Goal: Task Accomplishment & Management: Manage account settings

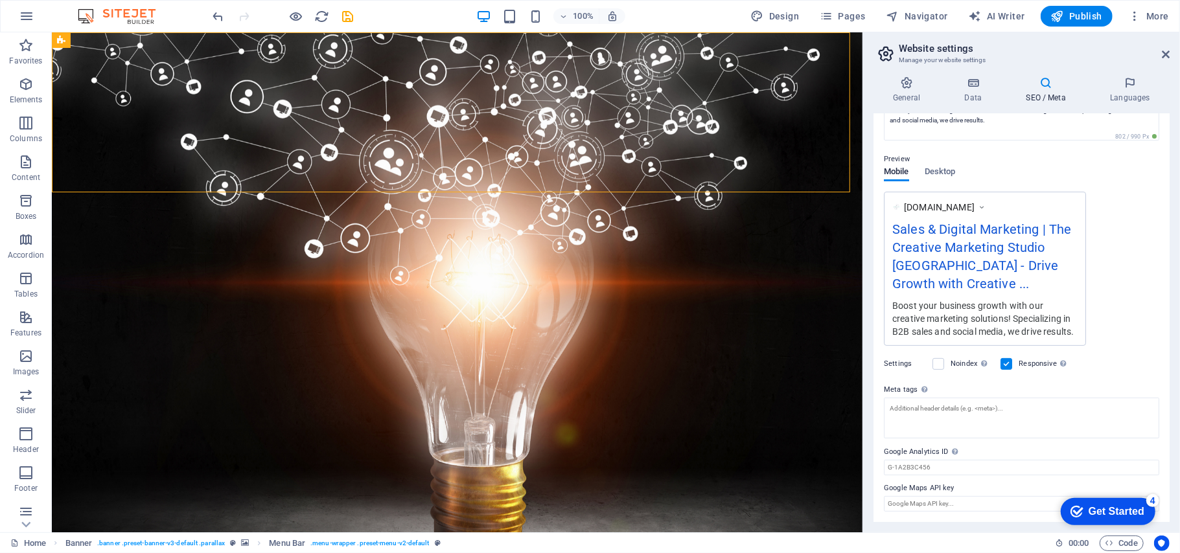
click at [1160, 52] on h2 "Website settings" at bounding box center [1034, 49] width 271 height 12
click at [1167, 52] on icon at bounding box center [1166, 54] width 8 height 10
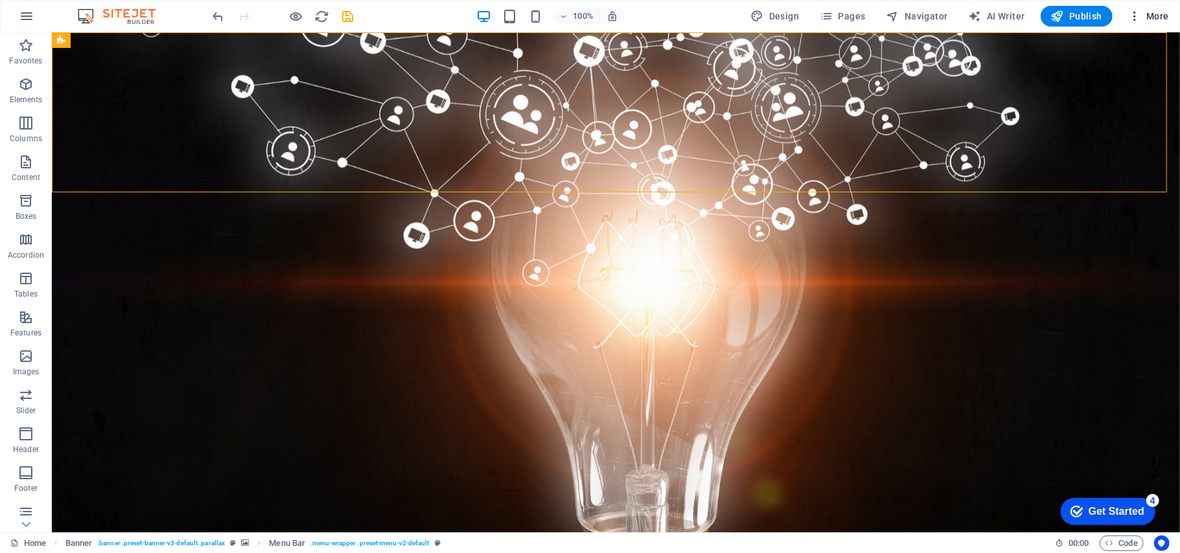
click at [1136, 14] on icon "button" at bounding box center [1134, 16] width 13 height 13
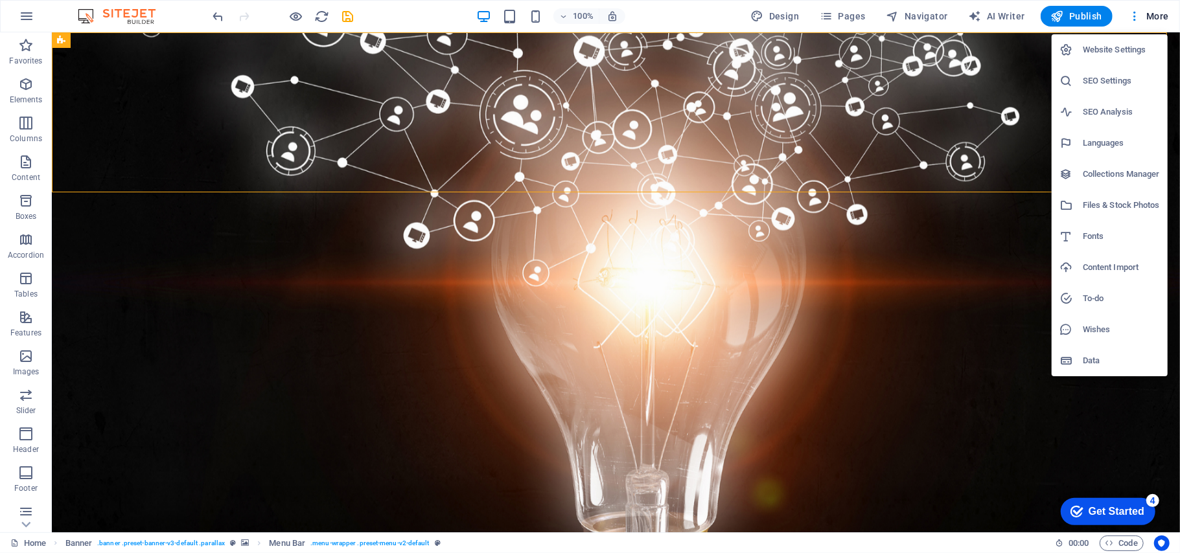
click at [1101, 78] on h6 "SEO Settings" at bounding box center [1120, 81] width 77 height 16
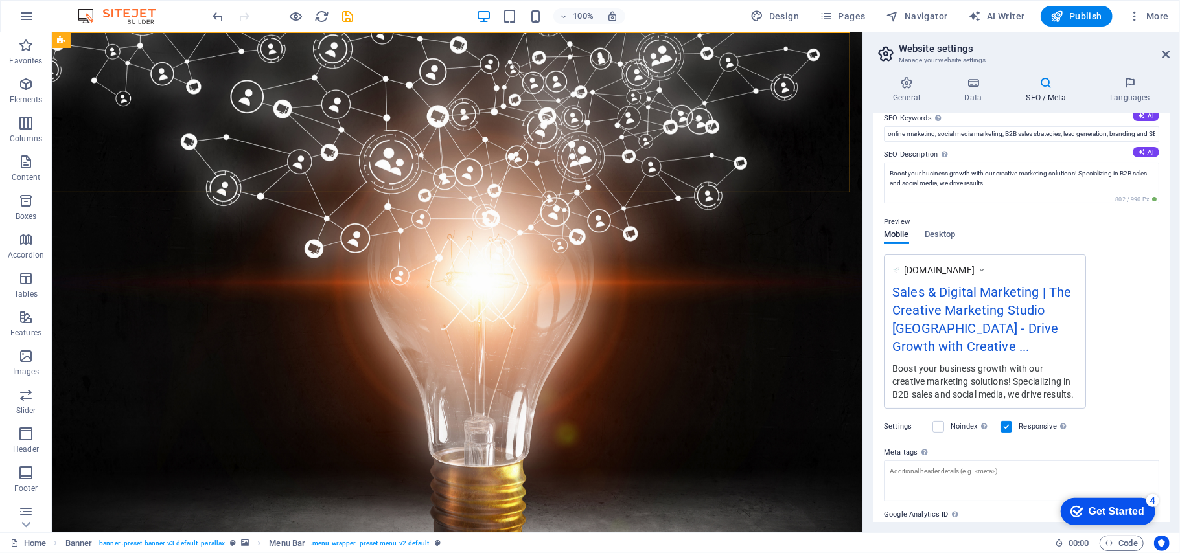
scroll to position [149, 0]
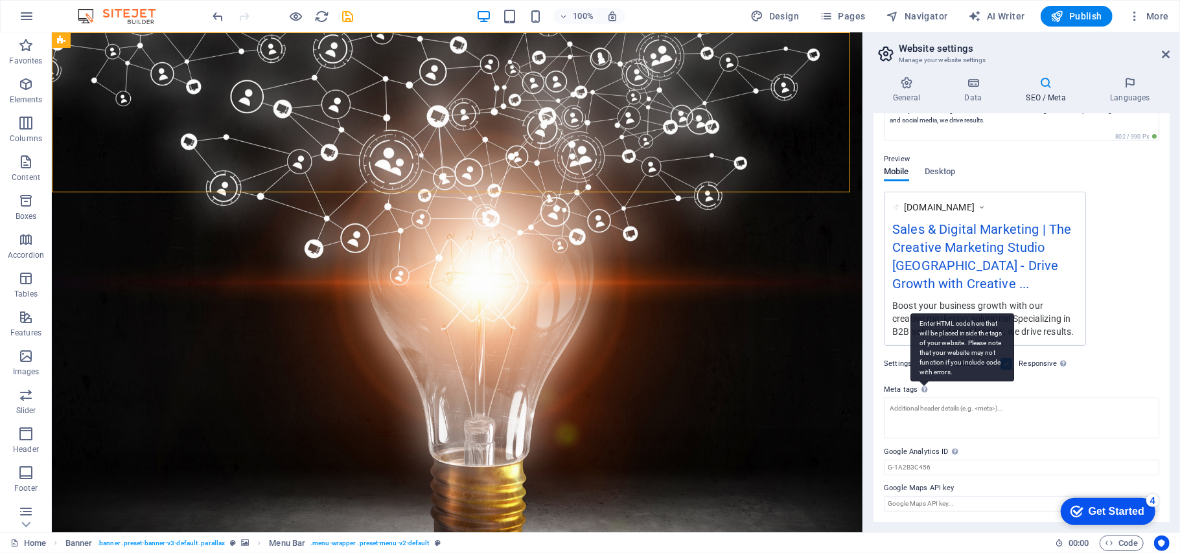
click at [921, 392] on icon at bounding box center [924, 389] width 6 height 7
click at [921, 398] on textarea "Meta tags Enter HTML code here that will be placed inside the tags of your webs…" at bounding box center [1021, 418] width 275 height 41
click at [921, 392] on icon at bounding box center [924, 389] width 6 height 7
click at [921, 398] on textarea "Meta tags Enter HTML code here that will be placed inside the tags of your webs…" at bounding box center [1021, 418] width 275 height 41
click at [921, 392] on icon at bounding box center [924, 389] width 6 height 7
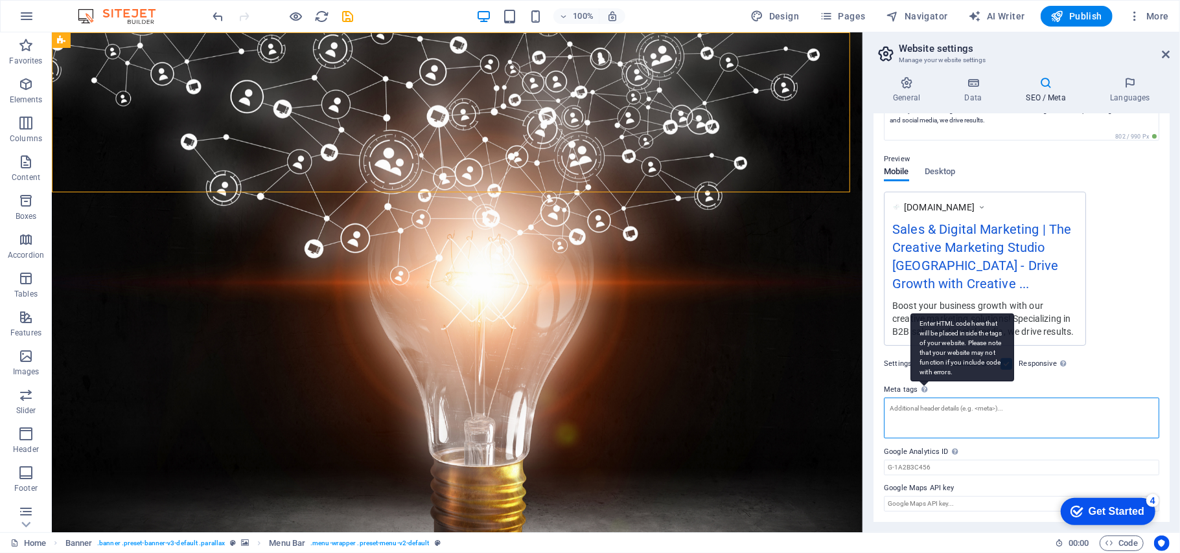
click at [921, 398] on textarea "Meta tags Enter HTML code here that will be placed inside the tags of your webs…" at bounding box center [1021, 418] width 275 height 41
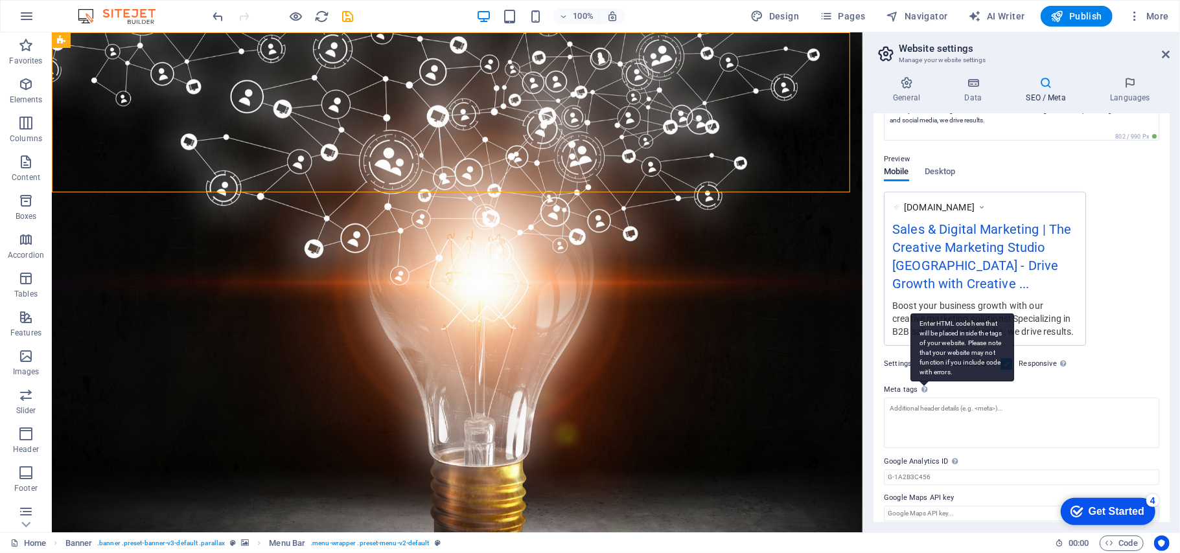
click at [921, 392] on icon at bounding box center [924, 389] width 6 height 7
click at [921, 398] on textarea "Meta tags Enter HTML code here that will be placed inside the tags of your webs…" at bounding box center [1021, 423] width 275 height 51
click at [921, 392] on icon at bounding box center [924, 389] width 6 height 7
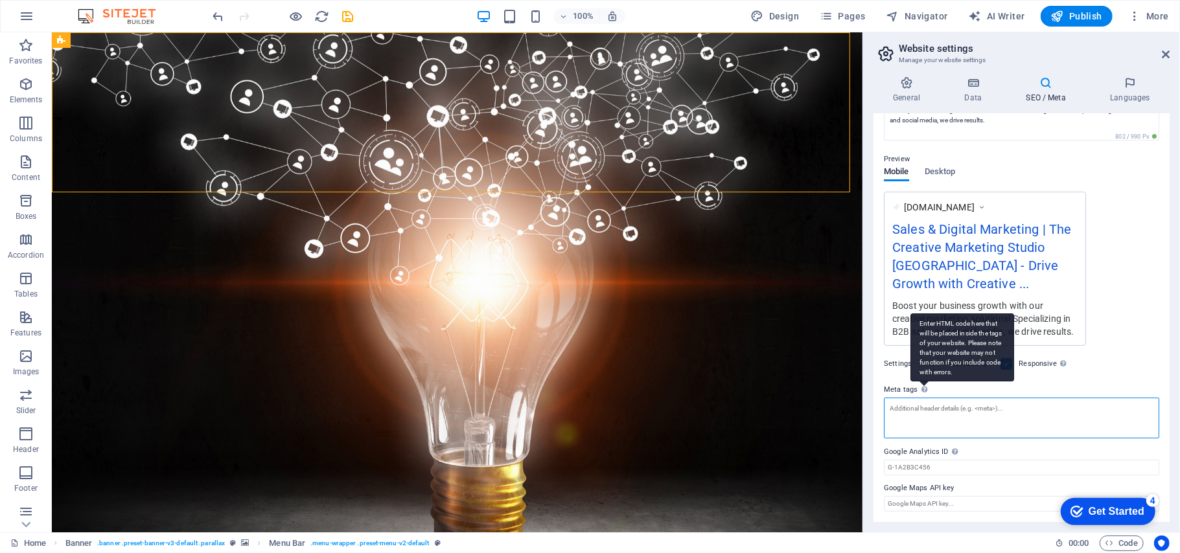
click at [921, 398] on textarea "Meta tags Enter HTML code here that will be placed inside the tags of your webs…" at bounding box center [1021, 418] width 275 height 41
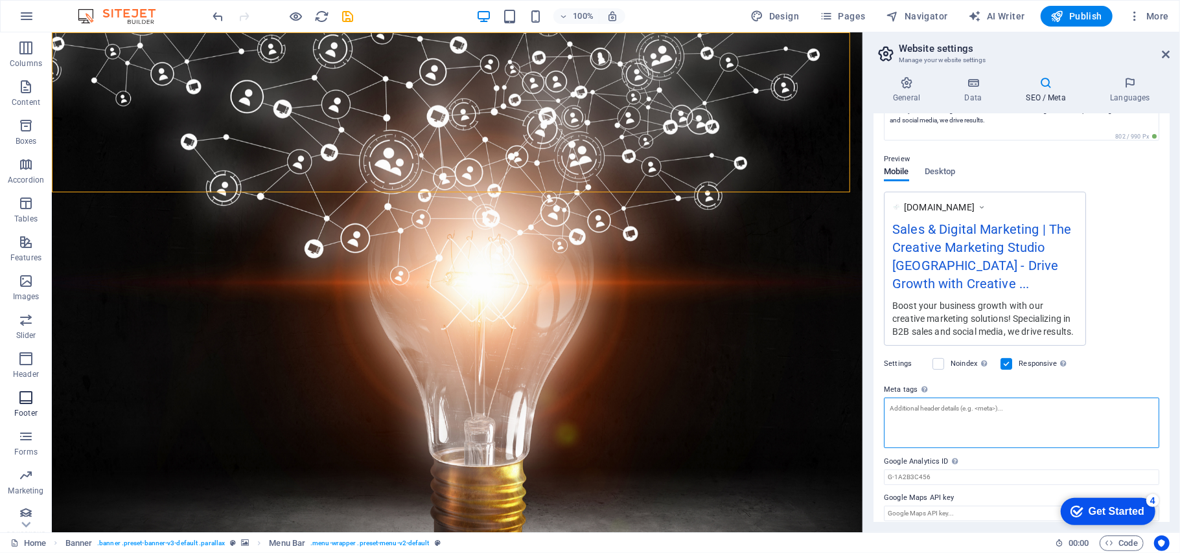
scroll to position [82, 0]
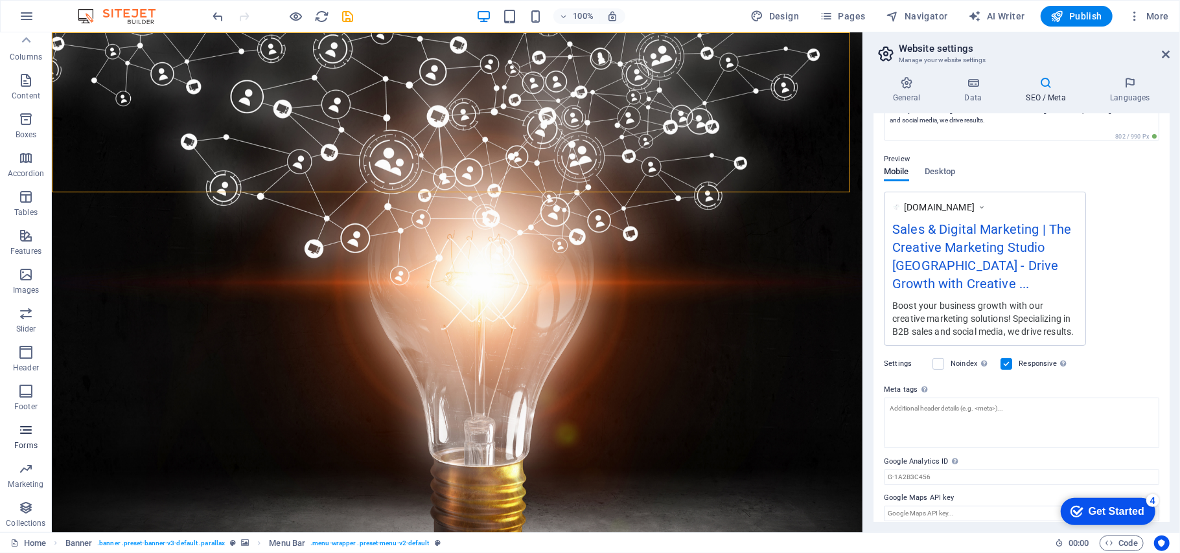
click at [27, 433] on icon "button" at bounding box center [26, 430] width 16 height 16
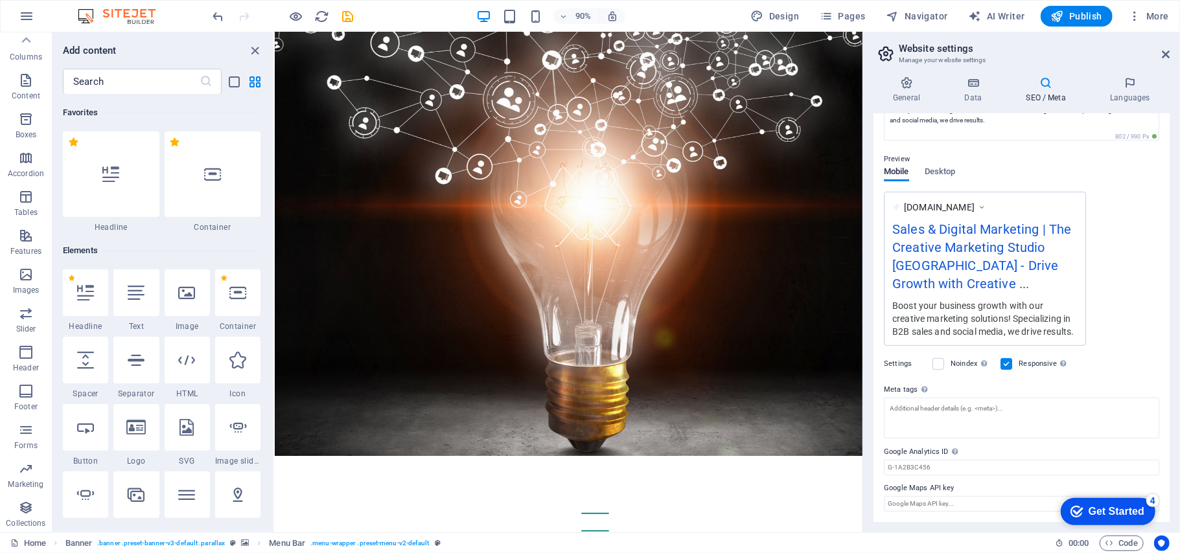
scroll to position [9458, 0]
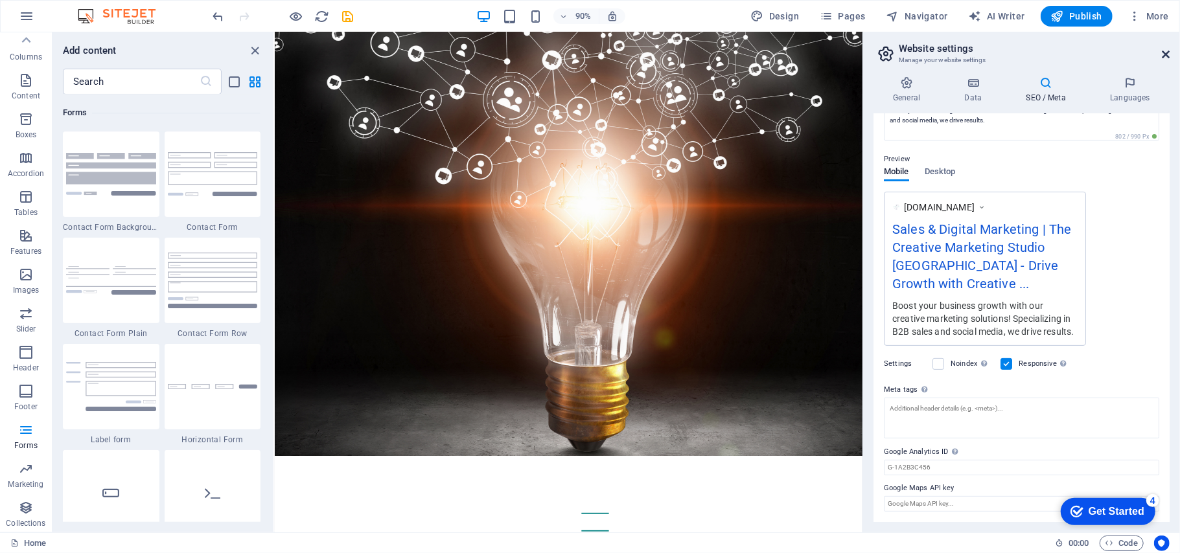
click at [1167, 55] on icon at bounding box center [1166, 54] width 8 height 10
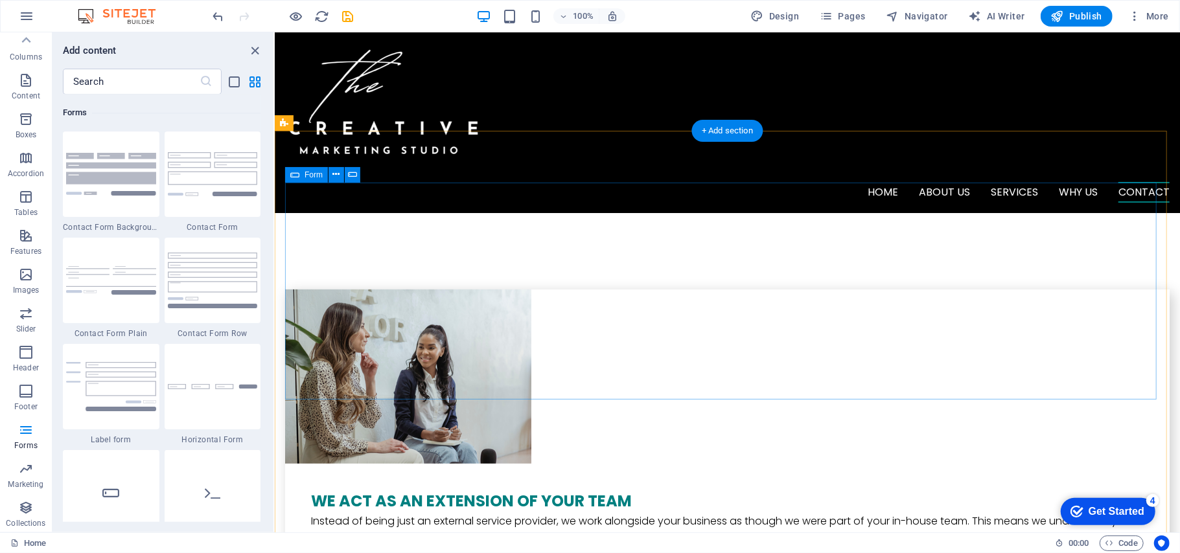
scroll to position [3714, 0]
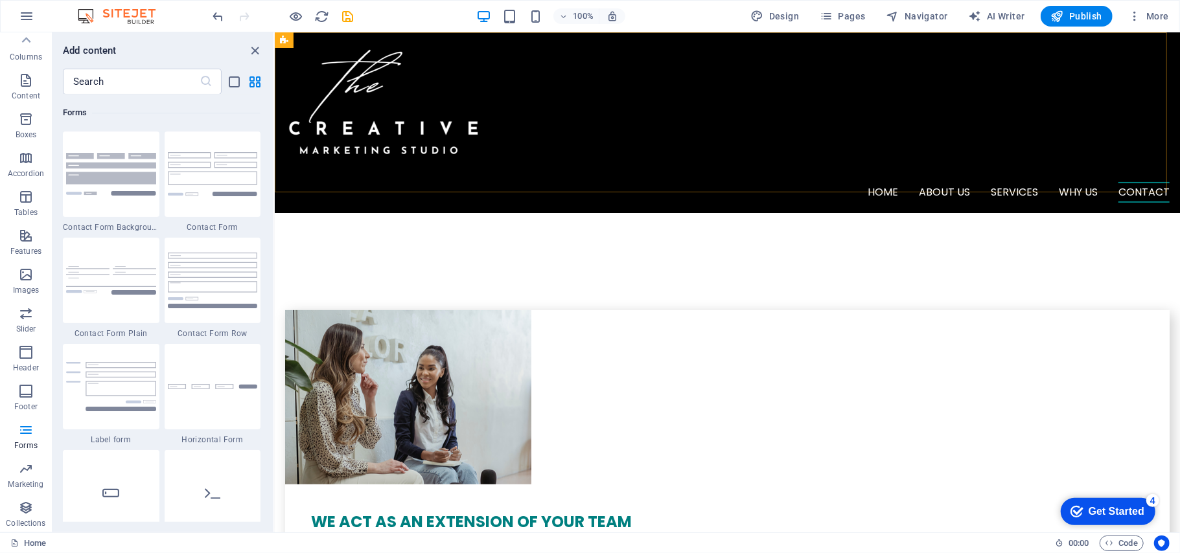
click at [498, 181] on div "Home About us Services Why us Contact" at bounding box center [726, 122] width 905 height 181
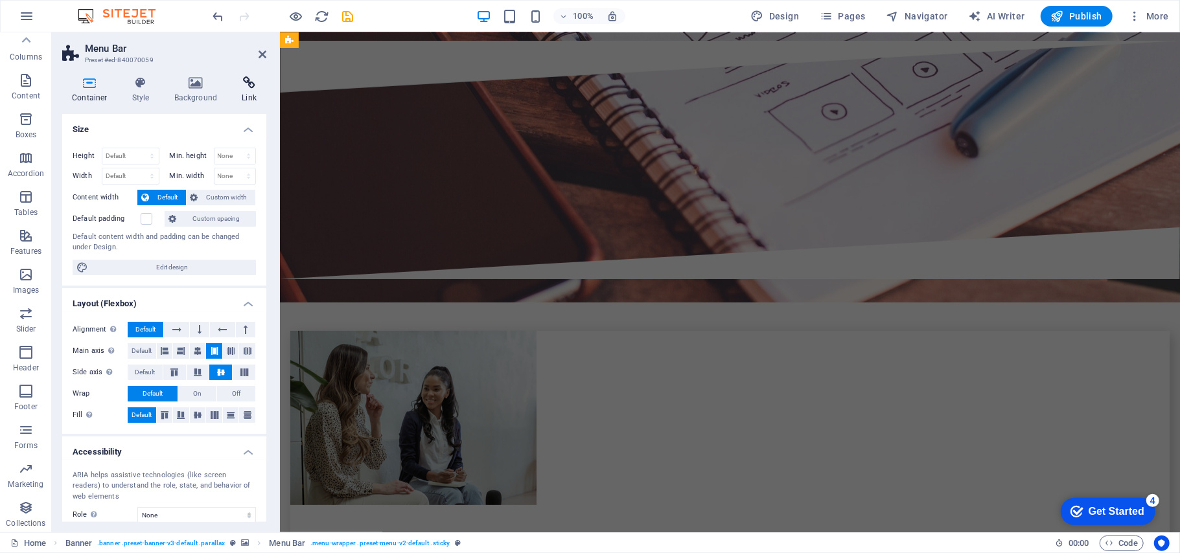
click at [247, 86] on icon at bounding box center [249, 82] width 34 height 13
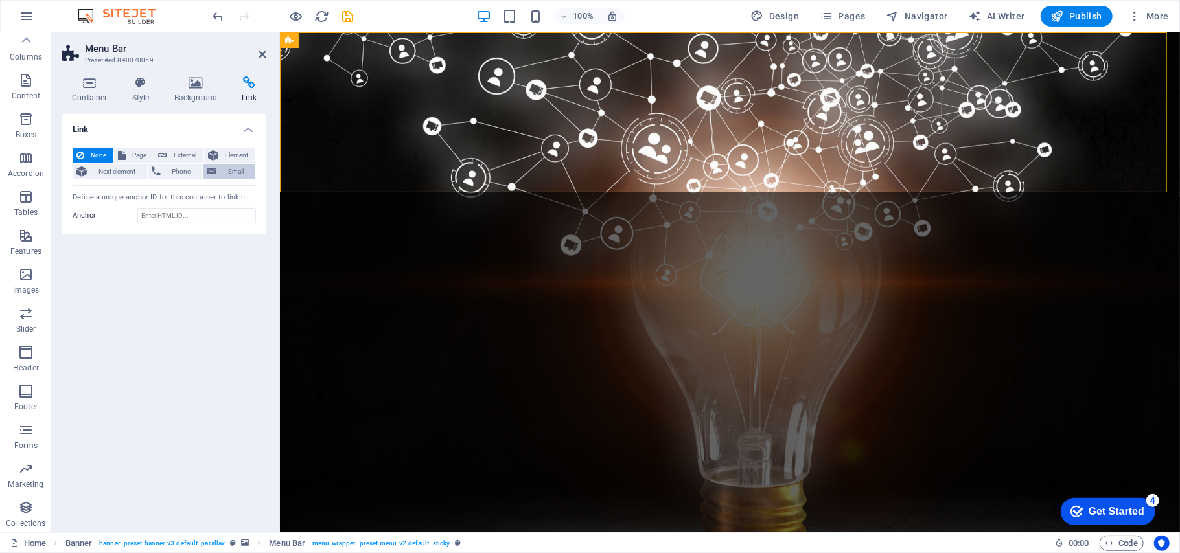
click at [218, 170] on button "Email" at bounding box center [229, 172] width 52 height 16
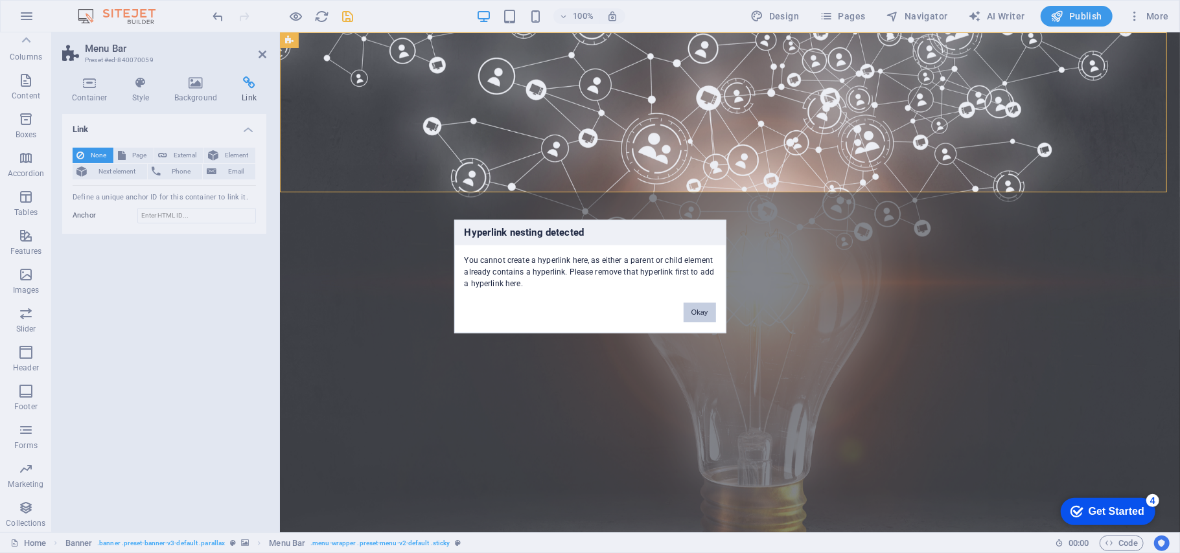
click at [690, 309] on button "Okay" at bounding box center [699, 312] width 32 height 19
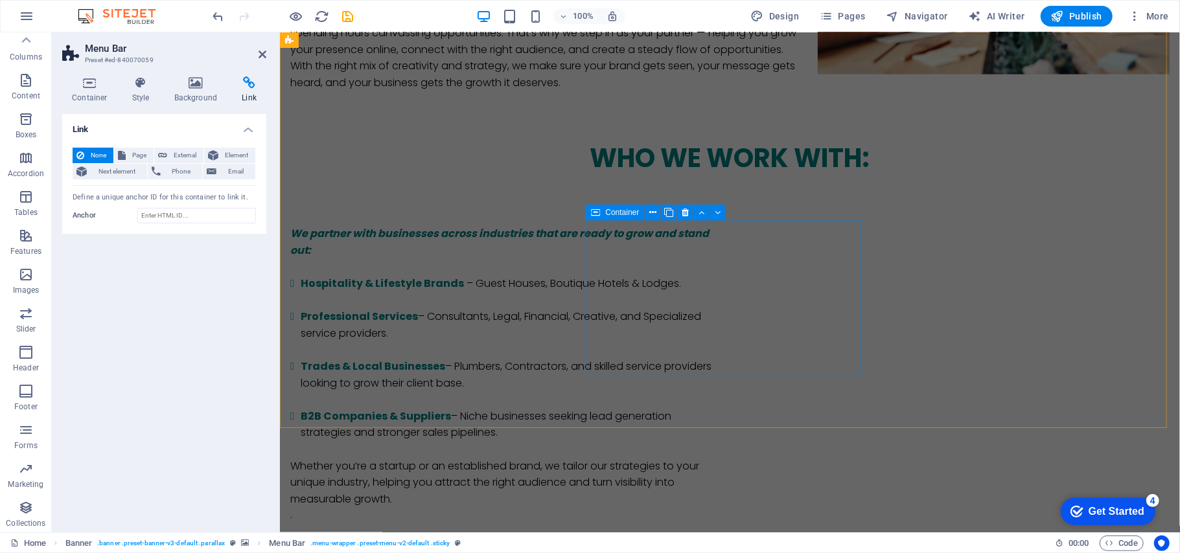
scroll to position [1641, 0]
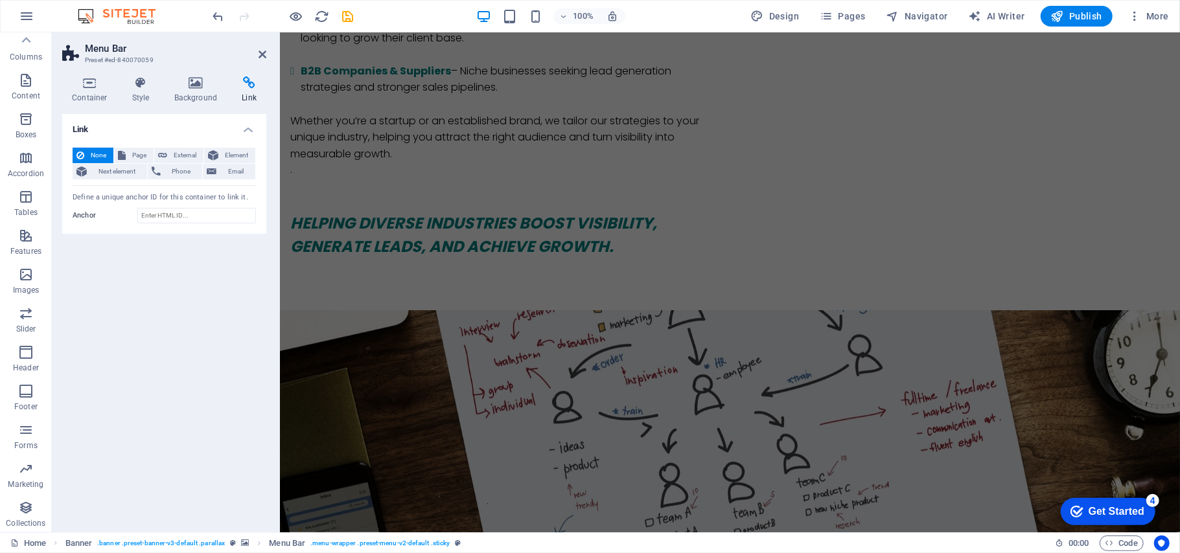
click at [266, 52] on aside "Menu Bar Preset #ed-840070059 Container Style Background Link Size Height Defau…" at bounding box center [166, 282] width 228 height 500
click at [263, 53] on icon at bounding box center [262, 54] width 8 height 10
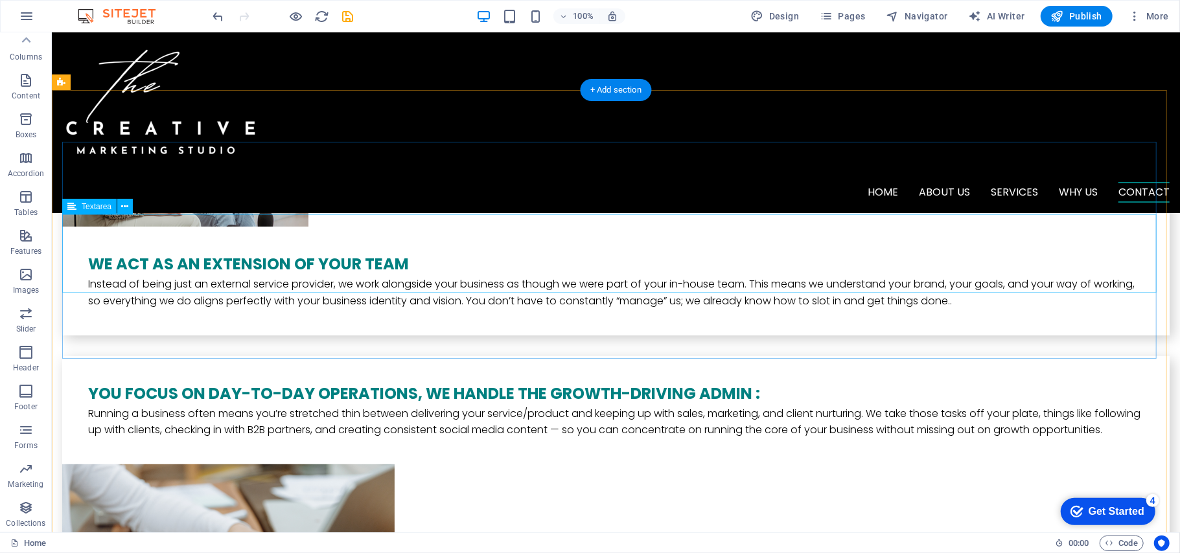
scroll to position [3800, 0]
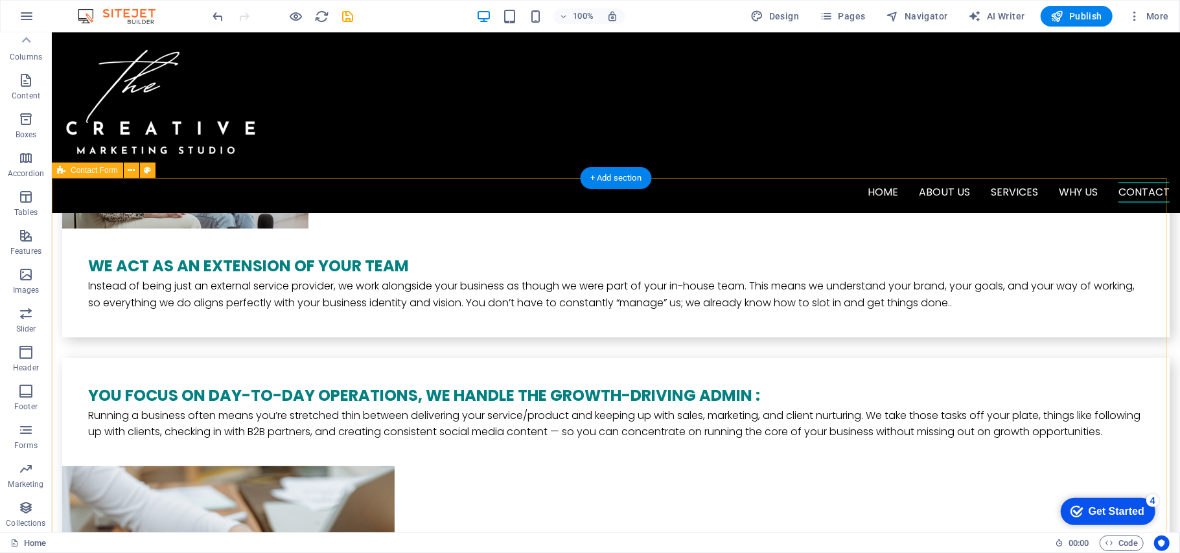
click at [135, 171] on icon at bounding box center [131, 171] width 7 height 14
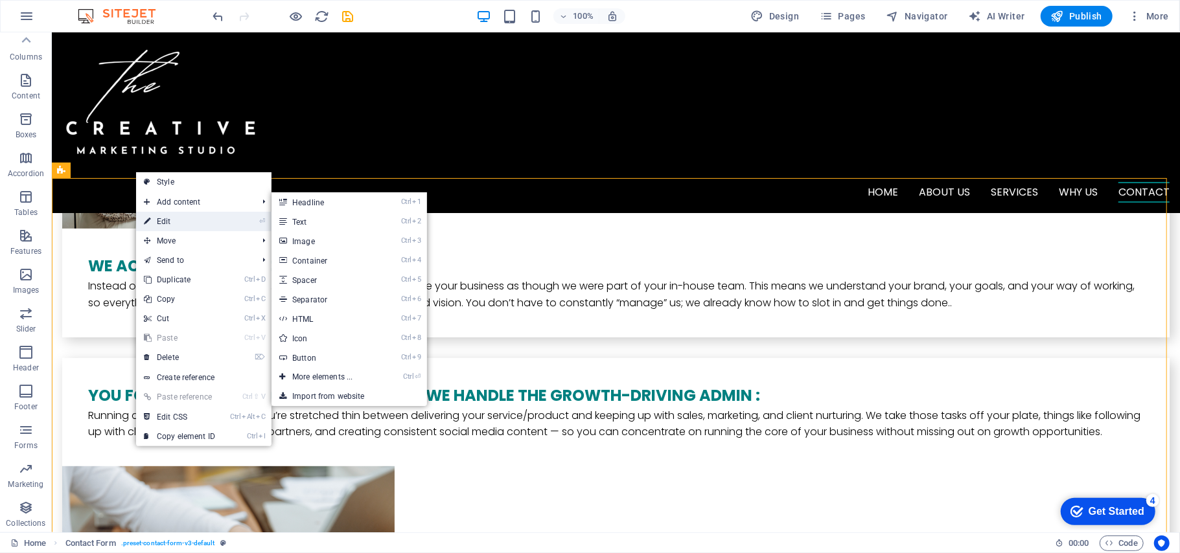
click at [154, 218] on link "⏎ Edit" at bounding box center [179, 221] width 87 height 19
click at [154, 218] on div "Drag here to replace the existing content. Press “Ctrl” if you want to create a…" at bounding box center [616, 282] width 1128 height 500
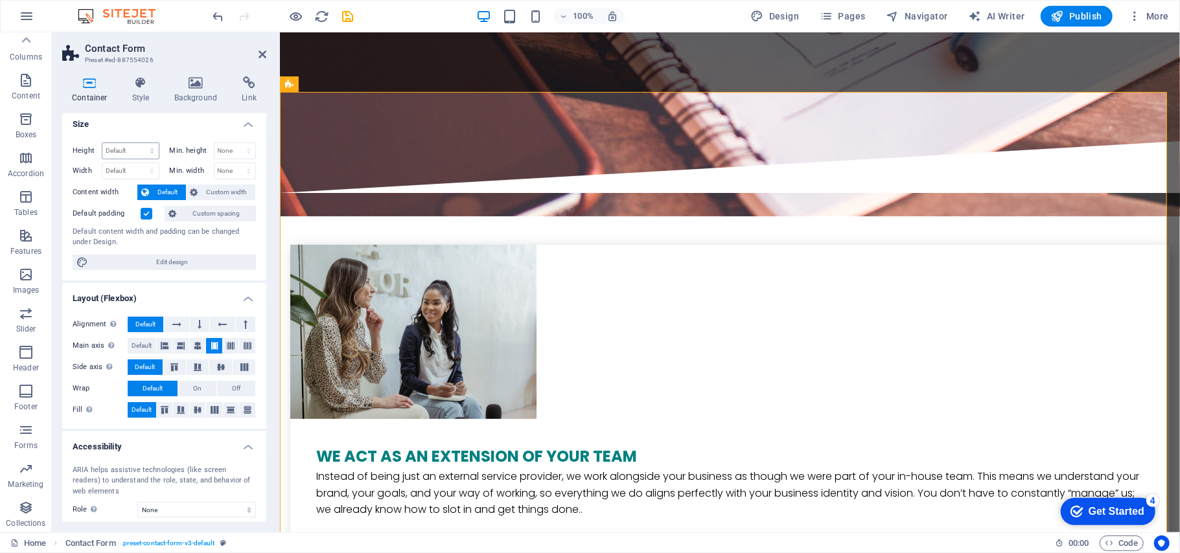
scroll to position [0, 0]
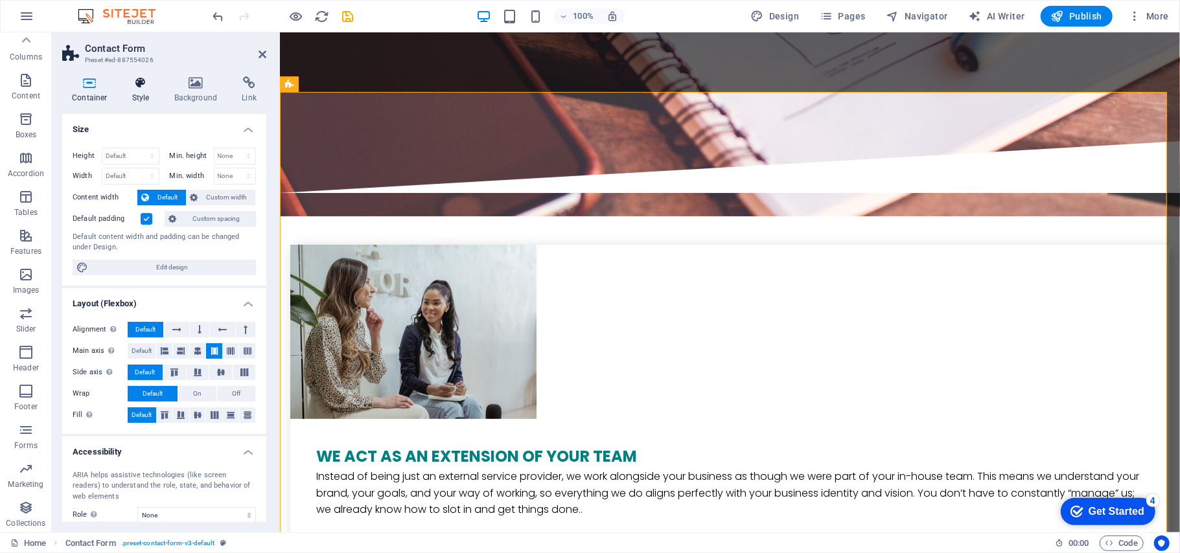
click at [146, 88] on icon at bounding box center [140, 82] width 37 height 13
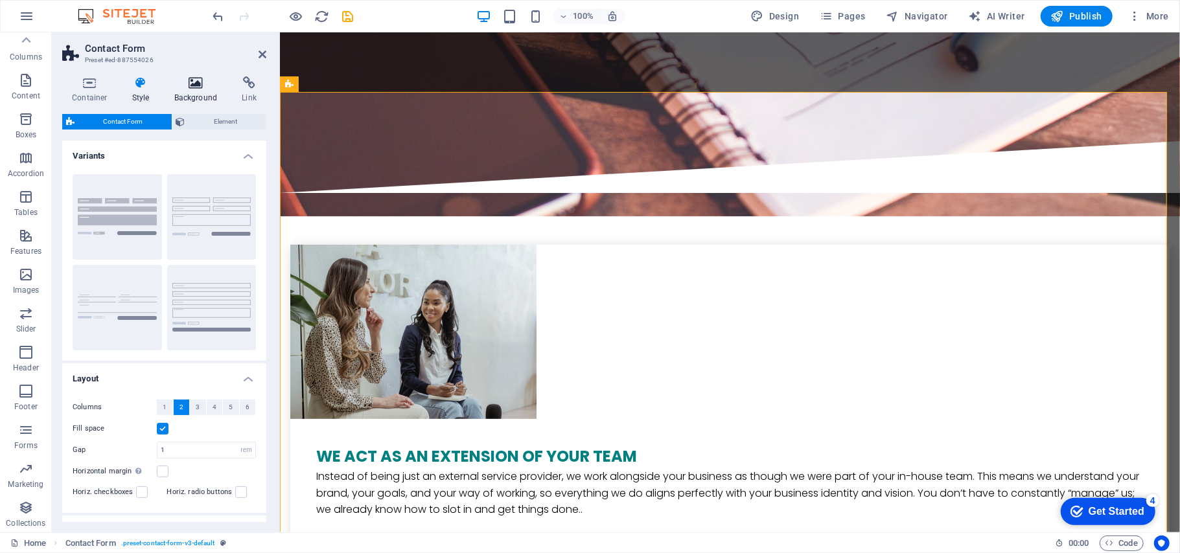
click at [194, 81] on icon at bounding box center [196, 82] width 63 height 13
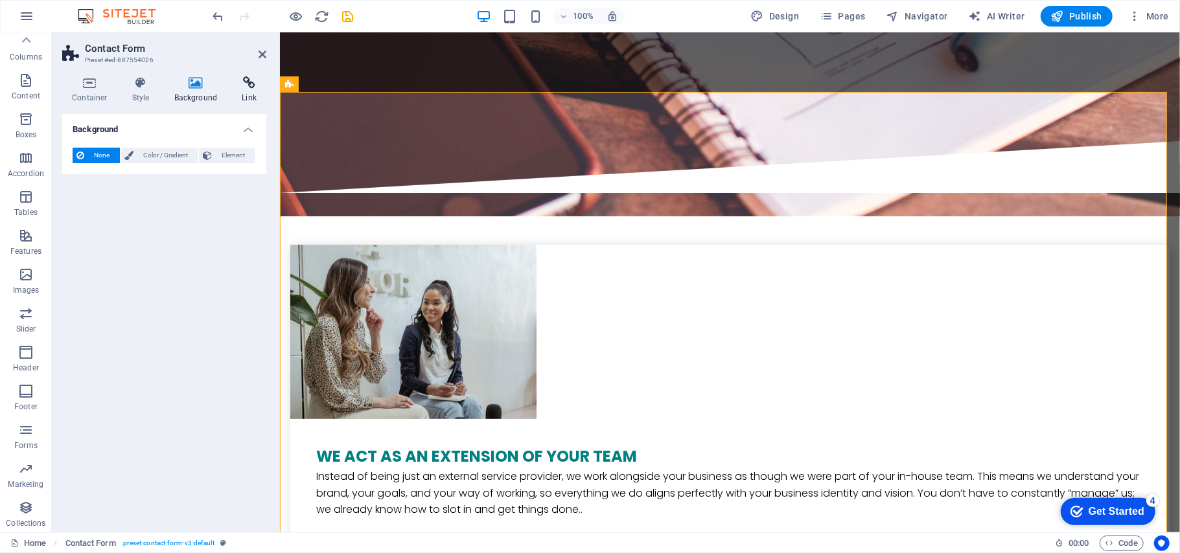
click at [235, 86] on icon at bounding box center [249, 82] width 34 height 13
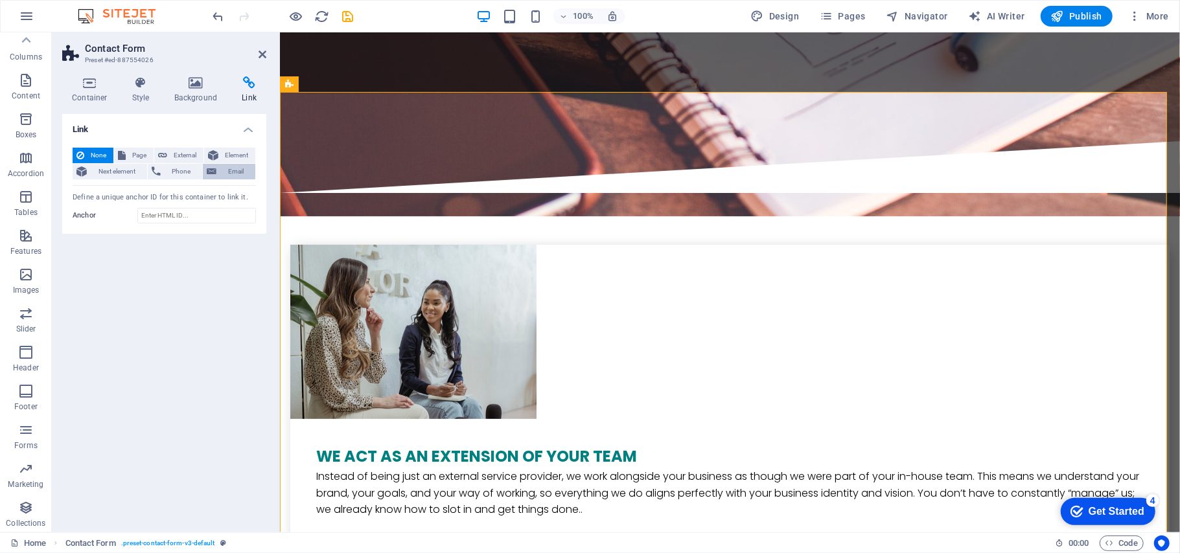
click at [215, 172] on icon at bounding box center [212, 172] width 10 height 16
click at [209, 169] on icon at bounding box center [212, 172] width 10 height 16
click at [207, 167] on icon at bounding box center [212, 172] width 10 height 16
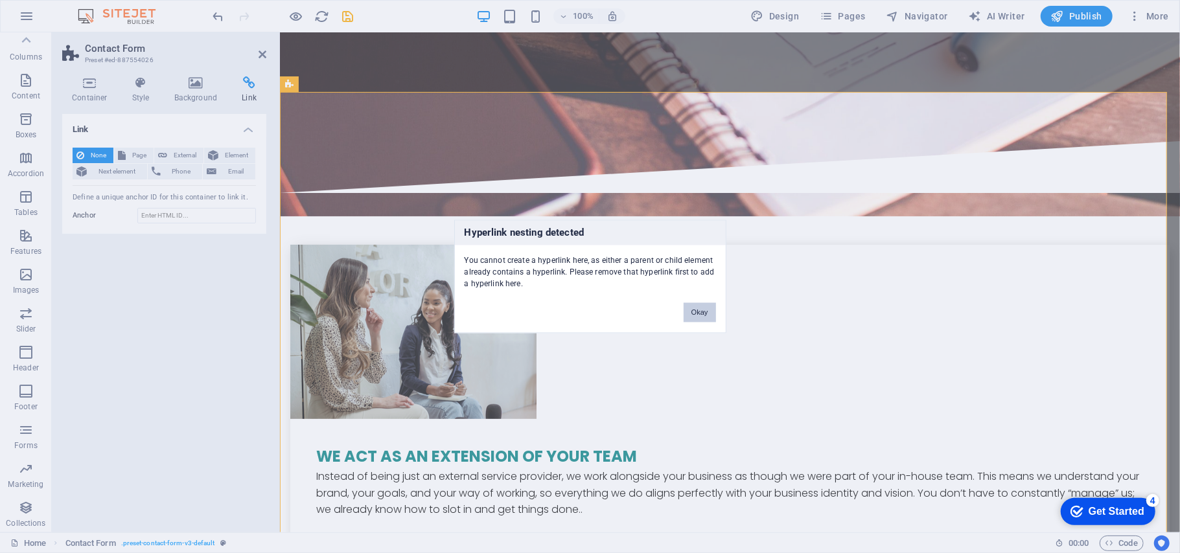
click at [703, 320] on button "Okay" at bounding box center [699, 312] width 32 height 19
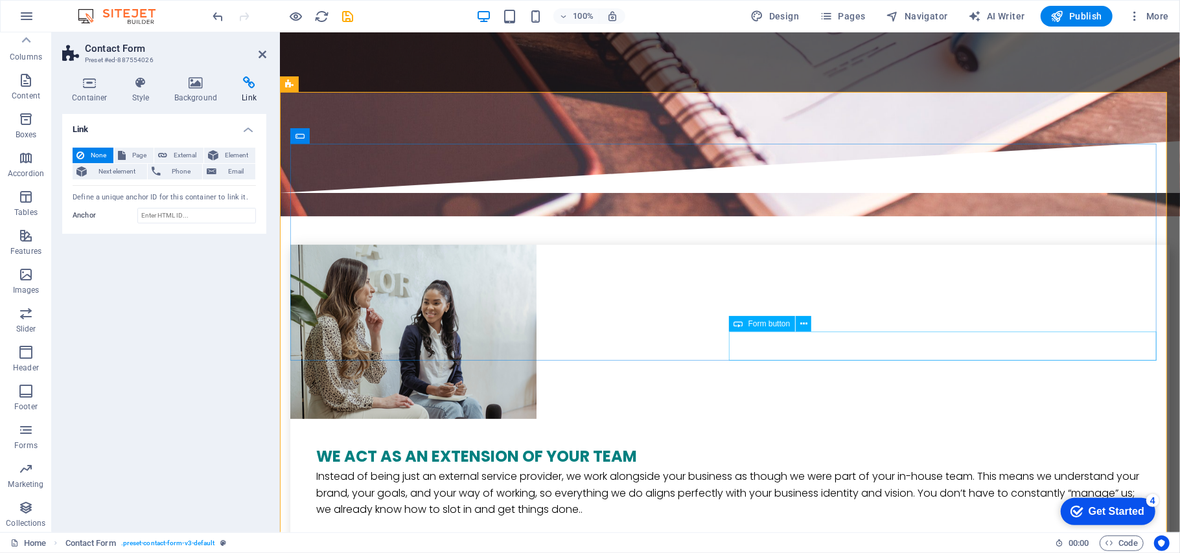
click at [805, 320] on icon at bounding box center [803, 324] width 7 height 14
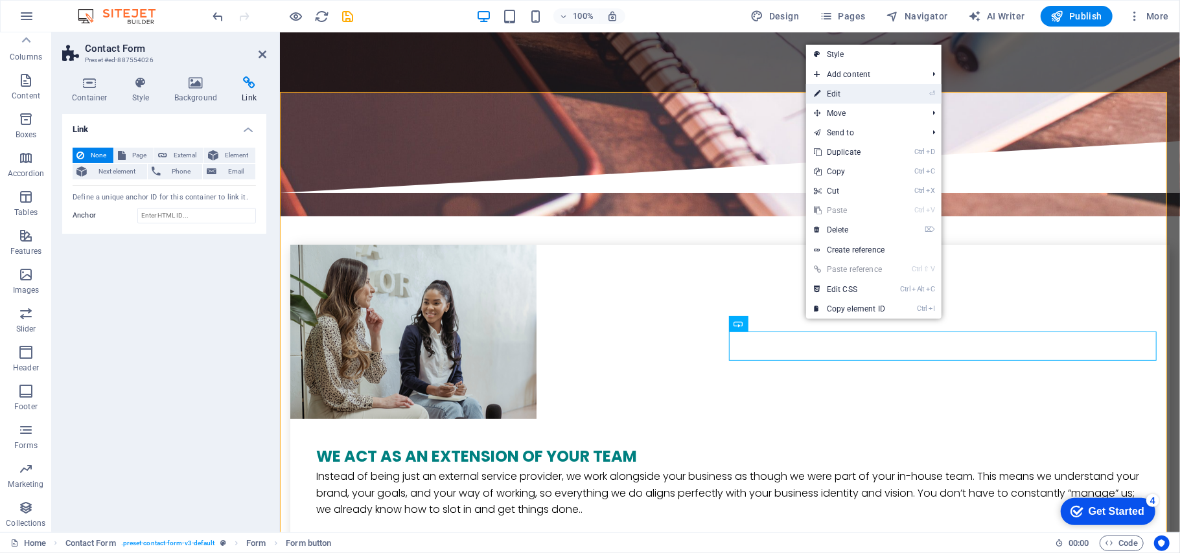
click at [843, 98] on link "⏎ Edit" at bounding box center [849, 93] width 87 height 19
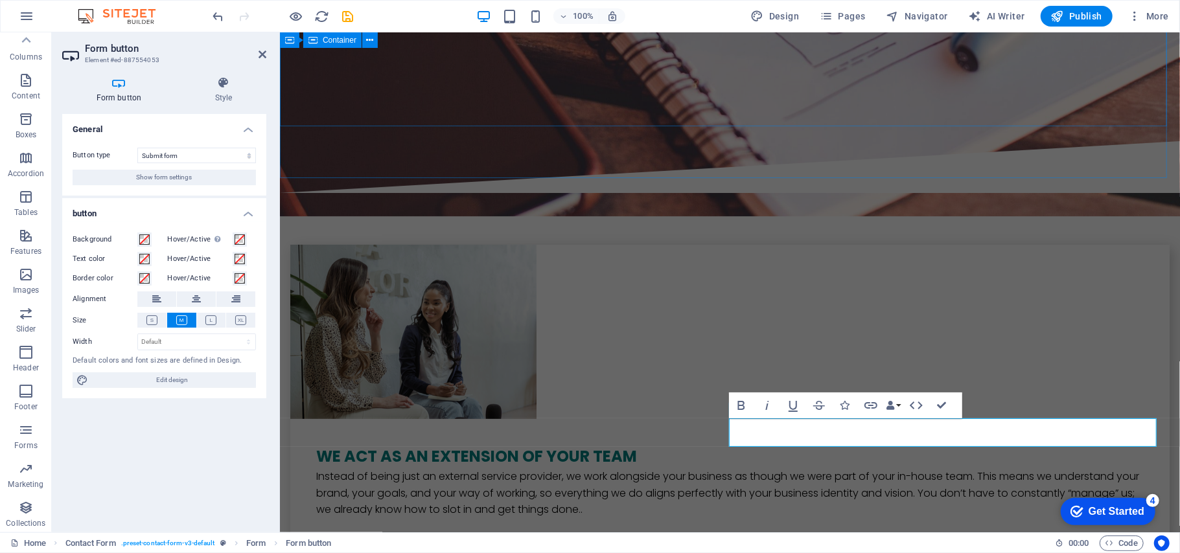
scroll to position [3714, 0]
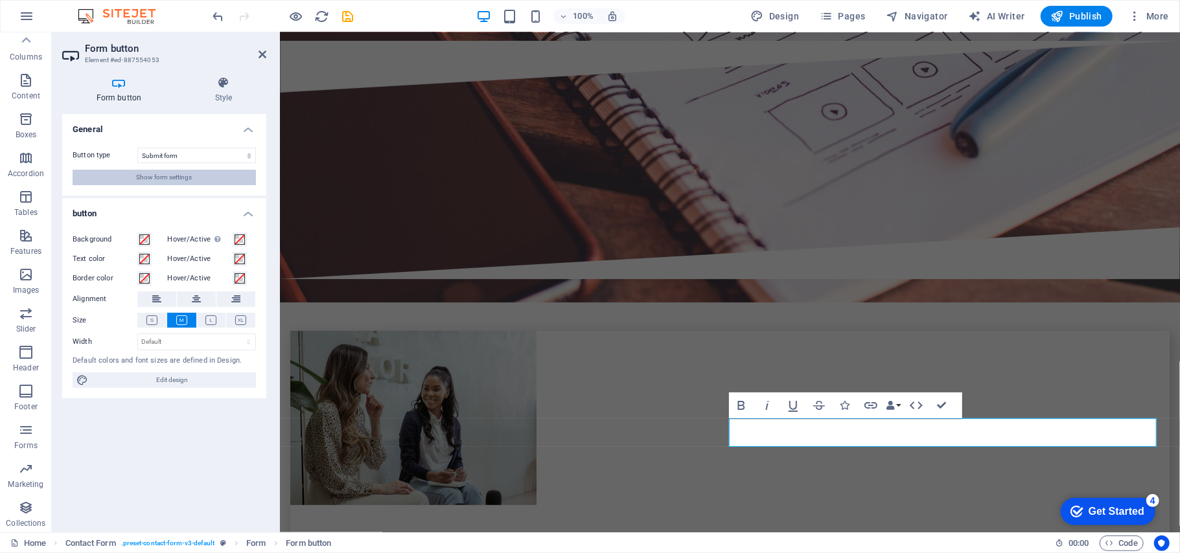
click at [185, 177] on span "Show form settings" at bounding box center [165, 178] width 56 height 16
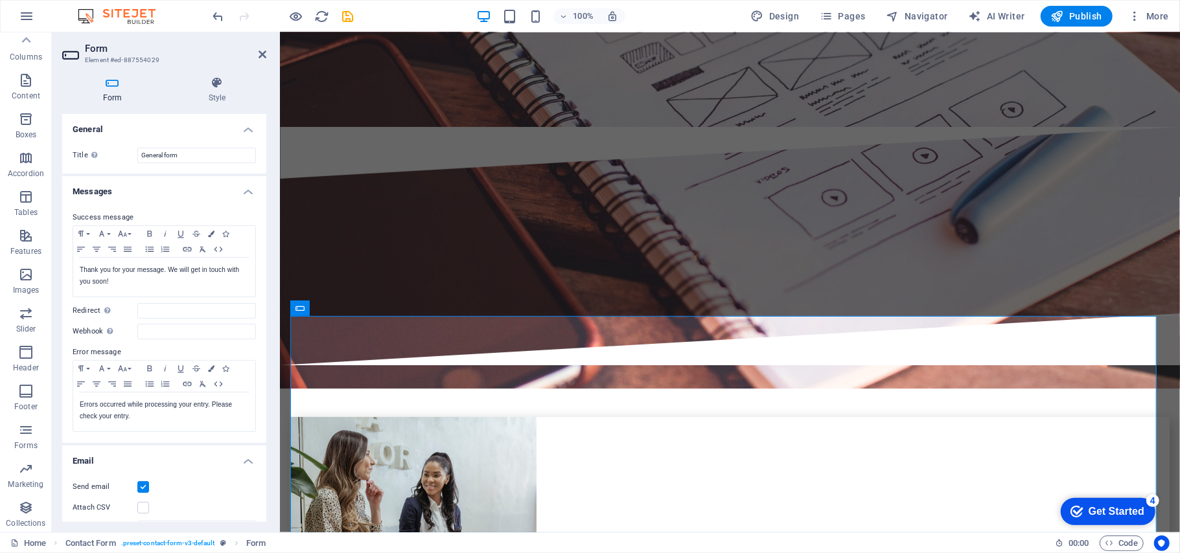
scroll to position [259, 0]
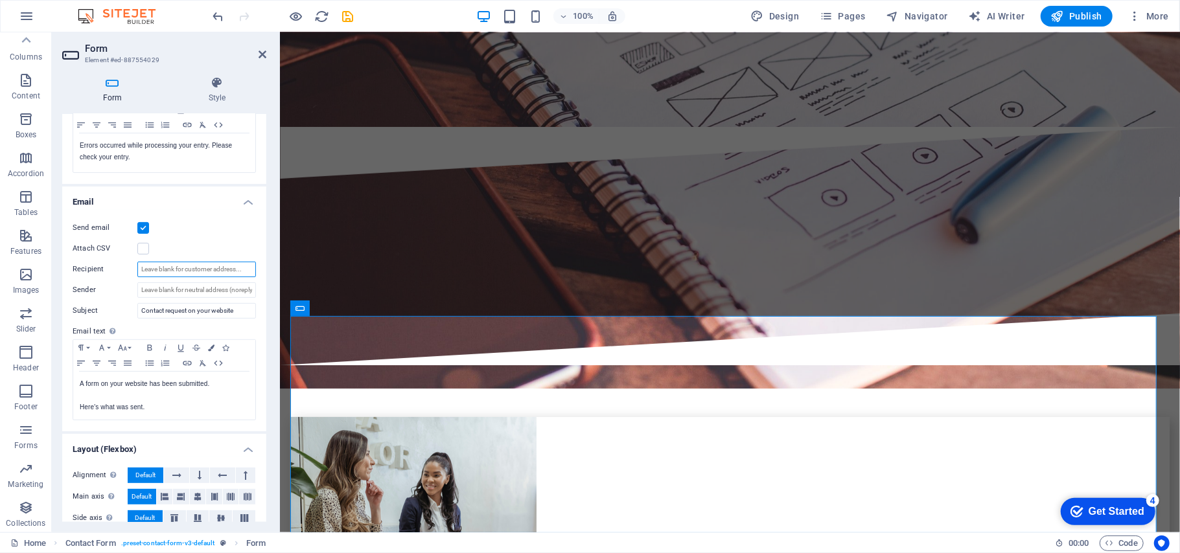
click at [159, 268] on input "Recipient" at bounding box center [196, 270] width 119 height 16
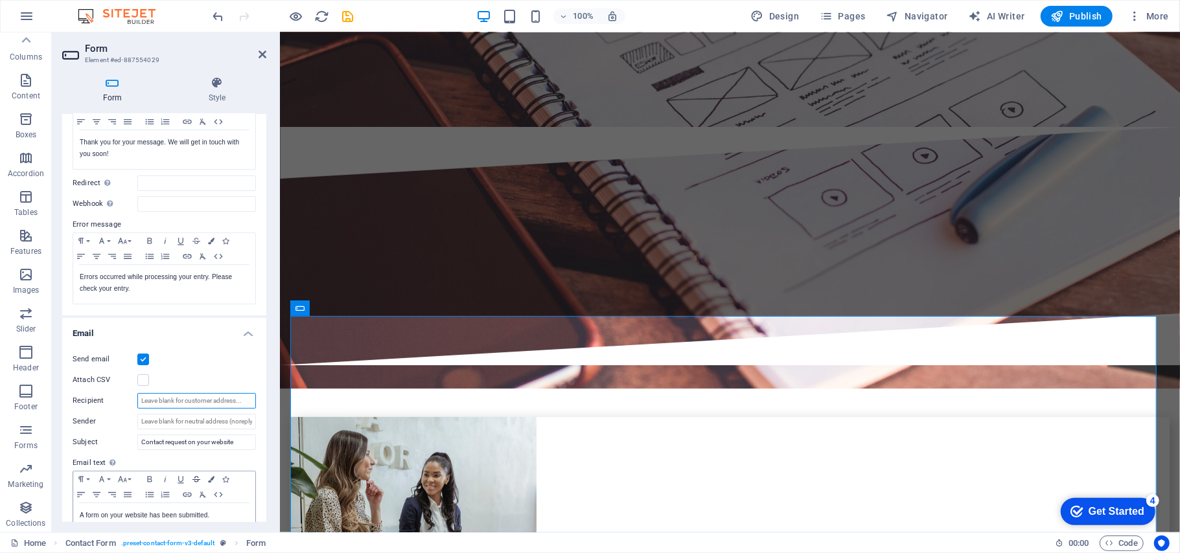
scroll to position [0, 0]
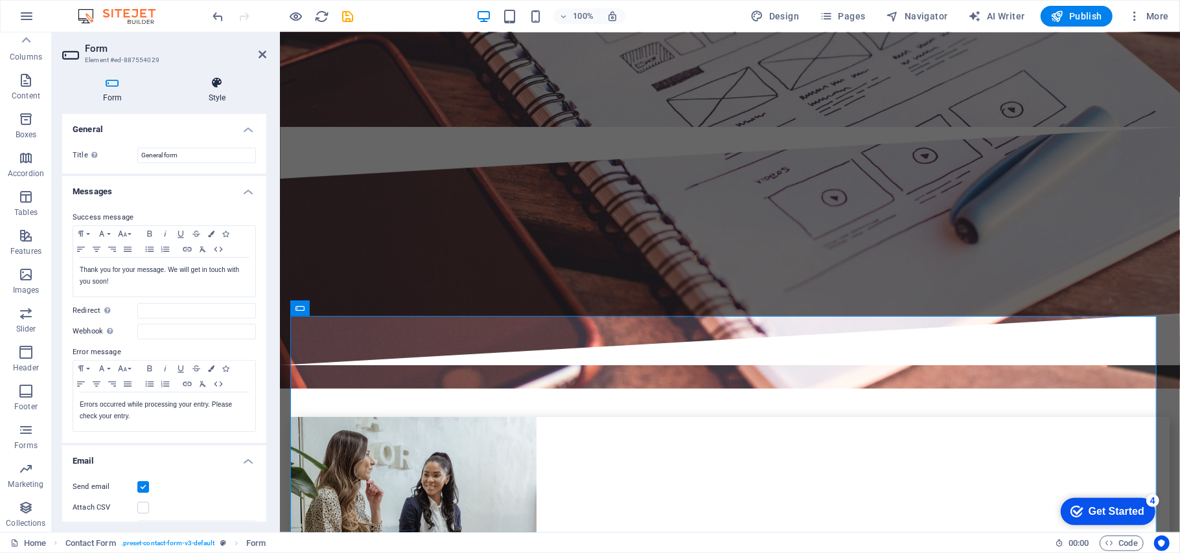
click at [219, 81] on icon at bounding box center [217, 82] width 98 height 13
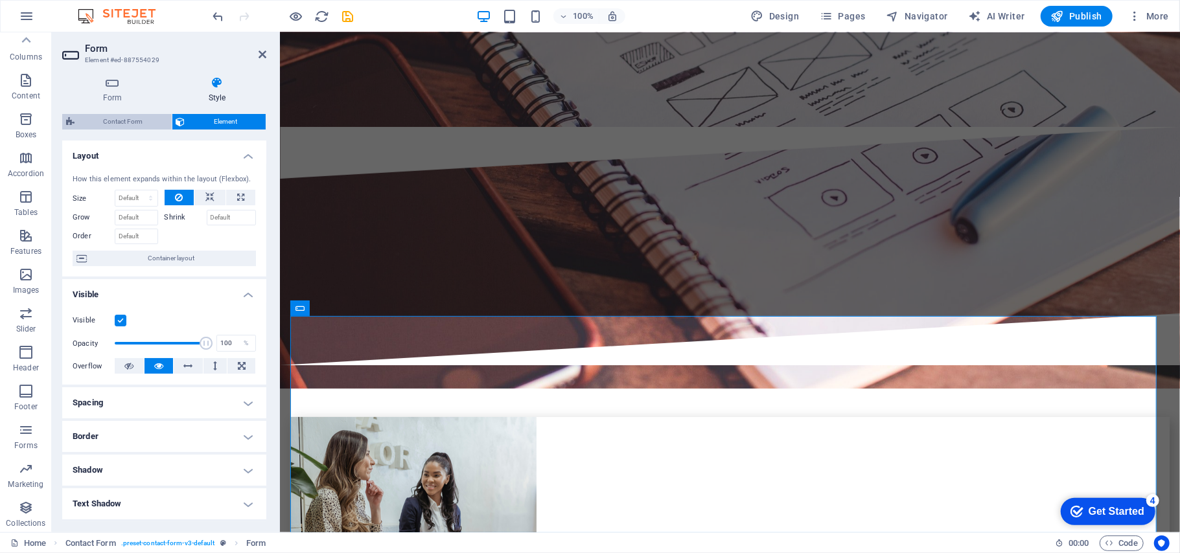
click at [124, 125] on span "Contact Form" at bounding box center [122, 122] width 89 height 16
select select "rem"
select select "preset-contact-form-v3-default"
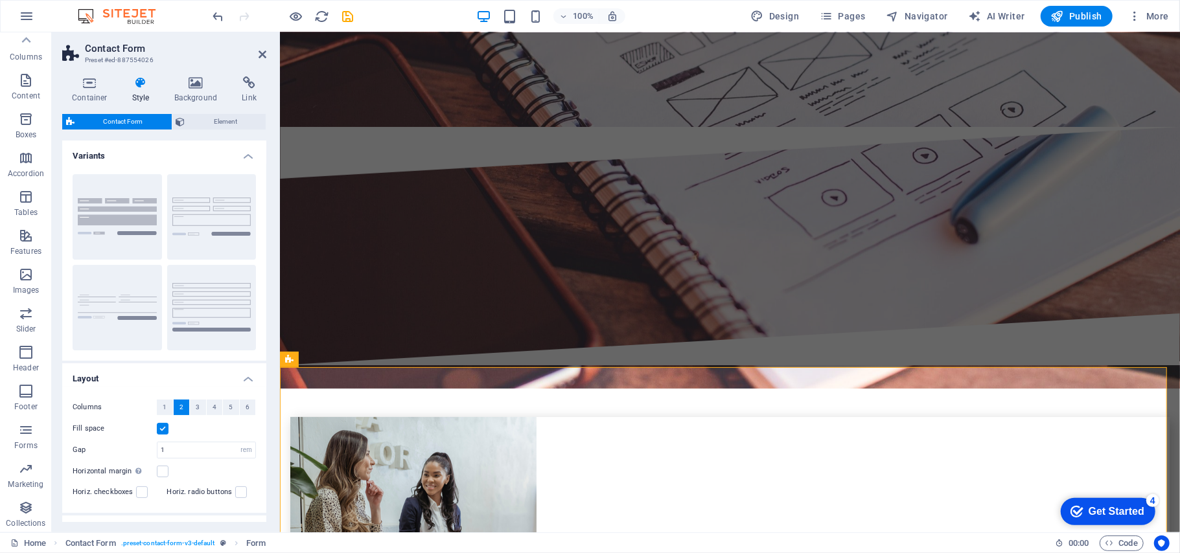
scroll to position [3525, 0]
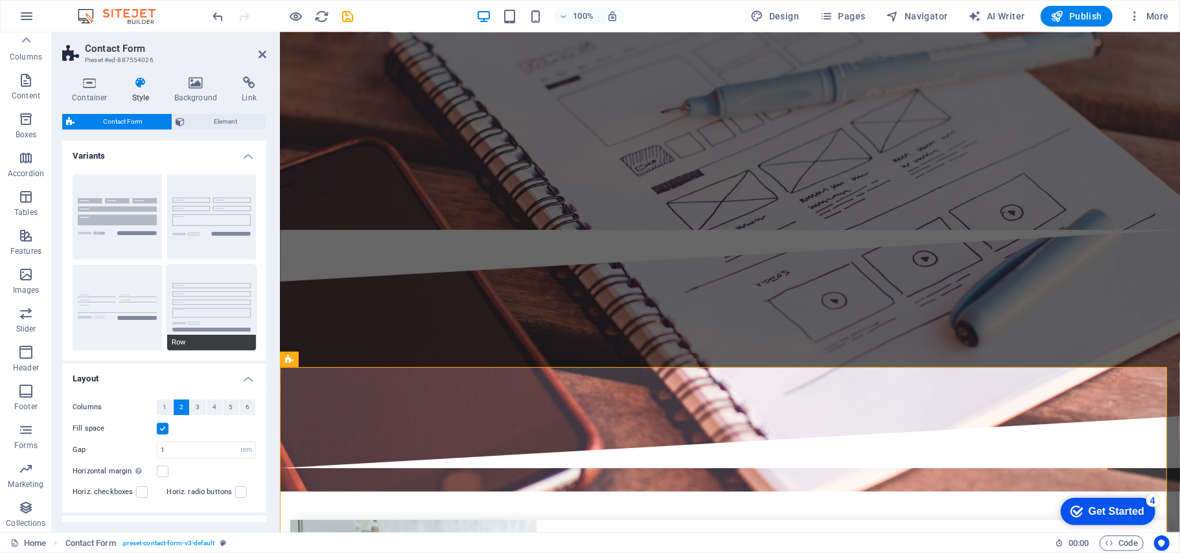
click at [179, 290] on button "Row" at bounding box center [211, 308] width 89 height 86
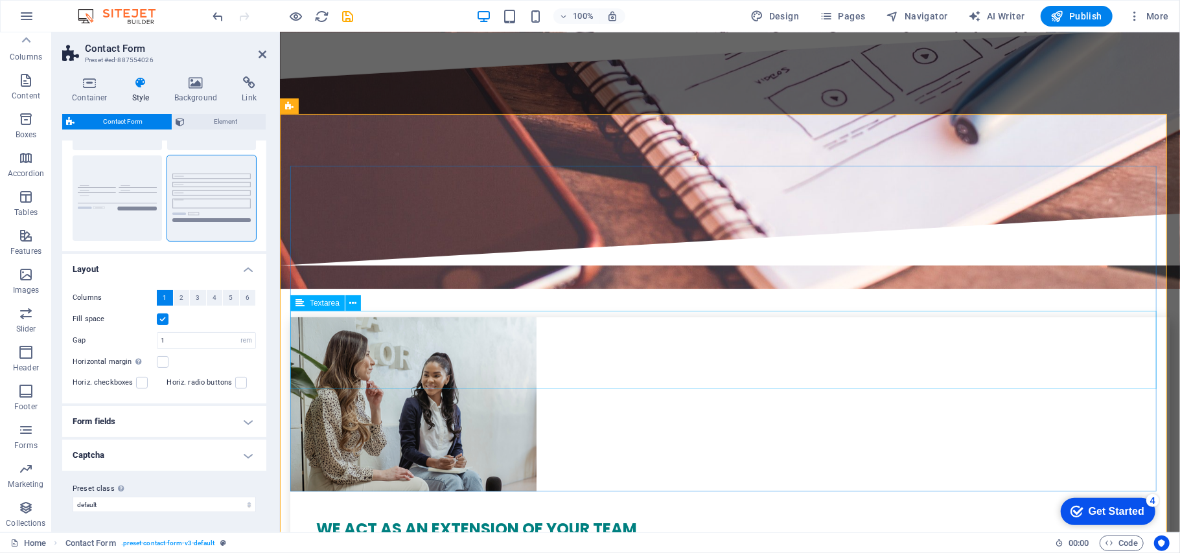
scroll to position [3784, 0]
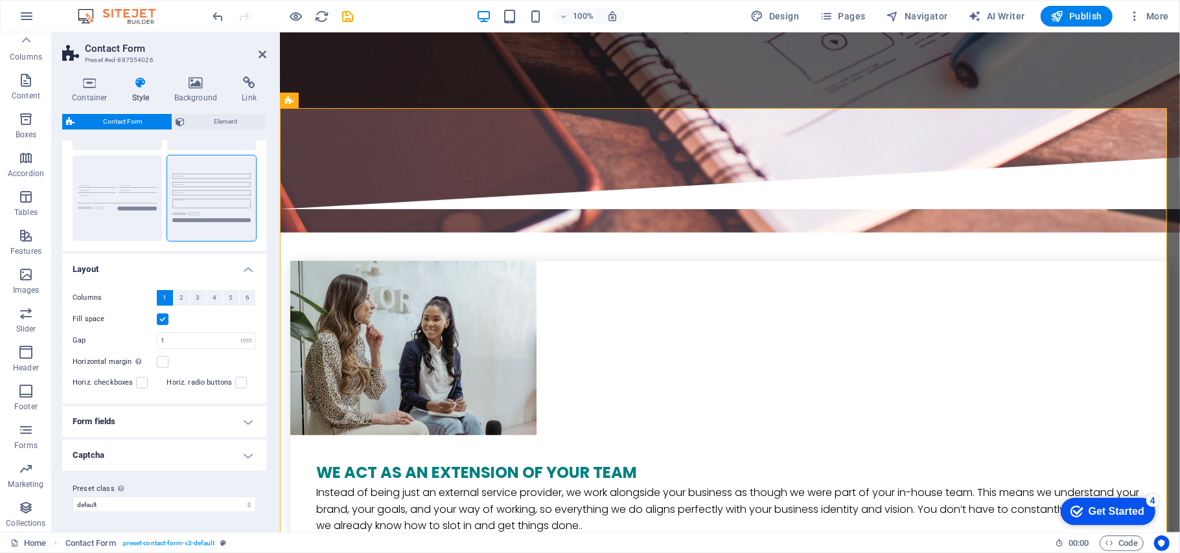
click at [146, 416] on h4 "Form fields" at bounding box center [164, 421] width 204 height 31
click at [152, 425] on h4 "Form fields" at bounding box center [164, 421] width 204 height 31
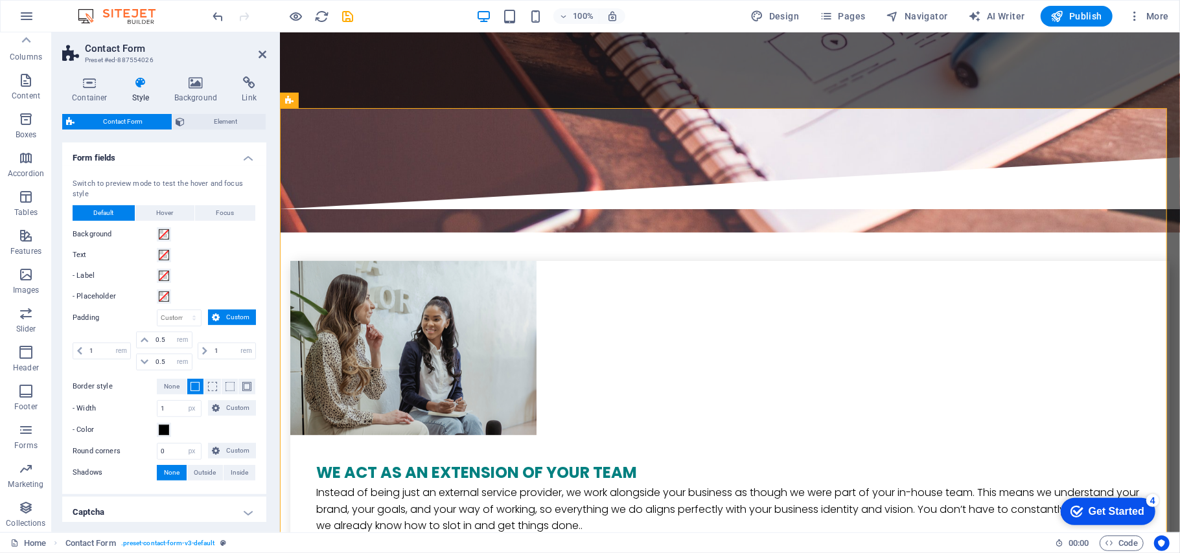
scroll to position [433, 0]
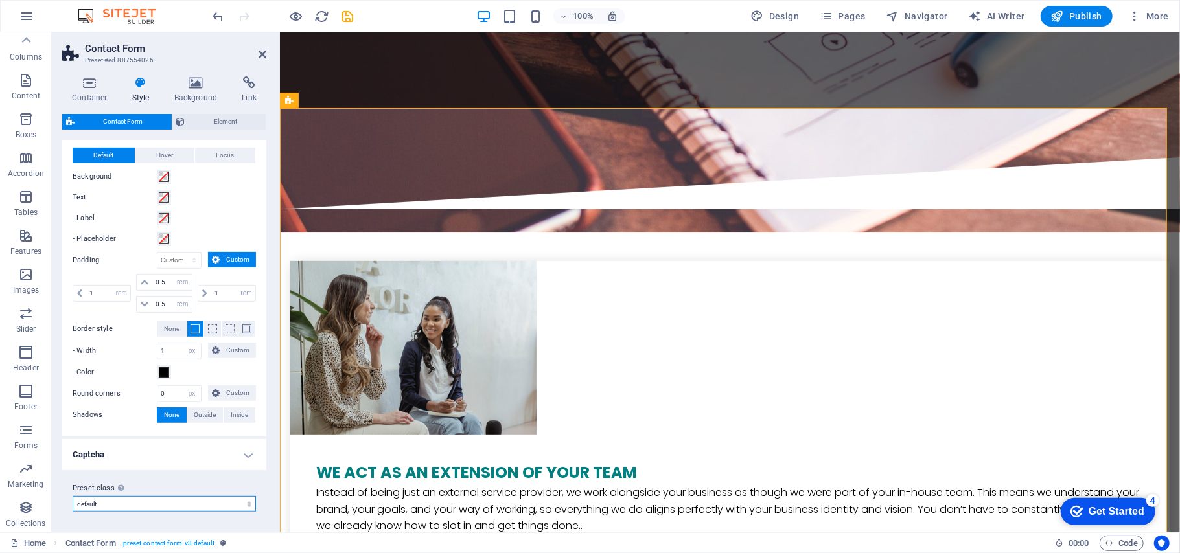
click at [124, 498] on select "row default Add preset class" at bounding box center [164, 504] width 183 height 16
click at [122, 499] on select "row default Add preset class" at bounding box center [164, 504] width 183 height 16
click at [259, 58] on icon at bounding box center [262, 54] width 8 height 10
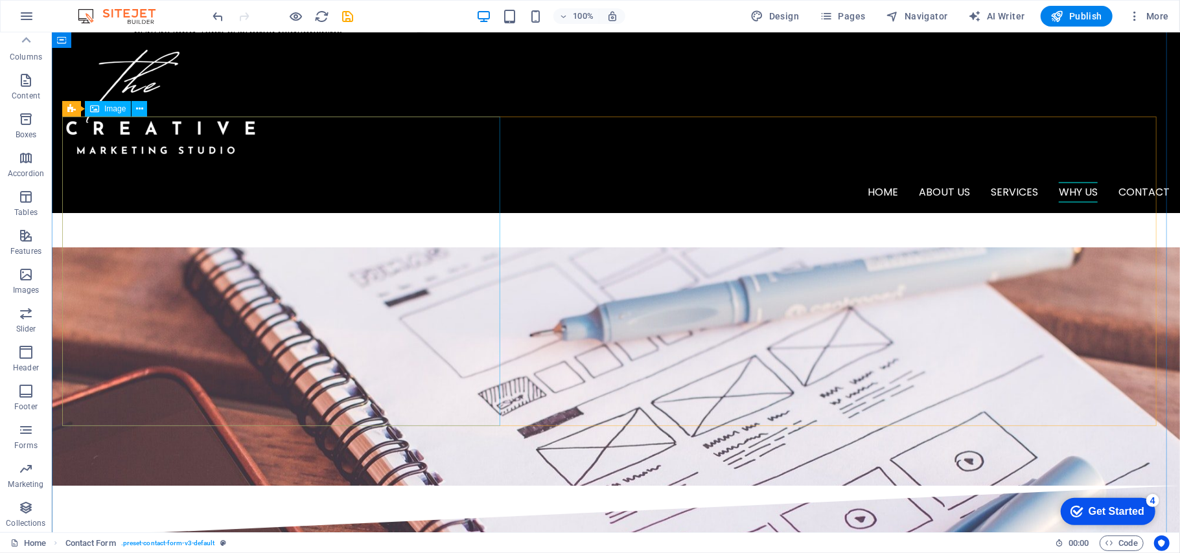
scroll to position [2315, 0]
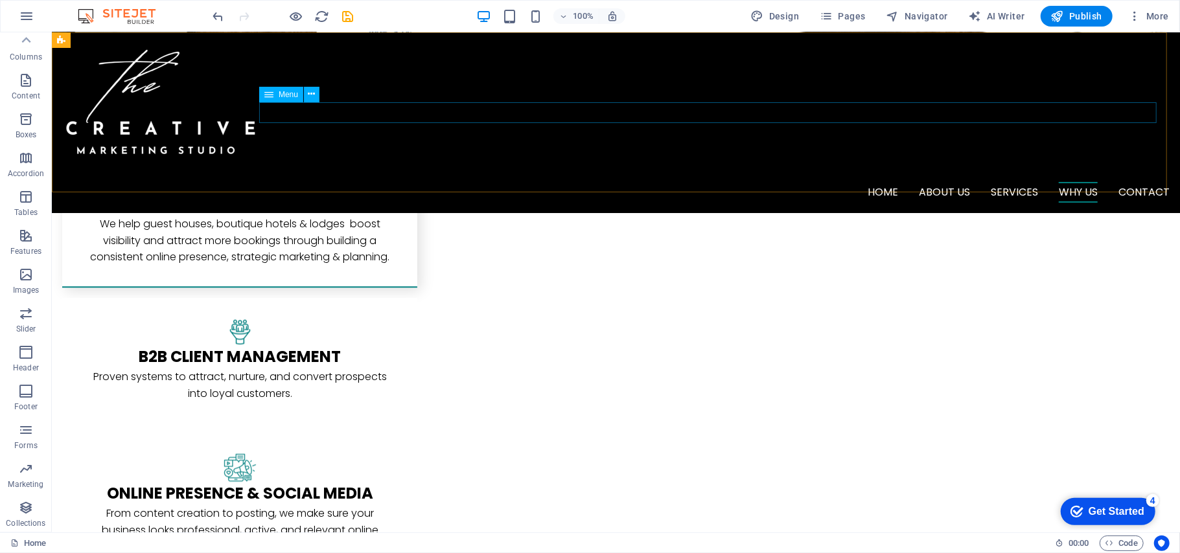
click at [938, 181] on nav "Home About us Services Why us Contact" at bounding box center [615, 191] width 1107 height 21
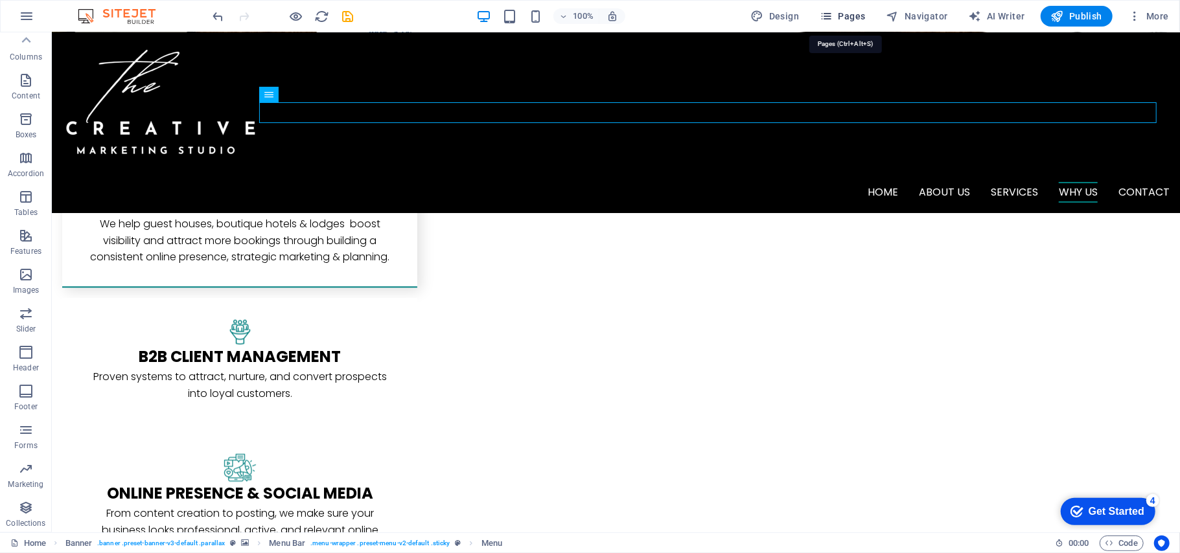
click at [832, 13] on icon "button" at bounding box center [825, 16] width 13 height 13
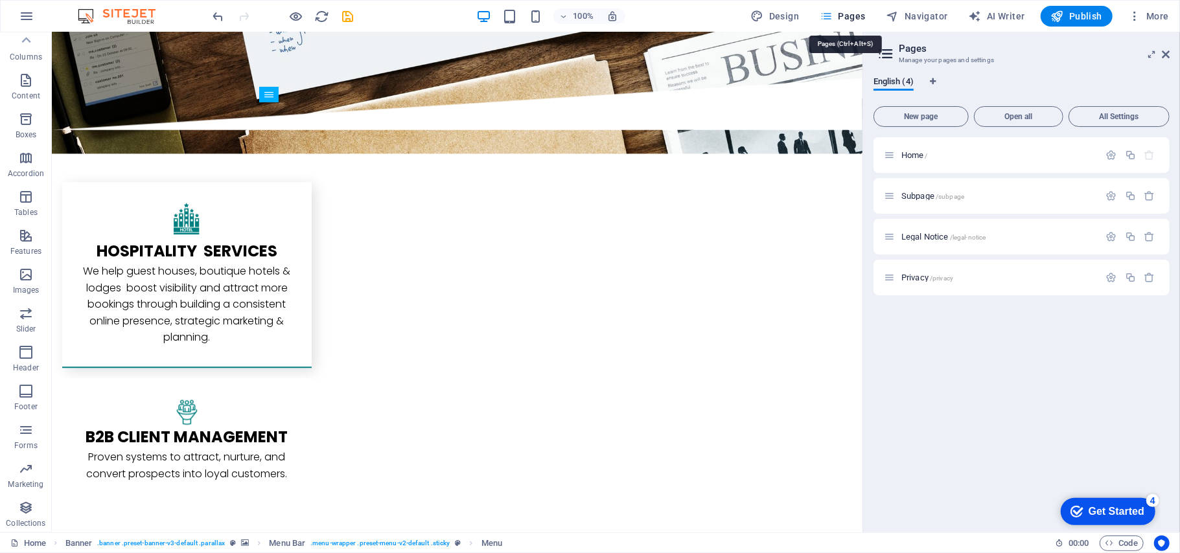
scroll to position [0, 0]
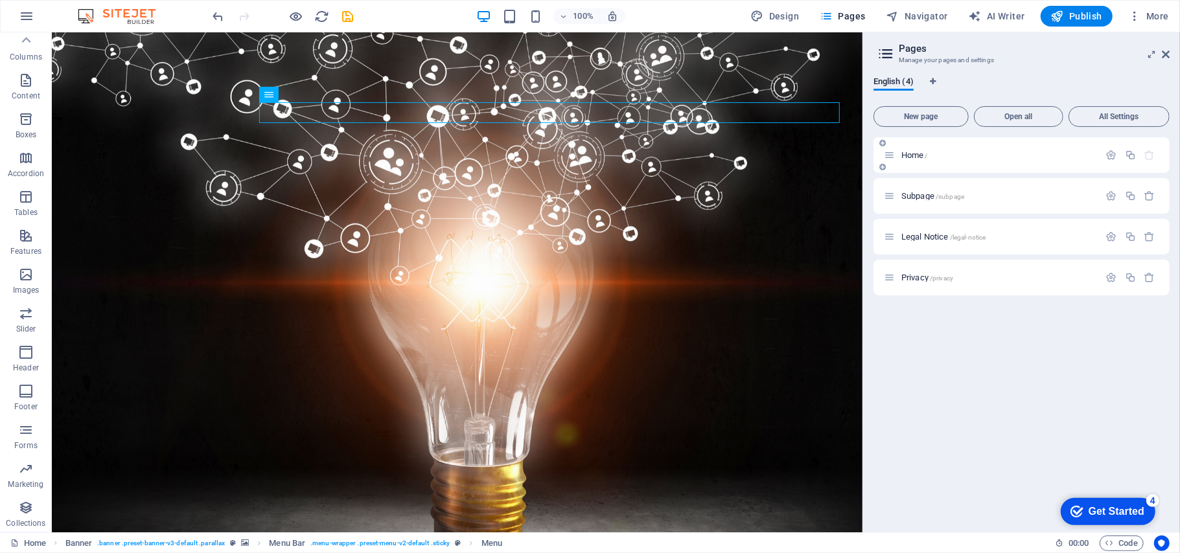
click at [928, 163] on div "Home /" at bounding box center [1021, 155] width 296 height 36
click at [926, 196] on span "Subpage /subpage" at bounding box center [932, 196] width 63 height 10
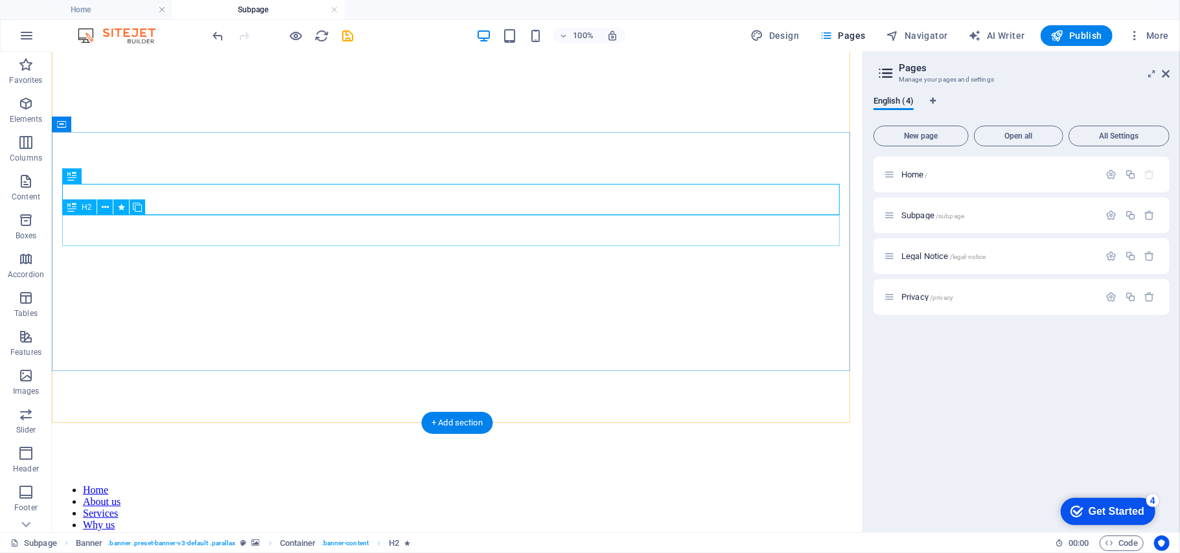
scroll to position [213, 0]
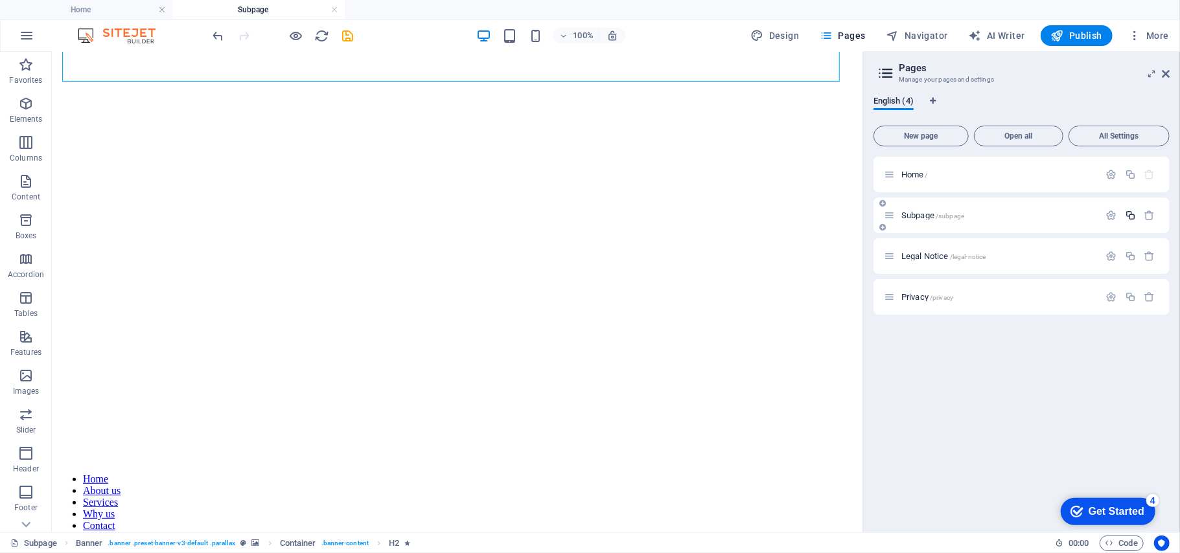
click at [1133, 215] on icon "button" at bounding box center [1130, 215] width 11 height 11
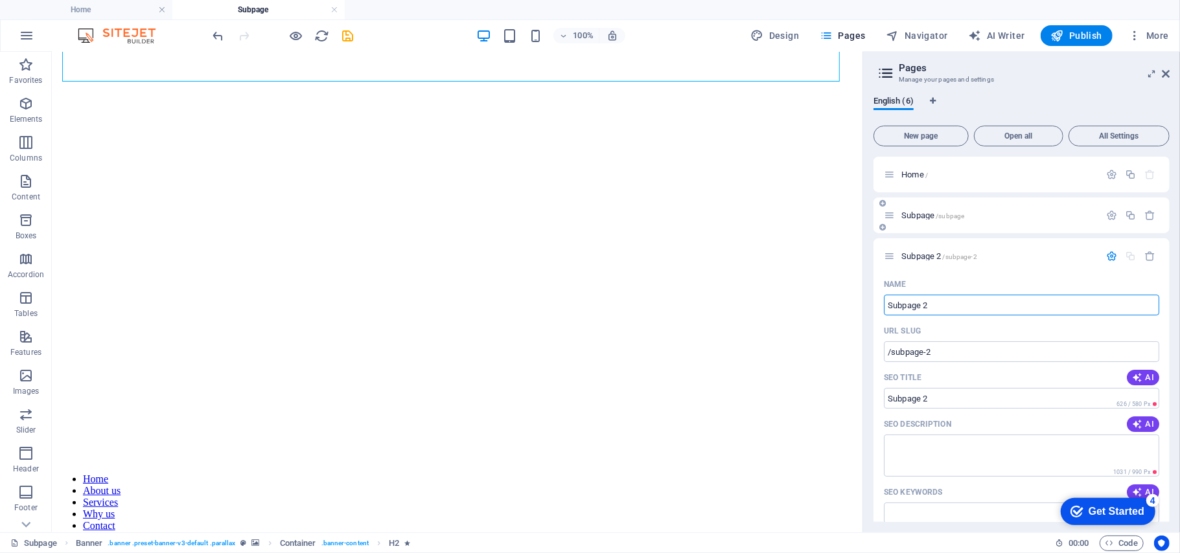
click at [939, 216] on span "/subpage" at bounding box center [949, 215] width 29 height 7
click at [1149, 252] on icon "button" at bounding box center [1149, 256] width 11 height 11
click at [1013, 216] on p "Subpage /subpage" at bounding box center [998, 215] width 194 height 8
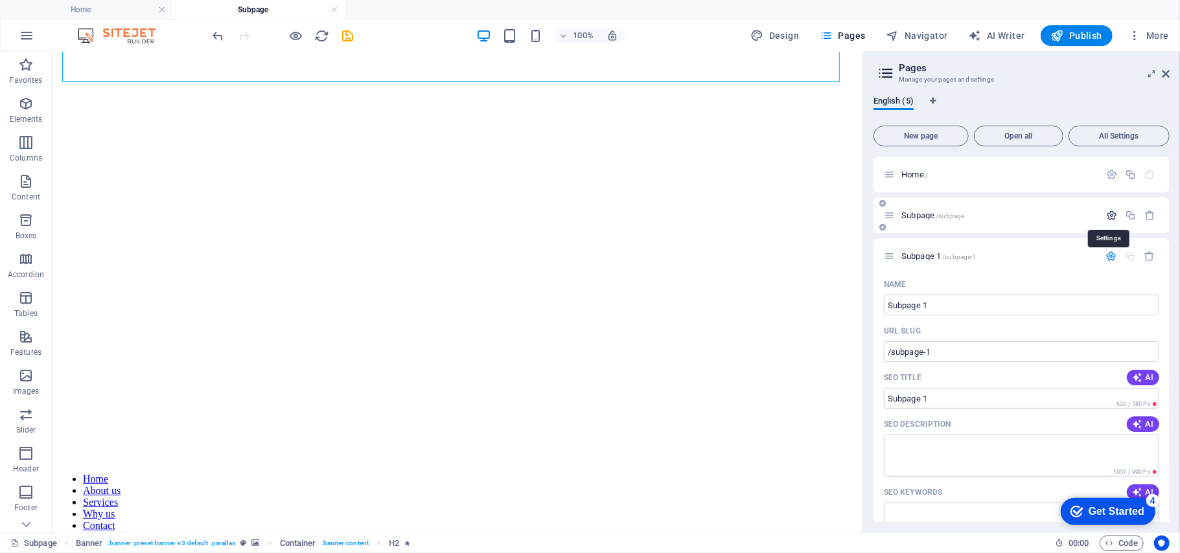
click at [1109, 214] on icon "button" at bounding box center [1111, 215] width 11 height 11
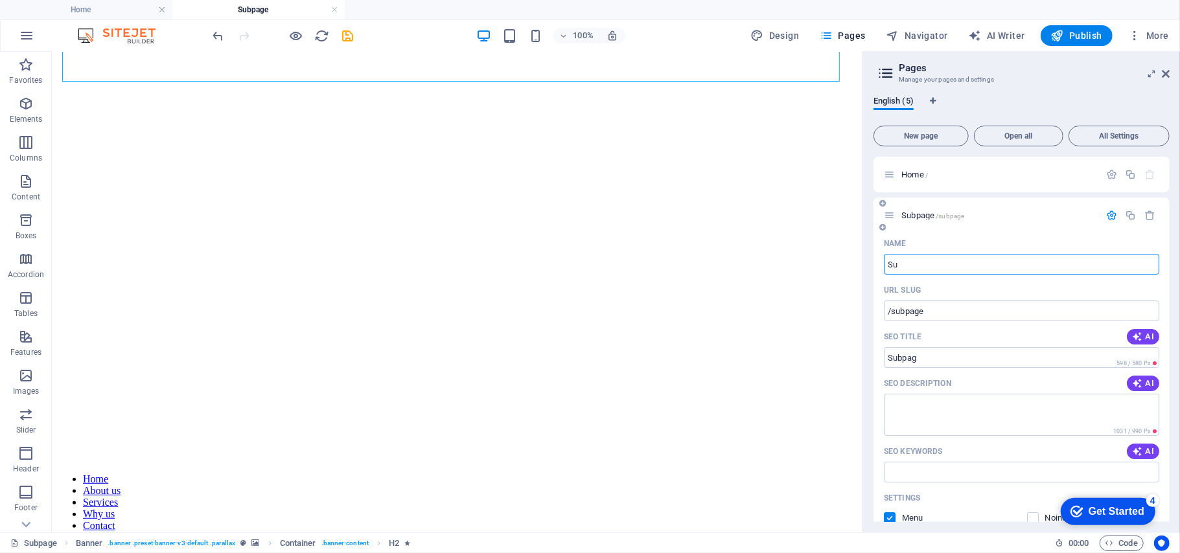
type input "S"
type input "/subpag"
type input "About"
type input "/"
type input "About Us"
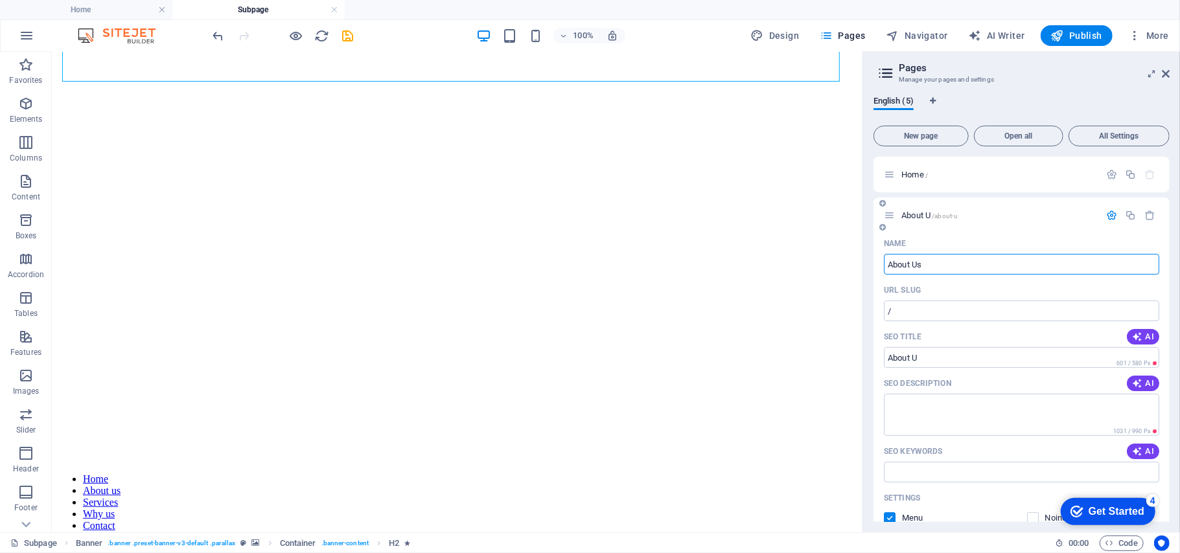
type input "/about-u"
type input "About U"
type input "About Us"
type input "/about-us"
type input "About Us"
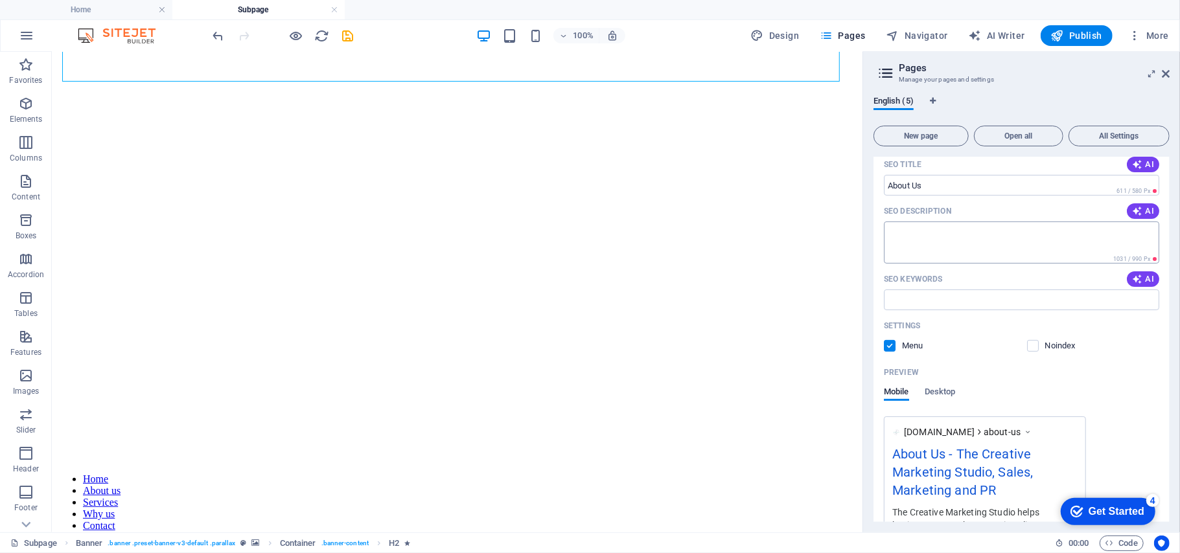
scroll to position [431, 0]
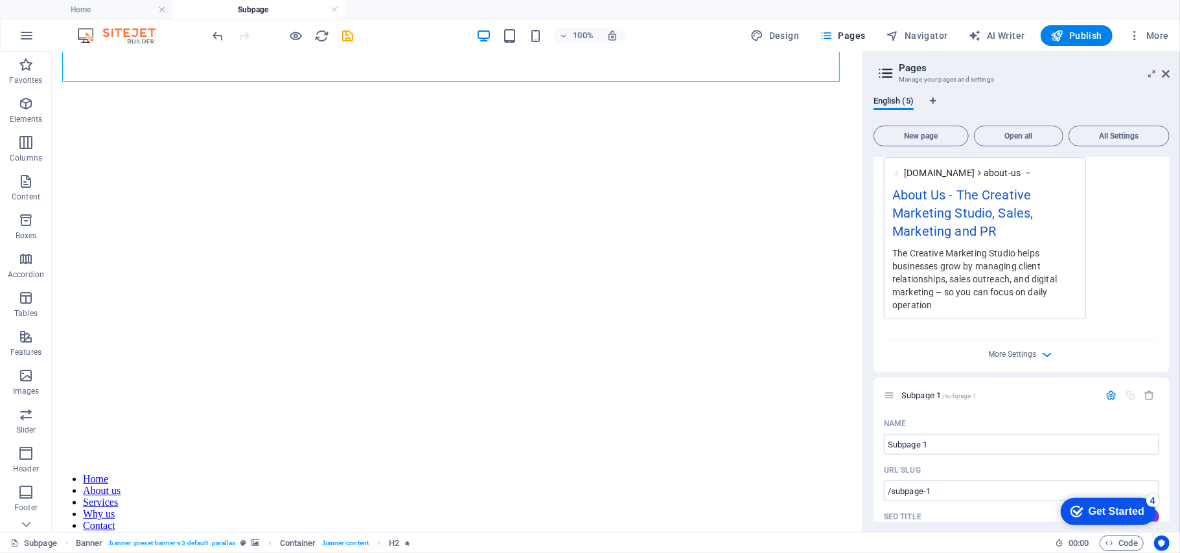
type input "About Us"
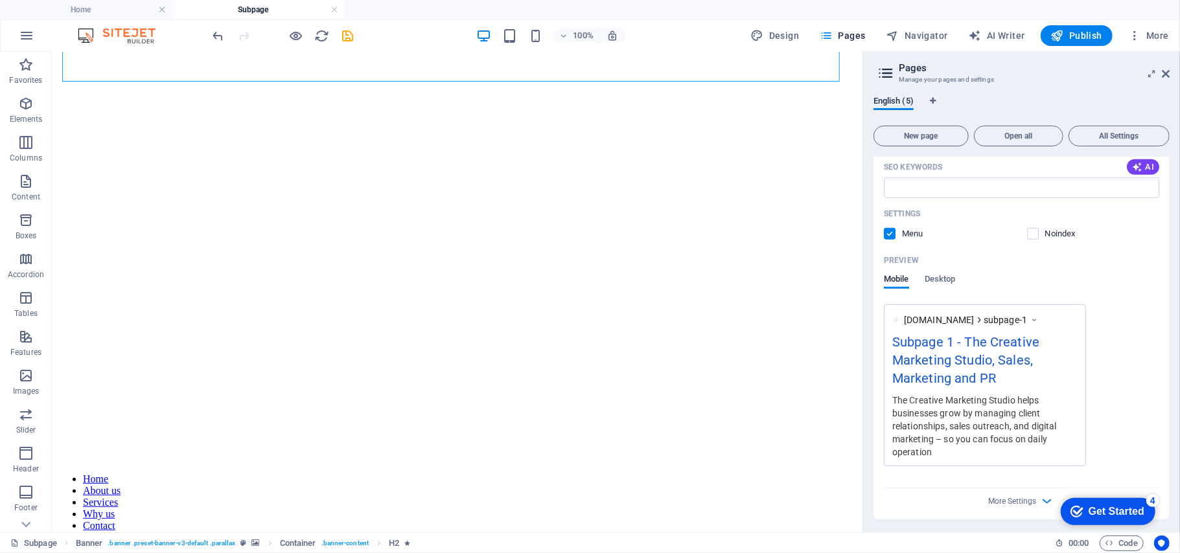
scroll to position [980, 0]
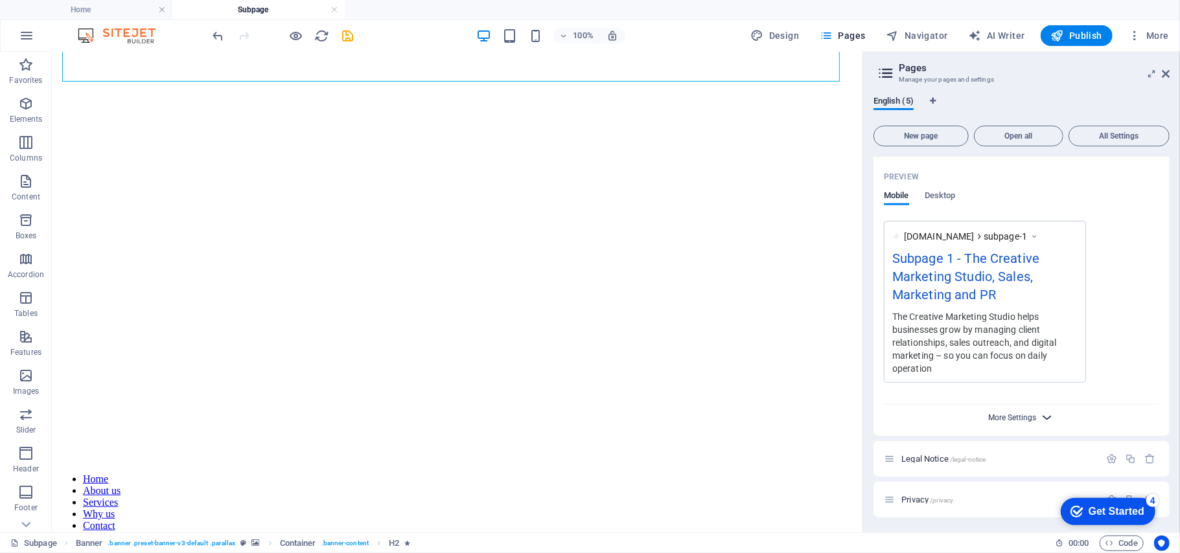
click at [1031, 418] on span "More Settings" at bounding box center [1013, 417] width 48 height 9
click at [1050, 416] on icon "button" at bounding box center [1047, 417] width 15 height 15
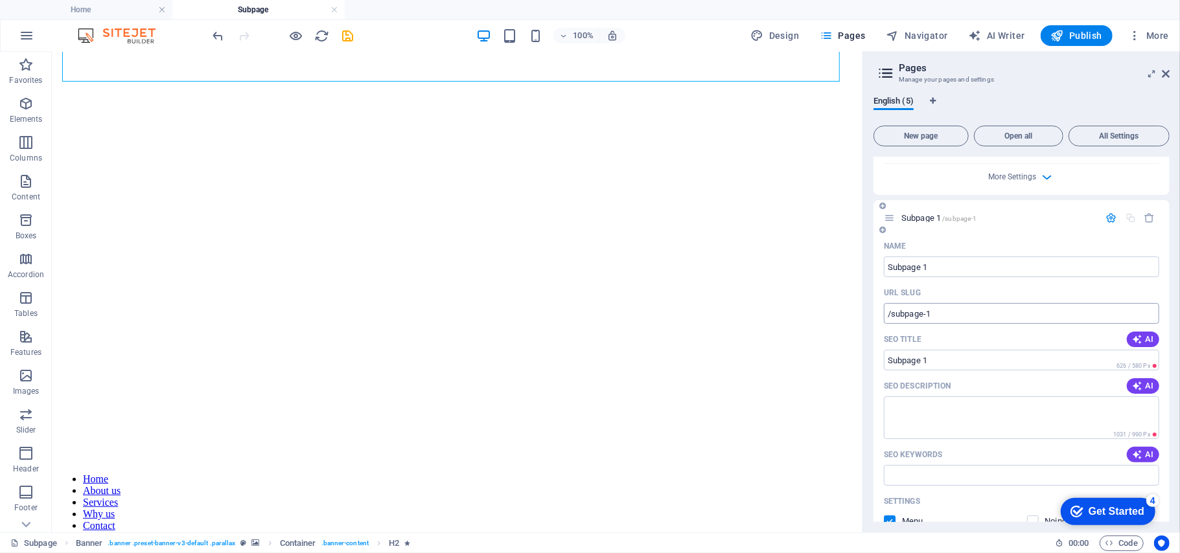
scroll to position [635, 0]
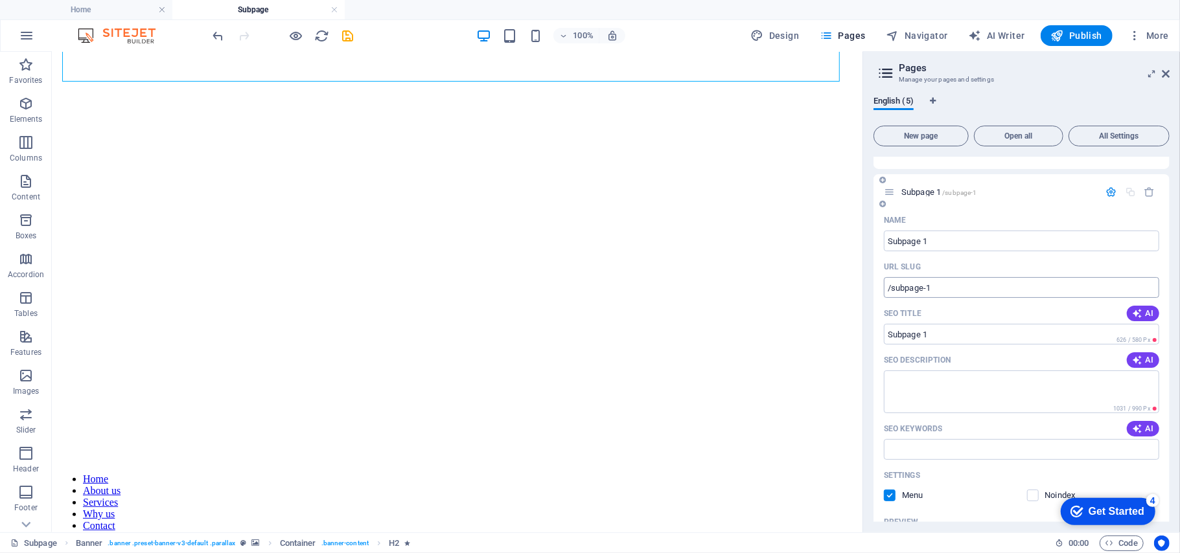
click at [939, 286] on input "/subpage-1" at bounding box center [1021, 287] width 275 height 21
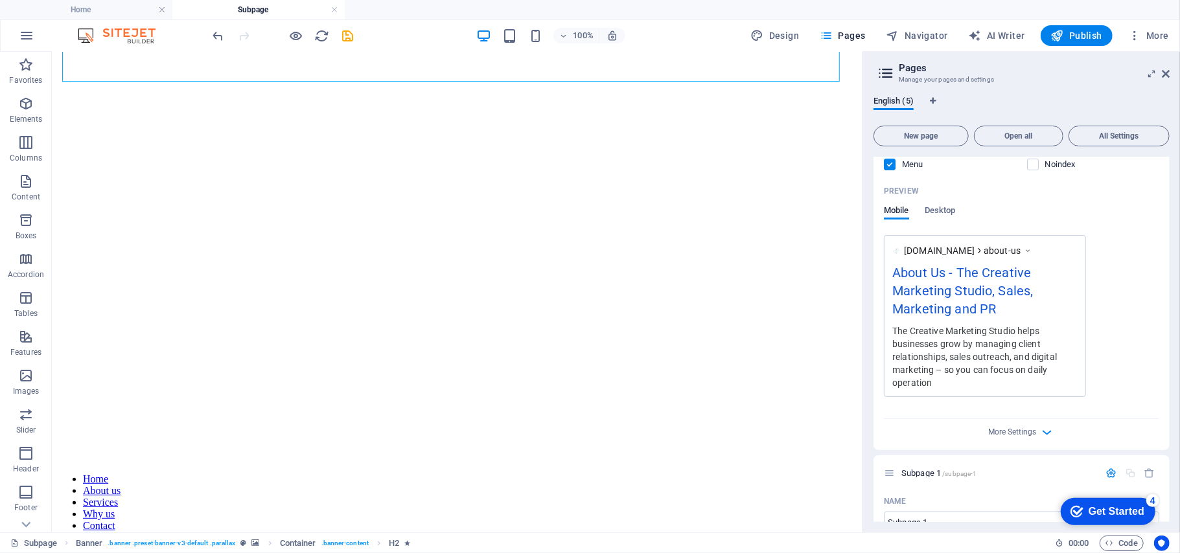
scroll to position [376, 0]
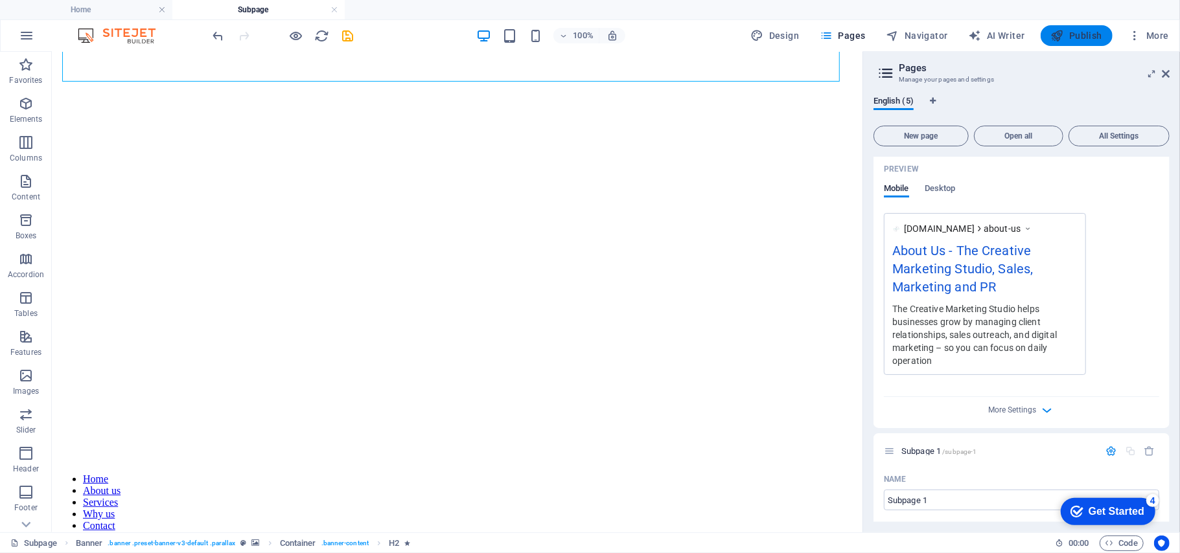
click at [1060, 34] on icon "button" at bounding box center [1057, 35] width 13 height 13
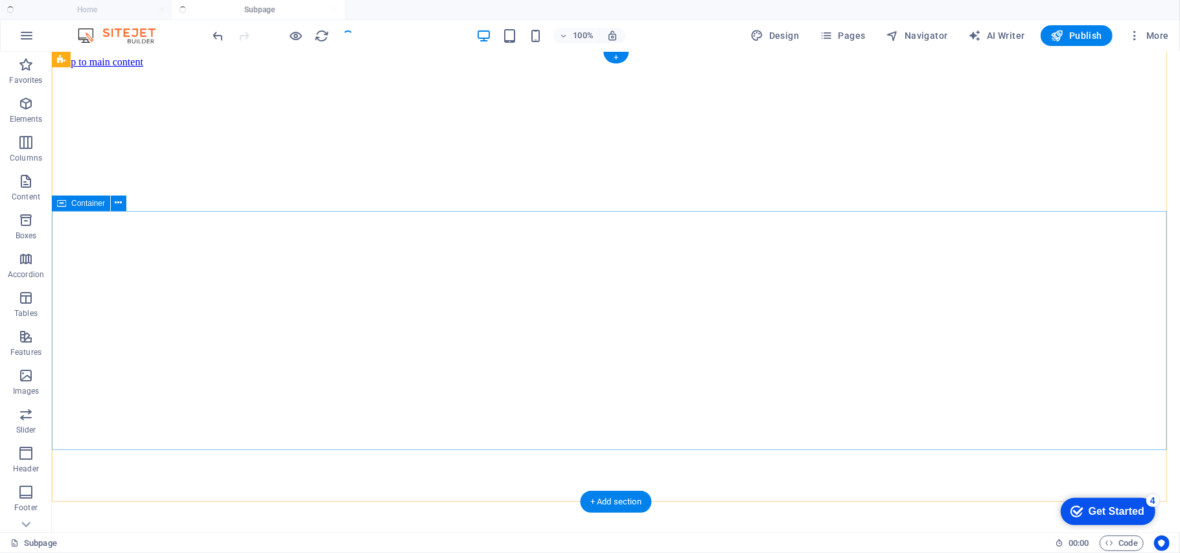
scroll to position [0, 0]
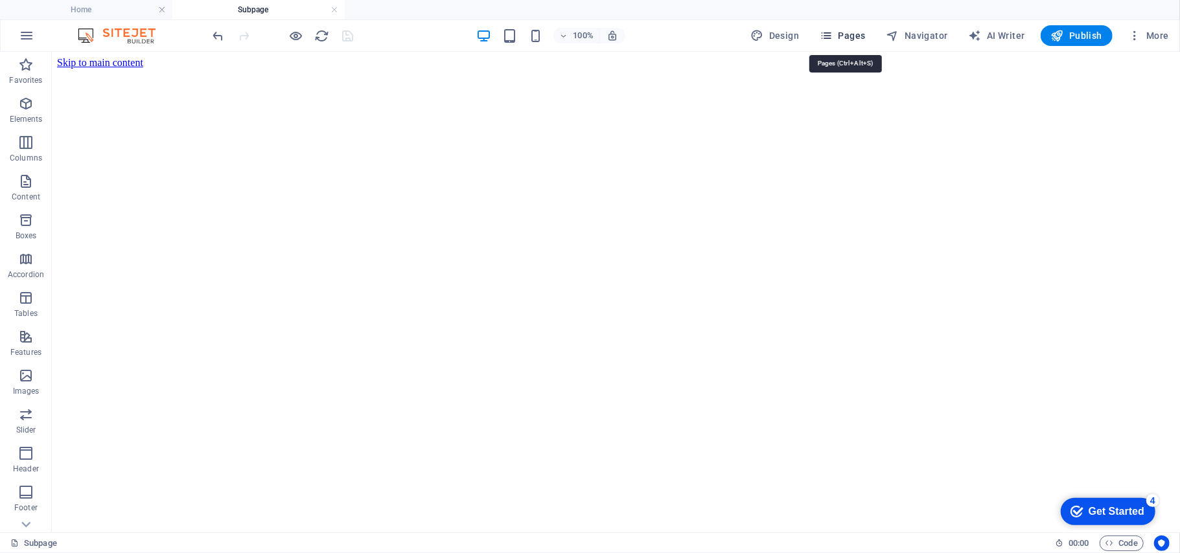
click at [840, 40] on span "Pages" at bounding box center [841, 35] width 45 height 13
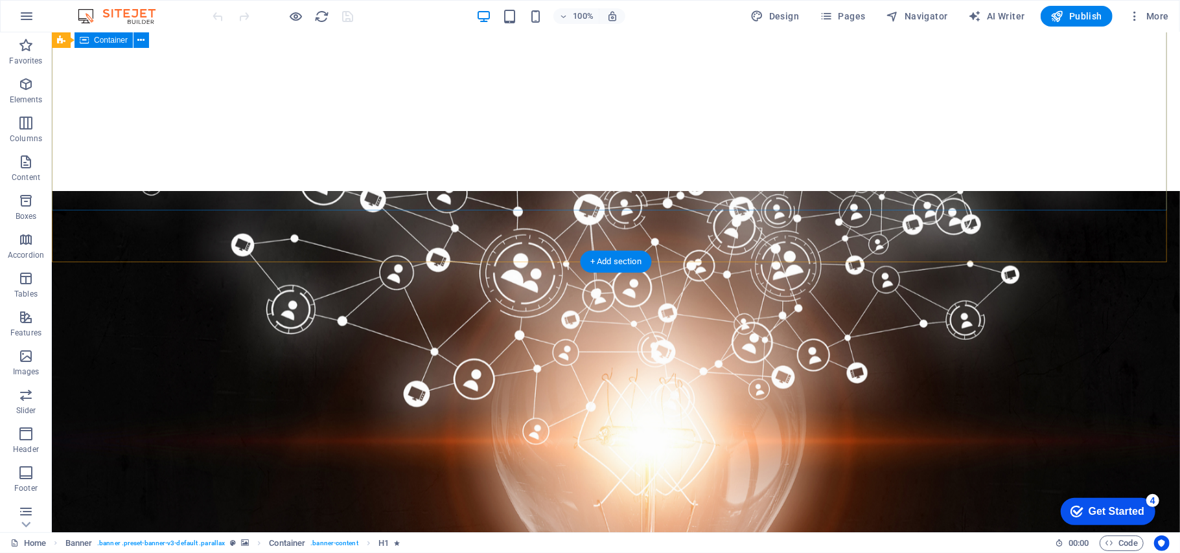
scroll to position [345, 0]
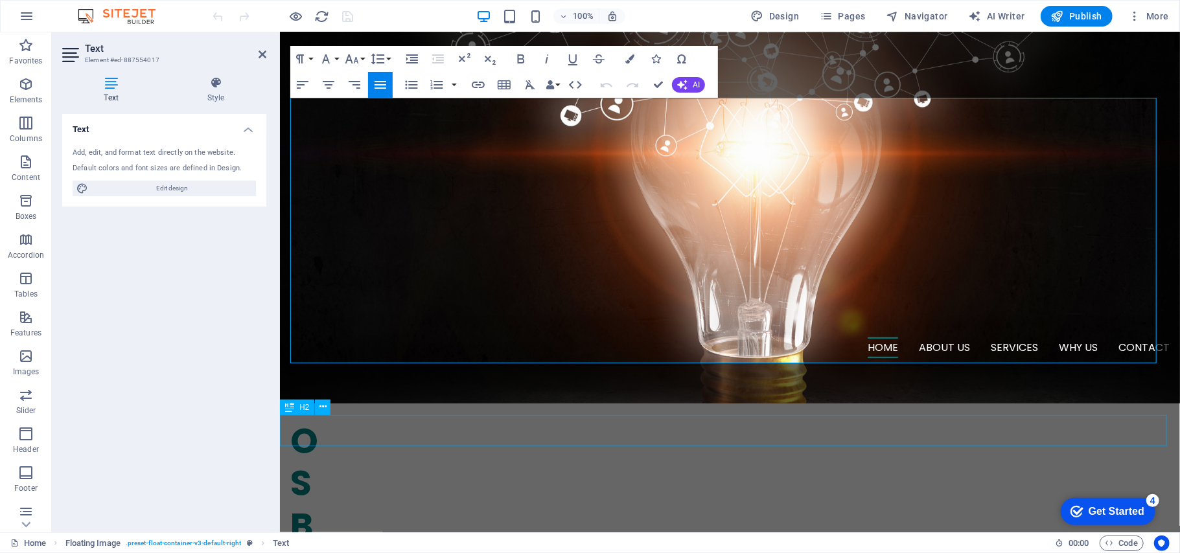
scroll to position [604, 0]
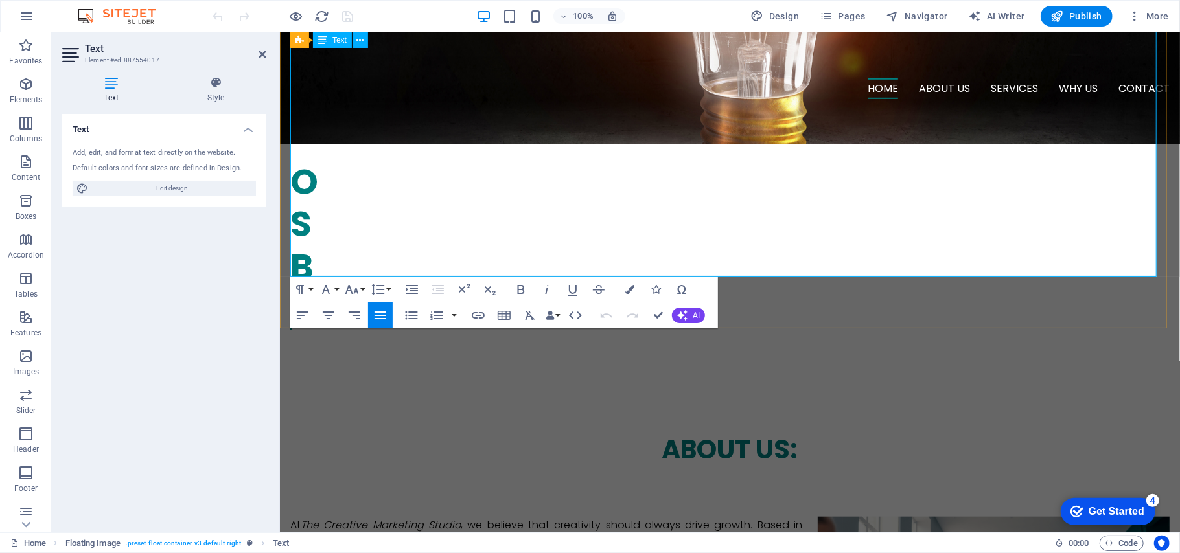
drag, startPoint x: 653, startPoint y: 259, endPoint x: 392, endPoint y: 104, distance: 303.9
click at [334, 516] on p "At The Creative Marketing Studio , we believe that creativity should always dri…" at bounding box center [729, 557] width 879 height 83
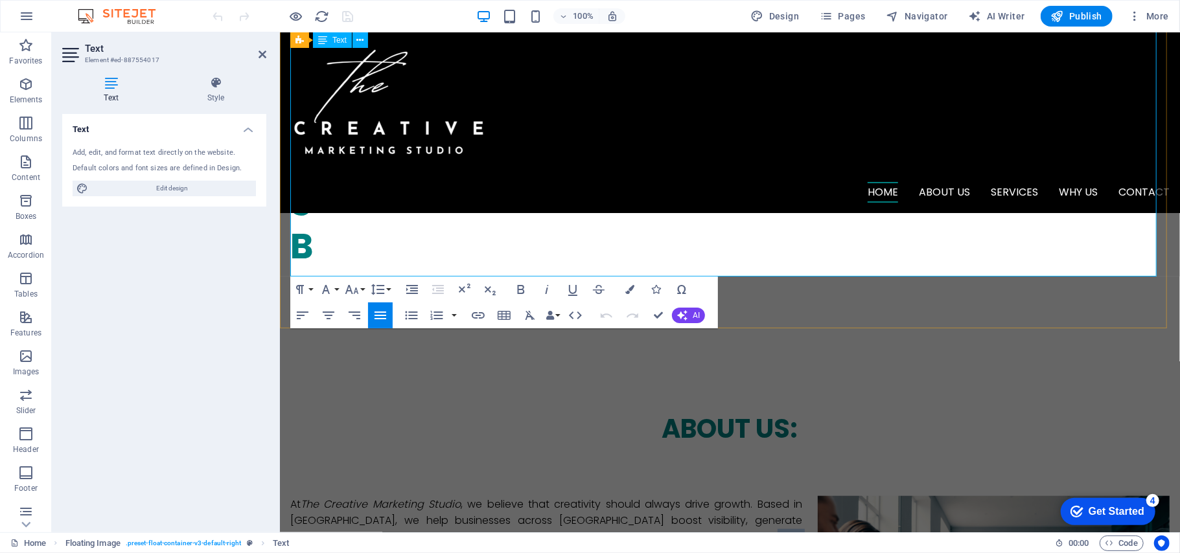
drag, startPoint x: 334, startPoint y: 77, endPoint x: 267, endPoint y: 42, distance: 75.9
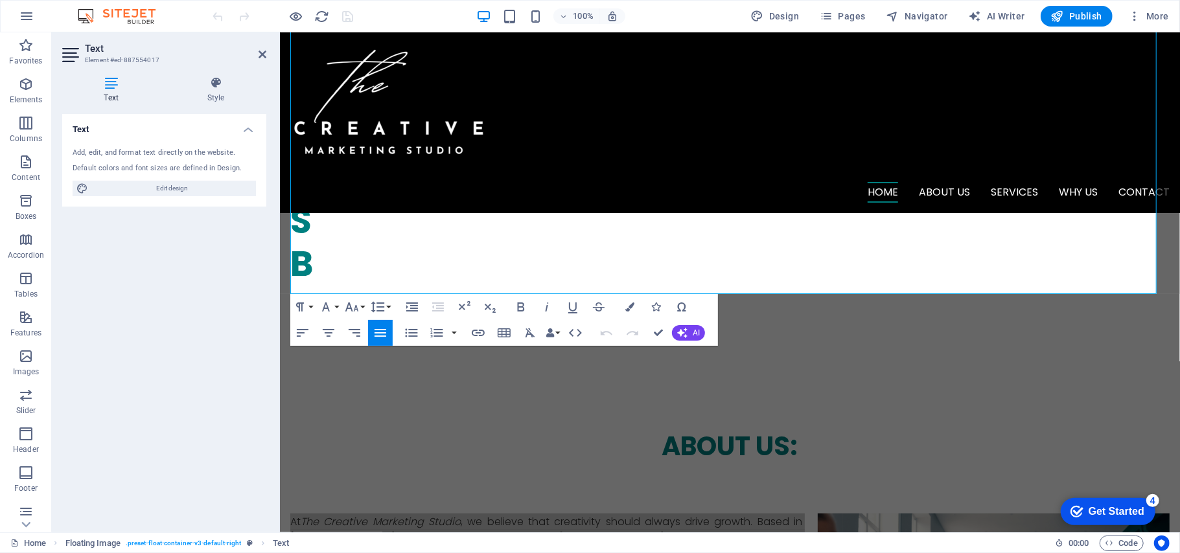
drag, startPoint x: 6, startPoint y: 28, endPoint x: 278, endPoint y: 52, distance: 272.5
click at [271, 48] on aside "Text Element #ed-887554017 Text Style Text Add, edit, and format text directly …" at bounding box center [166, 282] width 228 height 500
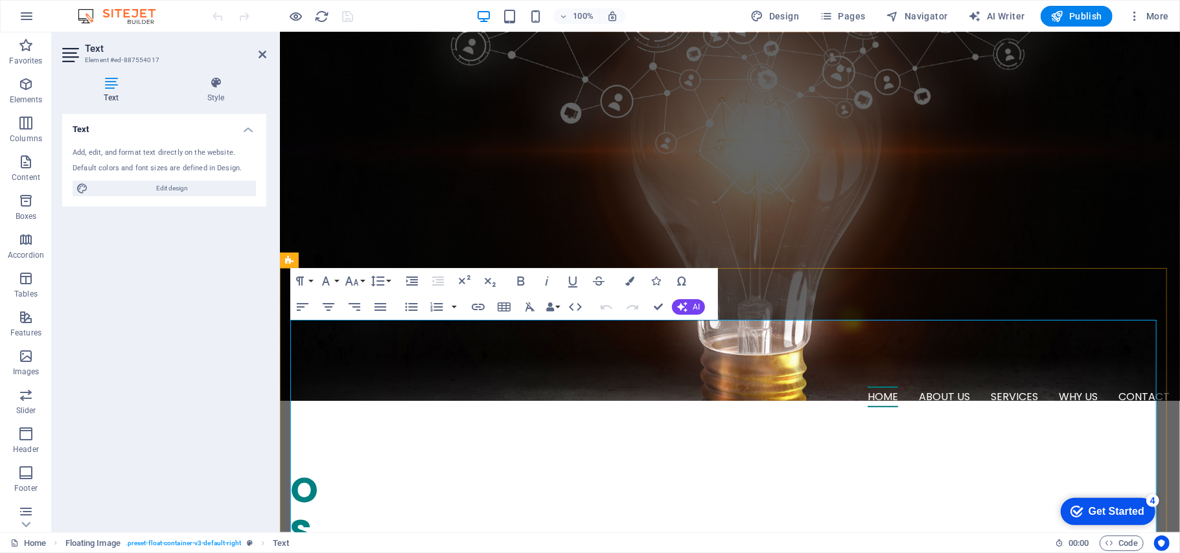
scroll to position [328, 0]
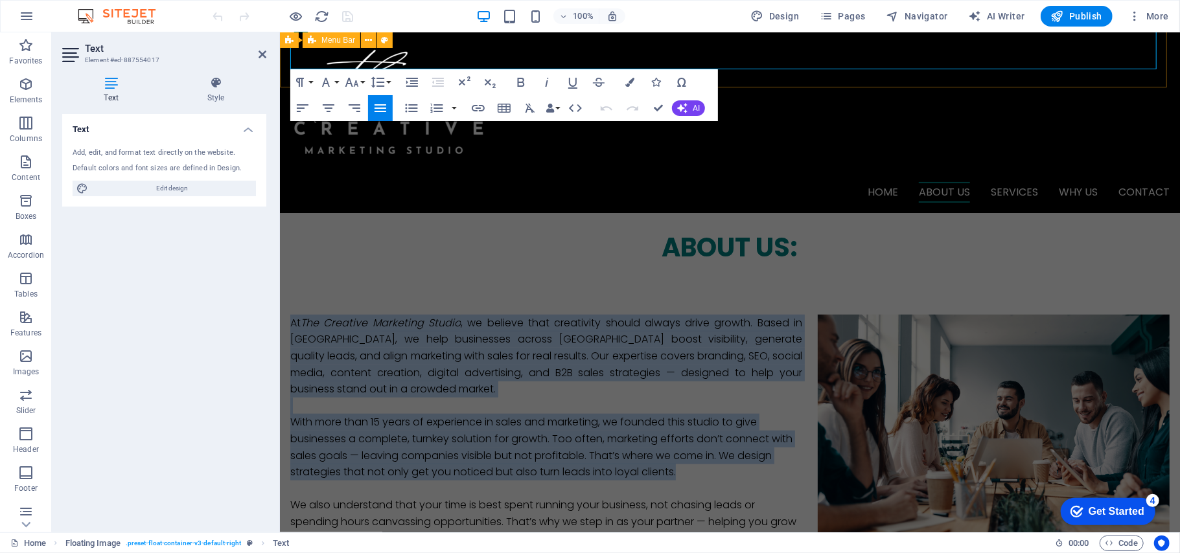
scroll to position [726, 0]
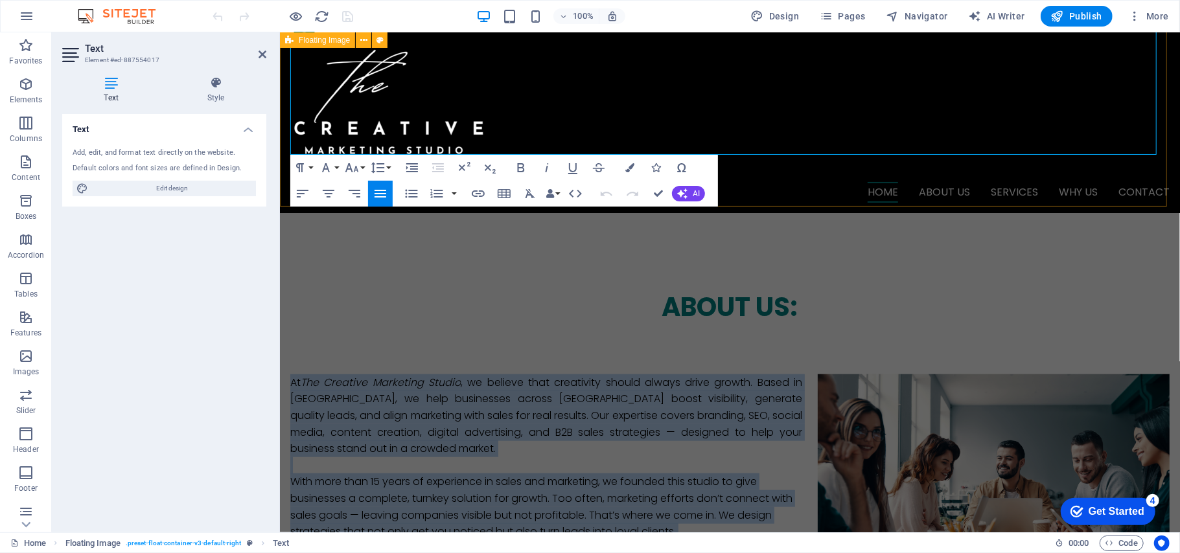
drag, startPoint x: 290, startPoint y: 293, endPoint x: 729, endPoint y: 204, distance: 447.5
click at [729, 322] on div "At The Creative Marketing Studio , we believe that creativity should always dri…" at bounding box center [729, 506] width 900 height 369
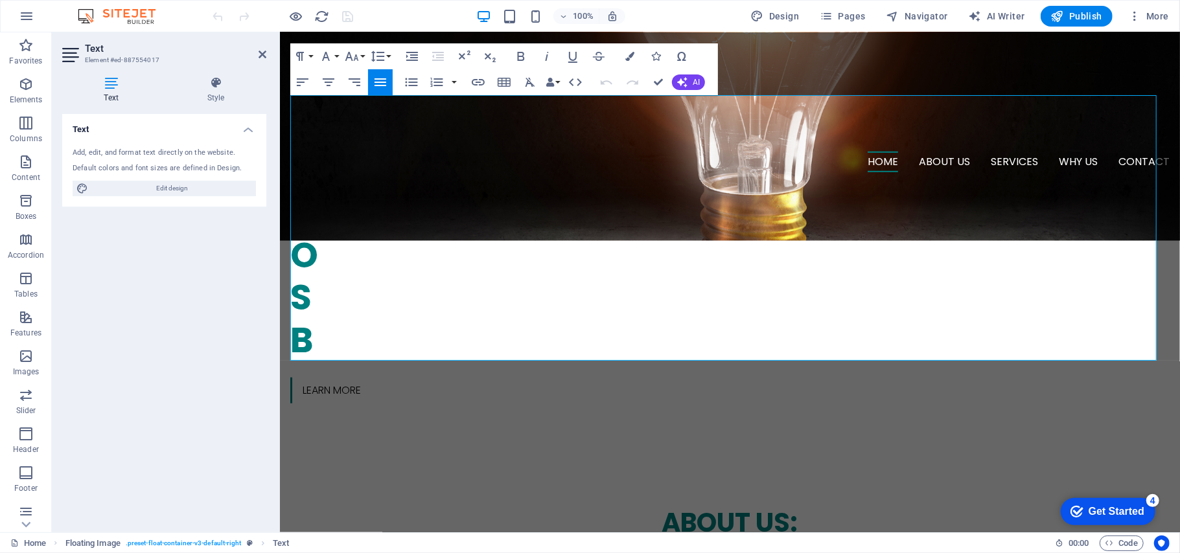
scroll to position [521, 0]
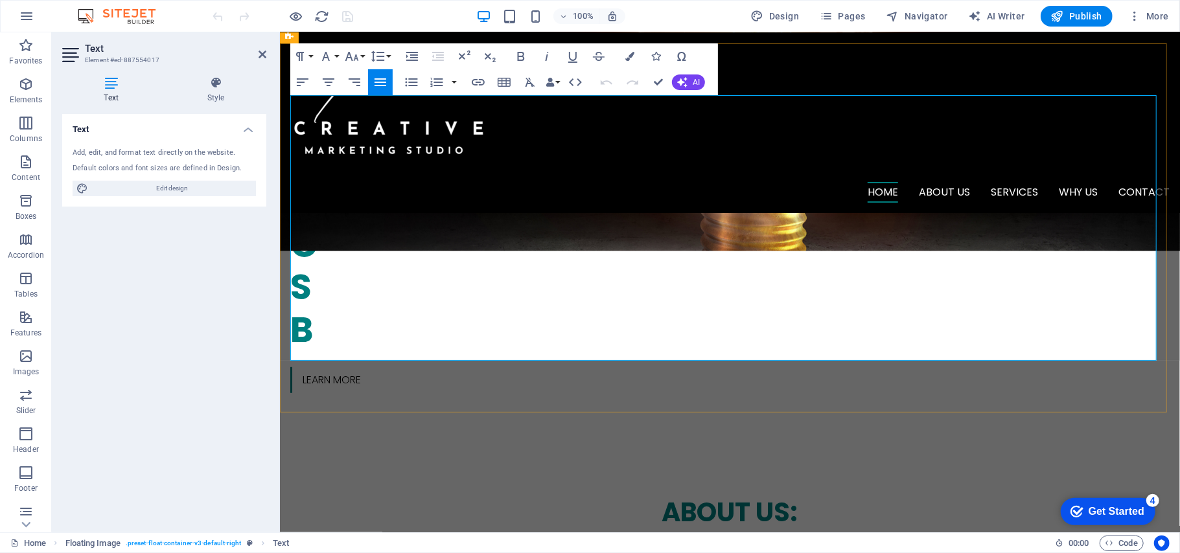
copy div "At The Creative Marketing Studio , we believe that creativity should always dri…"
click at [1054, 52] on div "Home About us Services Why us Contact" at bounding box center [729, 122] width 900 height 181
click at [1139, 17] on icon "button" at bounding box center [1134, 16] width 13 height 13
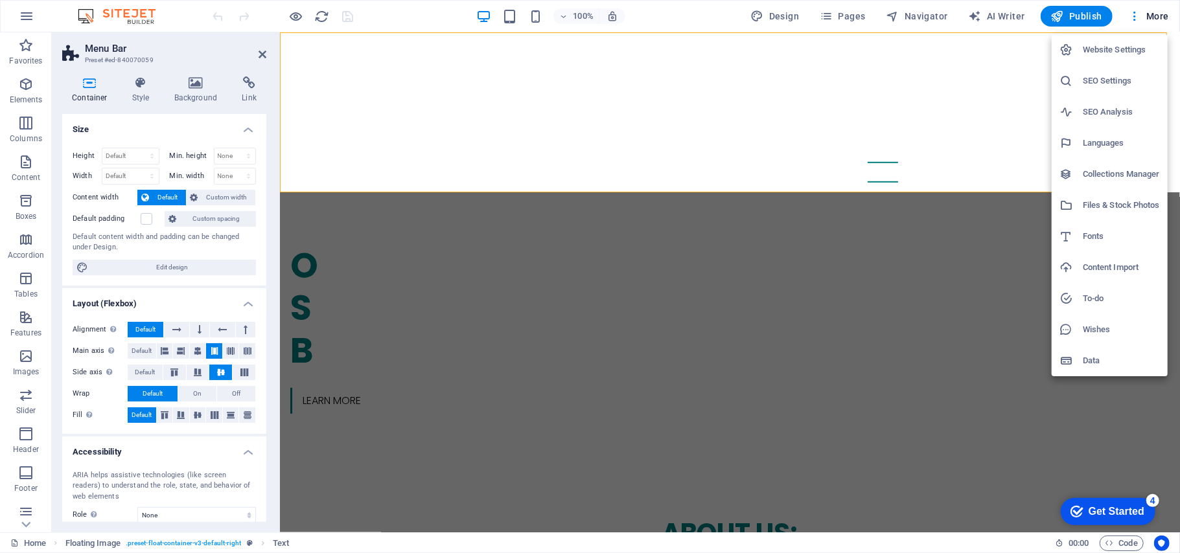
click at [765, 106] on div at bounding box center [590, 276] width 1180 height 553
click at [765, 106] on div "Website Settings SEO Settings SEO Analysis Languages Collections Manager Files …" at bounding box center [590, 280] width 1180 height 545
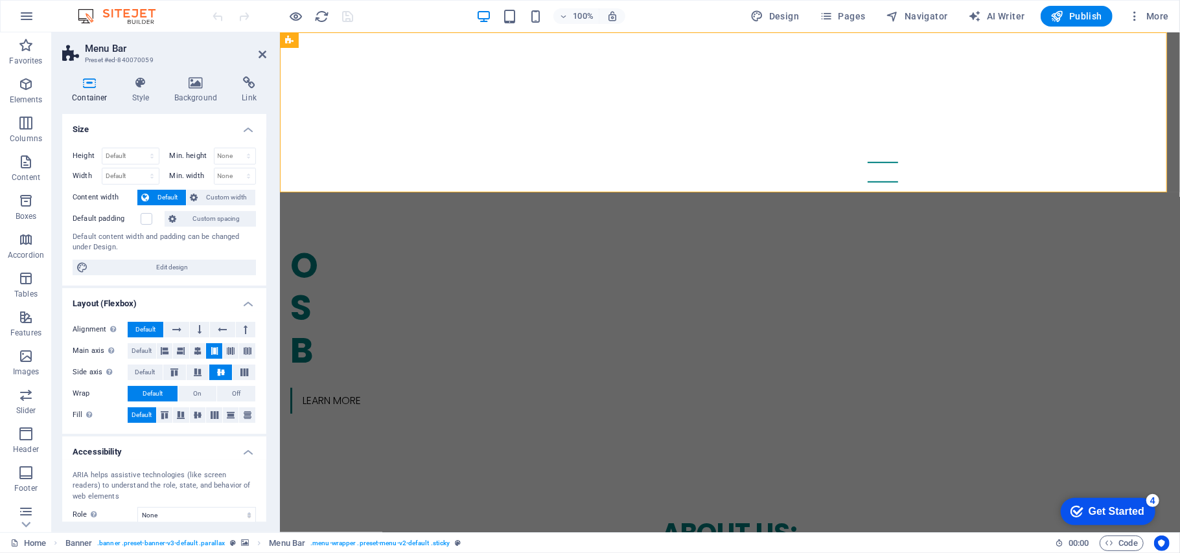
scroll to position [0, 0]
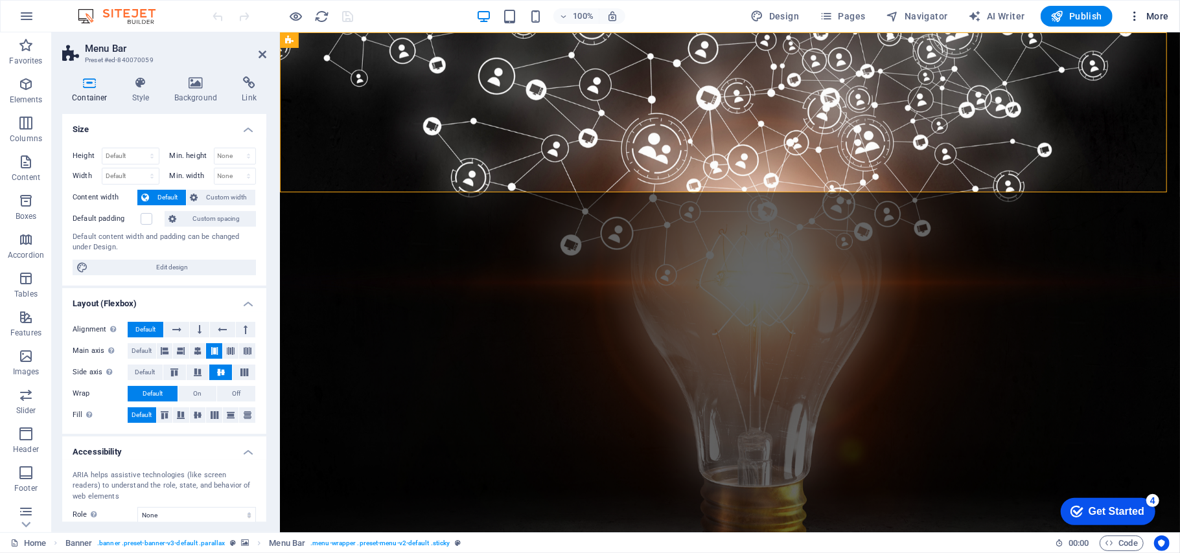
click at [1135, 14] on icon "button" at bounding box center [1134, 16] width 13 height 13
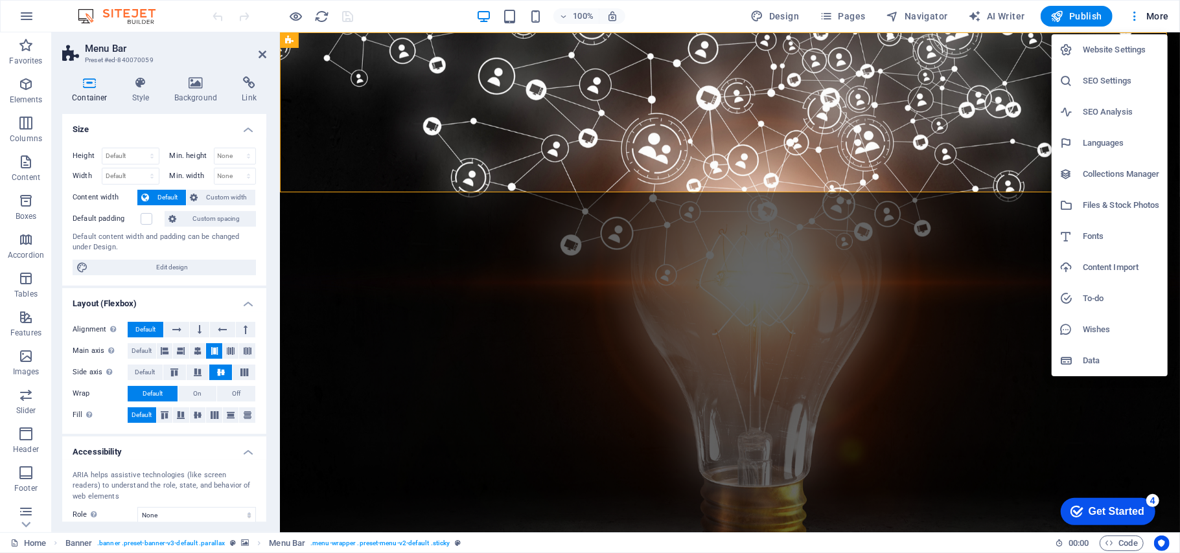
click at [843, 16] on div at bounding box center [590, 276] width 1180 height 553
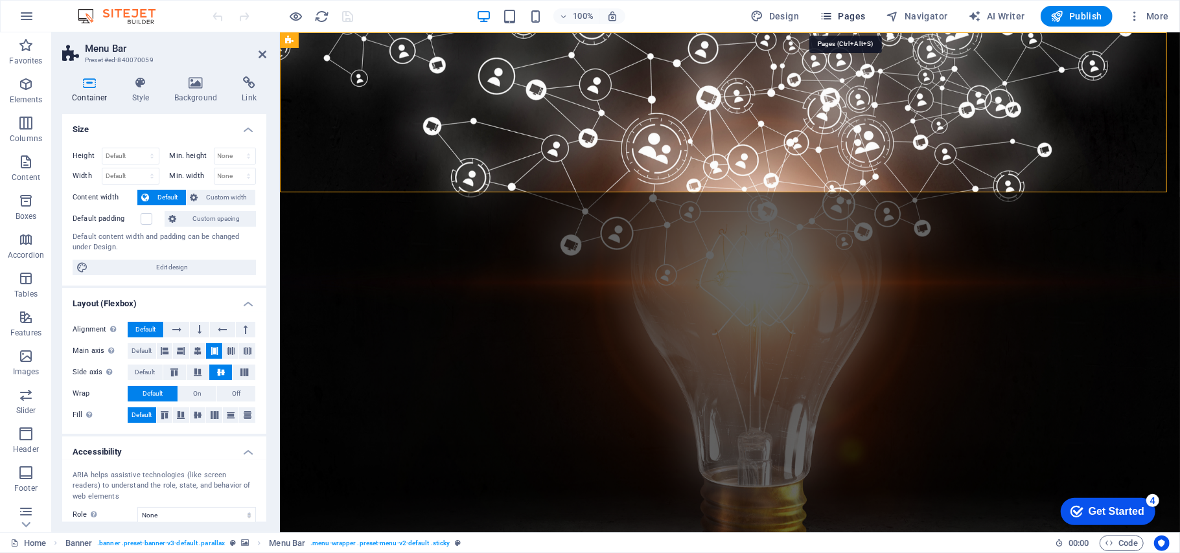
click at [830, 16] on icon "button" at bounding box center [825, 16] width 13 height 13
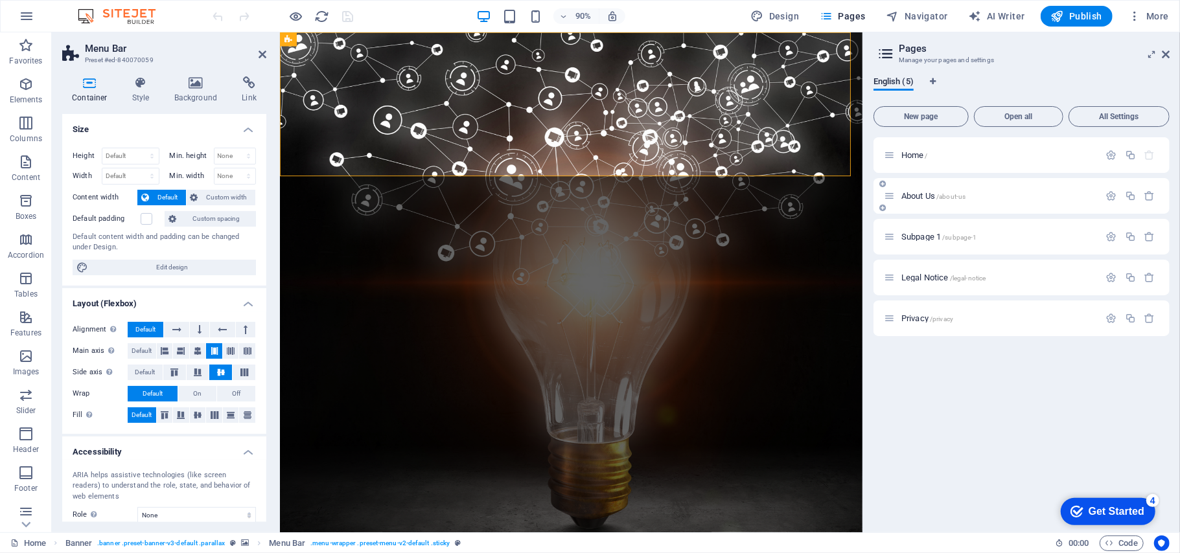
click at [1003, 193] on p "About Us /about-us" at bounding box center [998, 196] width 194 height 8
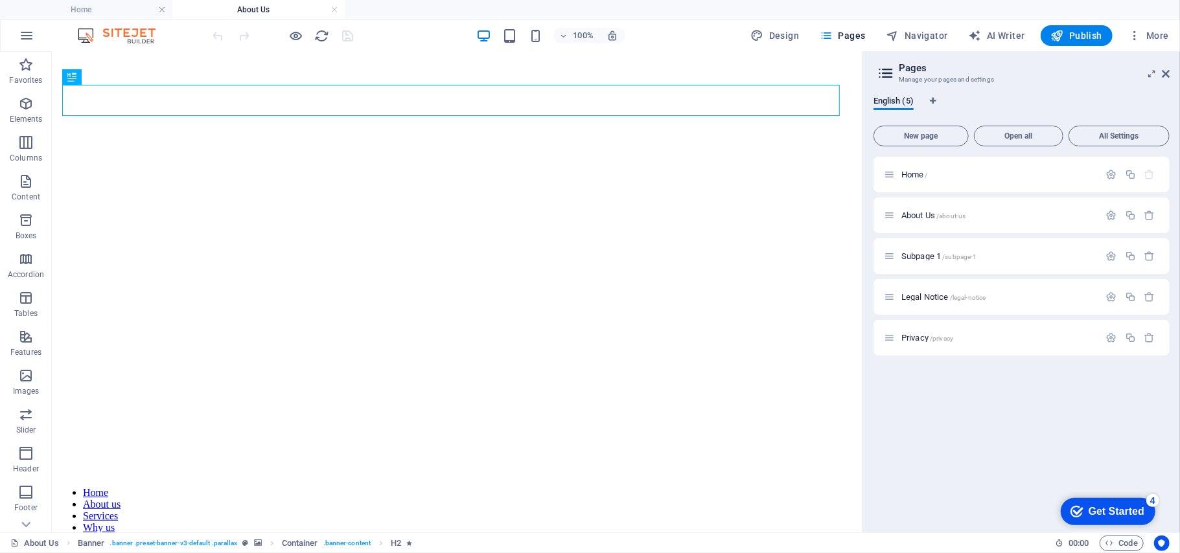
scroll to position [208, 0]
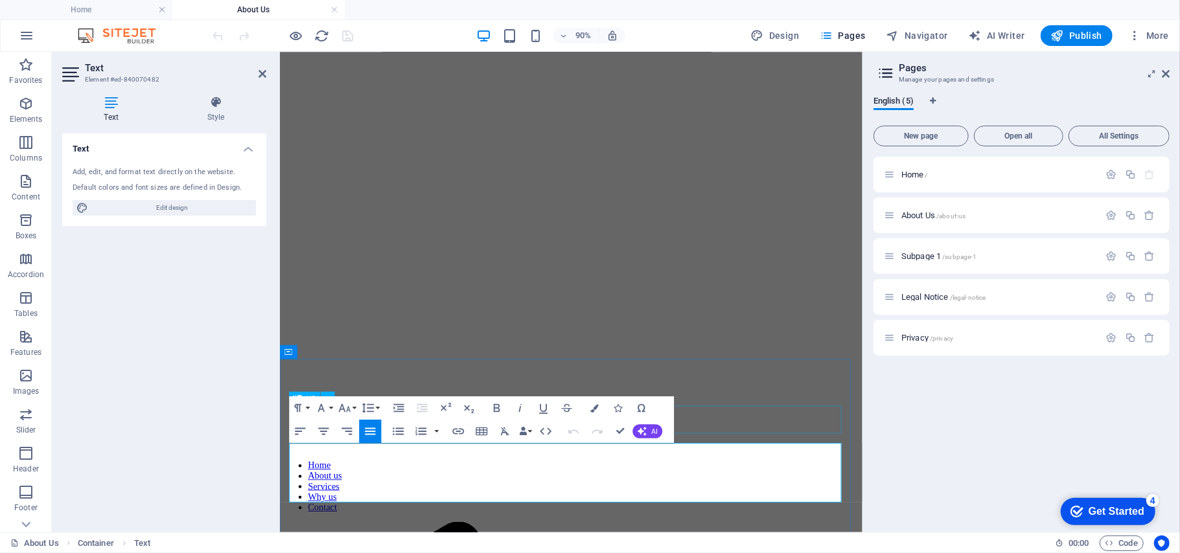
scroll to position [109, 0]
drag, startPoint x: 641, startPoint y: 545, endPoint x: 218, endPoint y: 460, distance: 431.4
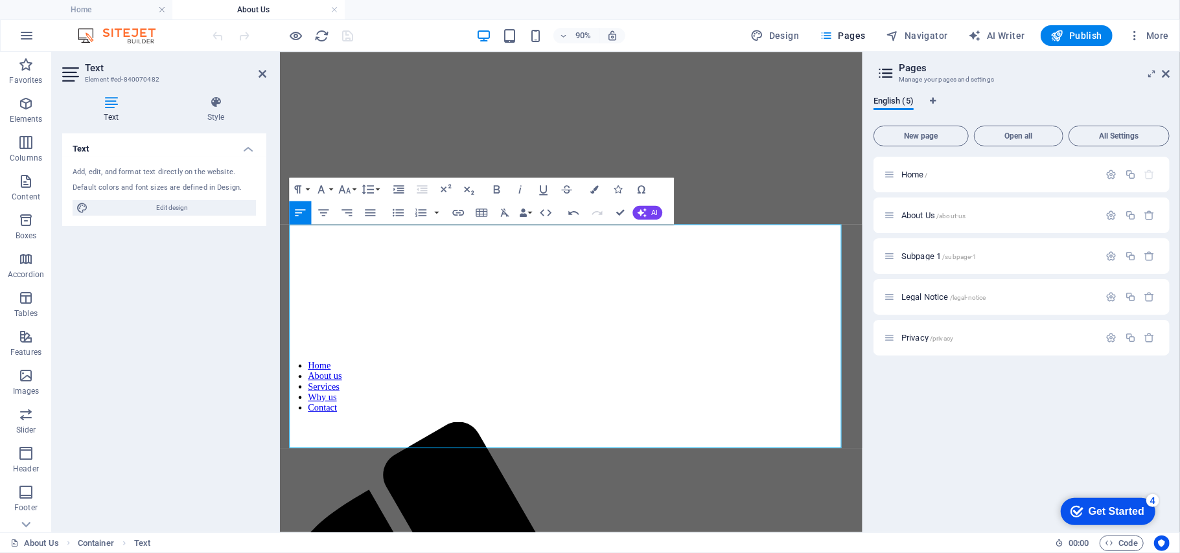
scroll to position [358, 0]
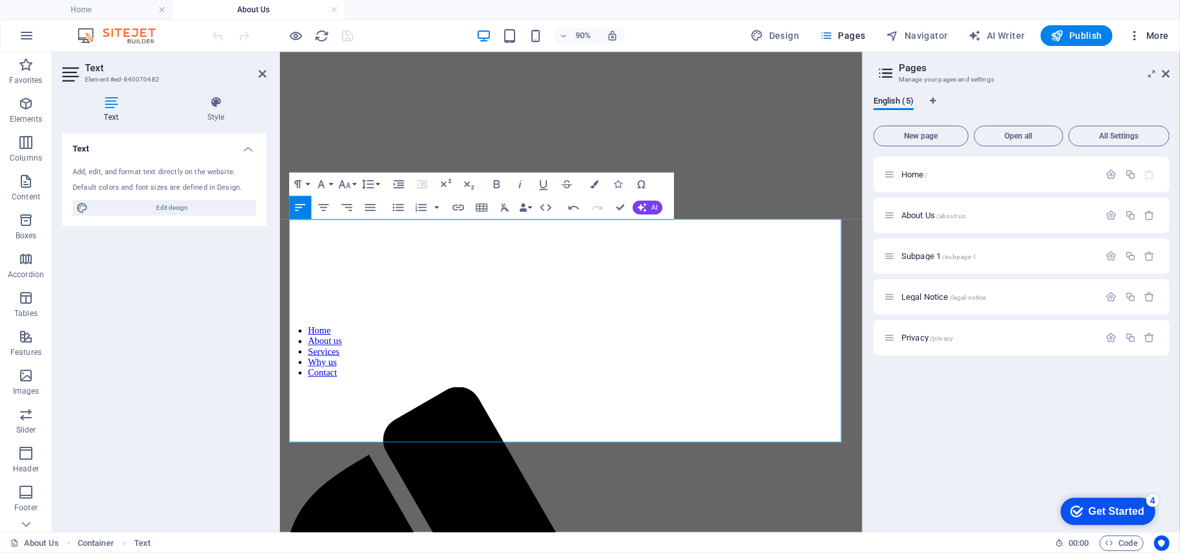
click at [1131, 38] on icon "button" at bounding box center [1134, 35] width 13 height 13
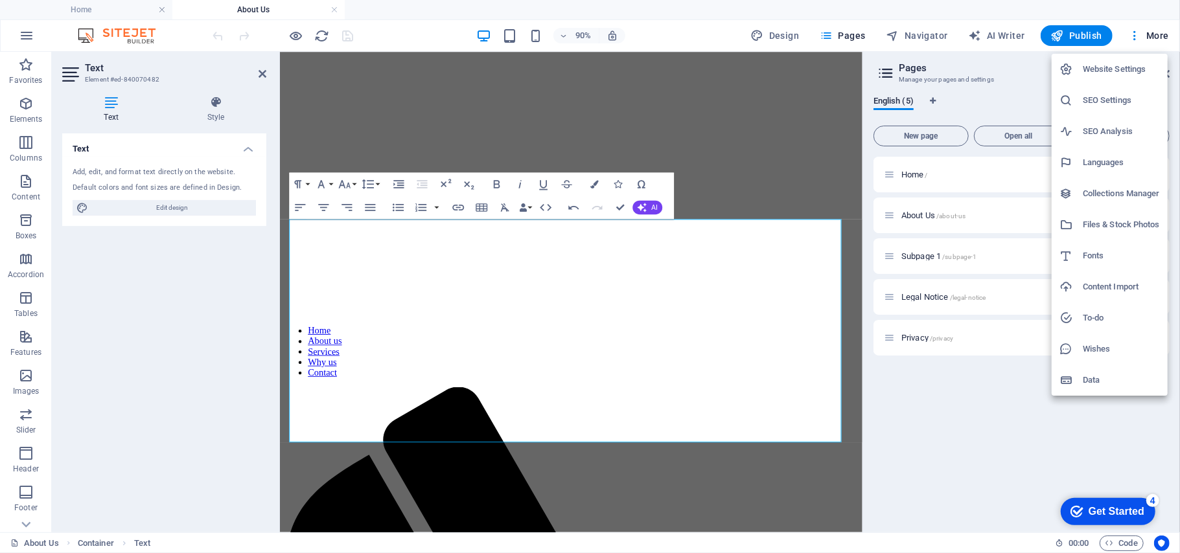
click at [1101, 104] on h6 "SEO Settings" at bounding box center [1120, 101] width 77 height 16
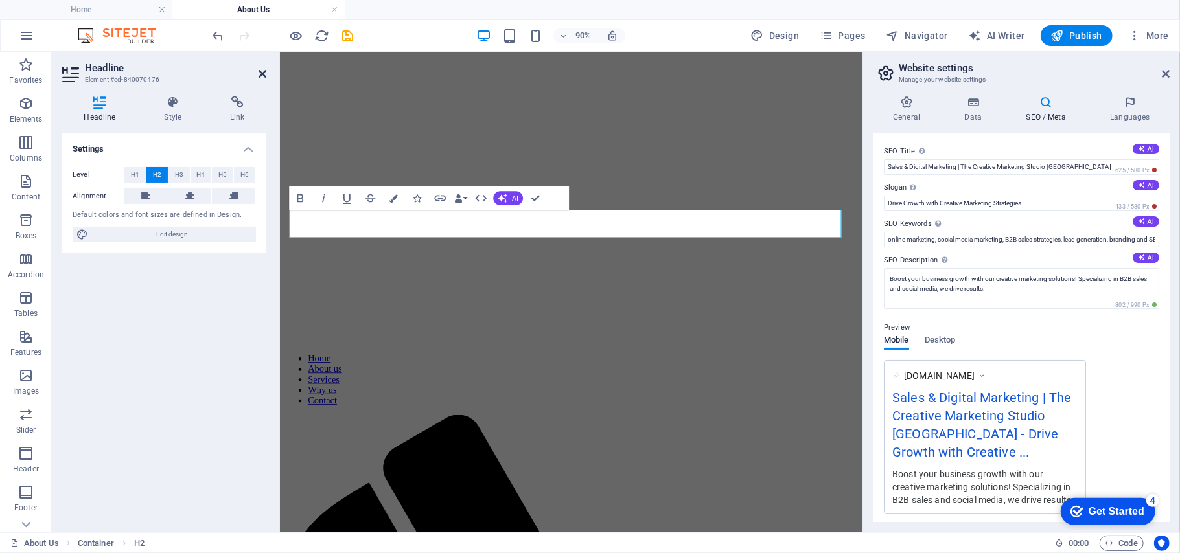
click at [260, 78] on icon at bounding box center [262, 74] width 8 height 10
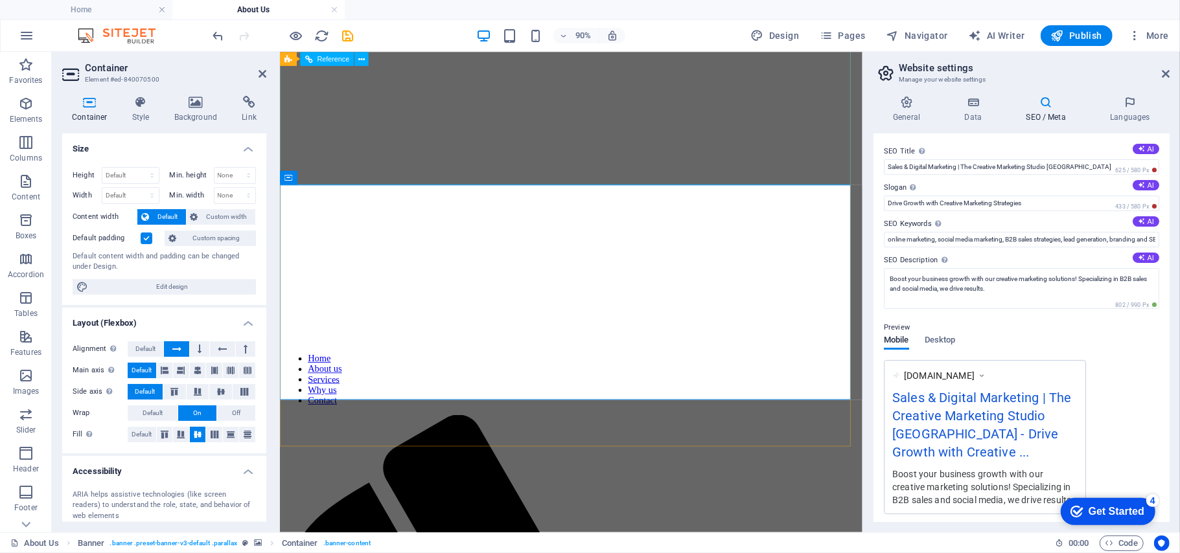
scroll to position [12, 0]
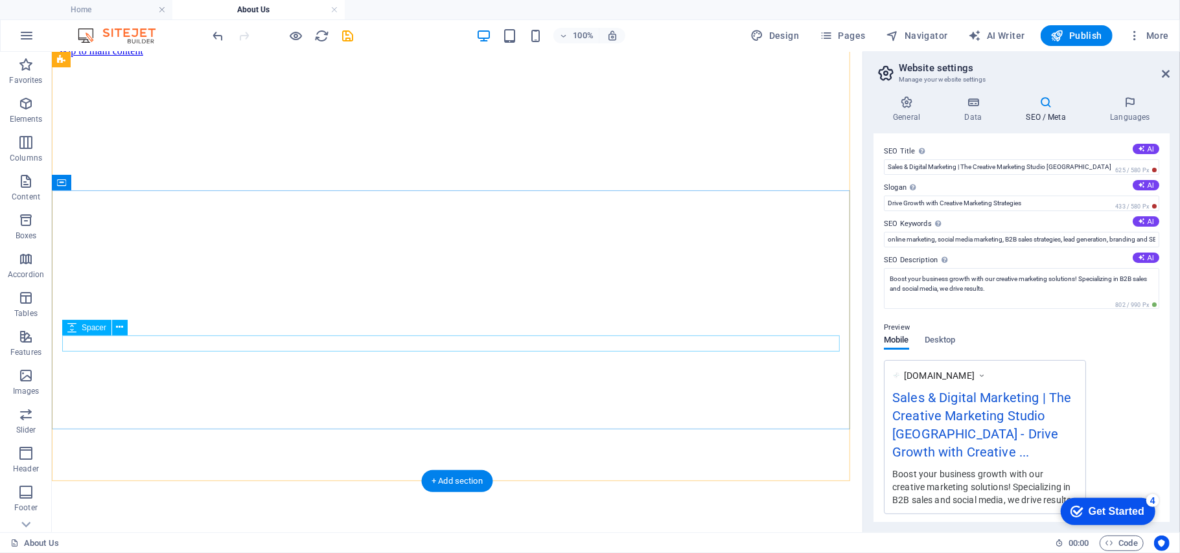
scroll to position [185, 0]
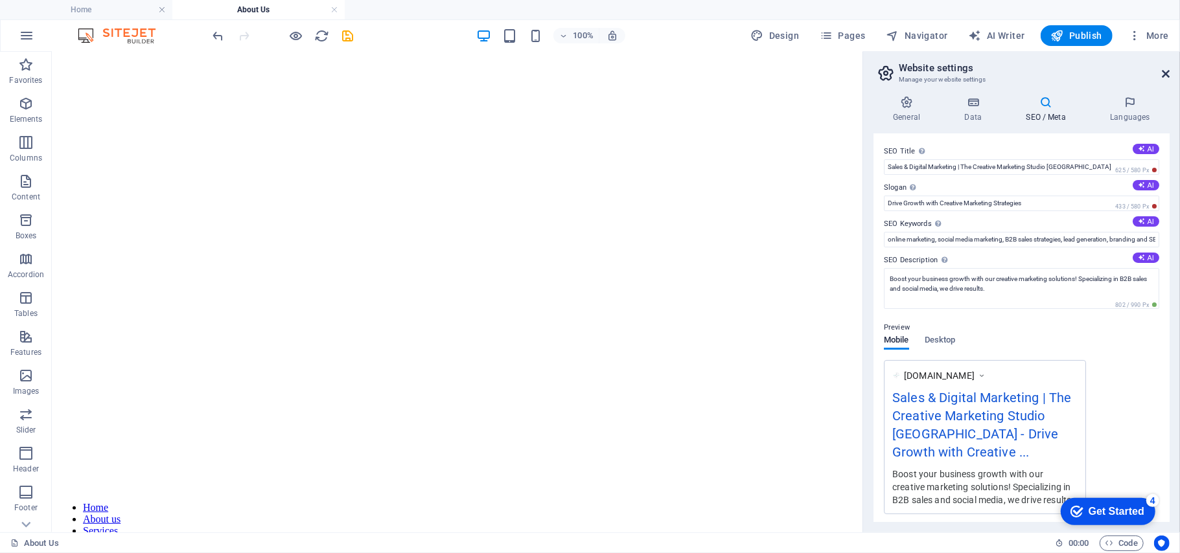
click at [1165, 69] on icon at bounding box center [1166, 74] width 8 height 10
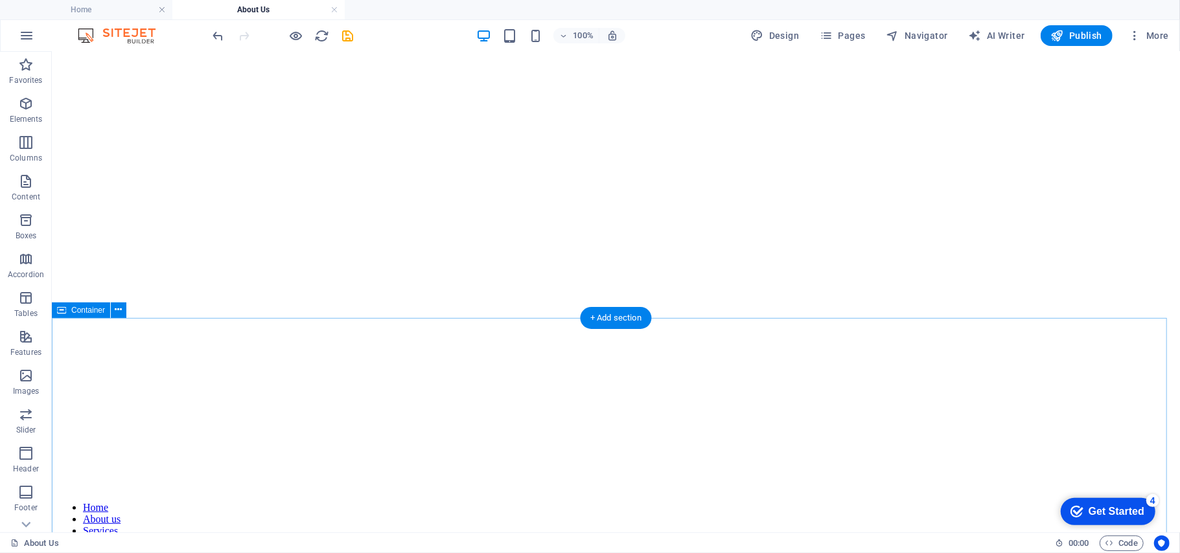
scroll to position [271, 0]
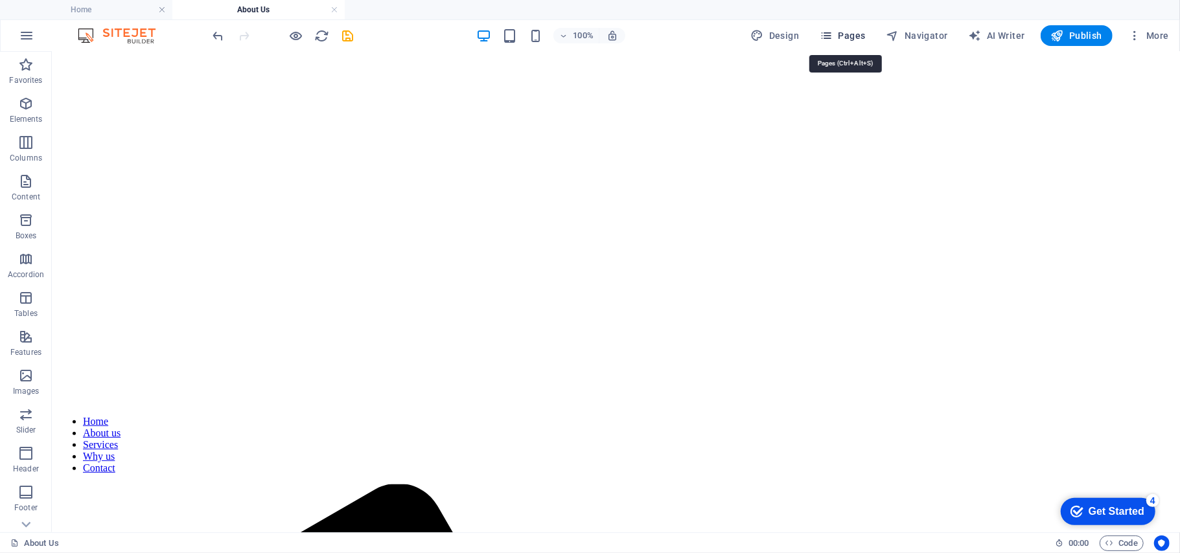
click at [832, 32] on icon "button" at bounding box center [825, 35] width 13 height 13
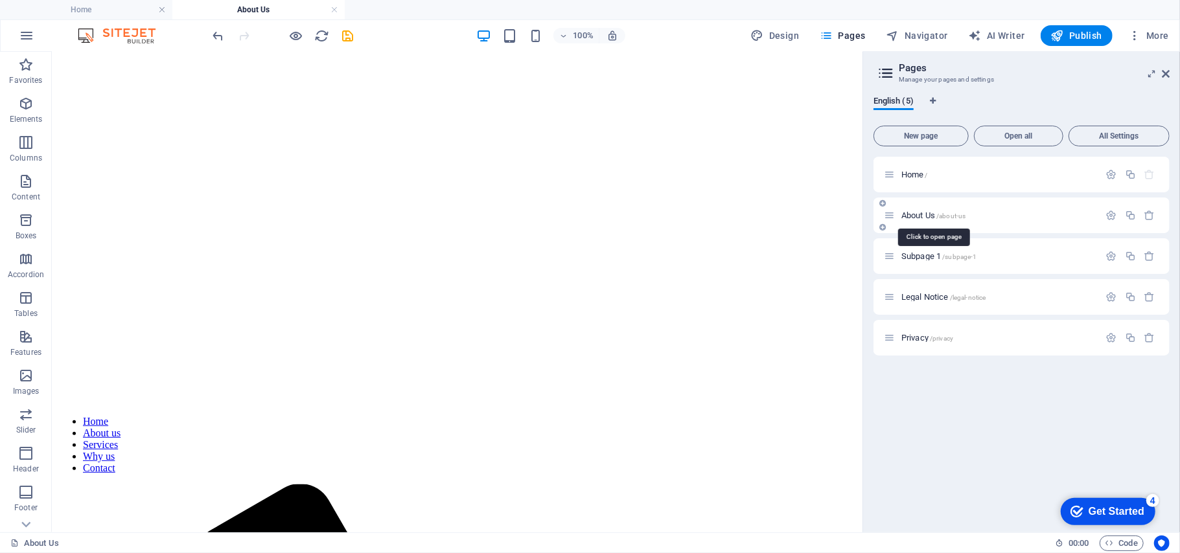
click at [923, 211] on span "About Us /about-us" at bounding box center [933, 216] width 64 height 10
click at [1115, 215] on icon "button" at bounding box center [1111, 215] width 11 height 11
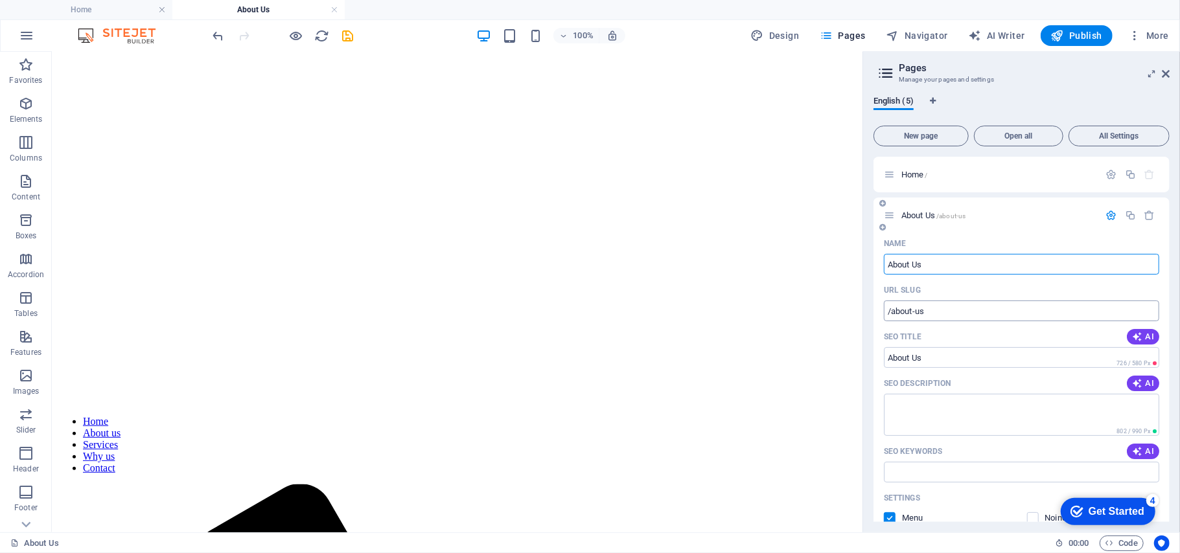
click at [952, 314] on input "/about-us" at bounding box center [1021, 311] width 275 height 21
drag, startPoint x: 952, startPoint y: 314, endPoint x: 903, endPoint y: 302, distance: 50.1
click at [903, 302] on input "/about-us" at bounding box center [1021, 311] width 275 height 21
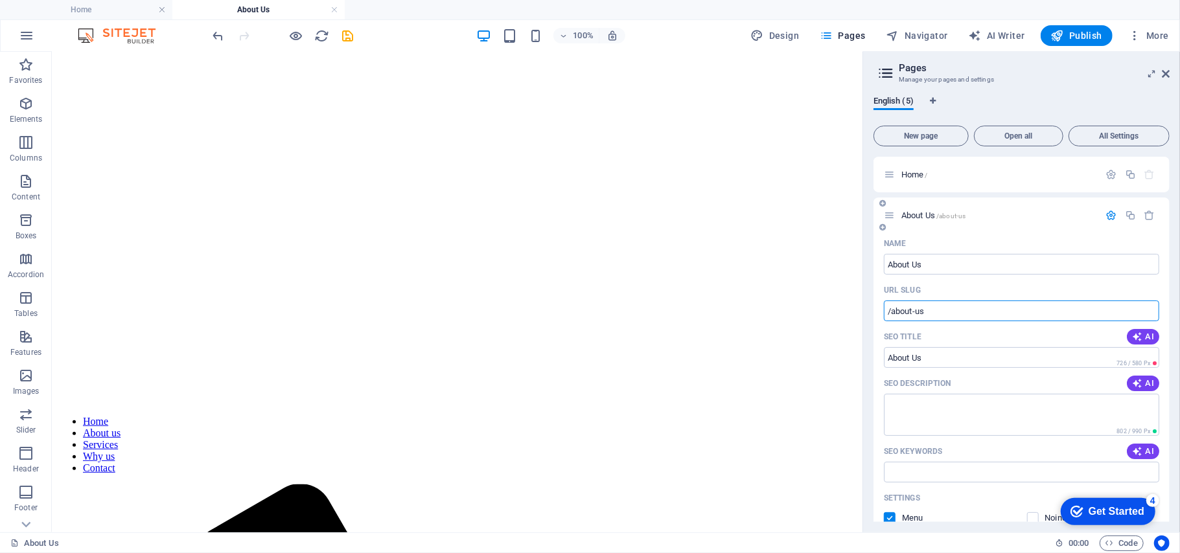
paste input "creative-marketing-studio-cape-town"
click at [1082, 317] on input "/abocreative-marketing-studio-cape-townut-us" at bounding box center [1021, 311] width 275 height 21
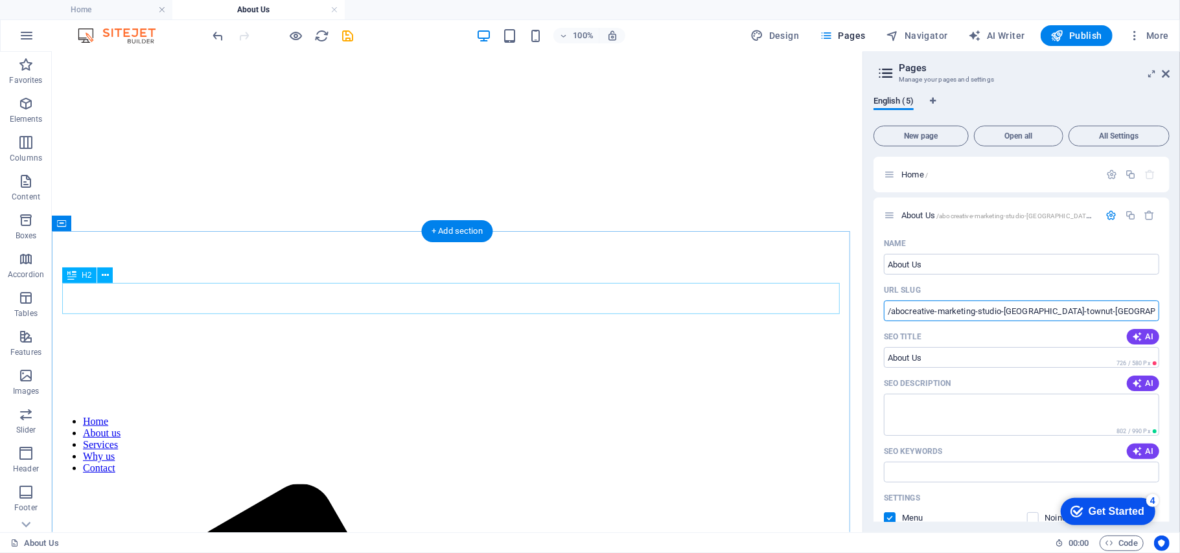
drag, startPoint x: 1133, startPoint y: 368, endPoint x: 824, endPoint y: 312, distance: 314.1
paste input "creative-marketing-studio-cape-town"
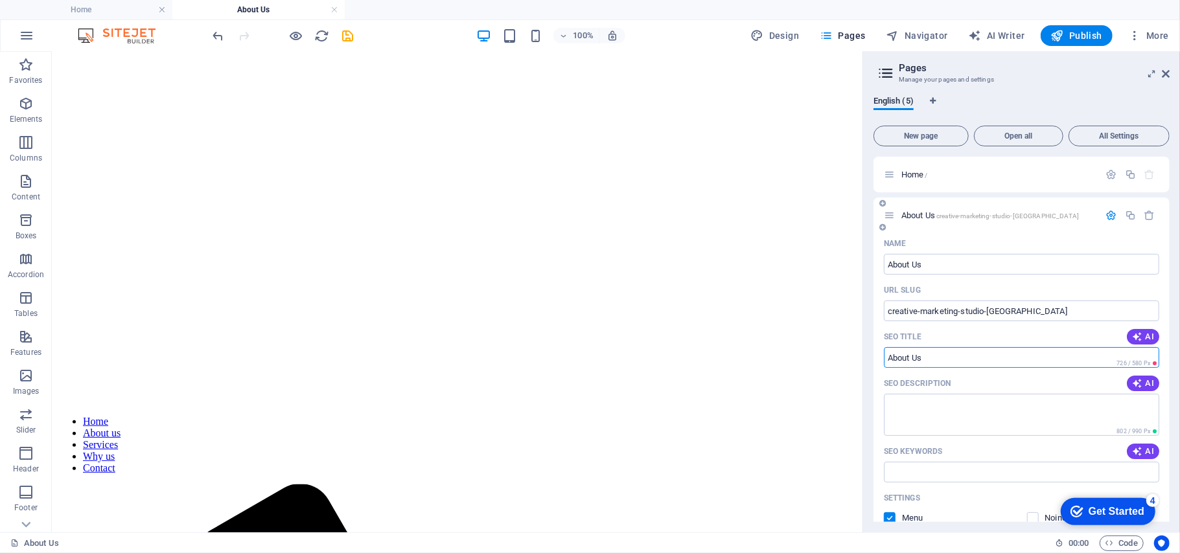
click at [959, 349] on input "About Us" at bounding box center [1021, 357] width 275 height 21
click at [959, 350] on input "About Us" at bounding box center [1021, 357] width 275 height 21
click at [1045, 309] on input "creative-marketing-studio-cape-town" at bounding box center [1021, 311] width 275 height 21
click at [1046, 309] on input "creative-marketing-studio-cape-town" at bounding box center [1021, 311] width 275 height 21
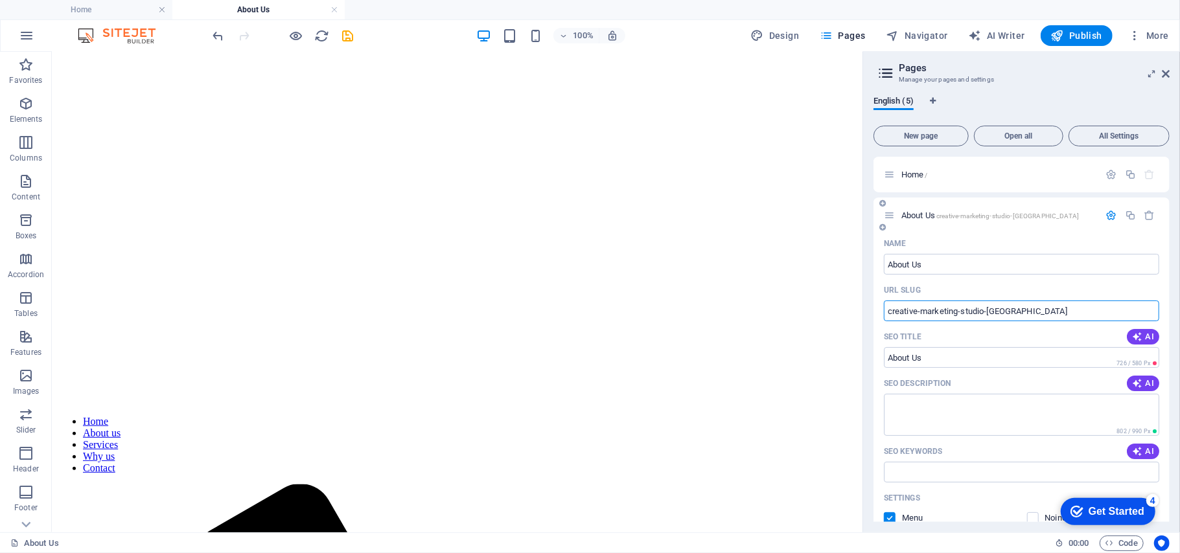
click at [1046, 309] on input "creative-marketing-studio-cape-town" at bounding box center [1021, 311] width 275 height 21
click at [1050, 312] on input "creative-marketing-studio-cape-town" at bounding box center [1021, 311] width 275 height 21
drag, startPoint x: 1050, startPoint y: 312, endPoint x: 889, endPoint y: 312, distance: 161.3
click at [889, 312] on input "creative-marketing-studio-cape-town" at bounding box center [1021, 311] width 275 height 21
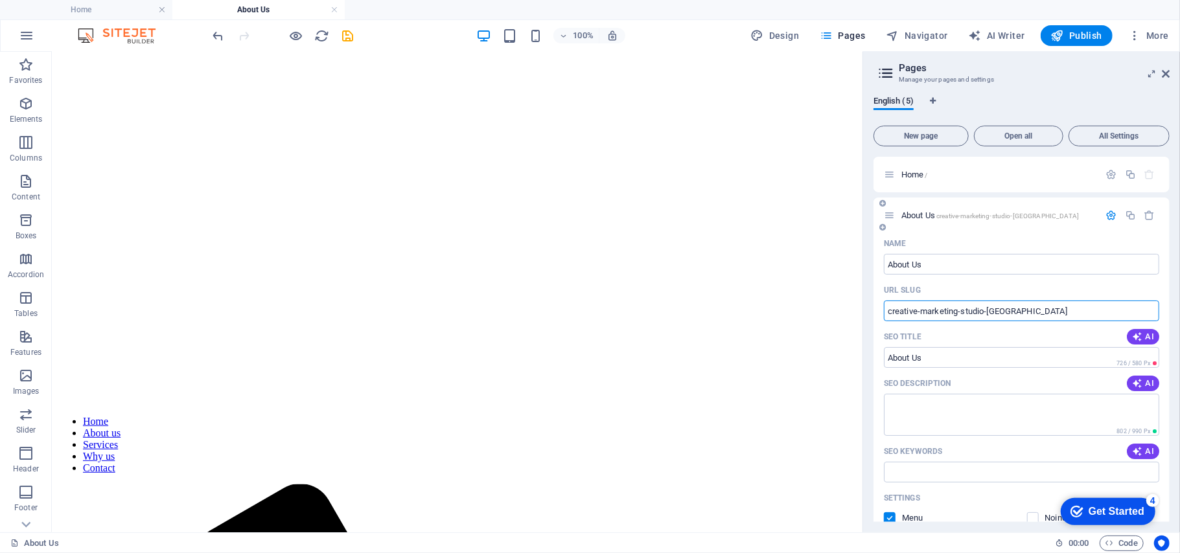
paste input "about-the-"
click at [922, 366] on input "About Us" at bounding box center [1021, 357] width 275 height 21
type input "about-the-creative-marketing-studio-cape-town"
click at [942, 356] on input "About Us" at bounding box center [1021, 357] width 275 height 21
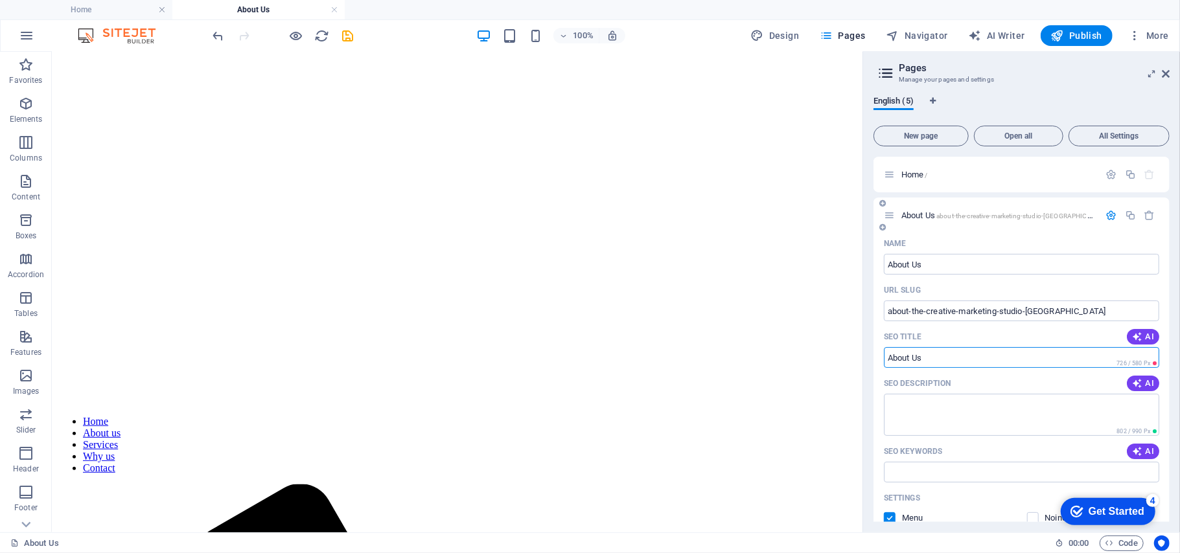
click at [942, 356] on input "About Us" at bounding box center [1021, 357] width 275 height 21
click at [939, 356] on input "About Us" at bounding box center [1021, 357] width 275 height 21
paste input "The Creative Marketing Studio | Cape Town Marketing & Sales Agency"
click at [941, 410] on textarea "SEO Description" at bounding box center [1021, 415] width 275 height 42
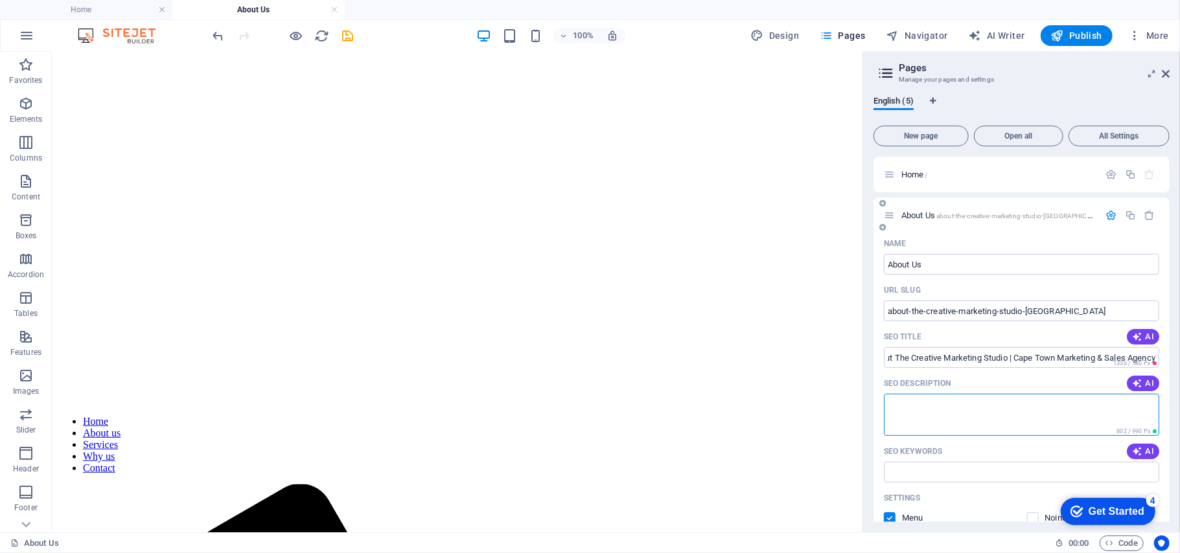
type input "About The Creative Marketing Studio | Cape Town Marketing & Sales Agency"
click at [962, 418] on textarea "SEO Description" at bounding box center [1021, 415] width 275 height 42
paste textarea "Learn about The Creative Marketing Studio, a Cape Town-based marketing and sale…"
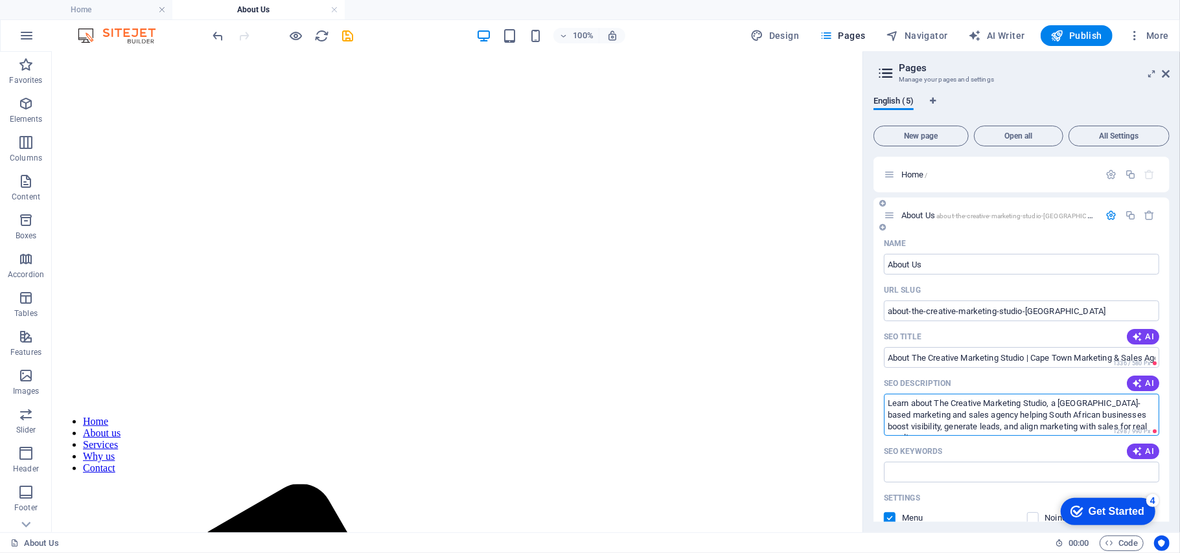
click at [1055, 418] on textarea "Learn about The Creative Marketing Studio, a Cape Town-based marketing and sale…" at bounding box center [1021, 415] width 275 height 42
drag, startPoint x: 1079, startPoint y: 415, endPoint x: 1048, endPoint y: 413, distance: 31.8
click at [1048, 413] on textarea "Learn about The Creative Marketing Studio, a Cape Town-based marketing and sale…" at bounding box center [1021, 415] width 275 height 42
click at [1038, 413] on textarea "Learn about The Creative Marketing Studio, a Cape Town-based marketing and sale…" at bounding box center [1021, 415] width 275 height 42
click at [1027, 412] on textarea "Learn about The Creative Marketing Studio, a Cape Town-based marketing and sale…" at bounding box center [1021, 415] width 275 height 42
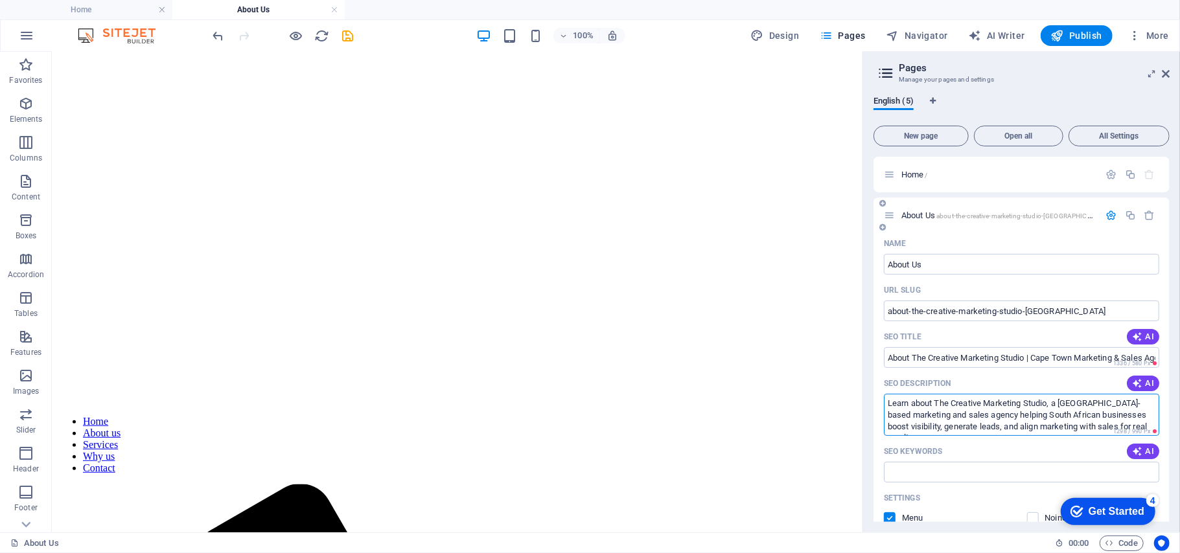
click at [1027, 412] on textarea "Learn about The Creative Marketing Studio, a Cape Town-based marketing and sale…" at bounding box center [1021, 415] width 275 height 42
click at [1059, 413] on textarea "Learn about The Creative Marketing Studio, a Cape Town-based marketing and sale…" at bounding box center [1021, 415] width 275 height 42
click at [1079, 416] on textarea "Learn about The Creative Marketing Studio, a Cape Town-based marketing and sale…" at bounding box center [1021, 415] width 275 height 42
type textarea "Learn about The Creative Marketing Studio, a Cape Town-based marketing and sale…"
click at [934, 464] on input "SEO Keywords" at bounding box center [1021, 472] width 275 height 21
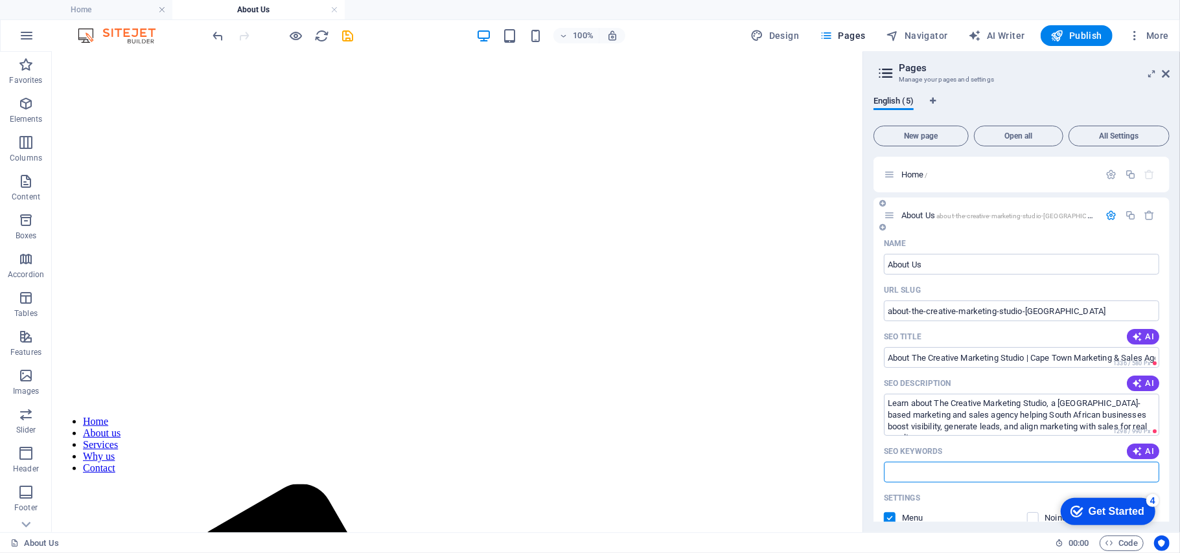
paste input "creative marketing studio cape town about creative marketing studio marketing a…"
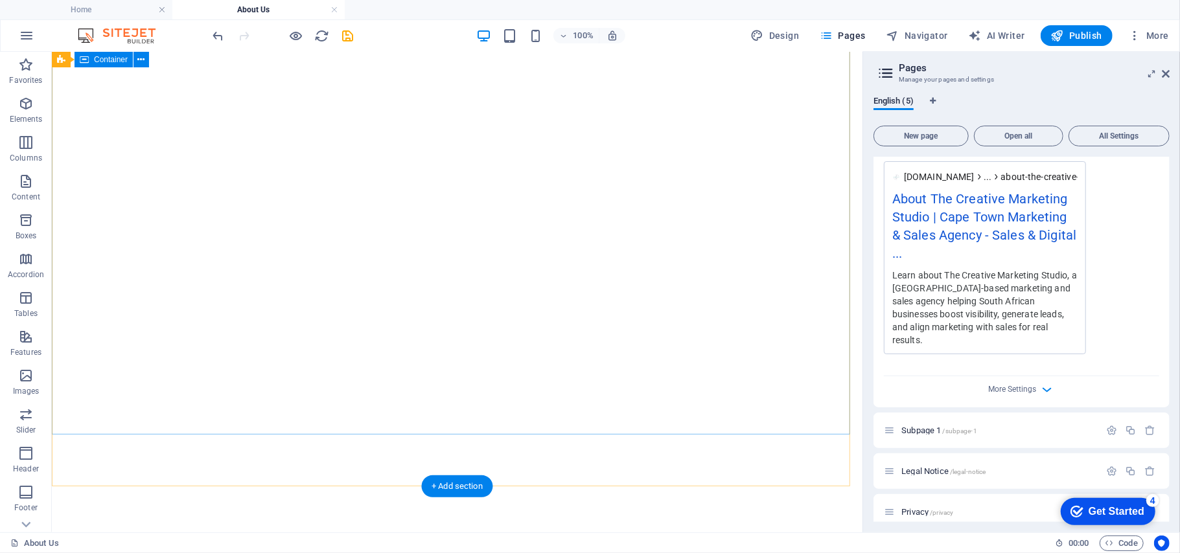
scroll to position [16, 0]
type input "creative marketing studio cape town about creative marketing studio marketing a…"
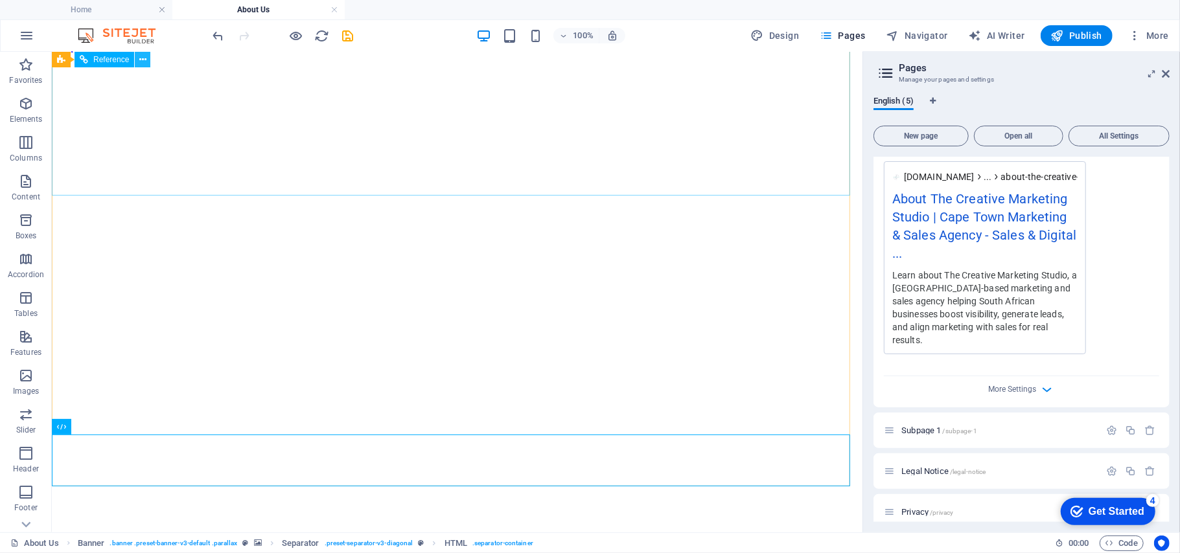
click at [145, 58] on icon at bounding box center [142, 60] width 7 height 14
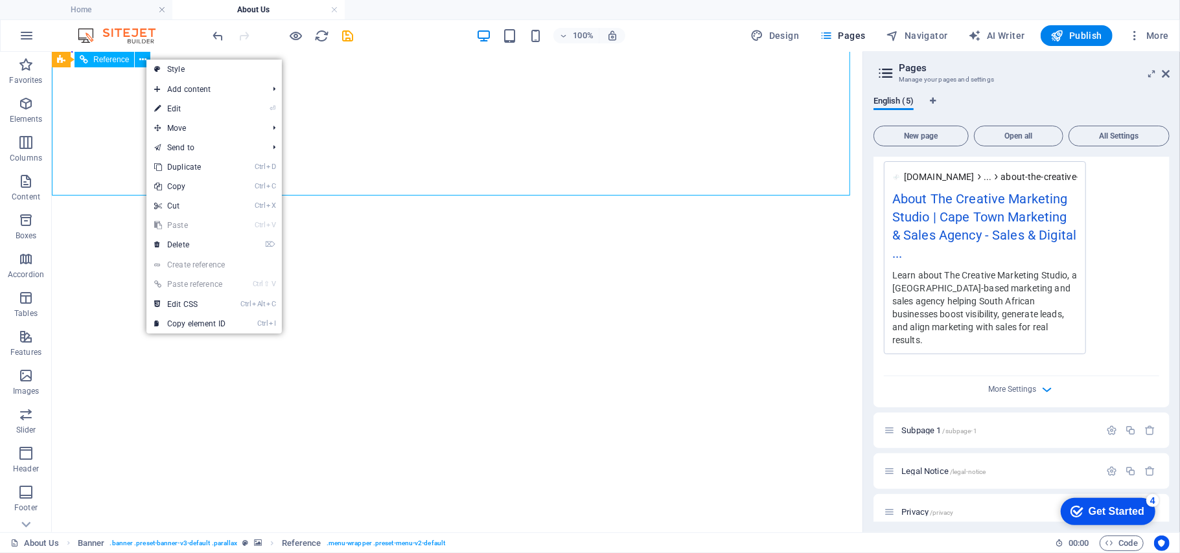
click at [120, 57] on span "Reference" at bounding box center [111, 60] width 36 height 8
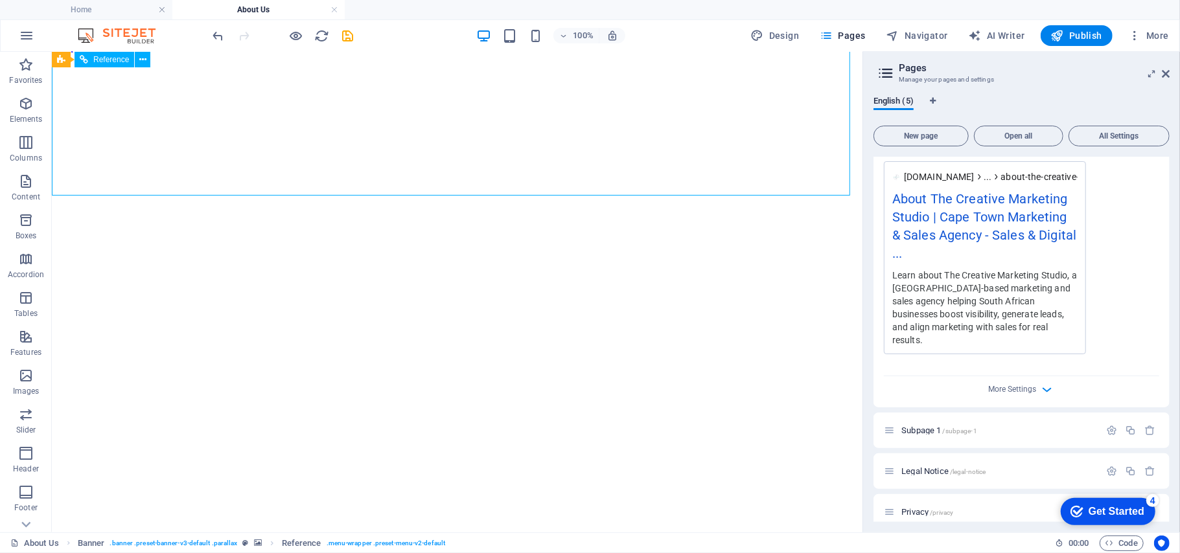
click at [89, 60] on div "Reference" at bounding box center [104, 60] width 60 height 16
click at [141, 60] on icon at bounding box center [142, 60] width 10 height 14
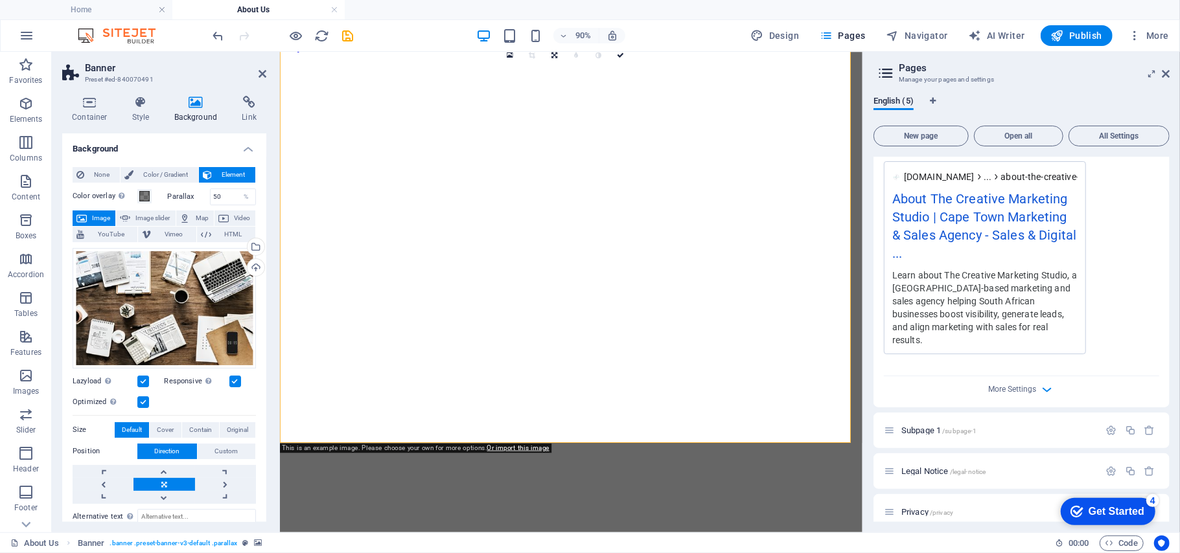
click at [187, 109] on h4 "Background" at bounding box center [199, 109] width 68 height 27
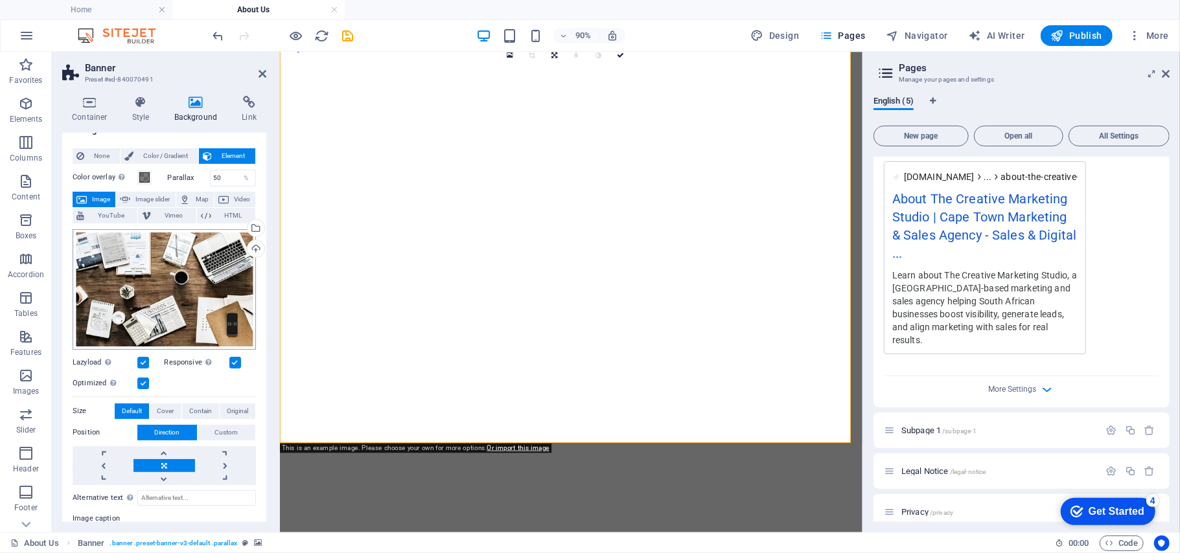
scroll to position [0, 0]
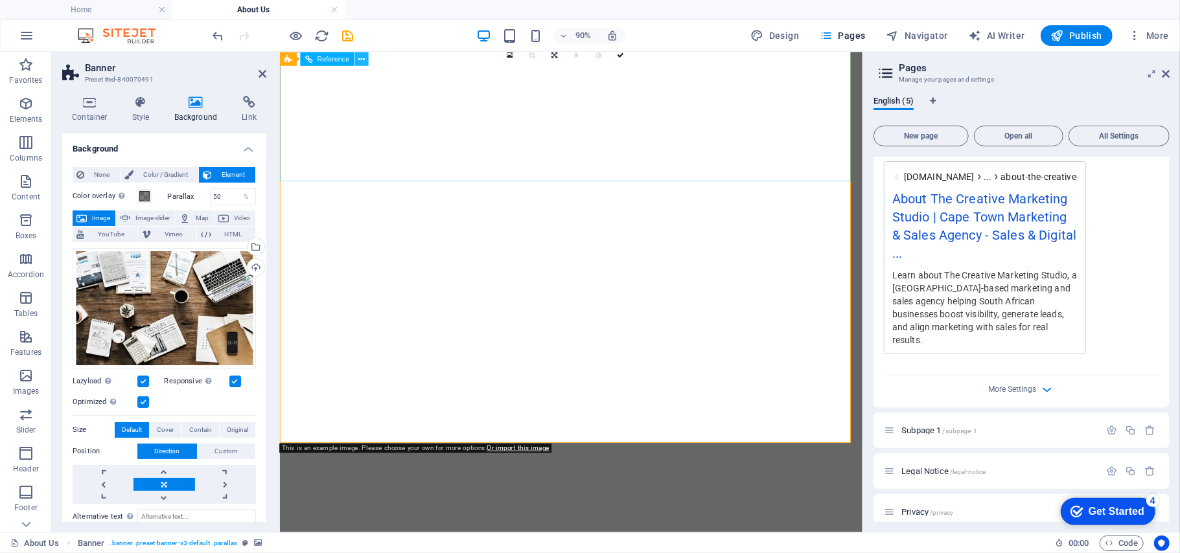
click at [359, 61] on icon at bounding box center [361, 58] width 6 height 12
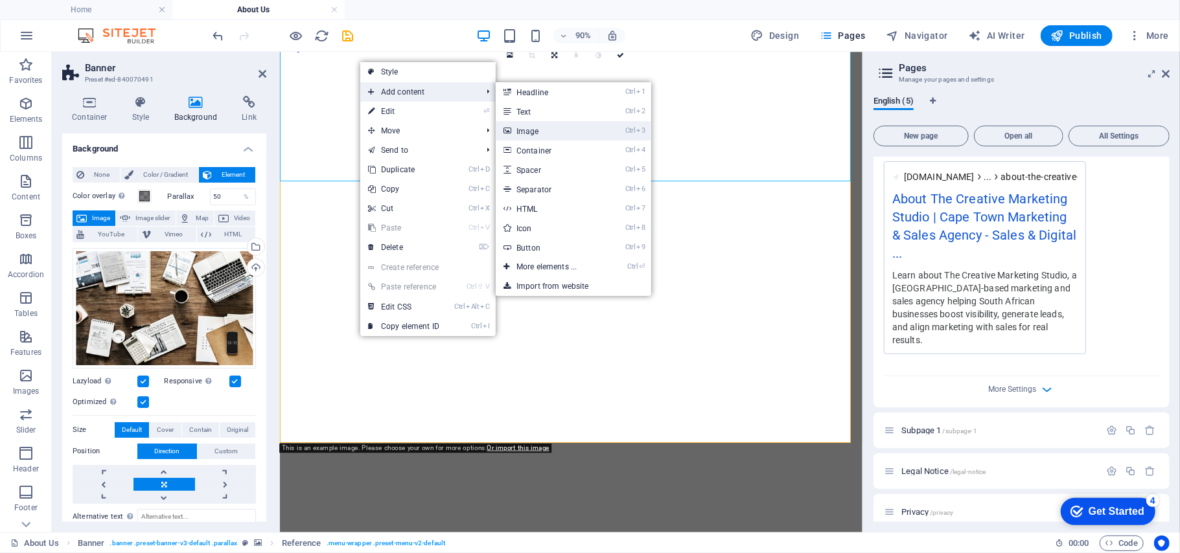
click at [553, 140] on link "Ctrl 3 Image" at bounding box center [549, 130] width 107 height 19
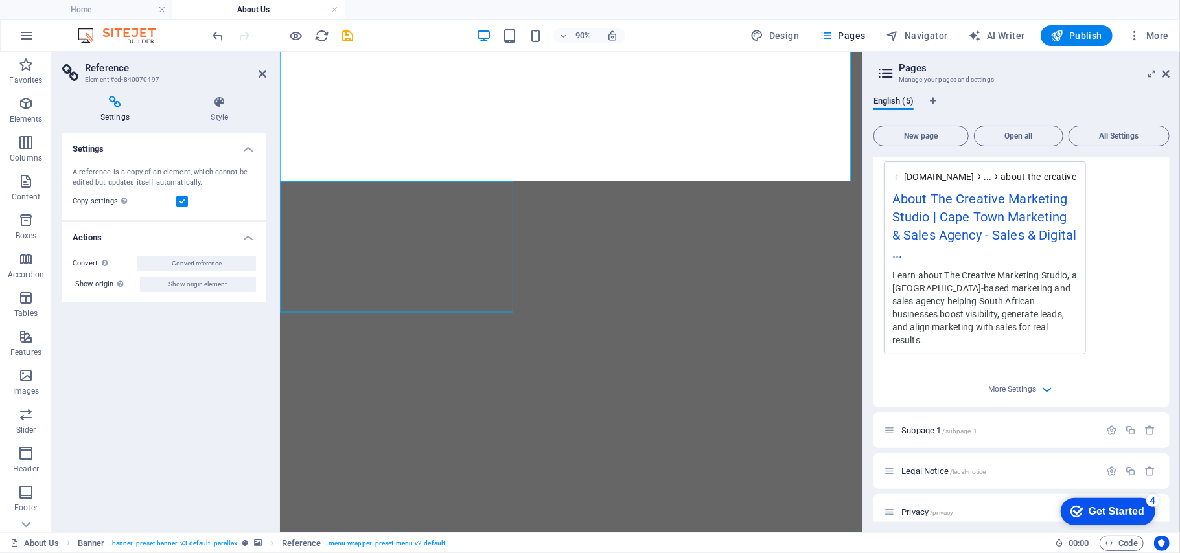
click at [778, 60] on figure at bounding box center [602, 60] width 637 height 0
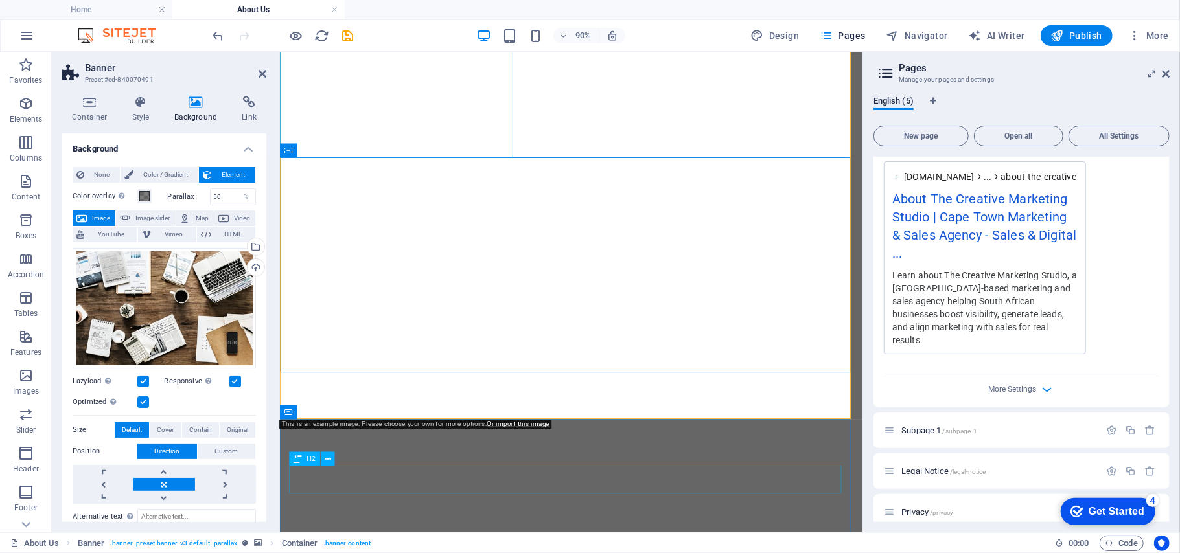
scroll to position [189, 0]
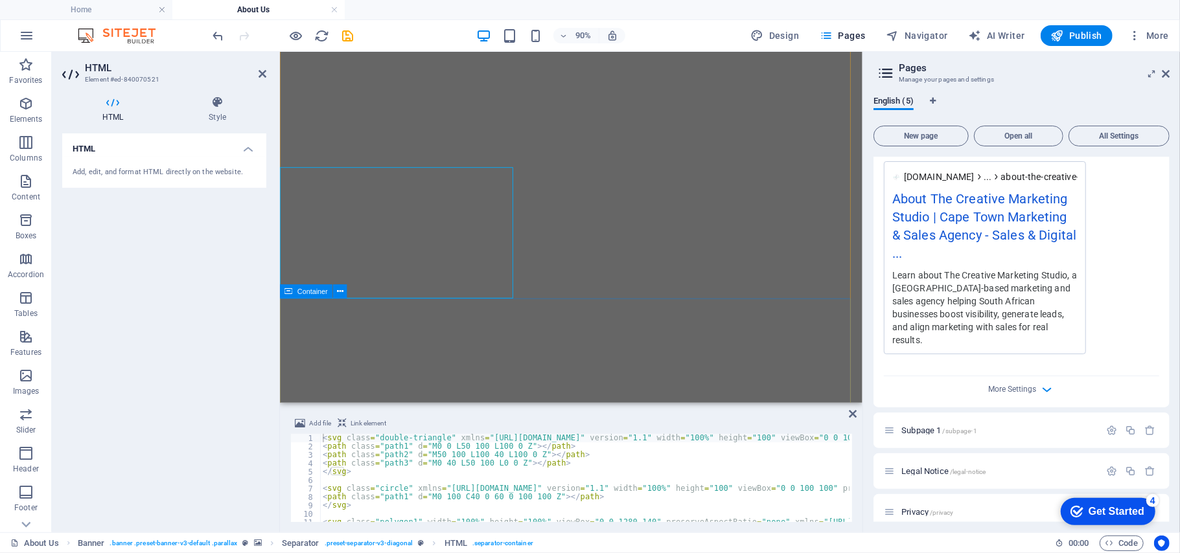
scroll to position [0, 0]
click at [1078, 39] on span "Publish" at bounding box center [1076, 35] width 51 height 13
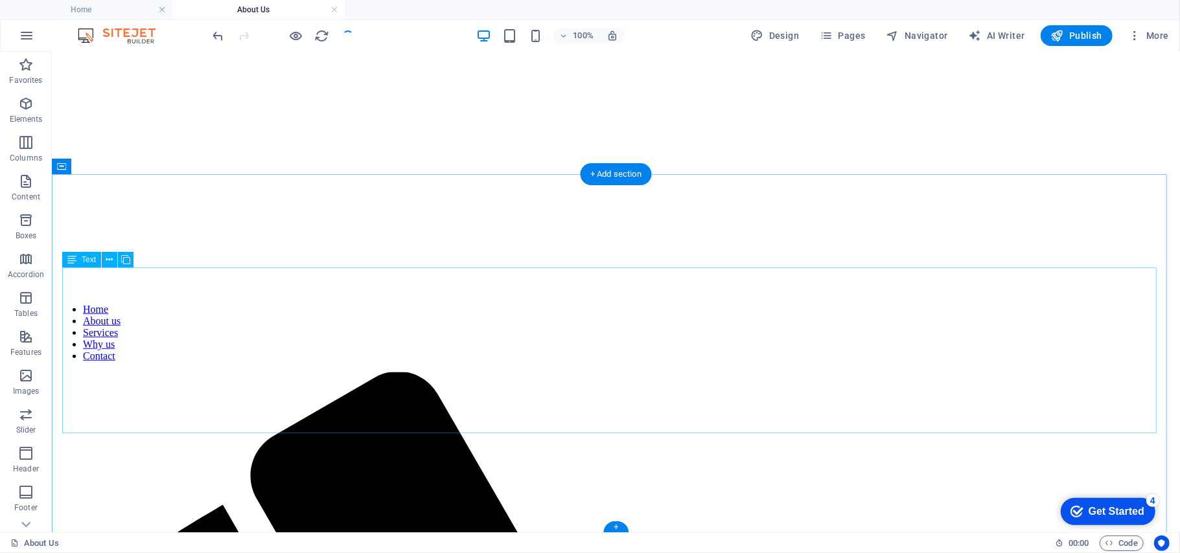
scroll to position [475, 0]
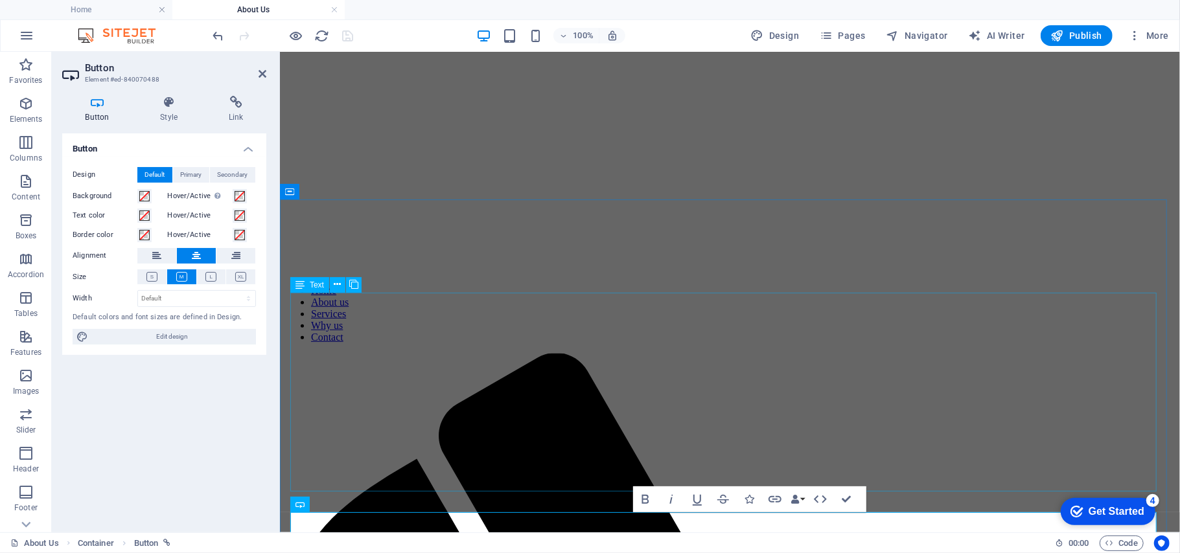
scroll to position [449, 0]
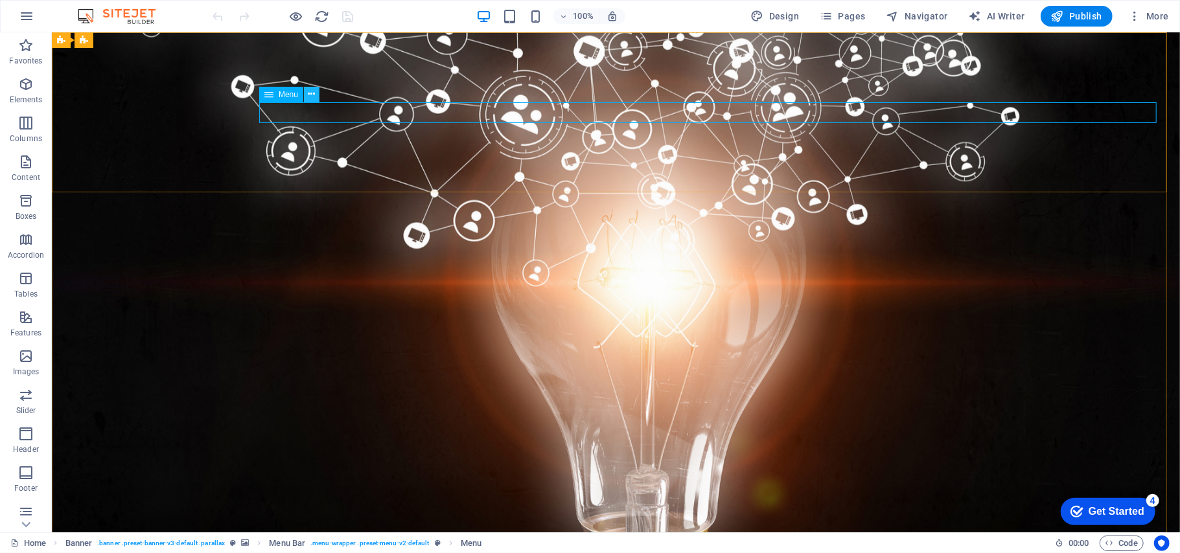
click at [312, 95] on icon at bounding box center [311, 94] width 7 height 14
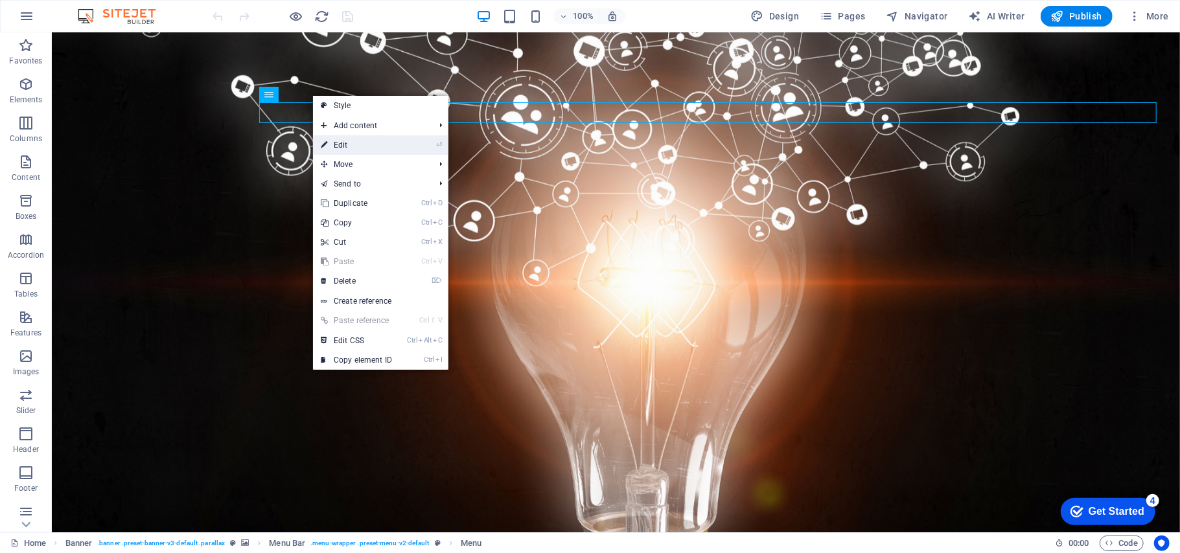
click at [339, 148] on link "⏎ Edit" at bounding box center [356, 144] width 87 height 19
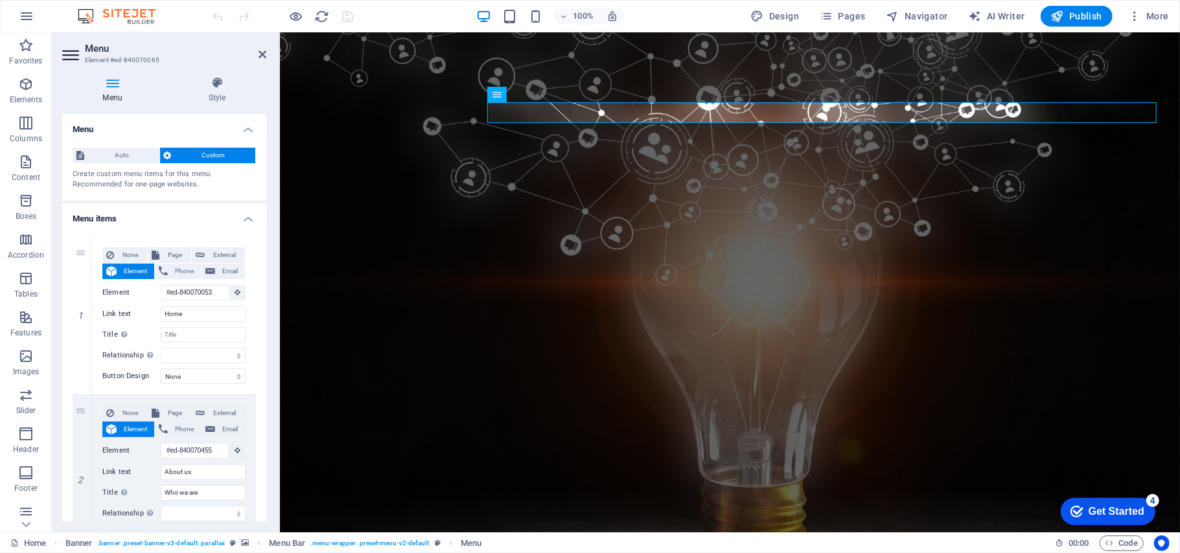
click at [104, 92] on h4 "Menu" at bounding box center [115, 89] width 106 height 27
click at [115, 79] on icon at bounding box center [112, 82] width 100 height 13
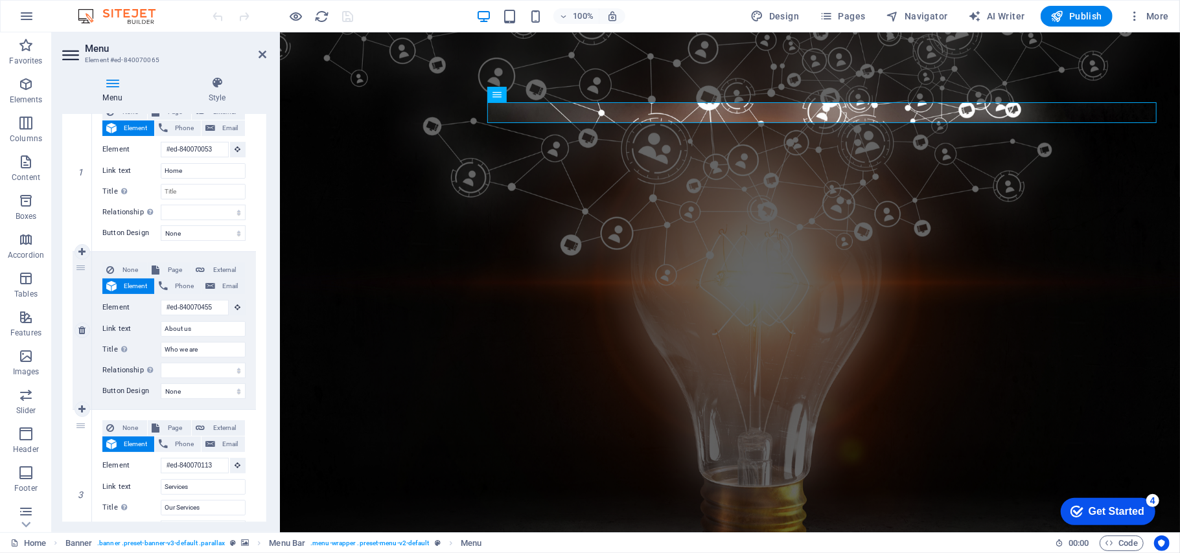
scroll to position [172, 0]
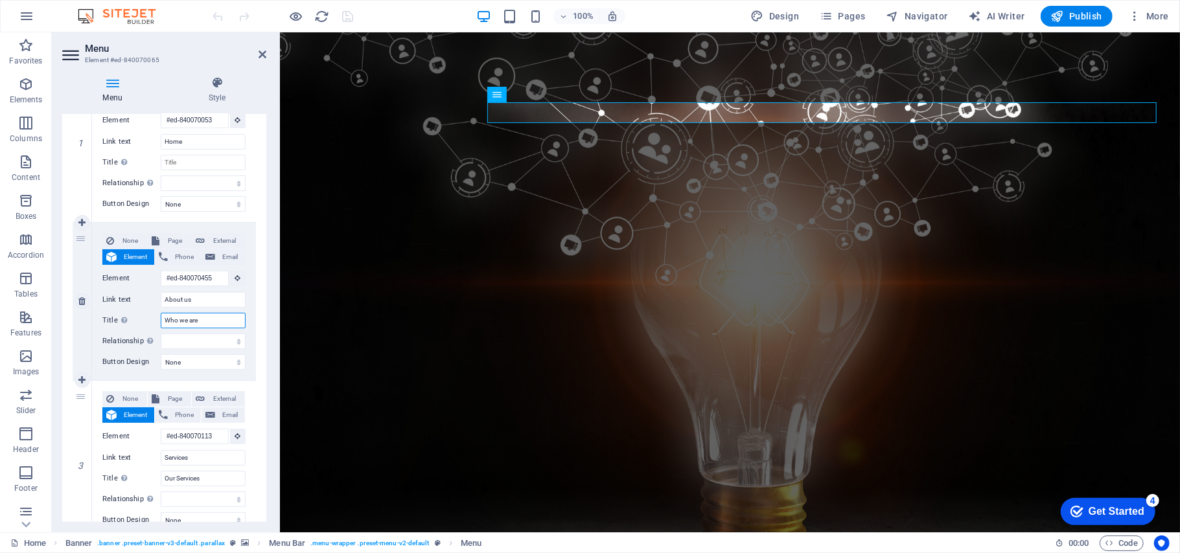
click at [209, 322] on input "Who we are" at bounding box center [203, 321] width 85 height 16
drag, startPoint x: 209, startPoint y: 322, endPoint x: 164, endPoint y: 319, distance: 44.8
click at [164, 319] on input "Who we are" at bounding box center [203, 321] width 85 height 16
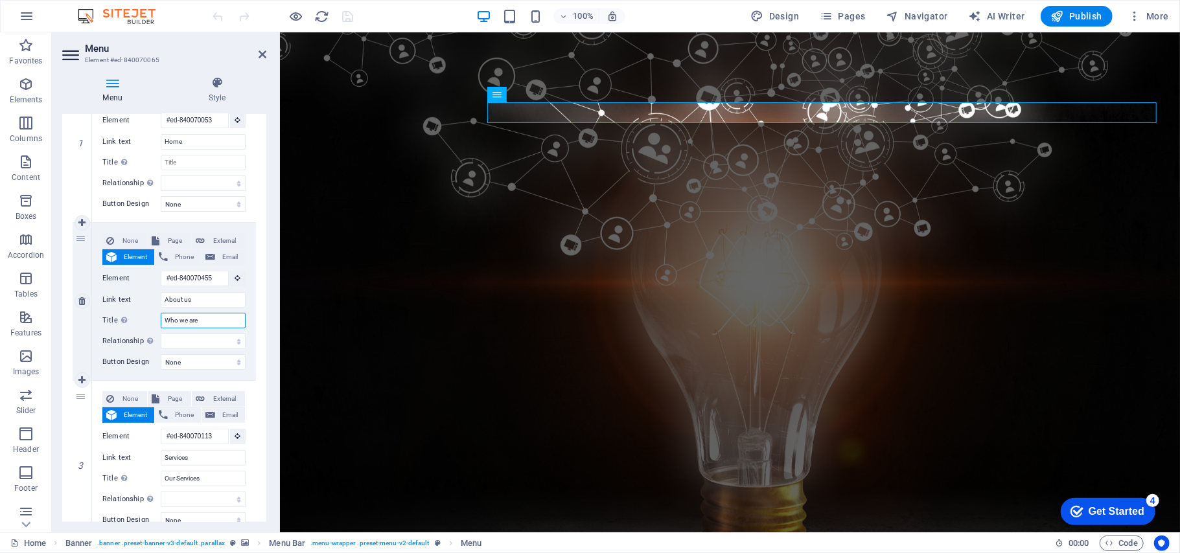
click at [163, 319] on input "Who we are" at bounding box center [203, 321] width 85 height 16
click at [200, 319] on input "Who we are" at bounding box center [203, 321] width 85 height 16
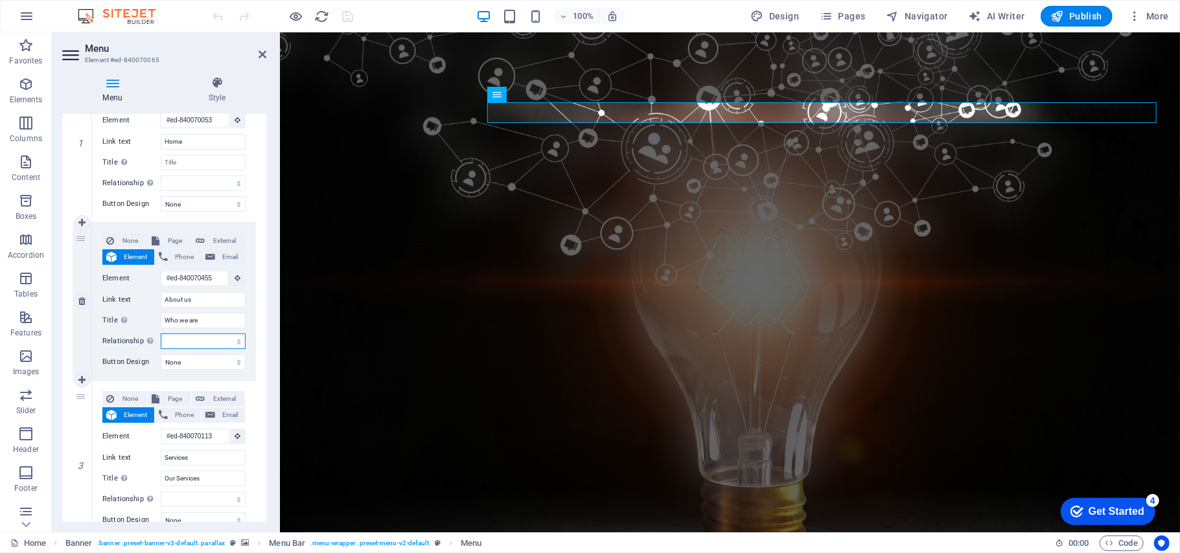
click at [184, 341] on select "alternate author bookmark external help license next nofollow noreferrer noopen…" at bounding box center [203, 342] width 85 height 16
click at [260, 381] on div "1 None Page External Element Phone Email Page Home About Us Subpage 1 Legal Not…" at bounding box center [164, 459] width 204 height 810
click at [203, 321] on input "Who we are" at bounding box center [203, 321] width 85 height 16
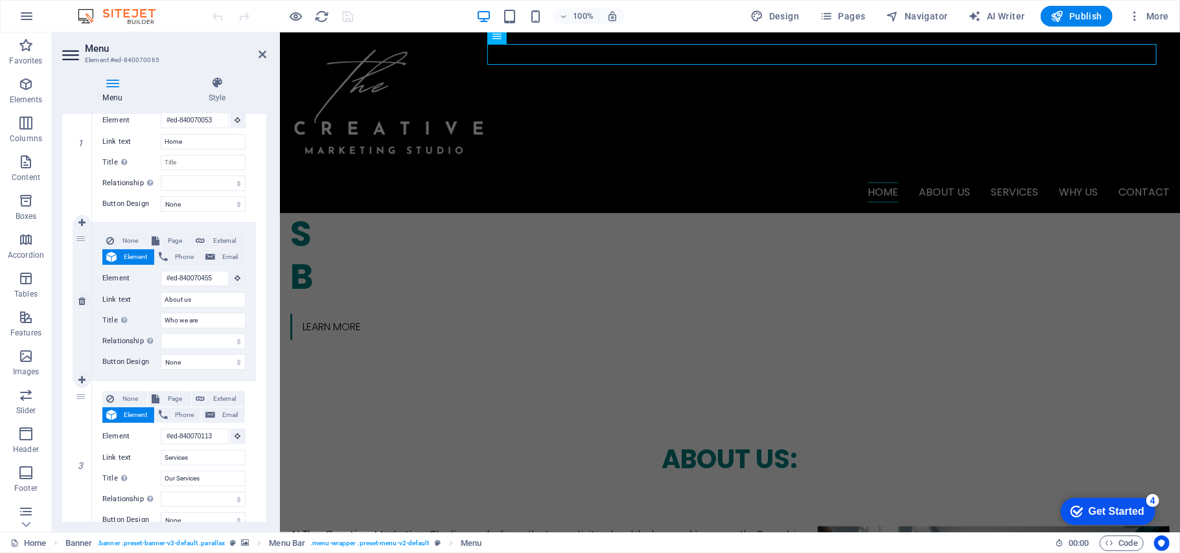
scroll to position [371, 0]
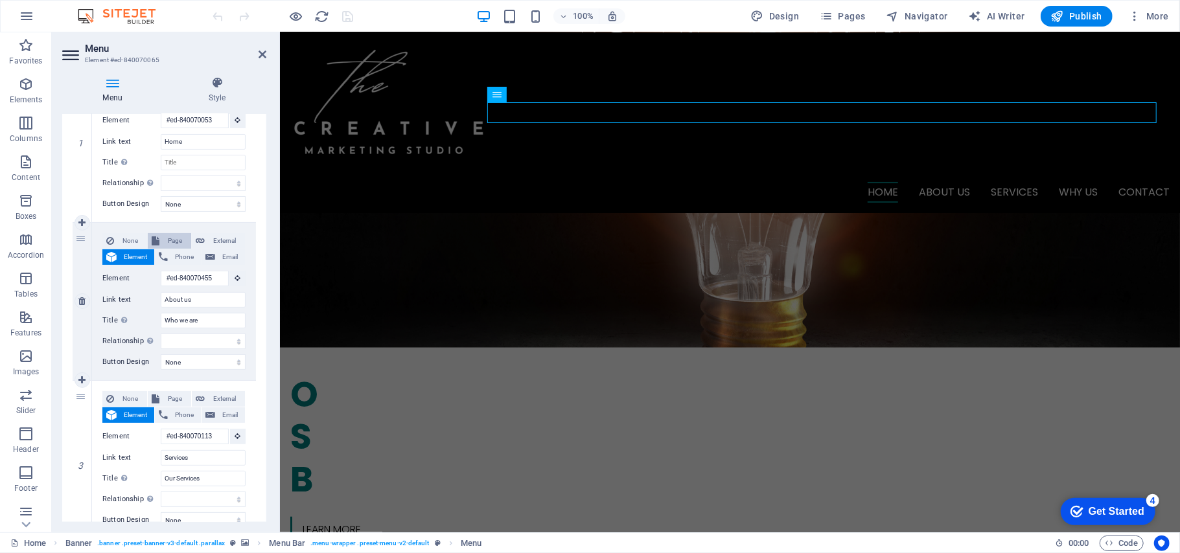
click at [153, 236] on icon at bounding box center [156, 241] width 8 height 16
select select
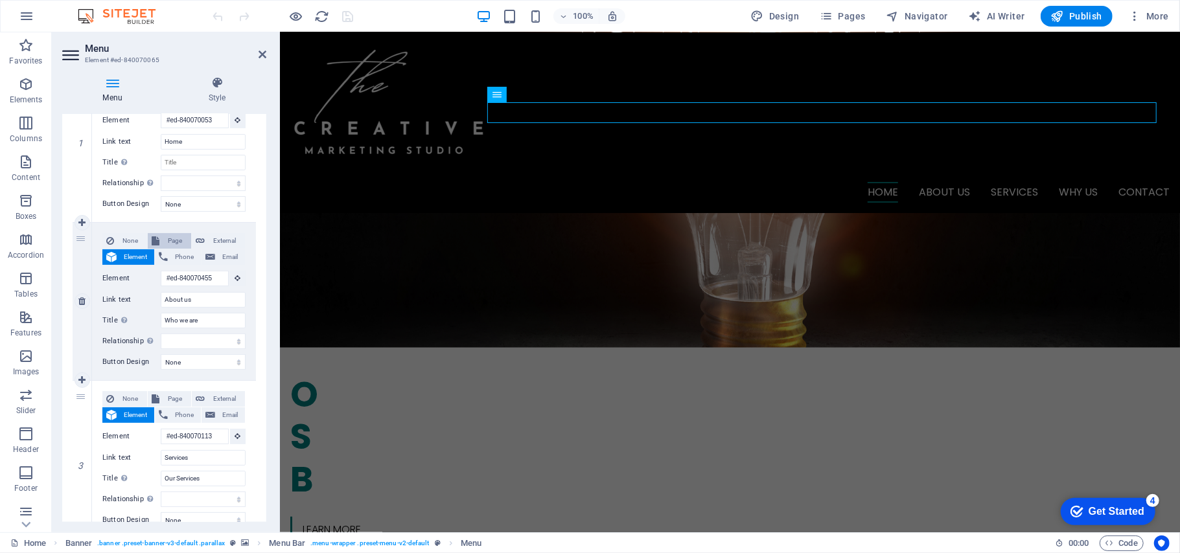
select select
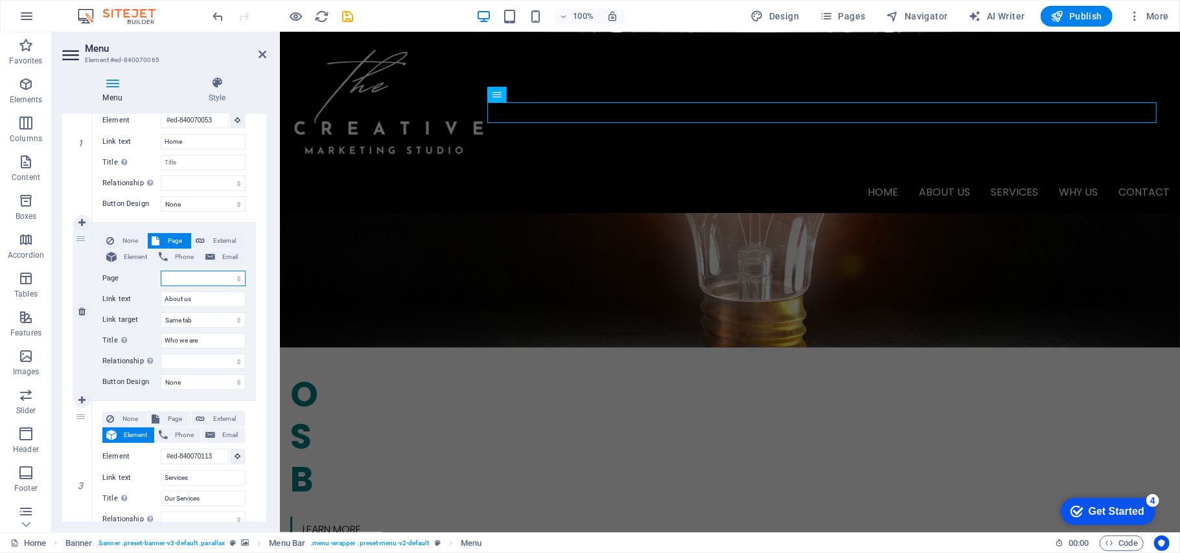
click at [174, 273] on select "Home About Us Subpage 1 Legal Notice Privacy" at bounding box center [203, 279] width 85 height 16
select select "1"
click at [161, 271] on select "Home About Us Subpage 1 Legal Notice Privacy" at bounding box center [203, 279] width 85 height 16
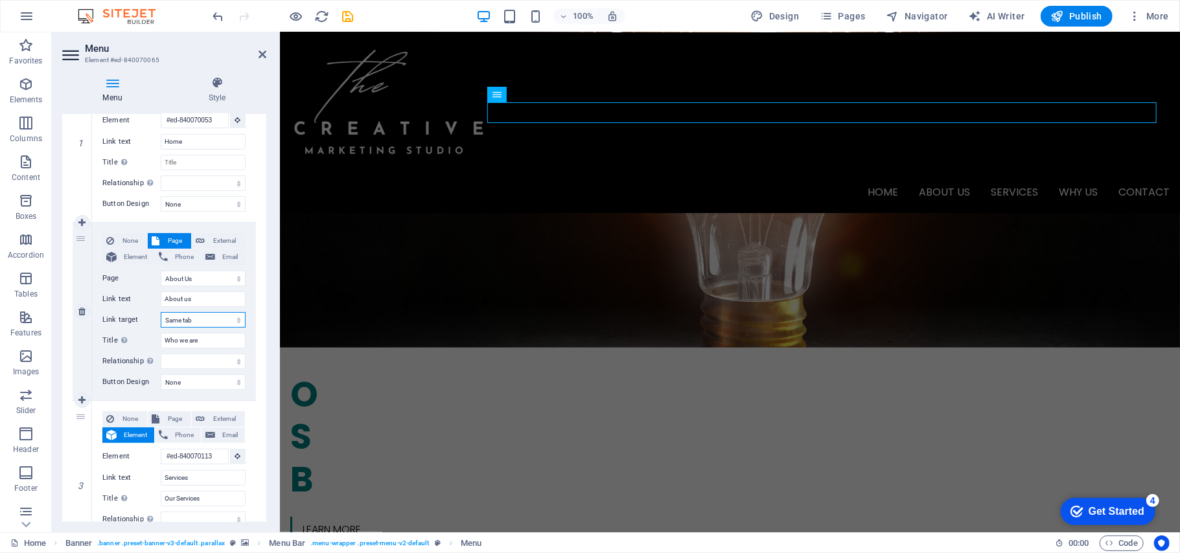
click at [180, 317] on select "New tab Same tab Overlay" at bounding box center [203, 320] width 85 height 16
select select
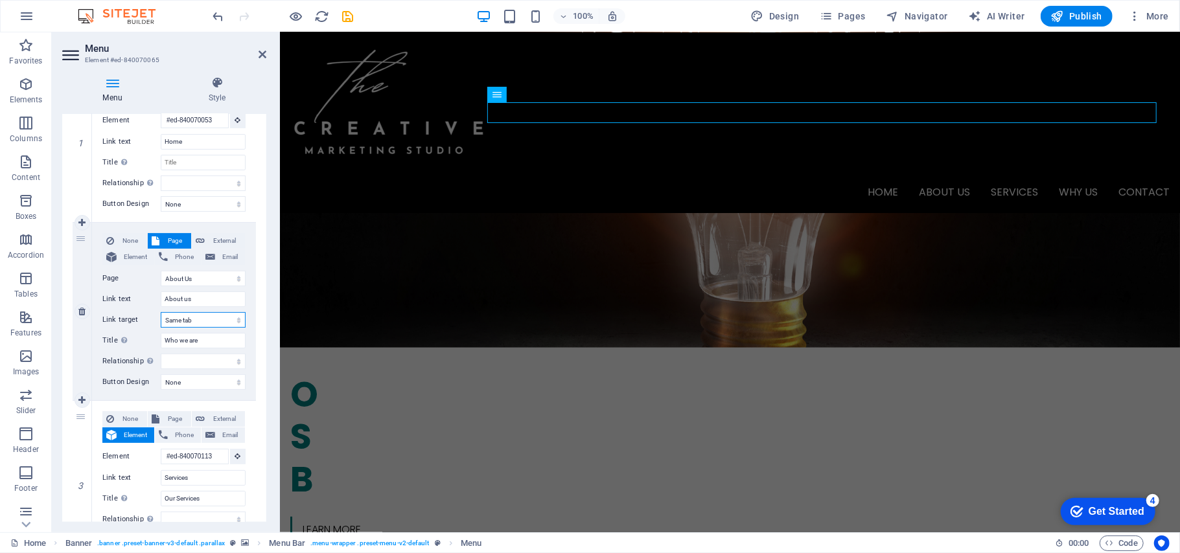
select select
select select "blank"
click at [161, 312] on select "New tab Same tab Overlay" at bounding box center [203, 320] width 85 height 16
select select
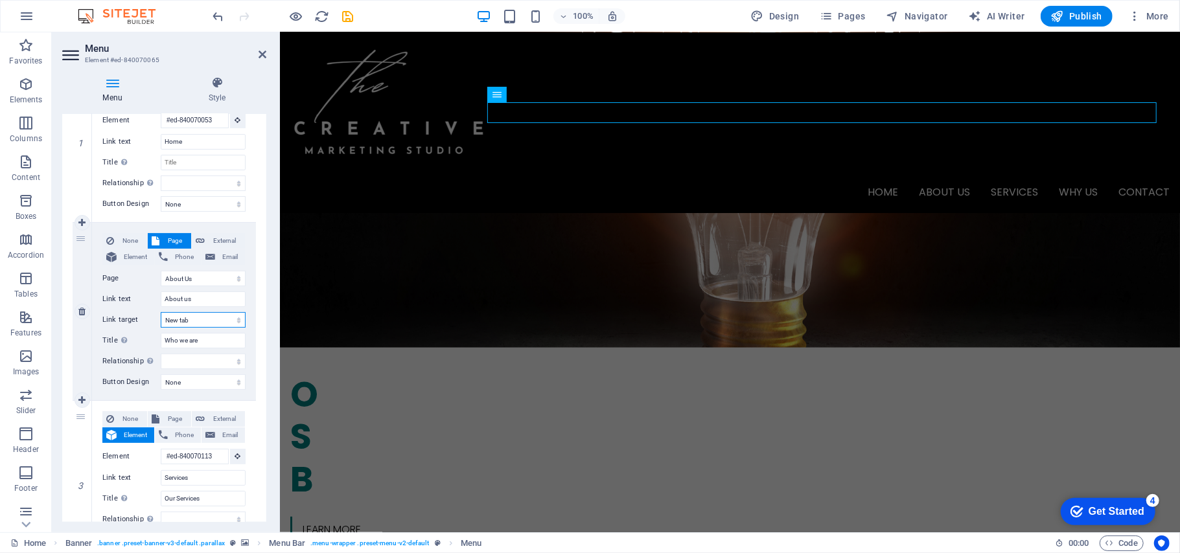
select select
click at [182, 320] on select "New tab Same tab Overlay" at bounding box center [203, 320] width 85 height 16
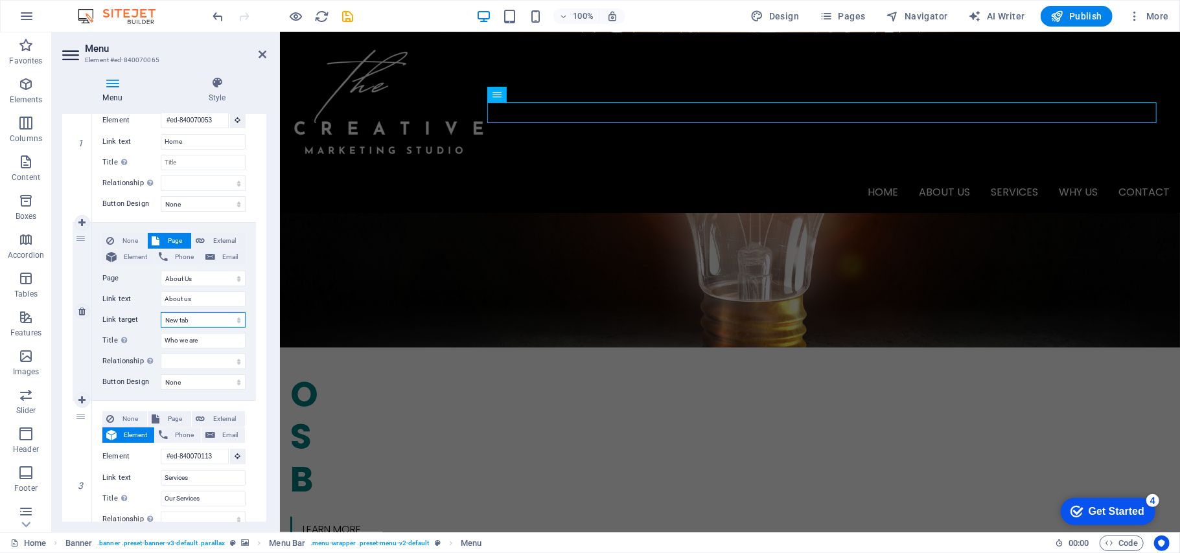
click at [187, 319] on select "New tab Same tab Overlay" at bounding box center [203, 320] width 85 height 16
select select
click at [161, 312] on select "New tab Same tab Overlay" at bounding box center [203, 320] width 85 height 16
select select
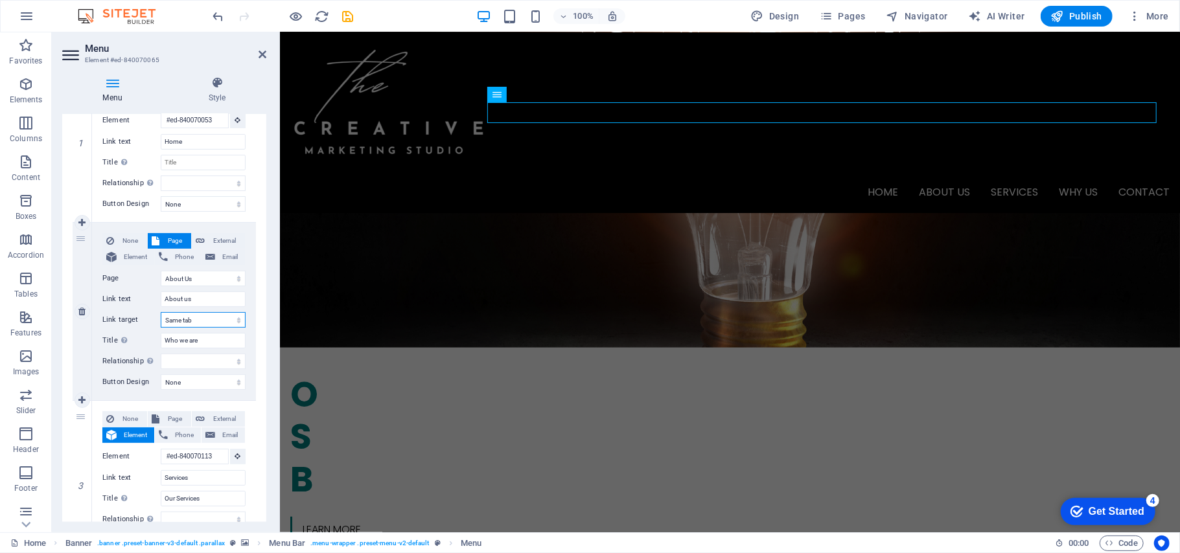
select select
click at [181, 364] on select "alternate author bookmark external help license next nofollow noreferrer noopen…" at bounding box center [203, 362] width 85 height 16
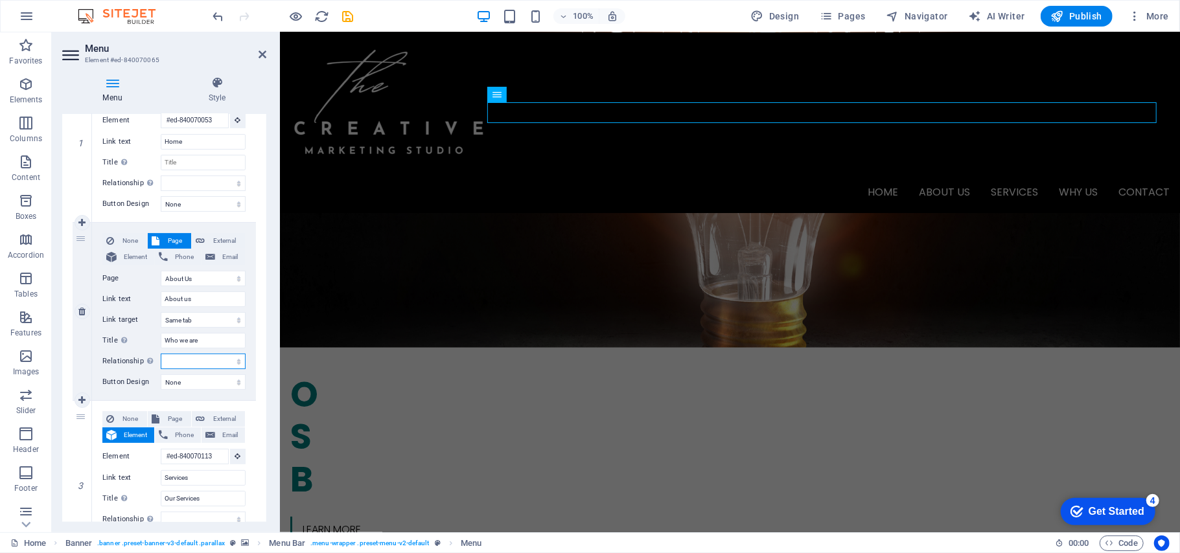
click at [181, 364] on select "alternate author bookmark external help license next nofollow noreferrer noopen…" at bounding box center [203, 362] width 85 height 16
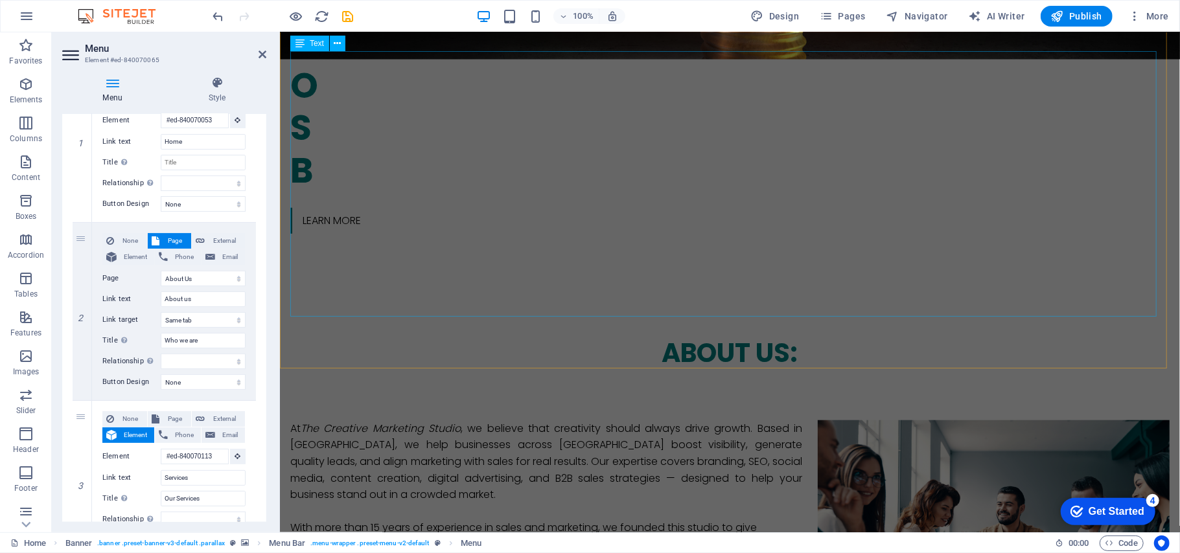
scroll to position [716, 0]
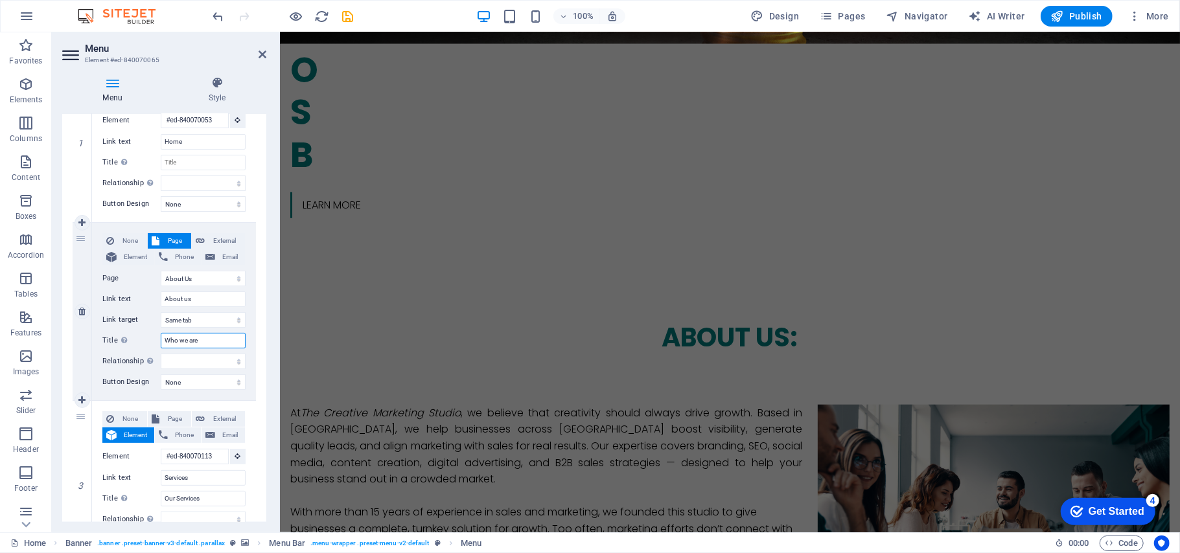
click at [185, 343] on input "Who we are" at bounding box center [203, 341] width 85 height 16
type input "About U"
select select
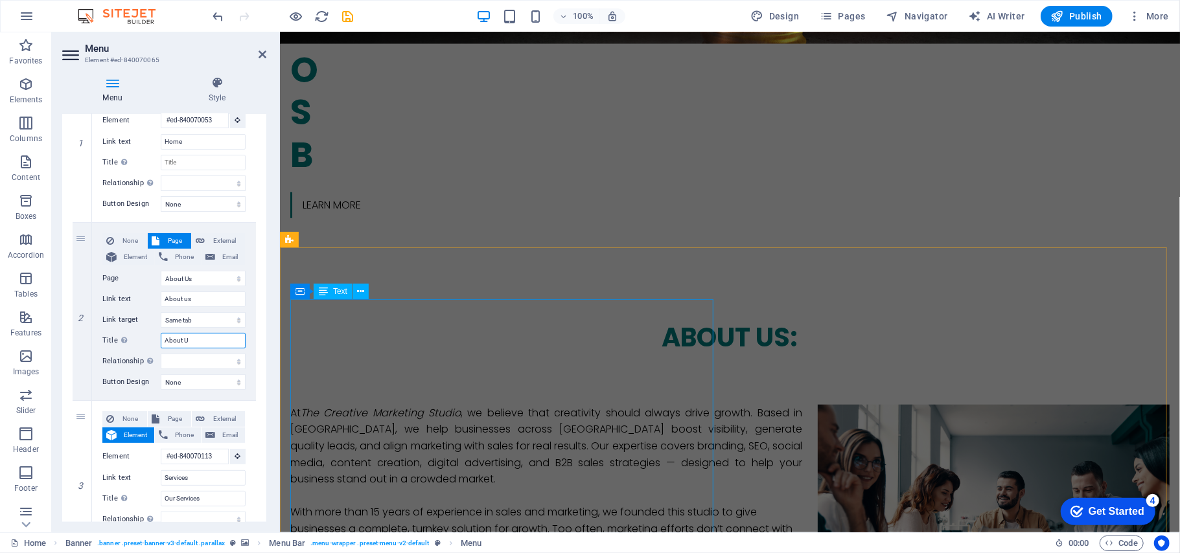
select select
type input "About Us"
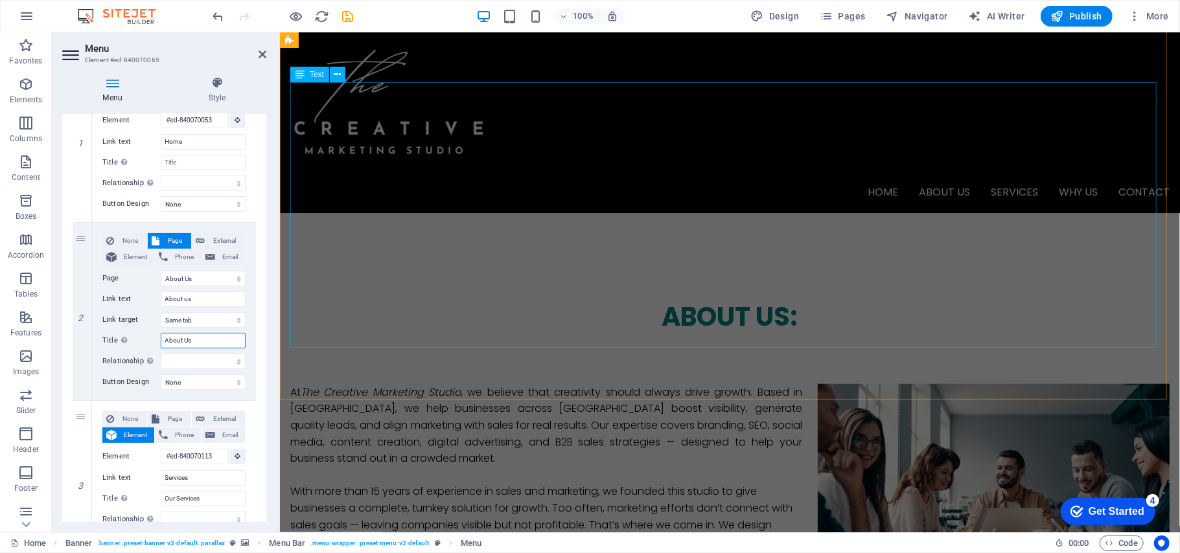
scroll to position [0, 0]
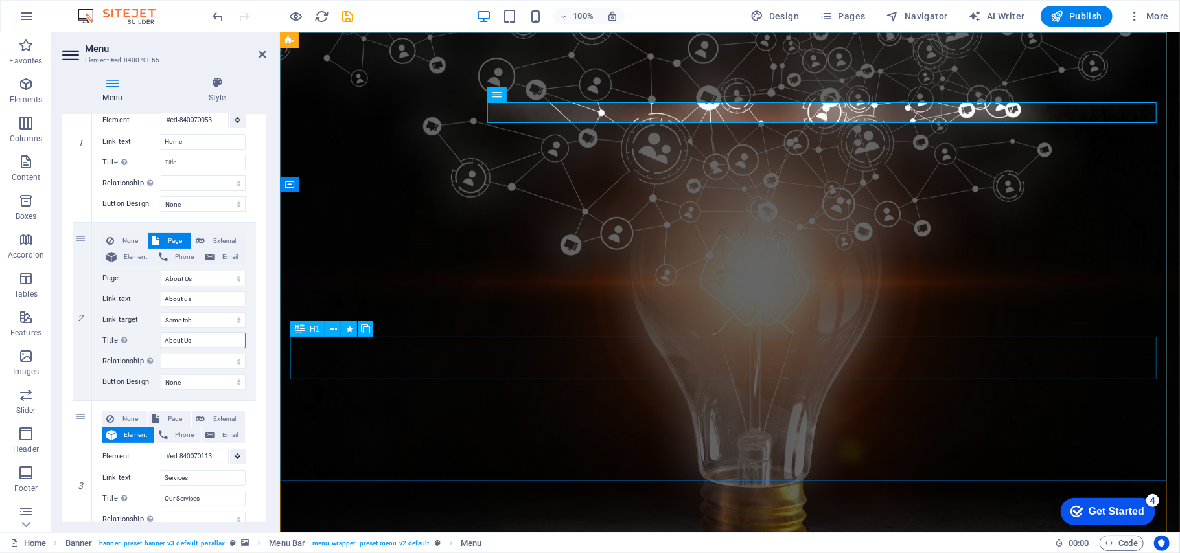
select select
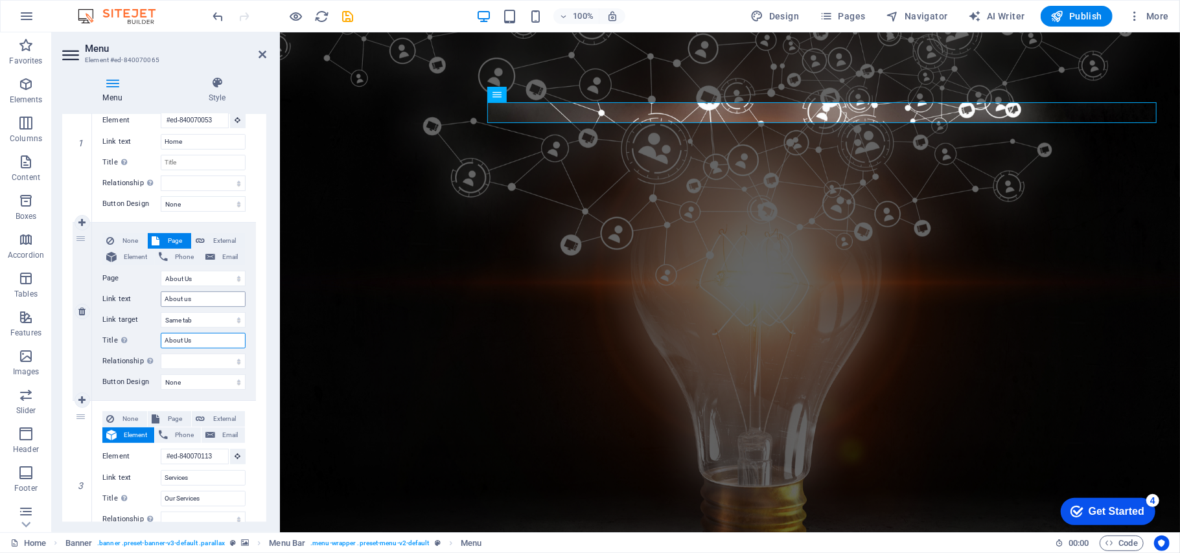
type input "About Us"
click at [200, 302] on input "About us" at bounding box center [203, 300] width 85 height 16
click at [179, 386] on select "None Default Primary Secondary" at bounding box center [203, 382] width 85 height 16
click at [177, 382] on select "None Default Primary Secondary" at bounding box center [203, 382] width 85 height 16
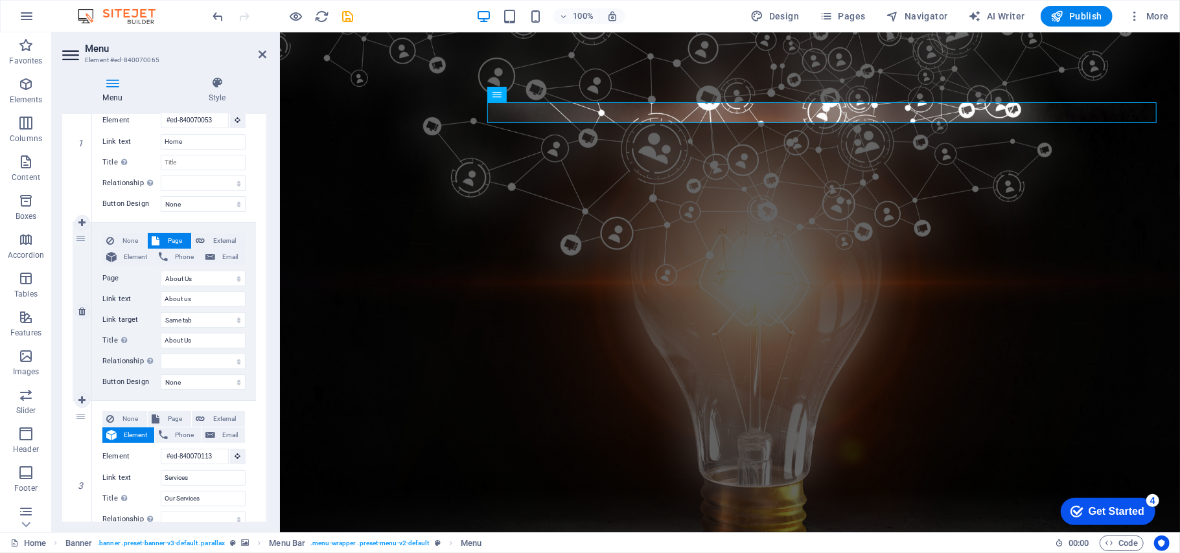
click at [185, 372] on div "None Page External Element Phone Email Page Home About Us Subpage 1 Legal Notic…" at bounding box center [174, 311] width 164 height 177
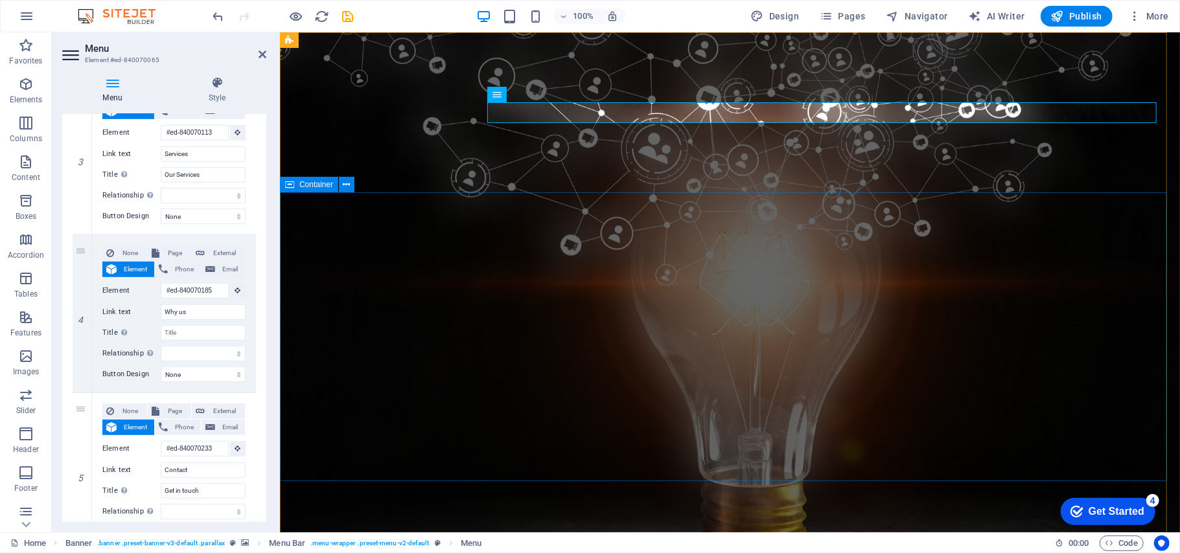
scroll to position [562, 0]
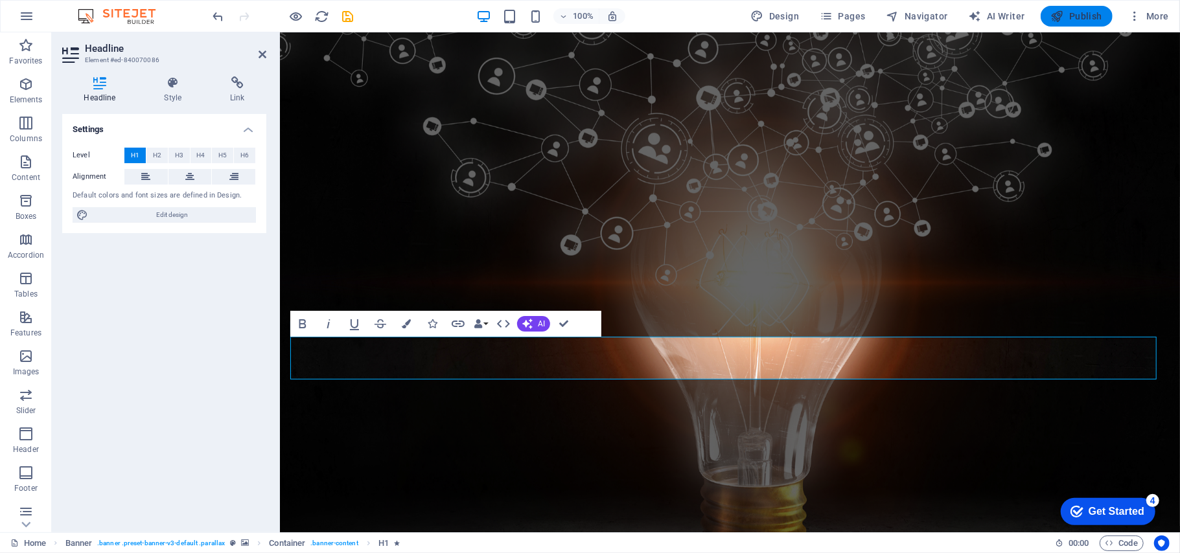
click at [1071, 16] on span "Publish" at bounding box center [1076, 16] width 51 height 13
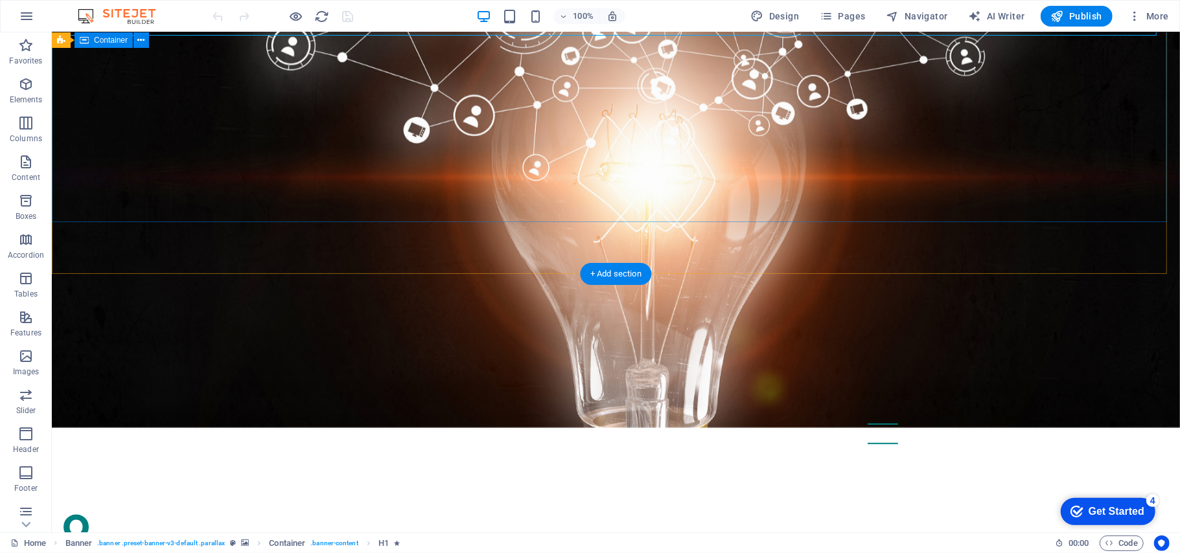
scroll to position [518, 0]
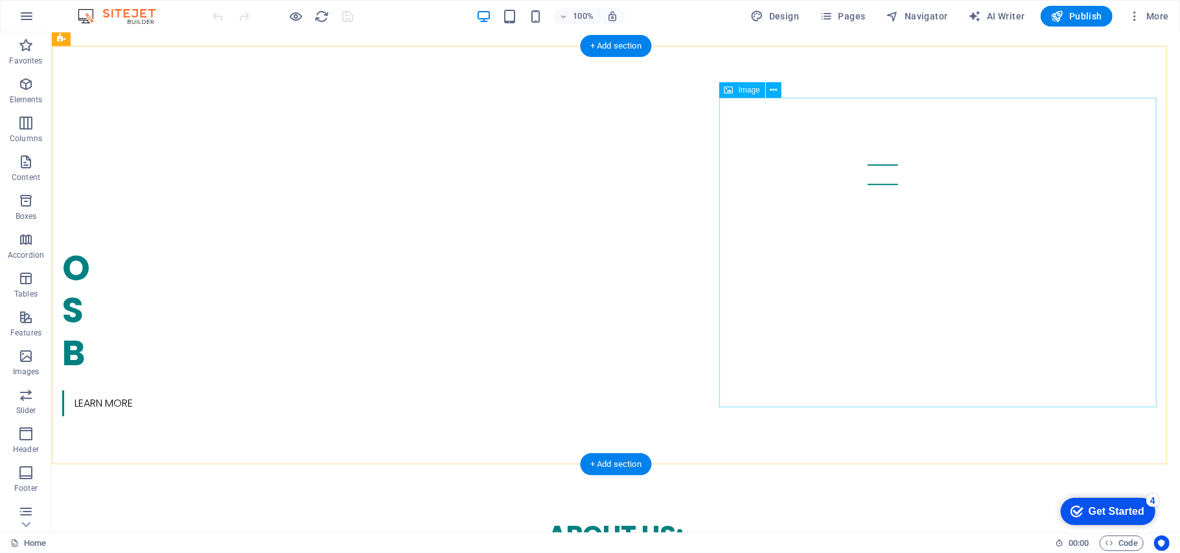
select select "%"
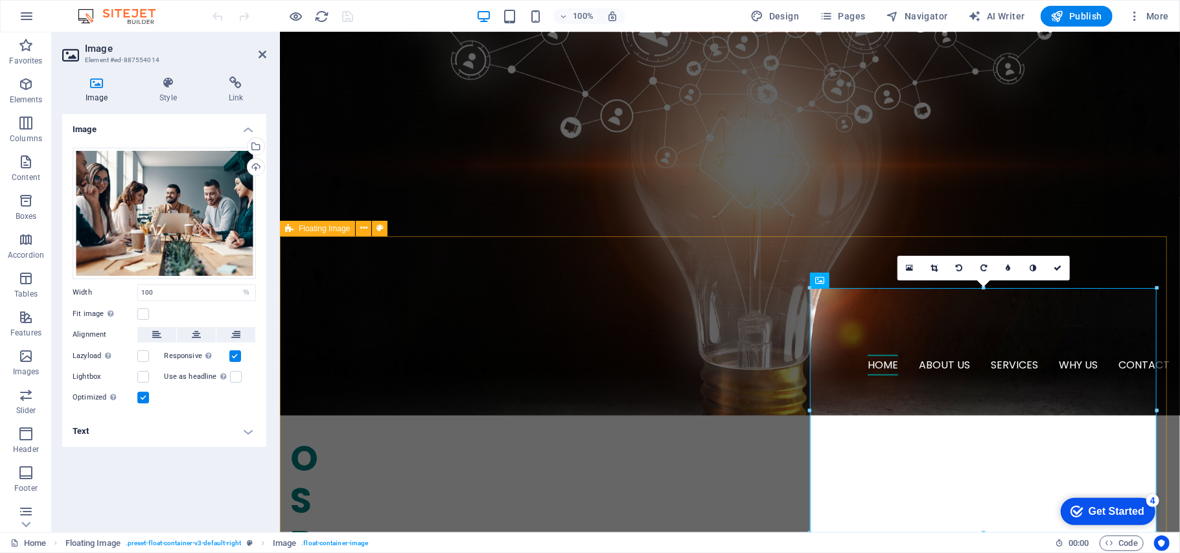
scroll to position [431, 0]
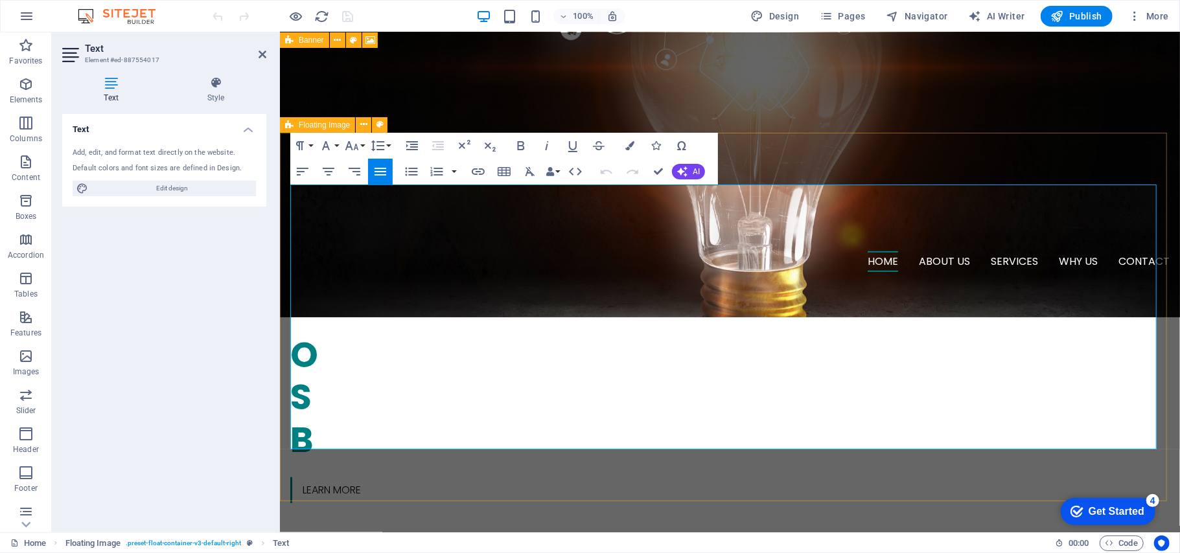
drag, startPoint x: 681, startPoint y: 441, endPoint x: 288, endPoint y: 186, distance: 469.3
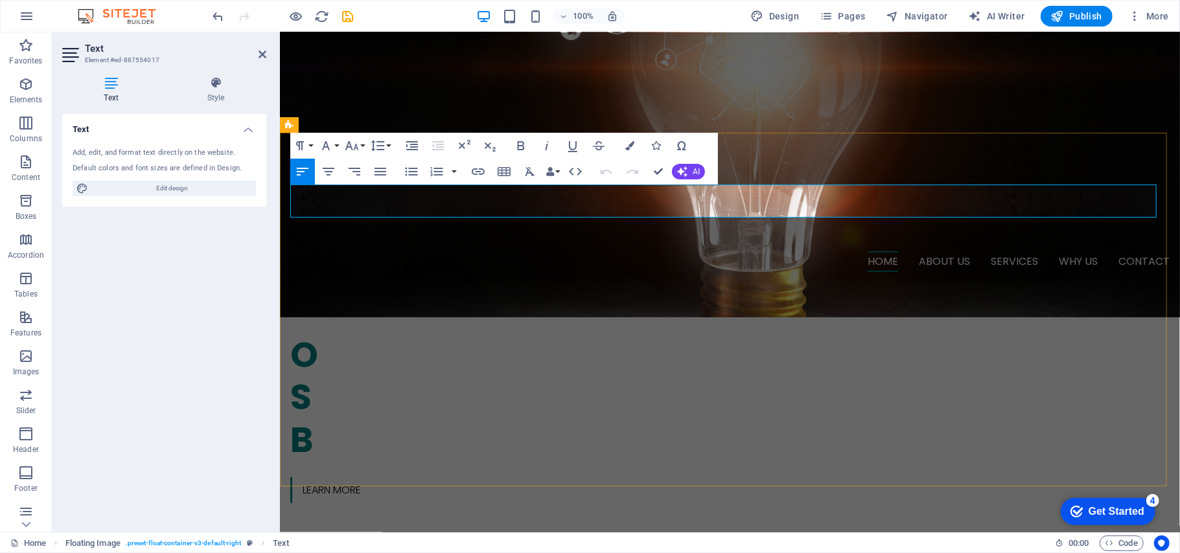
drag, startPoint x: 422, startPoint y: 204, endPoint x: 391, endPoint y: 198, distance: 31.8
drag, startPoint x: 391, startPoint y: 198, endPoint x: 347, endPoint y: 189, distance: 45.0
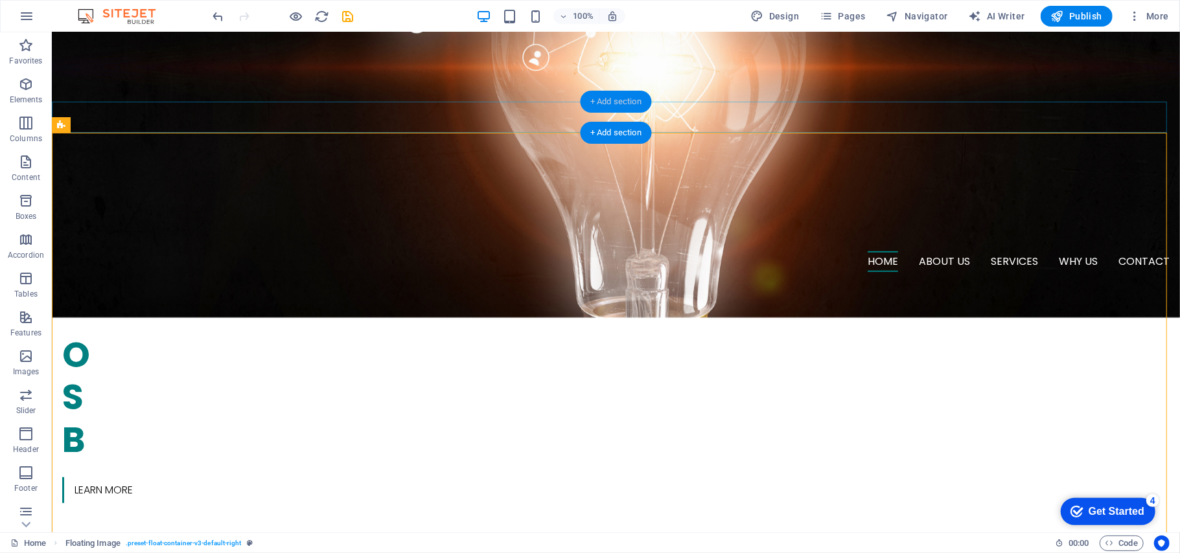
click at [641, 106] on div "+ Add section" at bounding box center [616, 102] width 72 height 22
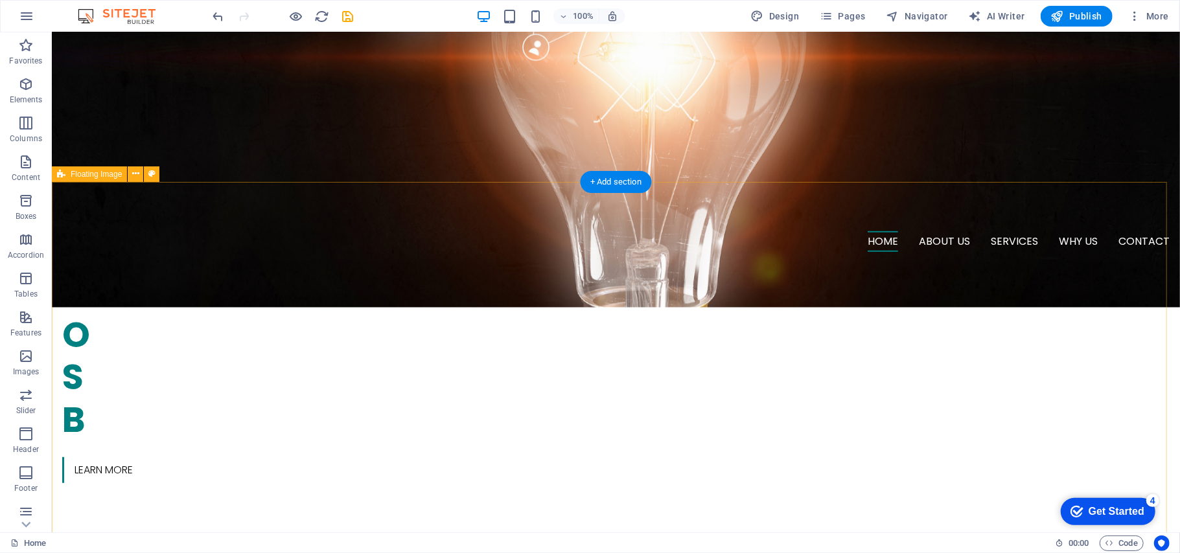
scroll to position [604, 0]
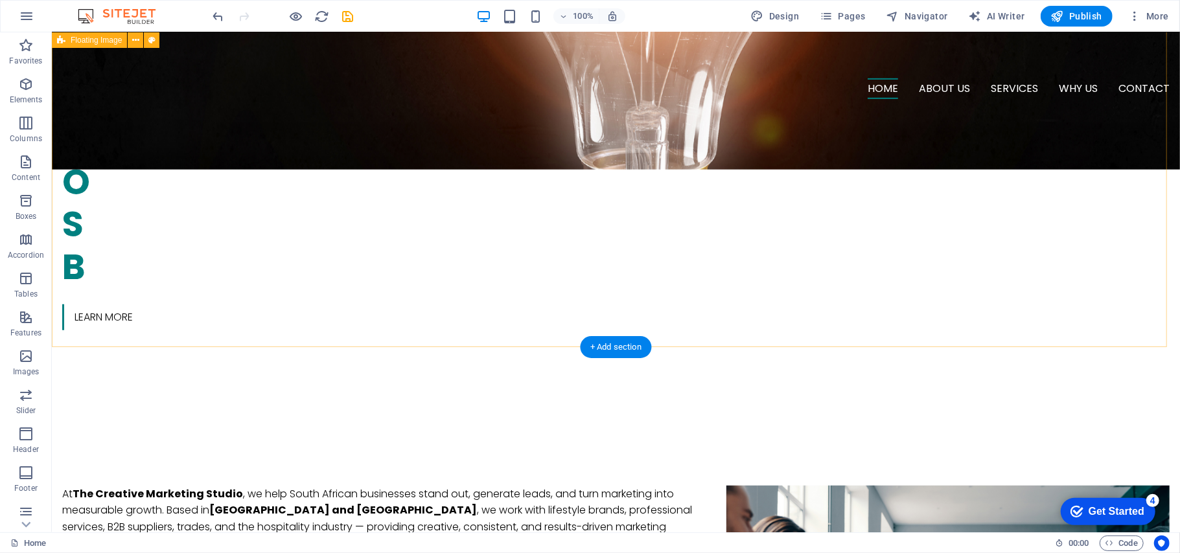
click at [477, 433] on div "At The Creative Marketing Studio , we help South African businesses stand out, …" at bounding box center [615, 534] width 1128 height 203
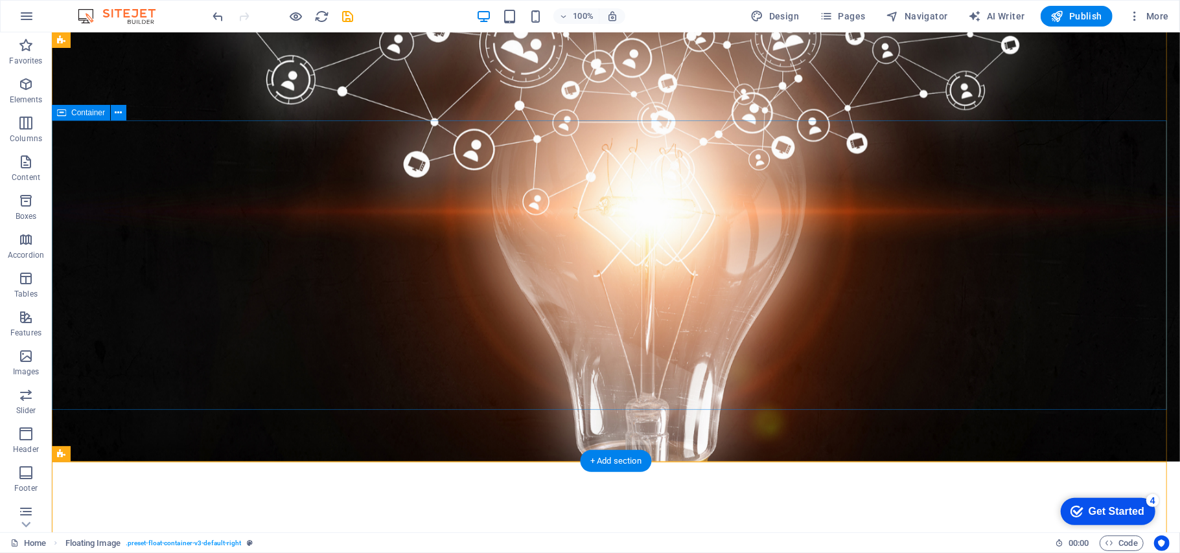
scroll to position [0, 0]
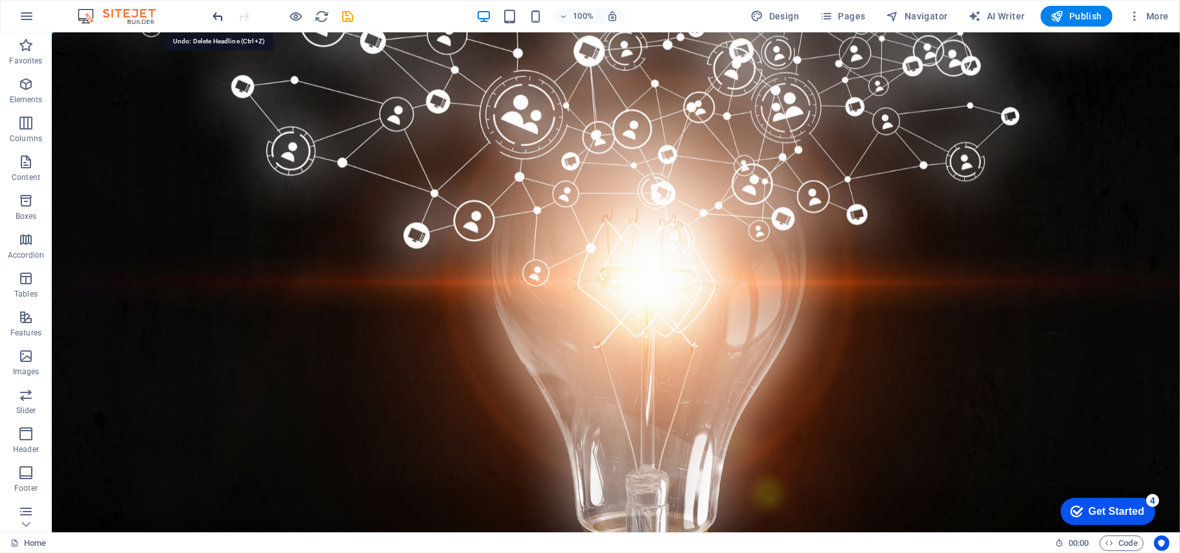
click at [216, 17] on icon "undo" at bounding box center [218, 16] width 15 height 15
click at [218, 17] on icon "undo" at bounding box center [218, 16] width 15 height 15
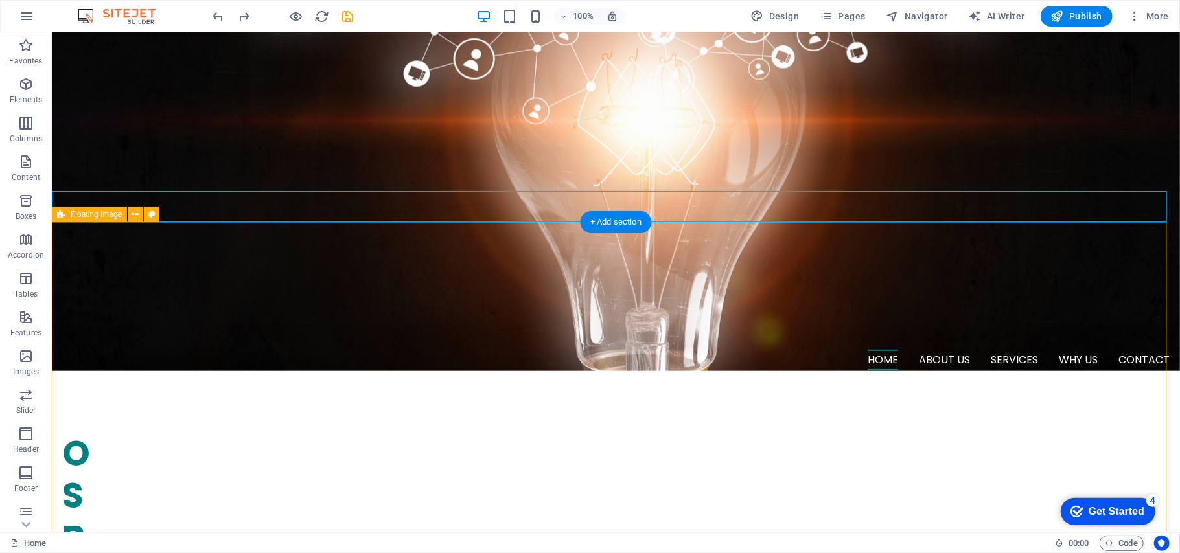
scroll to position [342, 0]
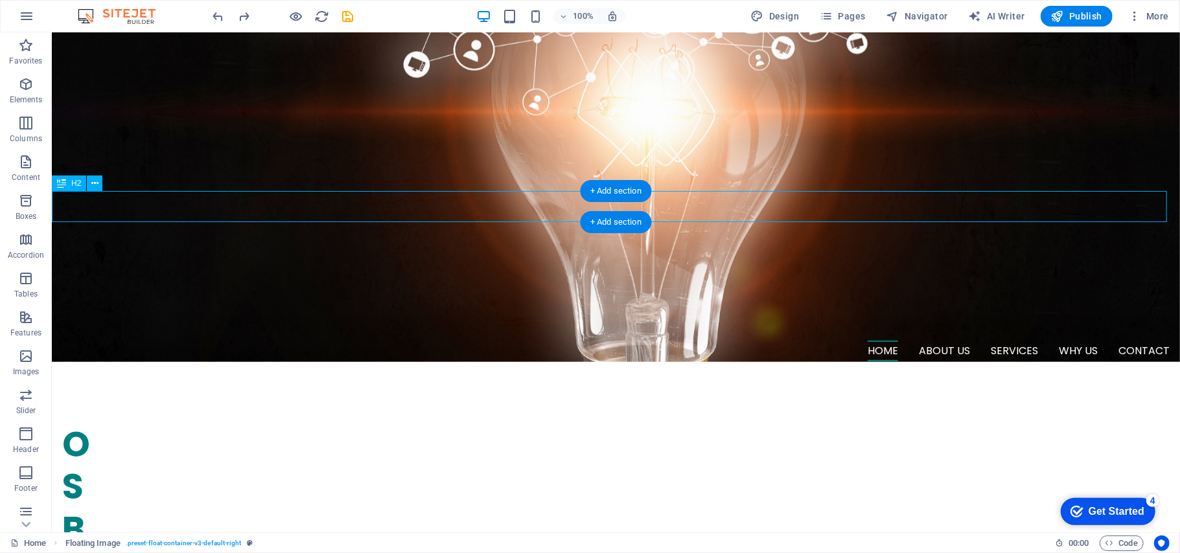
drag, startPoint x: 279, startPoint y: 203, endPoint x: 51, endPoint y: 203, distance: 228.0
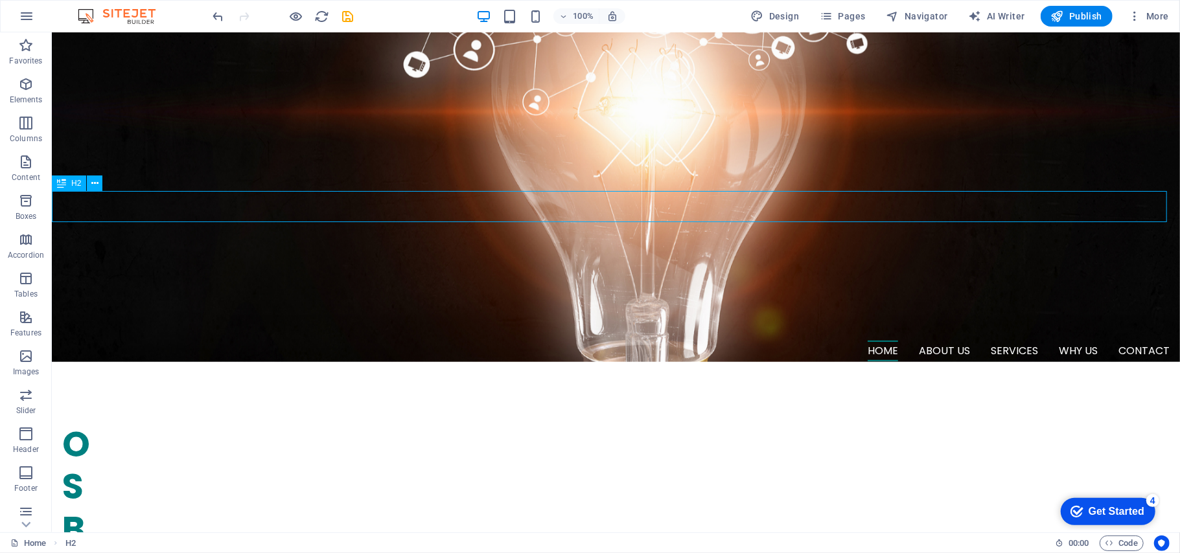
click at [61, 182] on icon at bounding box center [61, 184] width 9 height 16
click at [91, 184] on icon at bounding box center [94, 184] width 7 height 14
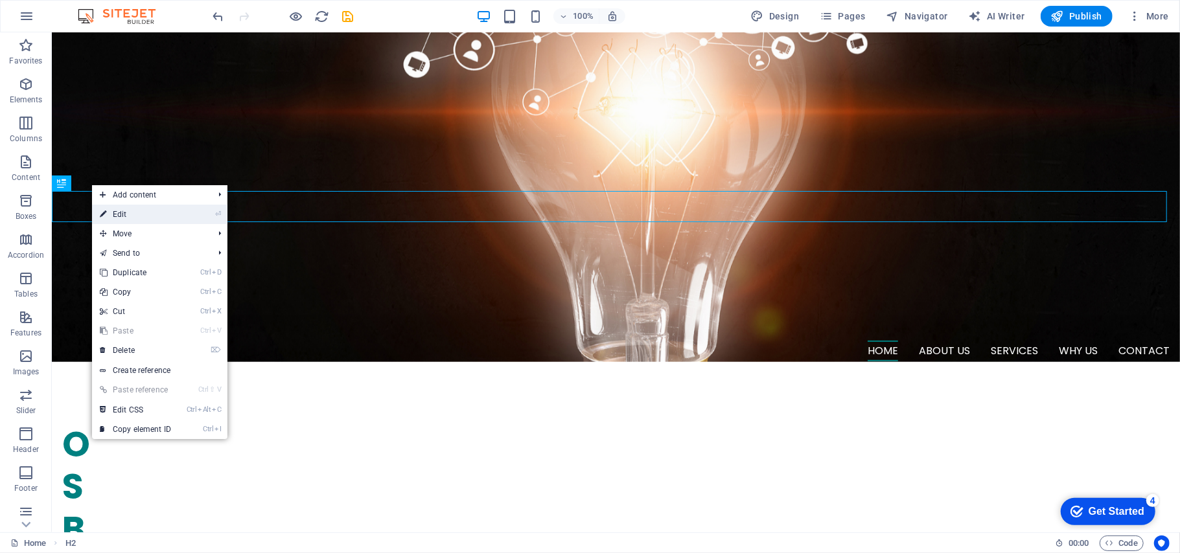
click at [140, 210] on link "⏎ Edit" at bounding box center [135, 214] width 87 height 19
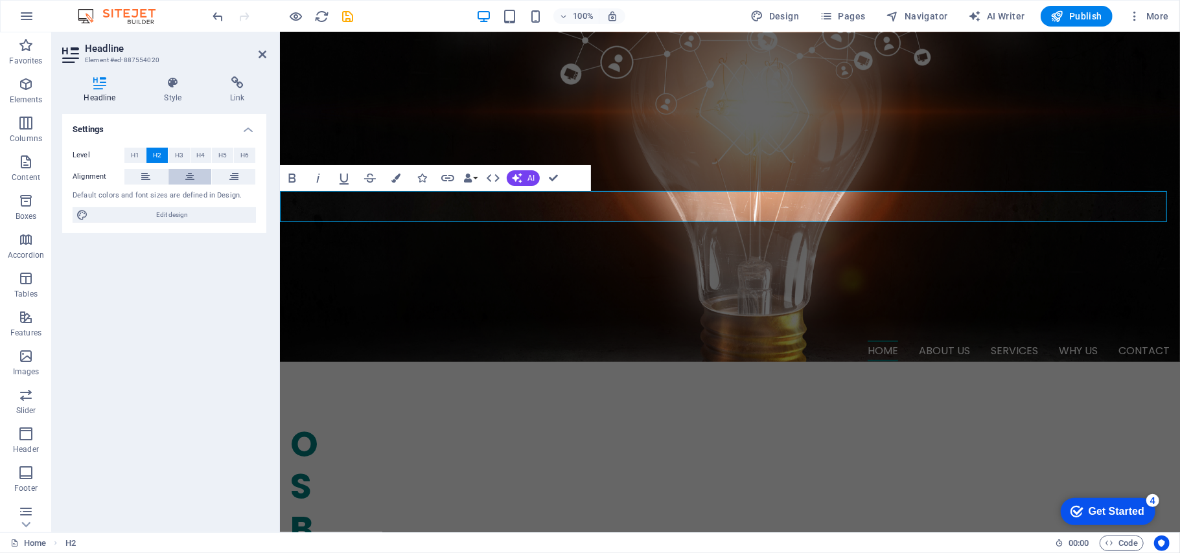
click at [182, 177] on button at bounding box center [189, 177] width 43 height 16
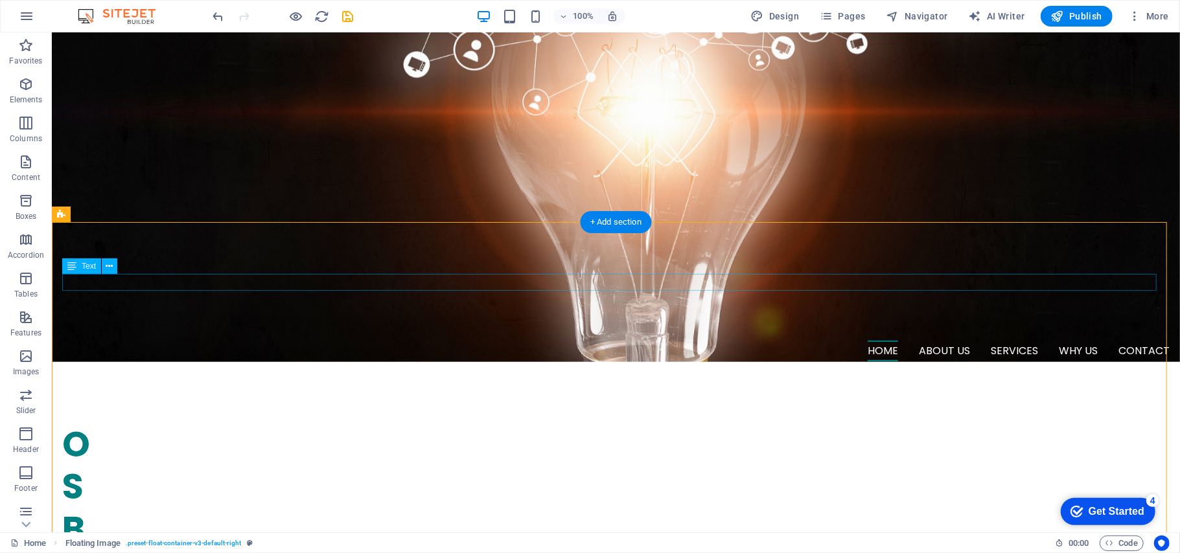
drag, startPoint x: 547, startPoint y: 282, endPoint x: 318, endPoint y: 282, distance: 228.7
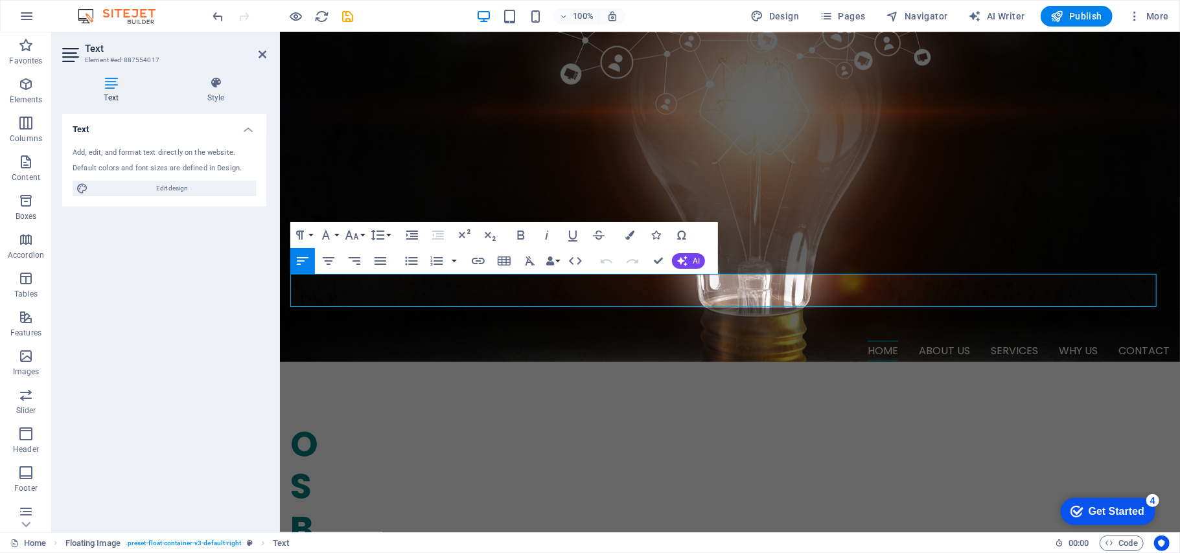
drag, startPoint x: 397, startPoint y: 299, endPoint x: 262, endPoint y: 281, distance: 136.6
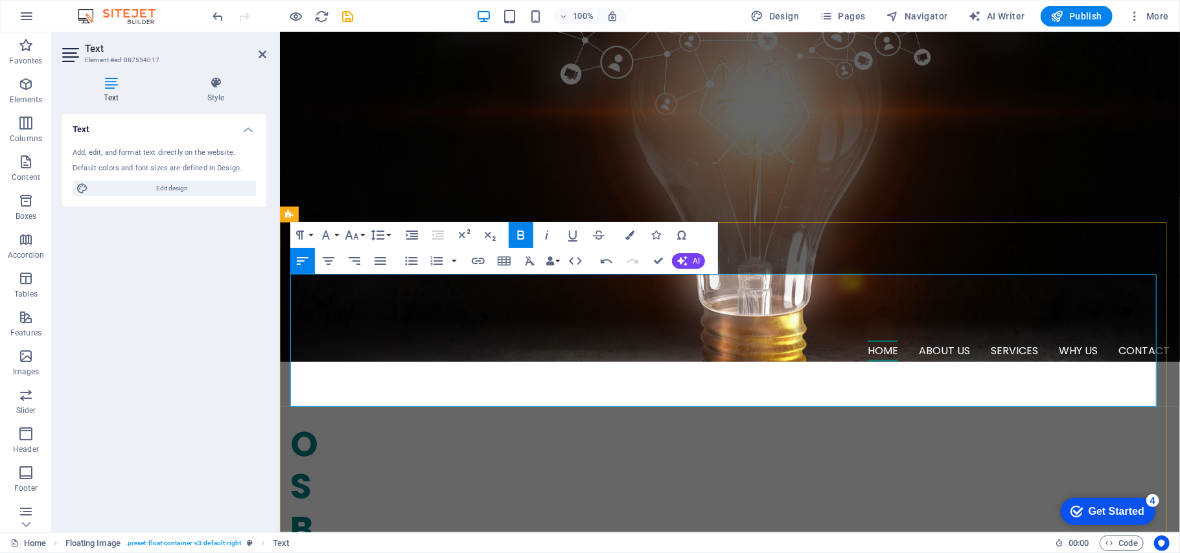
drag, startPoint x: 418, startPoint y: 336, endPoint x: 352, endPoint y: 337, distance: 65.4
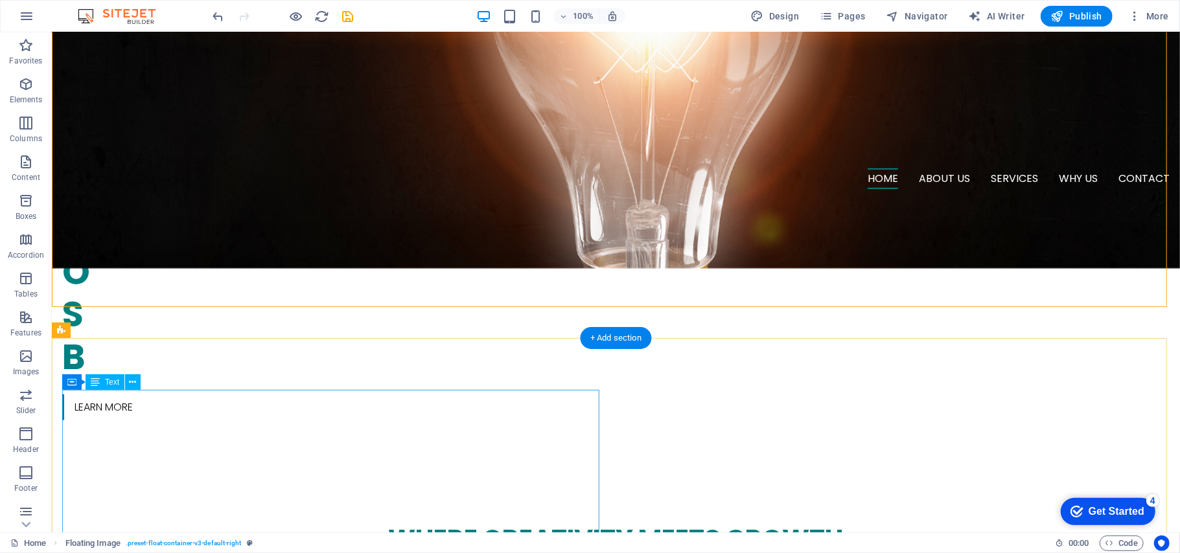
scroll to position [687, 0]
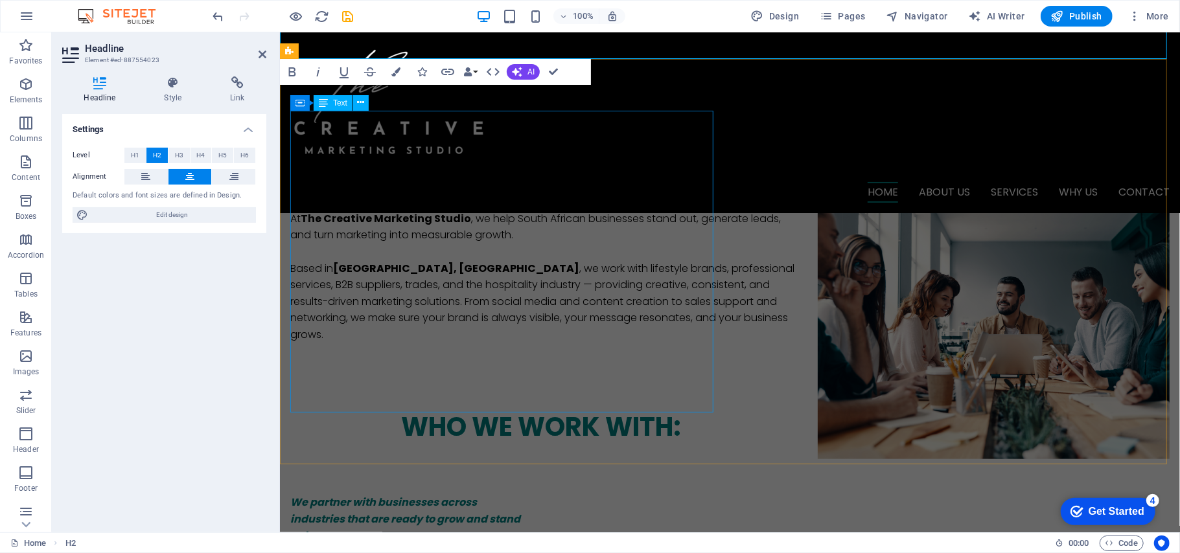
scroll to position [864, 0]
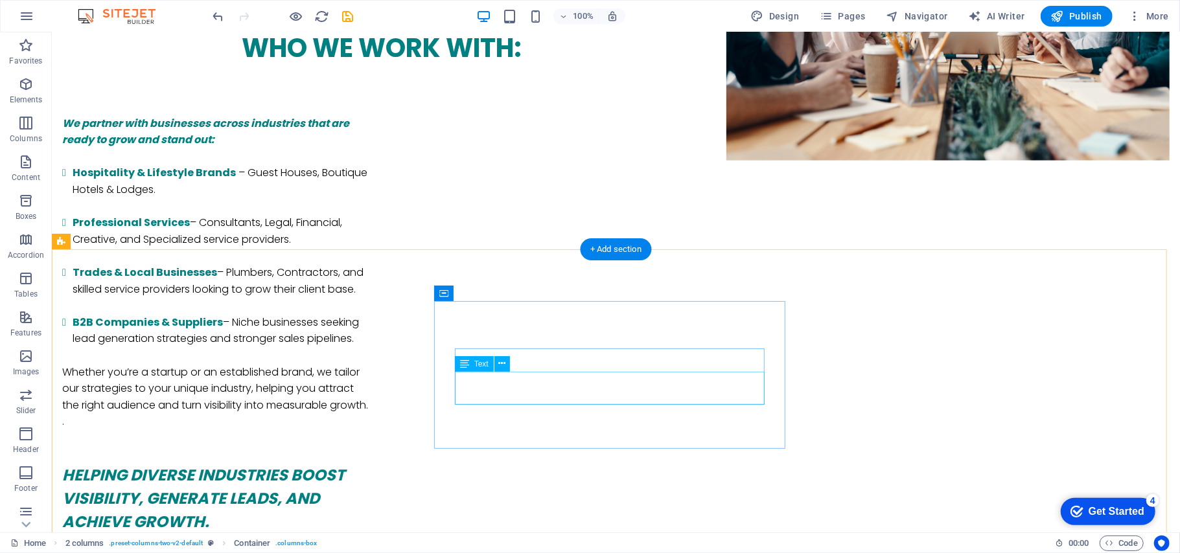
scroll to position [1382, 0]
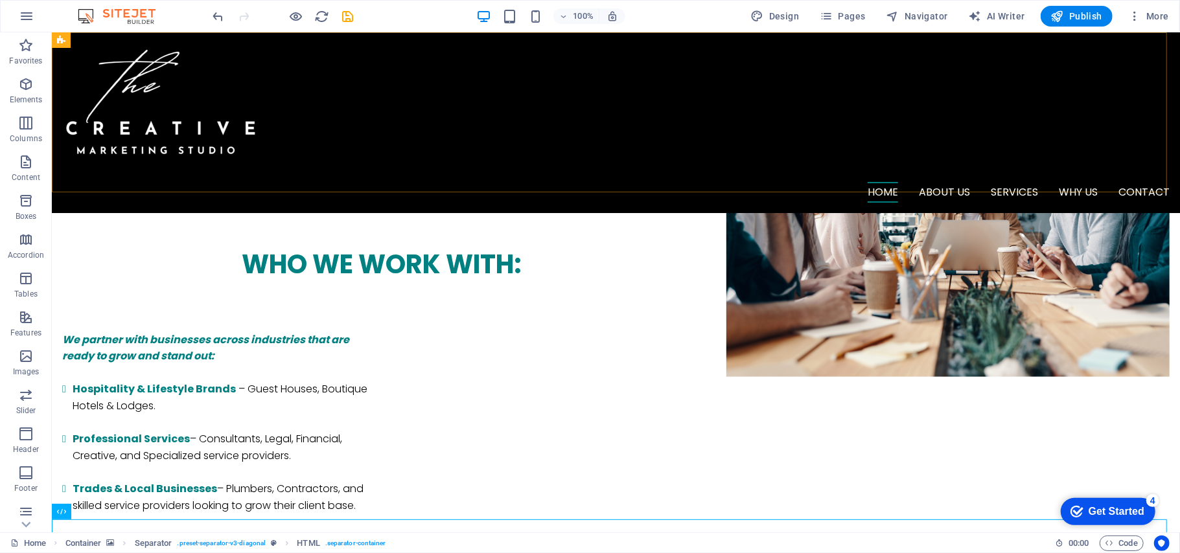
scroll to position [691, 0]
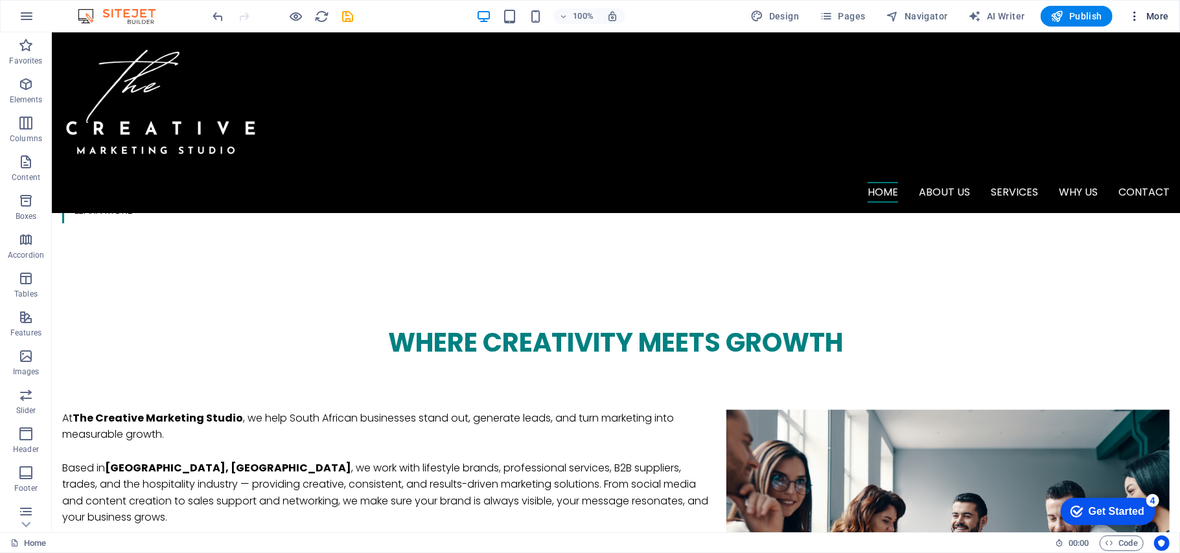
click at [1136, 17] on icon "button" at bounding box center [1134, 16] width 13 height 13
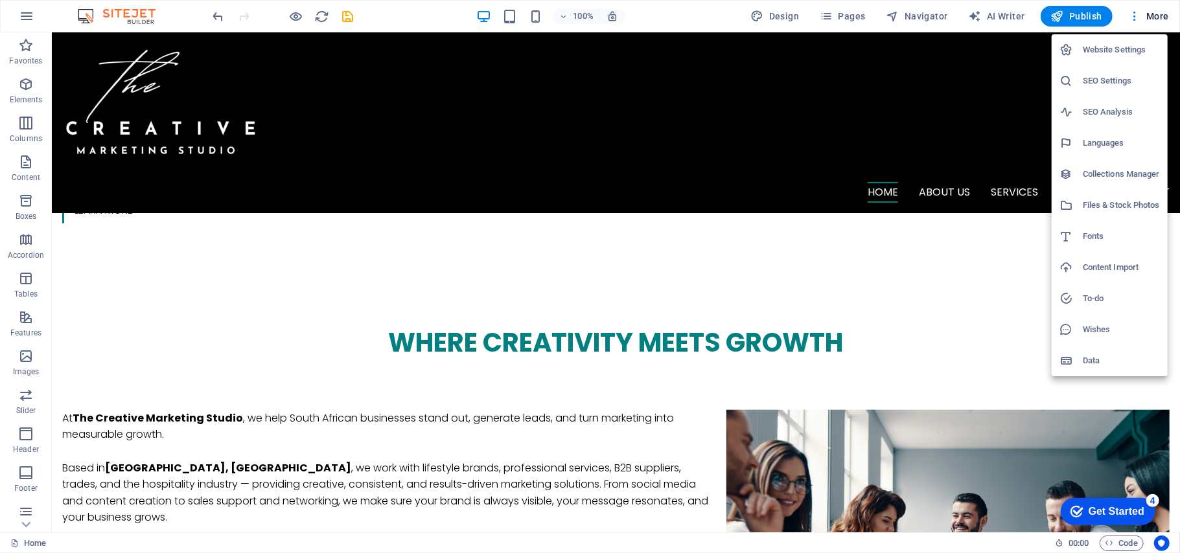
click at [828, 14] on div at bounding box center [590, 276] width 1180 height 553
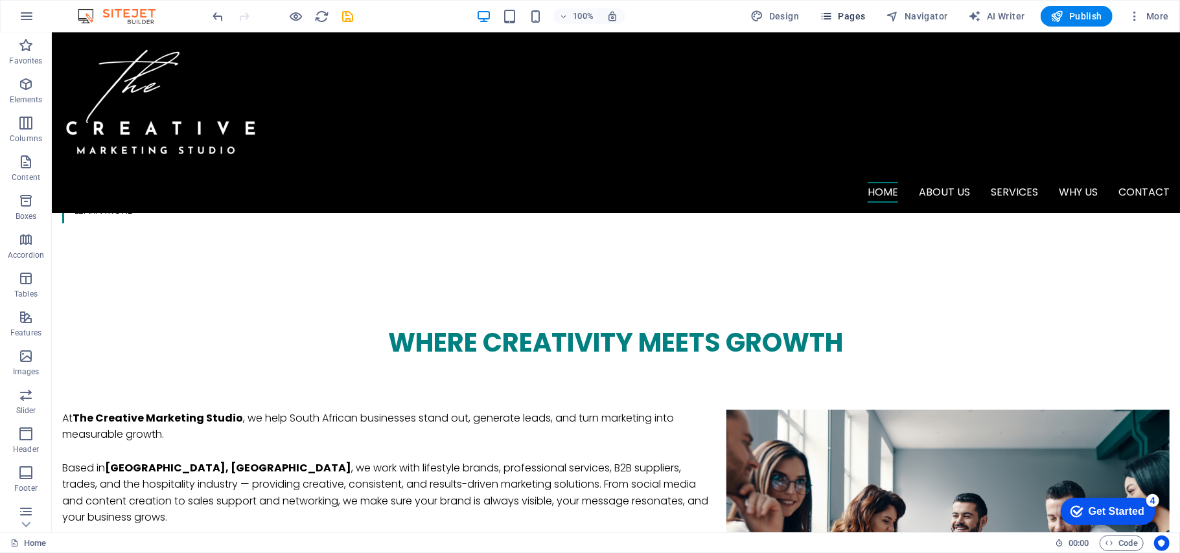
click at [829, 16] on icon "button" at bounding box center [825, 16] width 13 height 13
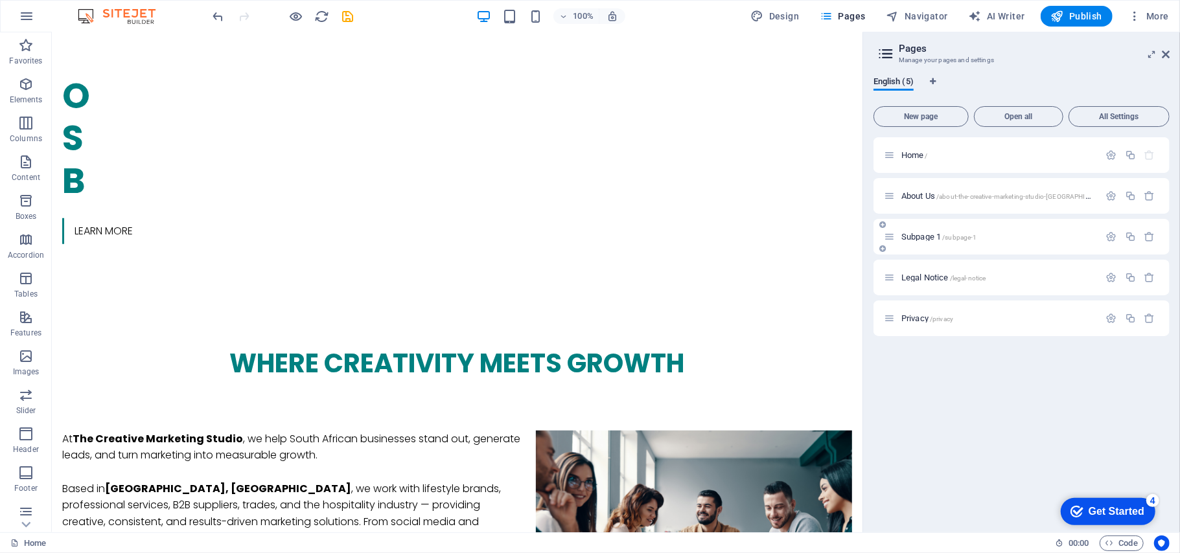
click at [928, 242] on div "Subpage 1 /subpage-1" at bounding box center [992, 236] width 216 height 15
click at [926, 241] on div "Subpage 1 /subpage-1" at bounding box center [992, 236] width 216 height 15
click at [1109, 236] on icon "button" at bounding box center [1111, 236] width 11 height 11
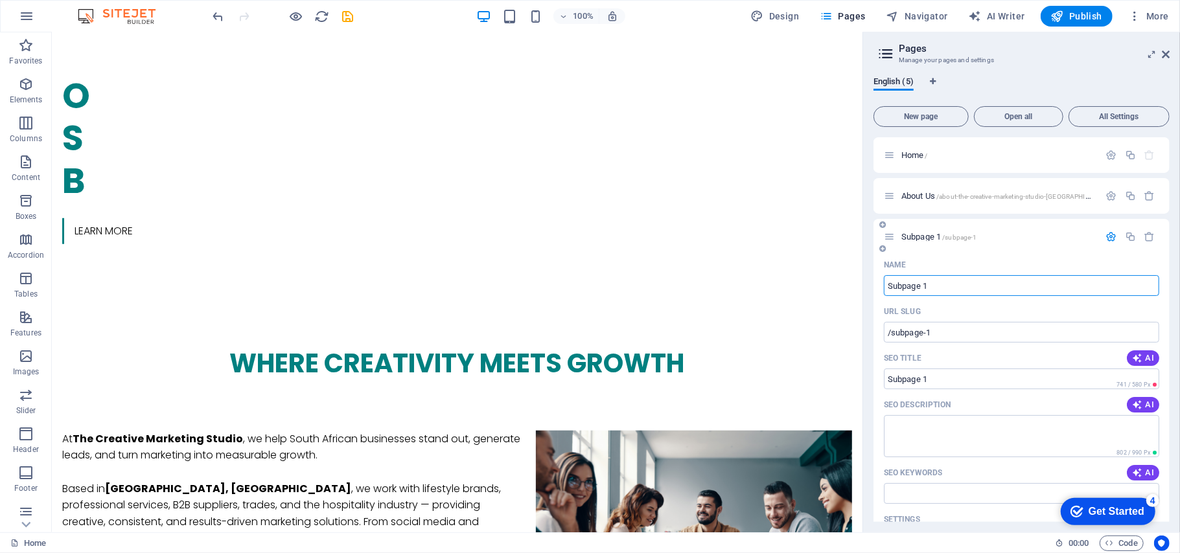
drag, startPoint x: 951, startPoint y: 286, endPoint x: 885, endPoint y: 292, distance: 66.3
click at [885, 292] on input "Subpage 1" at bounding box center [1021, 285] width 275 height 21
type input "Who We"
type input "/who"
type input "Who"
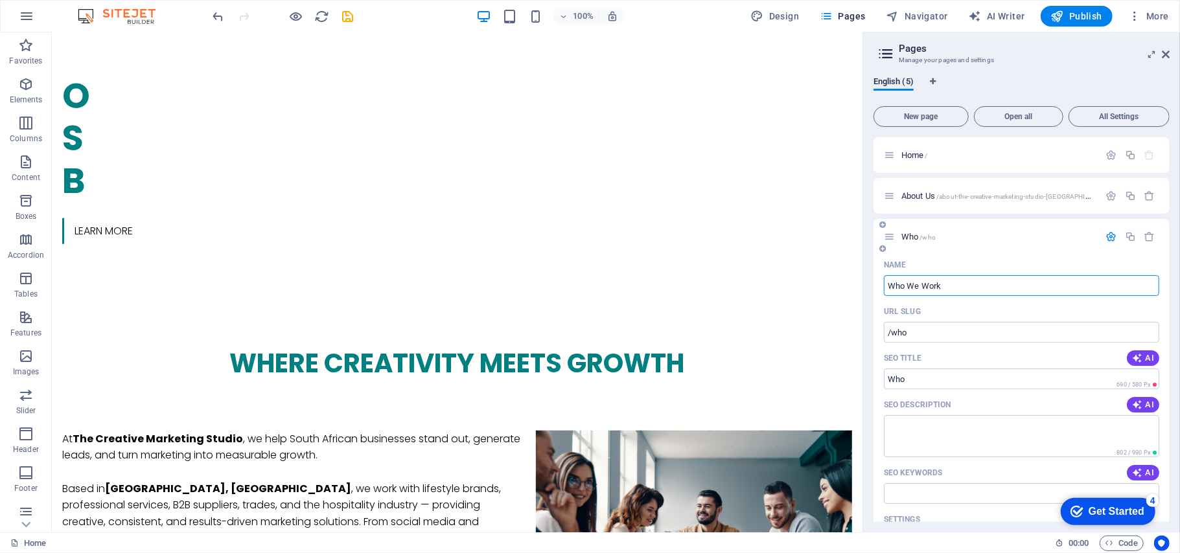
type input "Who We Work"
type input "/who-we-work"
type input "Who We Work"
type input "Who We Work With"
type input "/who-we-work-with"
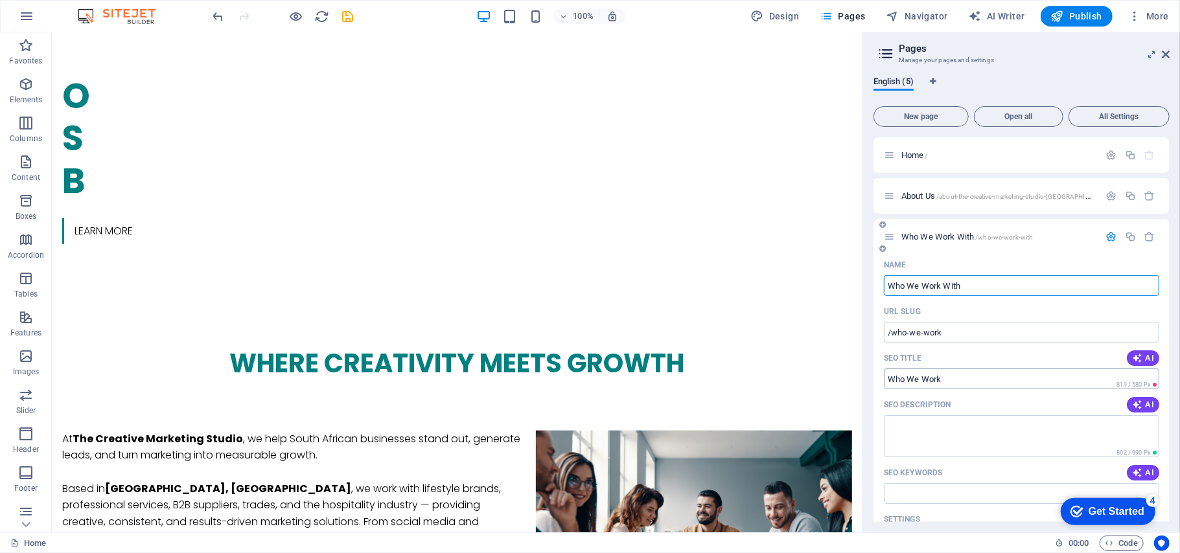
type input "Who We Work With"
click at [908, 436] on textarea "SEO Description" at bounding box center [1021, 436] width 275 height 42
drag, startPoint x: 974, startPoint y: 293, endPoint x: 884, endPoint y: 294, distance: 90.1
click at [884, 294] on input "Who We Work With" at bounding box center [1021, 285] width 275 height 21
type input "Our Serv"
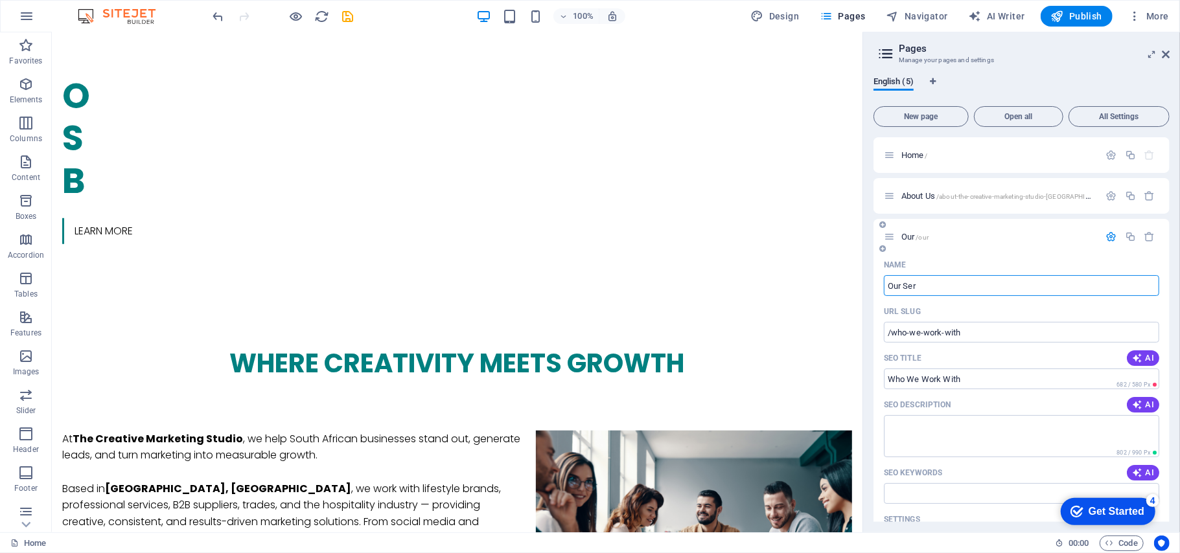
type input "/our"
type input "Our"
type input "Our Services"
type input "/our-services"
type input "Our Services"
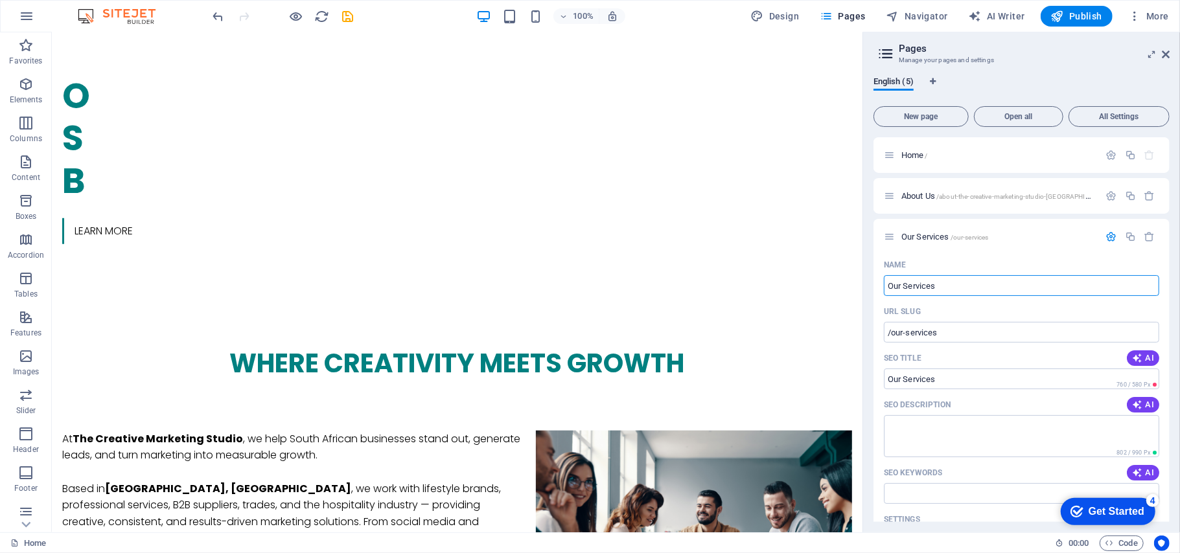
type input "Our Services"
click at [952, 339] on input "/our-services" at bounding box center [1021, 332] width 275 height 21
drag, startPoint x: 1003, startPoint y: 369, endPoint x: 857, endPoint y: 335, distance: 149.7
paste input "services-marketing-sales-cape-town"
type input "services-marketing-sales-cape-town"
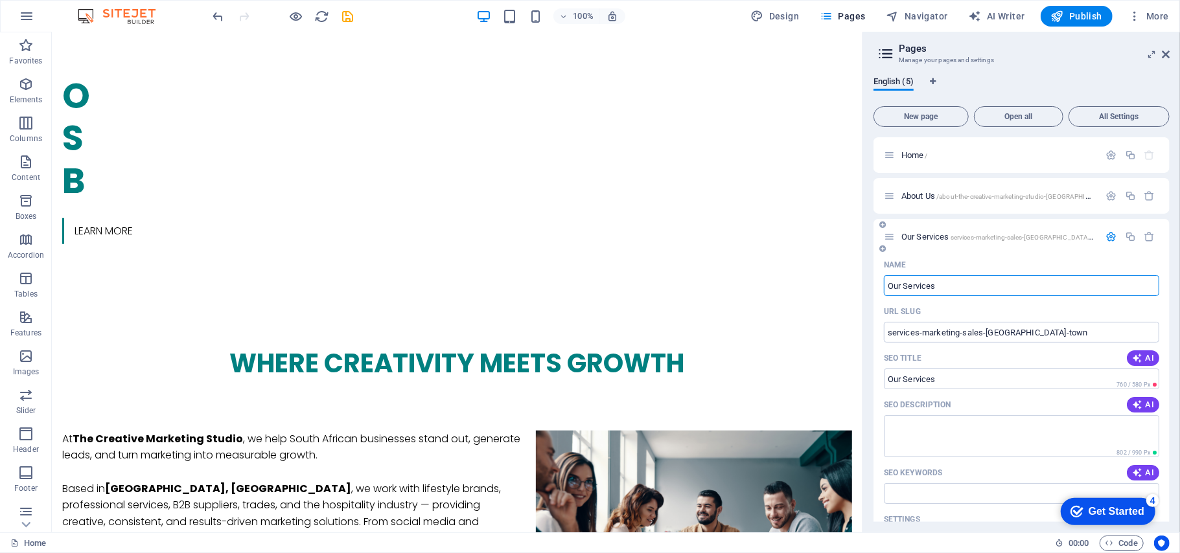
click at [938, 290] on input "Our Services" at bounding box center [1021, 285] width 275 height 21
click at [1003, 291] on input "Our Services" at bounding box center [1021, 285] width 275 height 21
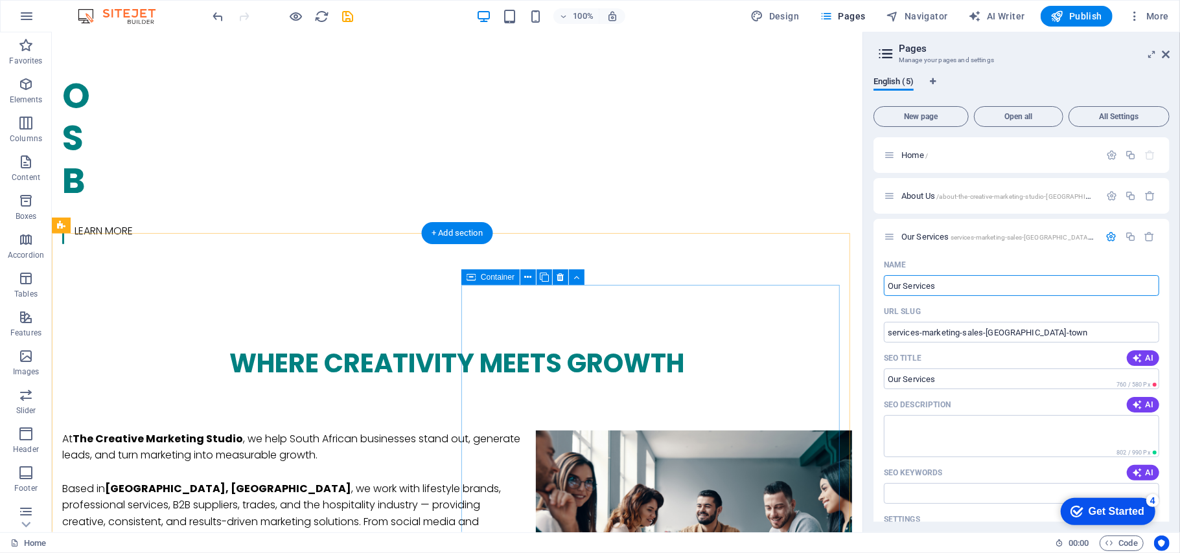
drag, startPoint x: 1054, startPoint y: 323, endPoint x: 823, endPoint y: 295, distance: 232.3
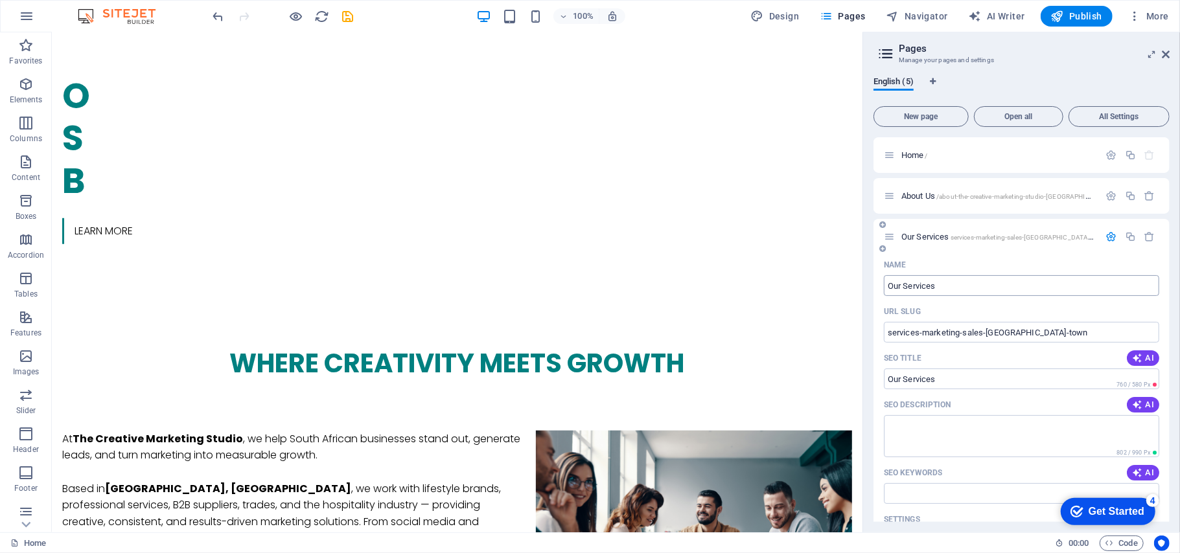
click at [998, 294] on input "Our Services" at bounding box center [1021, 285] width 275 height 21
drag, startPoint x: 981, startPoint y: 288, endPoint x: 884, endPoint y: 286, distance: 97.2
click at [884, 286] on input "Our Services" at bounding box center [1021, 285] width 275 height 21
paste input "Marketing & Sales Services | The Creative Marketing Studio Cape Town"
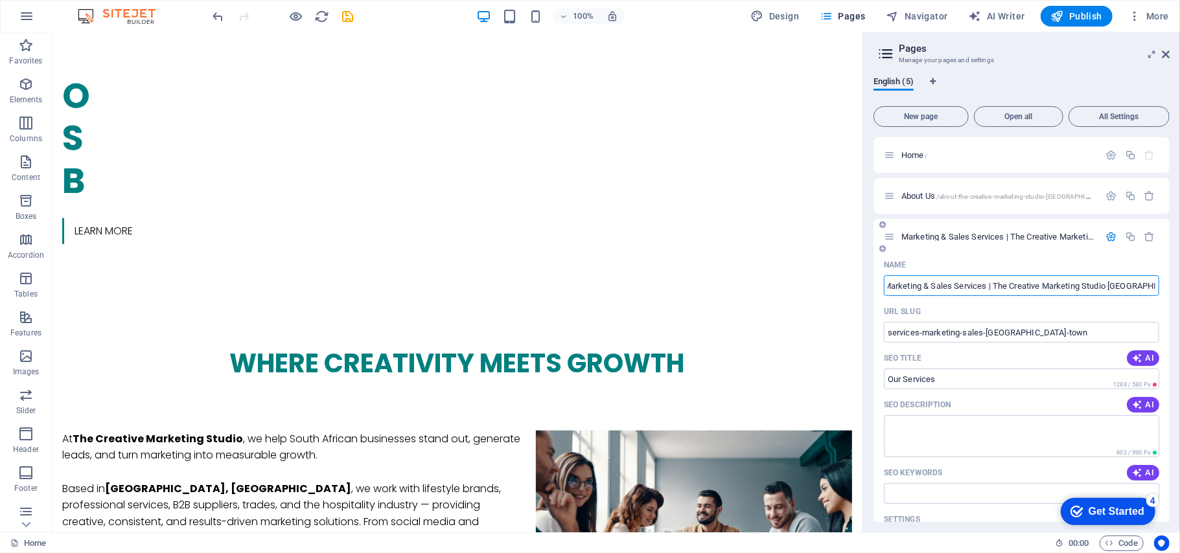
type input "Marketing & Sales Services | The Creative Marketing Studio Cape Town"
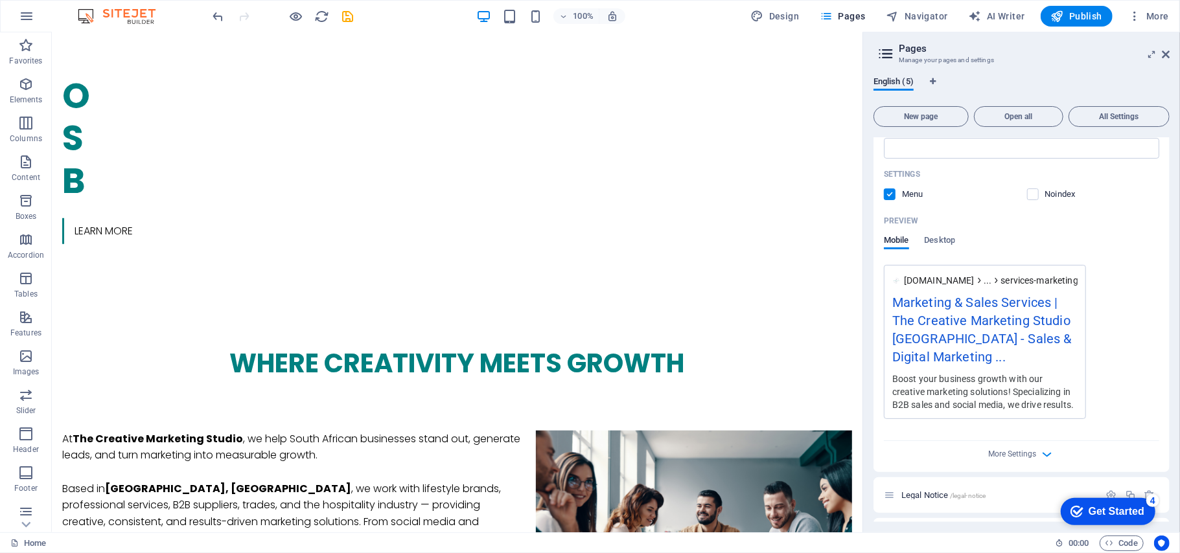
scroll to position [172, 0]
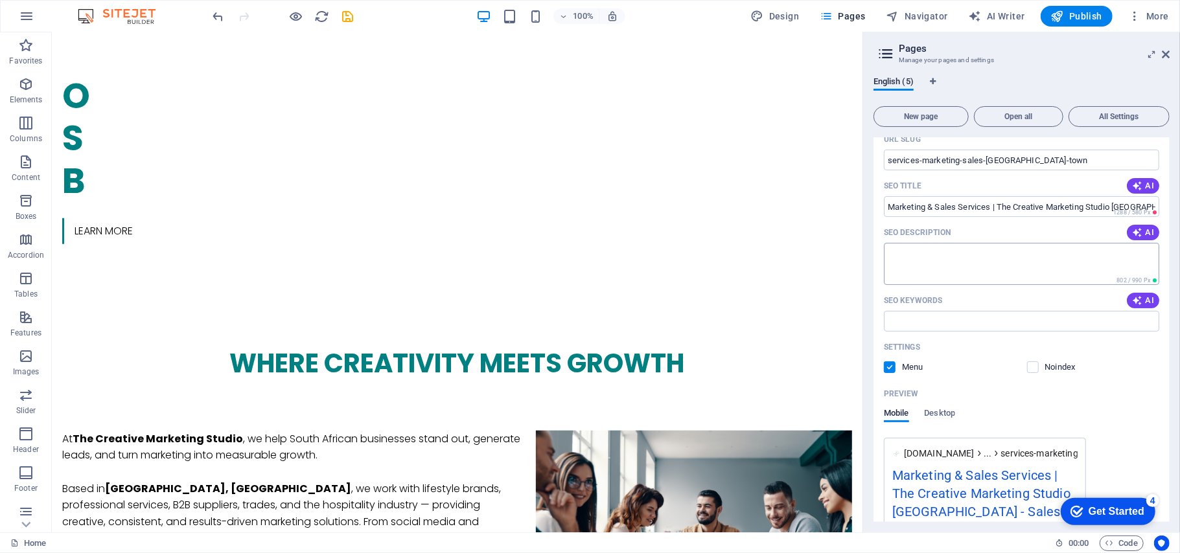
type input "Marketing & Sales Services | The Creative Marketing Studio Cape Town"
click at [946, 269] on textarea "SEO Description" at bounding box center [1021, 264] width 275 height 42
paste textarea "The Creative Marketing Studio in Cape Town offers sales support, social media m…"
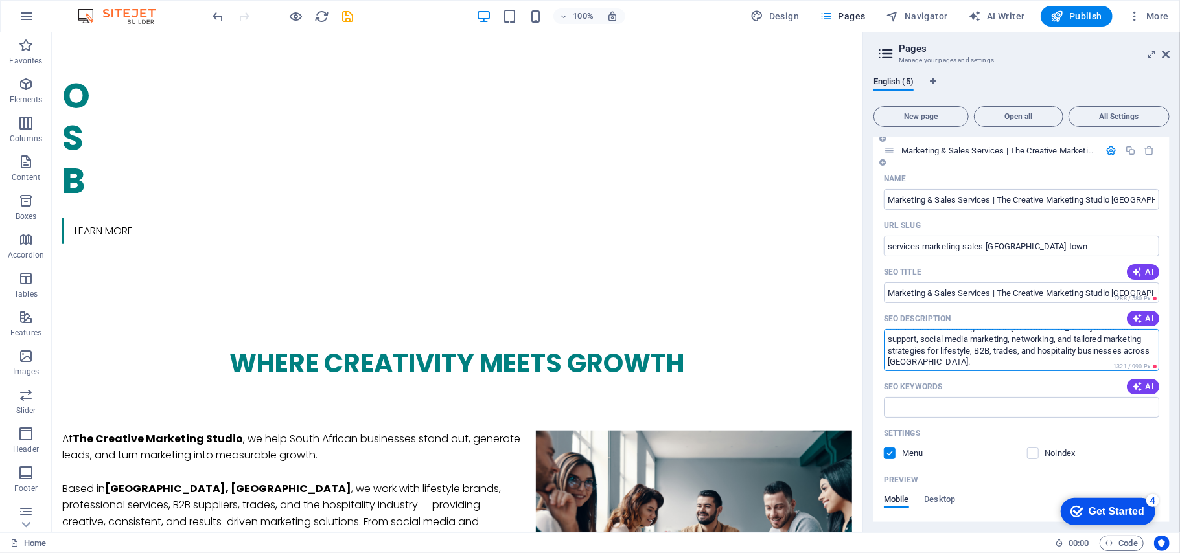
scroll to position [0, 0]
drag, startPoint x: 986, startPoint y: 360, endPoint x: 864, endPoint y: 322, distance: 128.3
click at [864, 322] on aside "Pages Manage your pages and settings English (5) New page Open all All Settings…" at bounding box center [1020, 282] width 317 height 500
paste textarea "provides sales support, social media marketing, networking, and tailored market…"
drag, startPoint x: 1097, startPoint y: 367, endPoint x: 881, endPoint y: 322, distance: 220.3
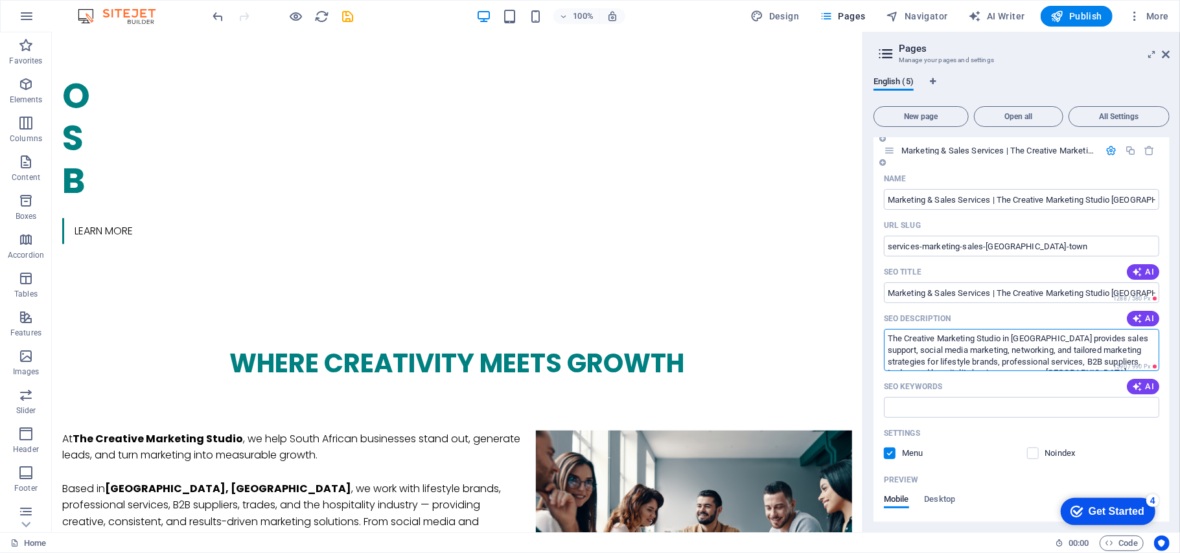
click at [881, 322] on div "Name Marketing & Sales Services | The Creative Marketing Studio Cape Town ​ URL…" at bounding box center [1021, 469] width 296 height 602
paste textarea "helps South African businesses grow with sales support, social media, marketing…"
drag, startPoint x: 1078, startPoint y: 339, endPoint x: 1126, endPoint y: 337, distance: 48.0
click at [1125, 337] on textarea "The Creative Marketing Studio in Cape Town helps South African businesses grow …" at bounding box center [1021, 350] width 275 height 42
click at [1135, 336] on textarea "The Creative Marketing Studio in Cape Town helps South African businesses grow …" at bounding box center [1021, 350] width 275 height 42
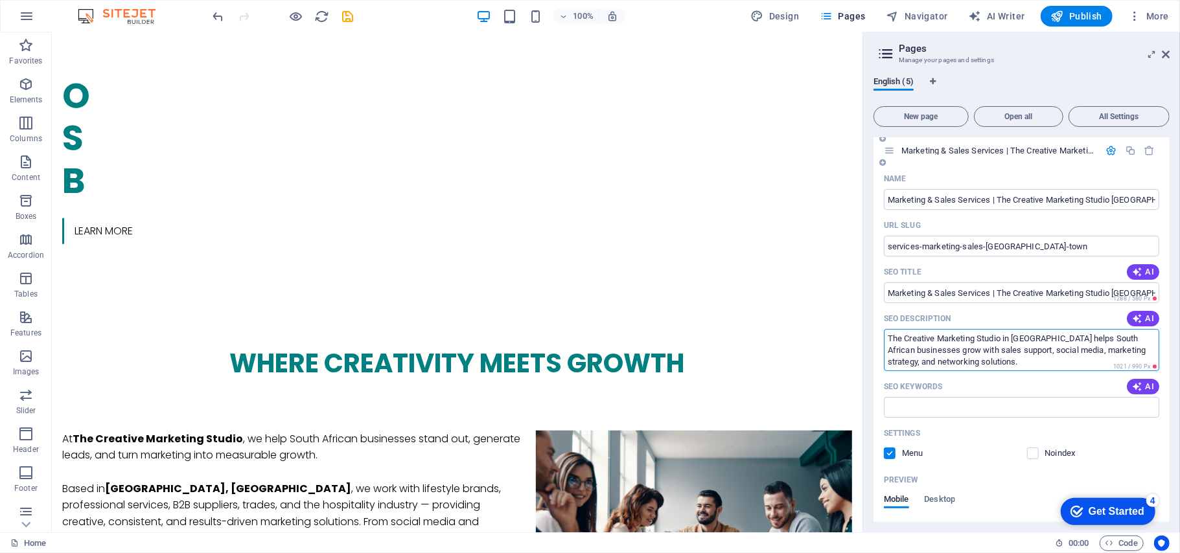
click at [1135, 337] on textarea "The Creative Marketing Studio in Cape Town helps South African businesses grow …" at bounding box center [1021, 350] width 275 height 42
drag, startPoint x: 1135, startPoint y: 337, endPoint x: 1088, endPoint y: 333, distance: 46.8
click at [1088, 333] on textarea "The Creative Marketing Studio in Cape Town helps South African businesses grow …" at bounding box center [1021, 350] width 275 height 42
type textarea "The Creative Marketing Studio in Cape Town helps businesses grow with sales sup…"
click at [946, 392] on div "SEO Keywords AI" at bounding box center [1021, 386] width 275 height 21
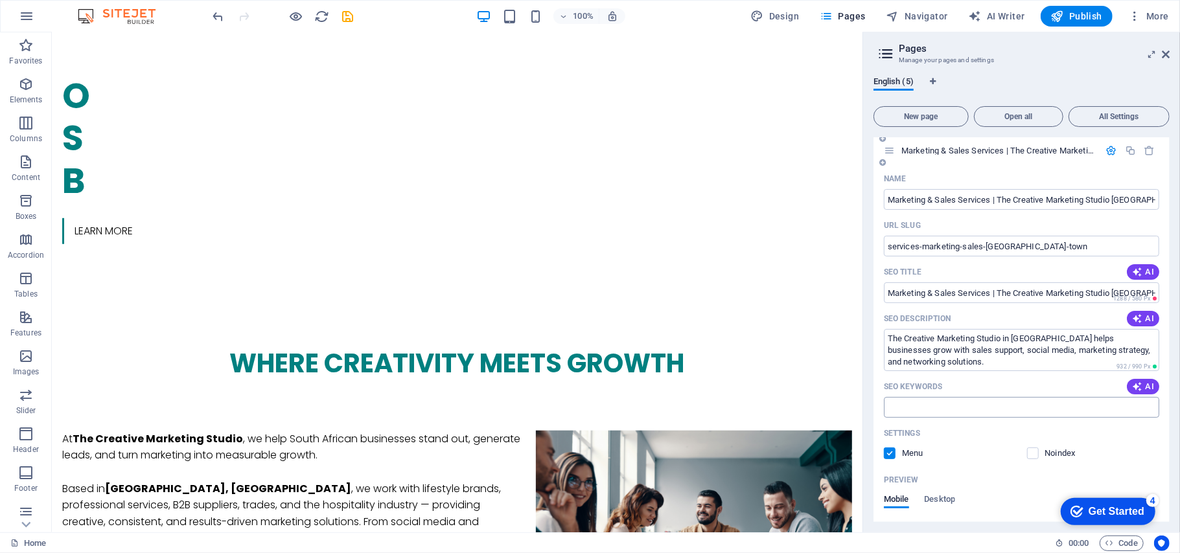
click at [938, 406] on input "SEO Keywords" at bounding box center [1021, 407] width 275 height 21
paste input "The Creative Marketing Studio in Cape Town helps South African businesses grow …"
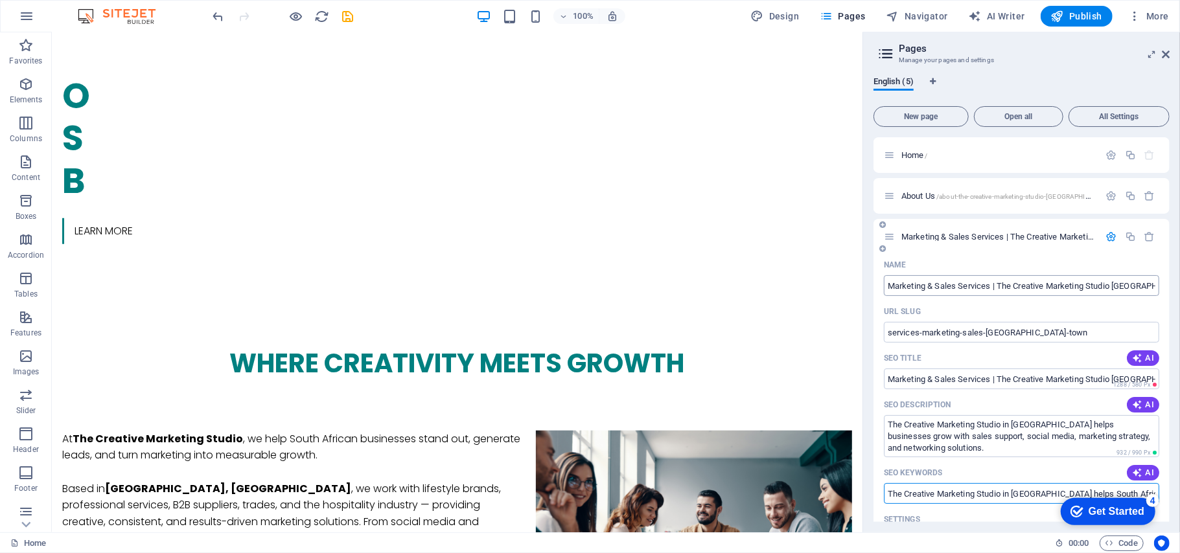
type input "The Creative Marketing Studio in Cape Town helps South African businesses grow …"
drag, startPoint x: 889, startPoint y: 288, endPoint x: 1179, endPoint y: 306, distance: 290.8
click at [1179, 306] on div "English (5) New page Open all All Settings Home / About Us /about-the-creative-…" at bounding box center [1021, 299] width 317 height 466
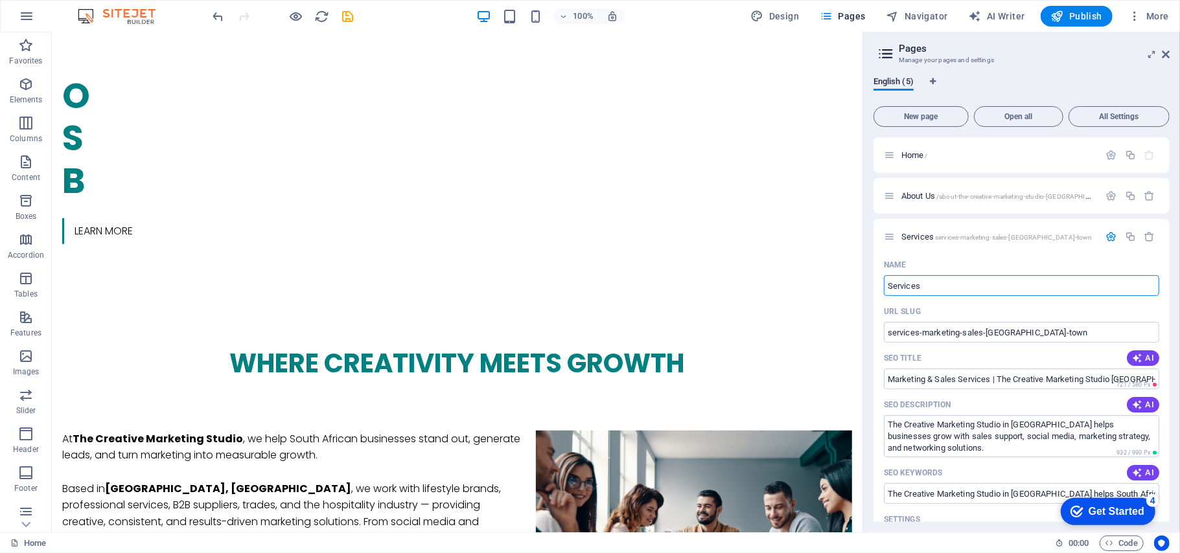
type input "Services"
click at [889, 285] on input "Services" at bounding box center [1021, 285] width 275 height 21
type input "Our Services"
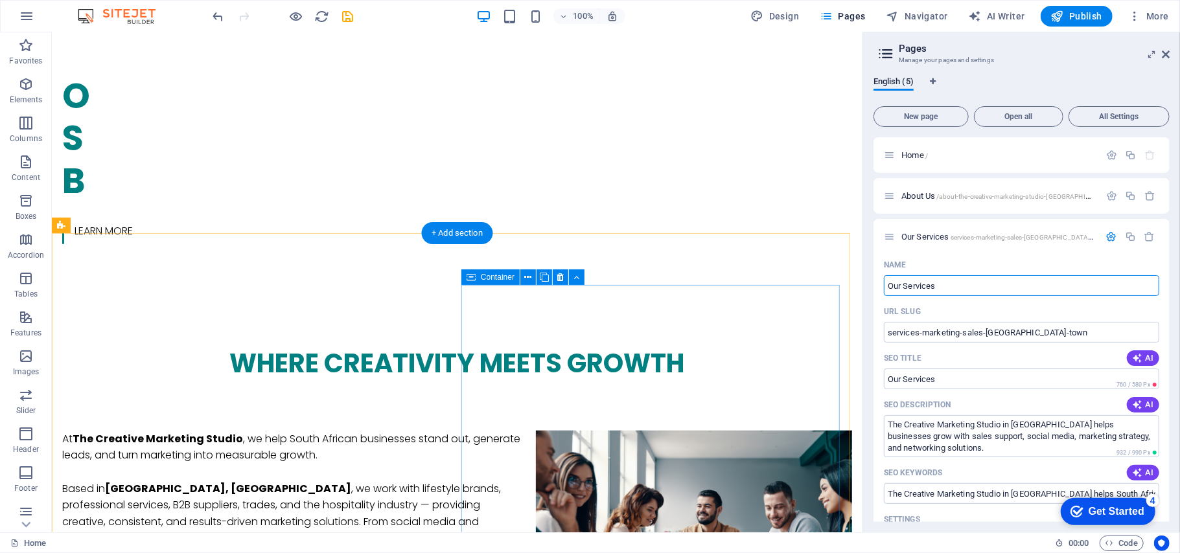
type input "Our Services"
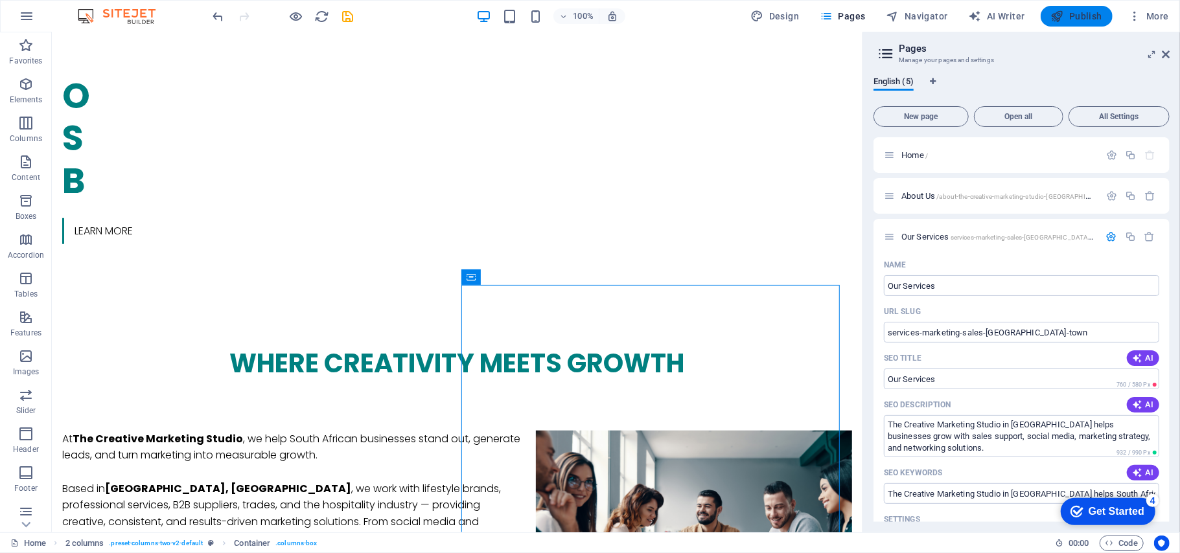
click at [1062, 16] on icon "button" at bounding box center [1057, 16] width 13 height 13
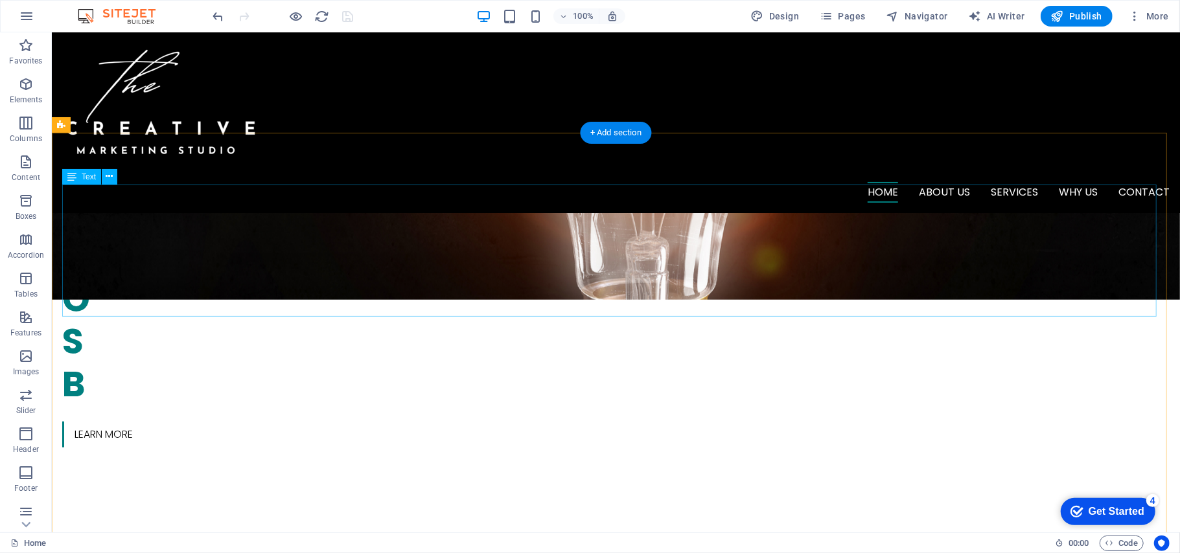
scroll to position [431, 0]
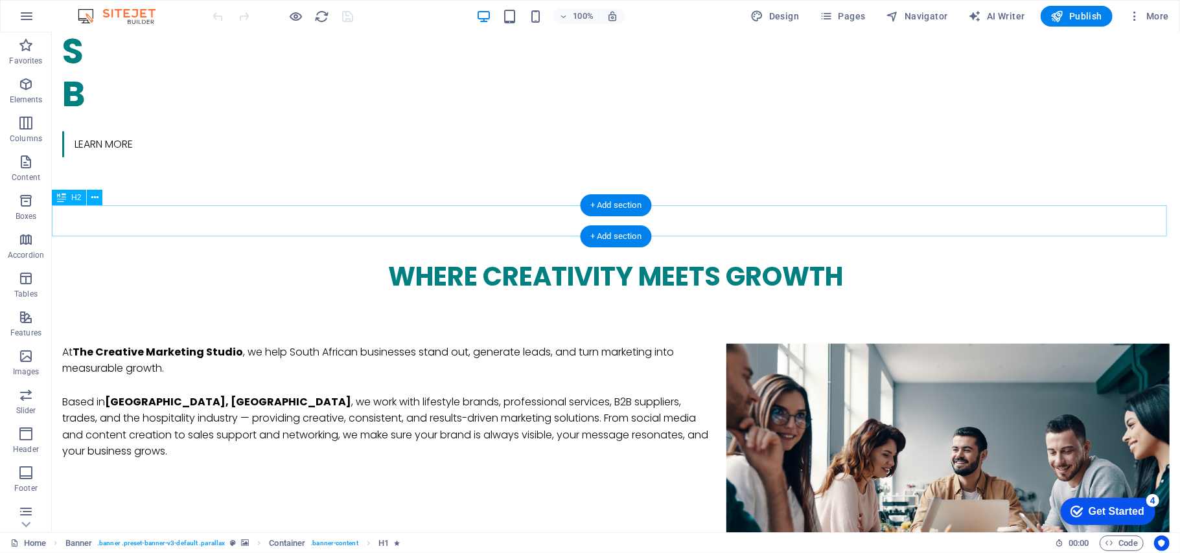
scroll to position [1123, 0]
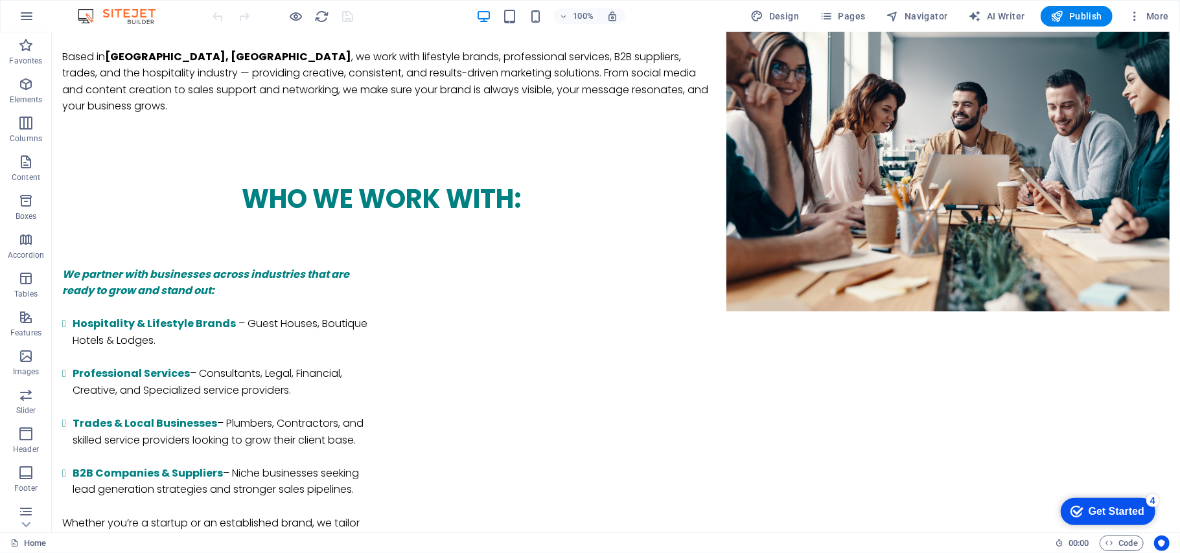
click at [838, 29] on header "100% Design Pages Navigator AI Writer Publish More" at bounding box center [590, 16] width 1180 height 32
click at [832, 19] on icon "button" at bounding box center [825, 16] width 13 height 13
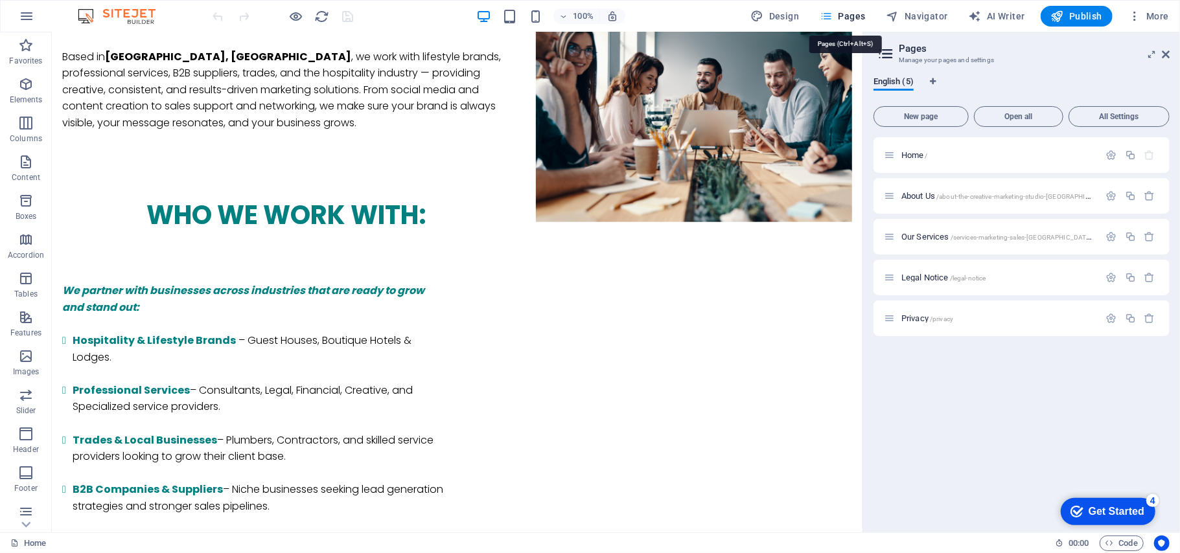
scroll to position [1083, 0]
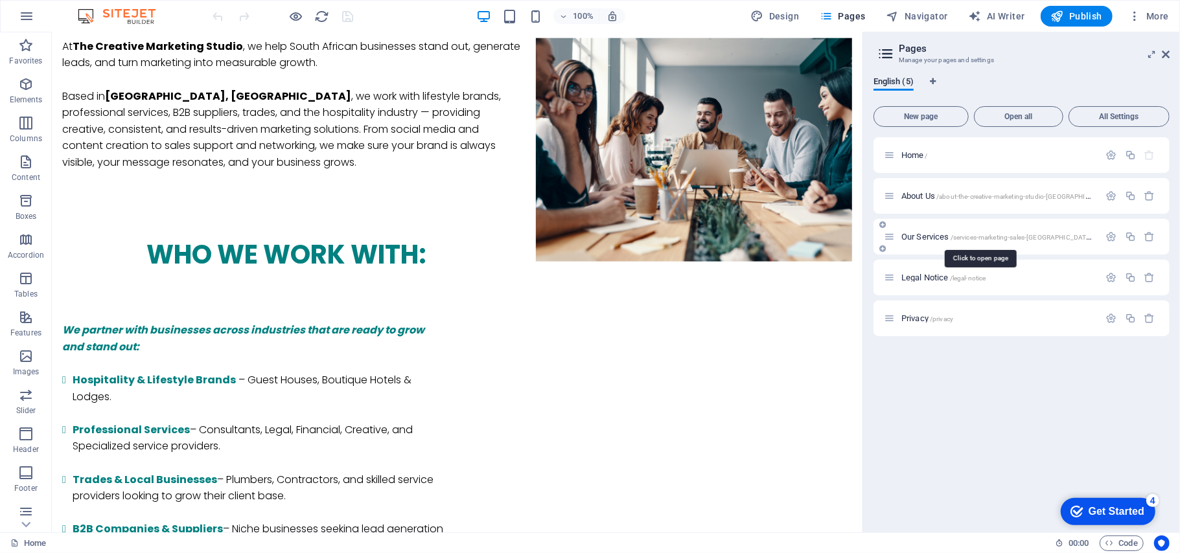
click at [929, 237] on span "Our Services /services-marketing-sales-[GEOGRAPHIC_DATA]-town" at bounding box center [1005, 237] width 209 height 10
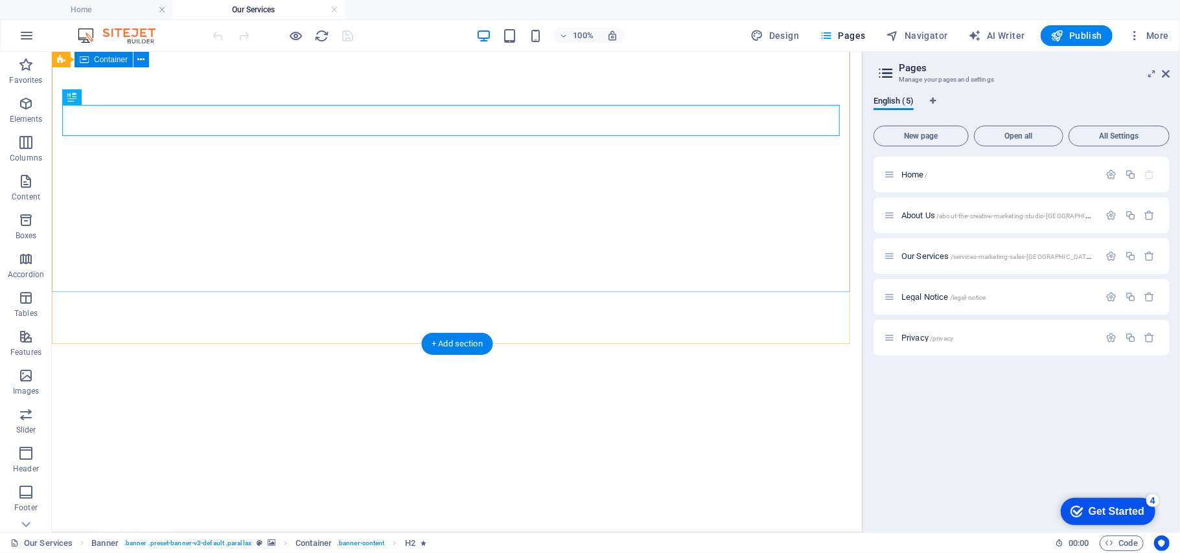
scroll to position [0, 0]
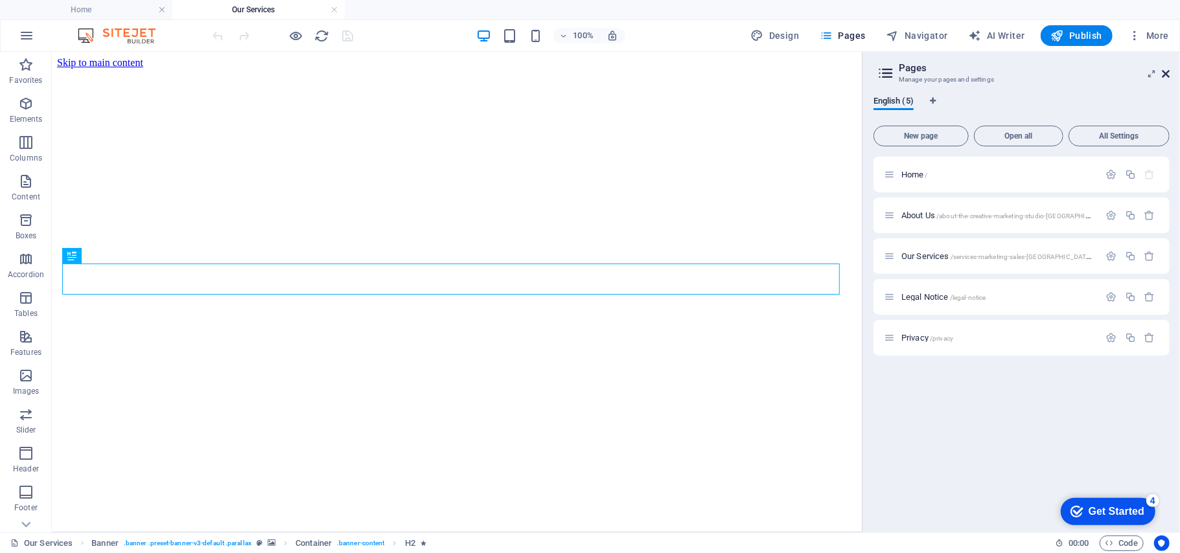
click at [1169, 71] on icon at bounding box center [1166, 74] width 8 height 10
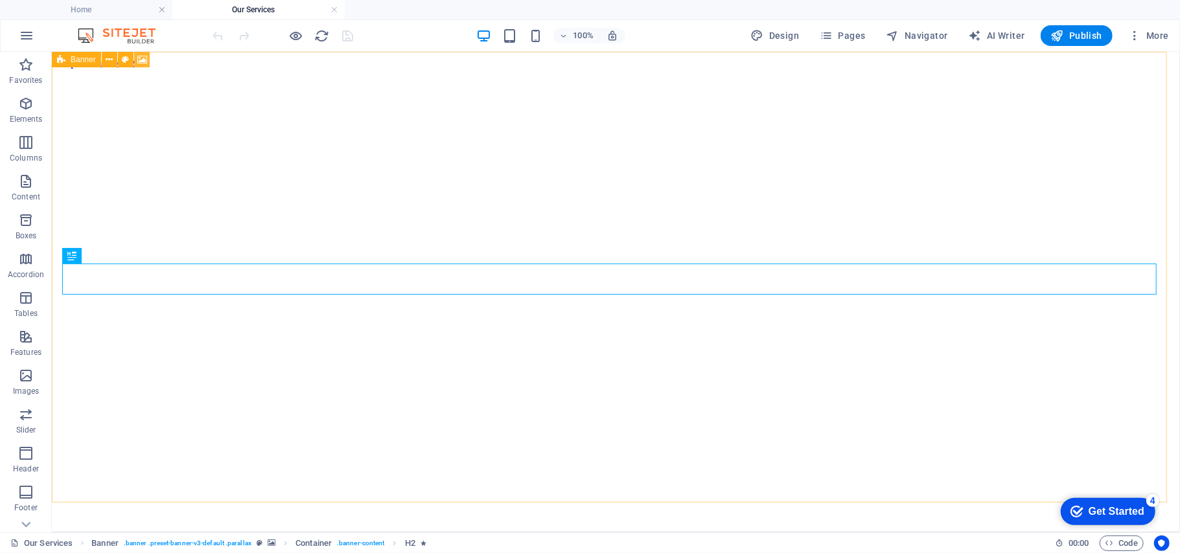
click at [141, 60] on icon at bounding box center [142, 60] width 10 height 14
click at [141, 60] on div "Drag here to replace the existing content. Press “Ctrl” if you want to create a…" at bounding box center [616, 292] width 1128 height 481
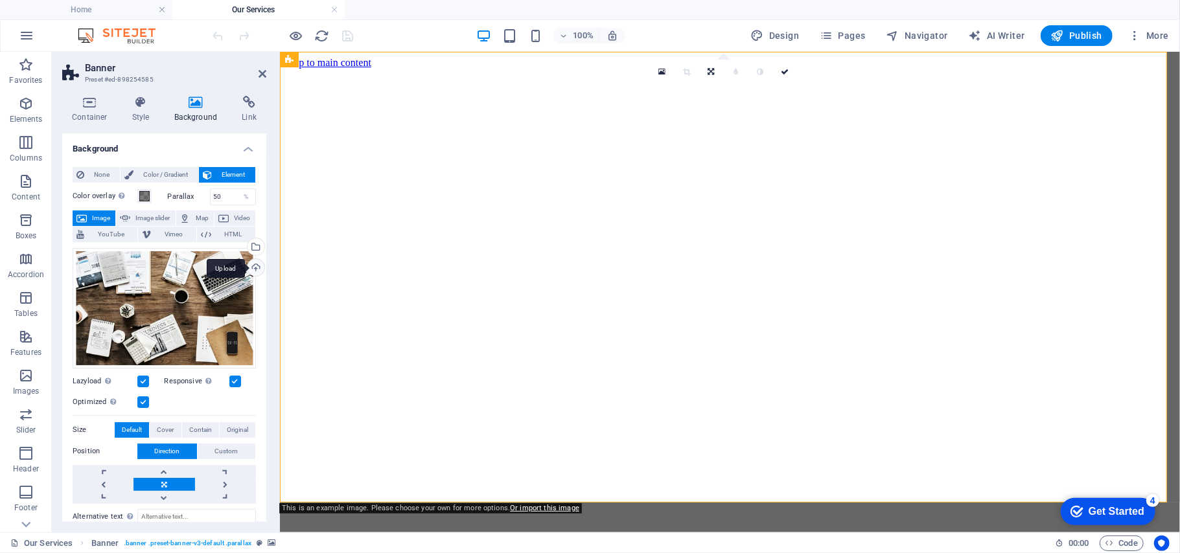
click at [253, 268] on div "Upload" at bounding box center [254, 268] width 19 height 19
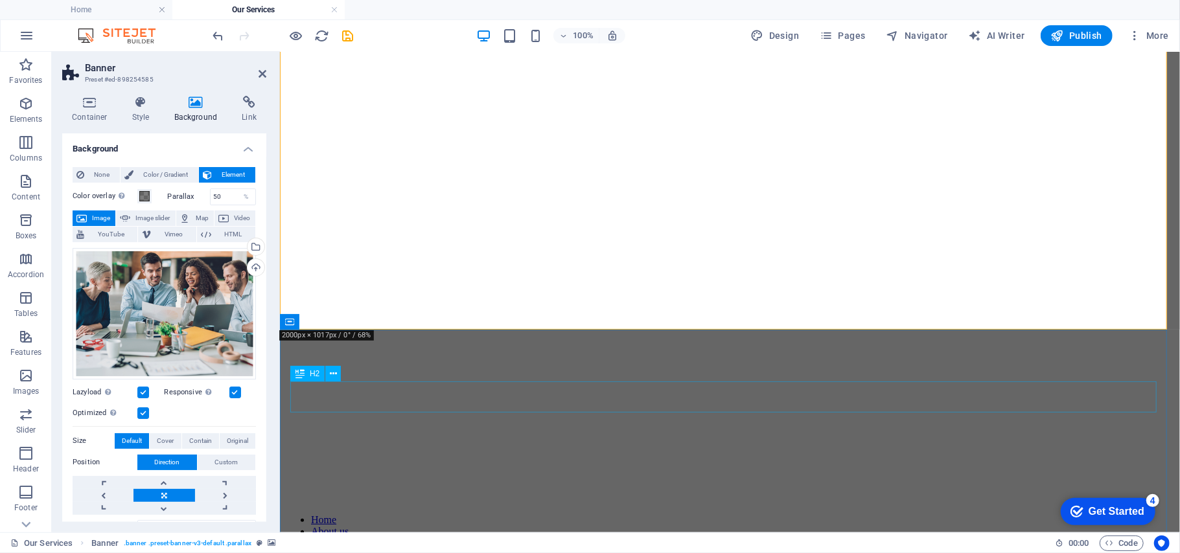
scroll to position [213, 0]
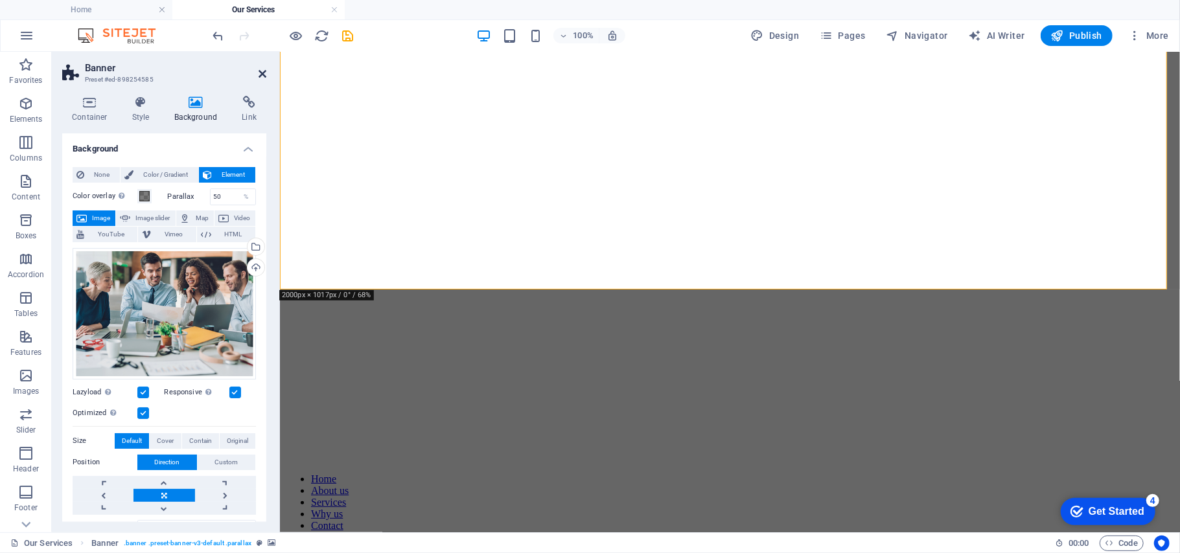
click at [265, 73] on icon at bounding box center [262, 74] width 8 height 10
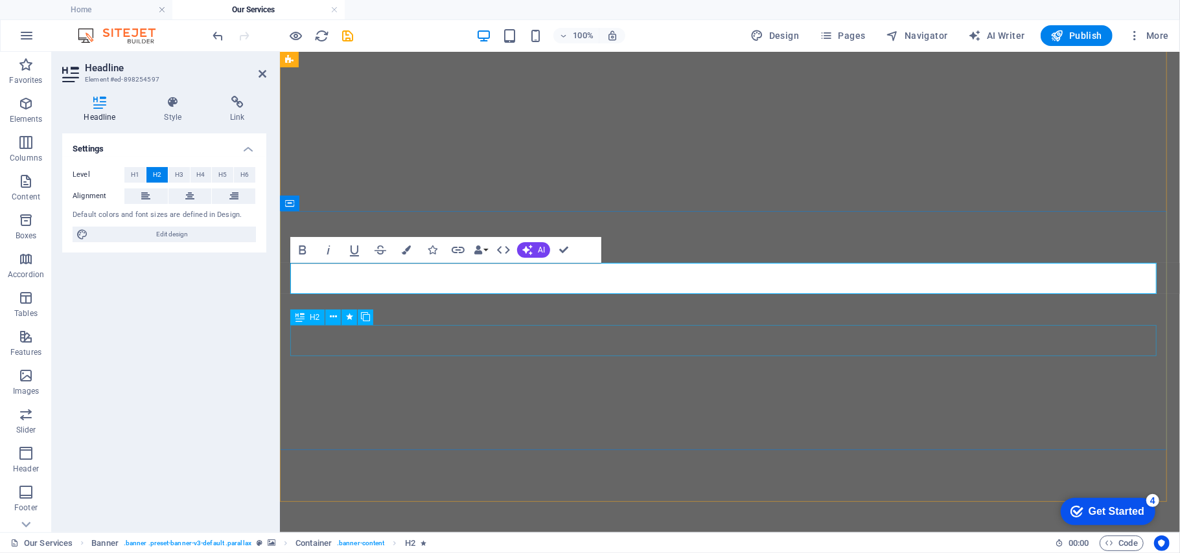
scroll to position [0, 0]
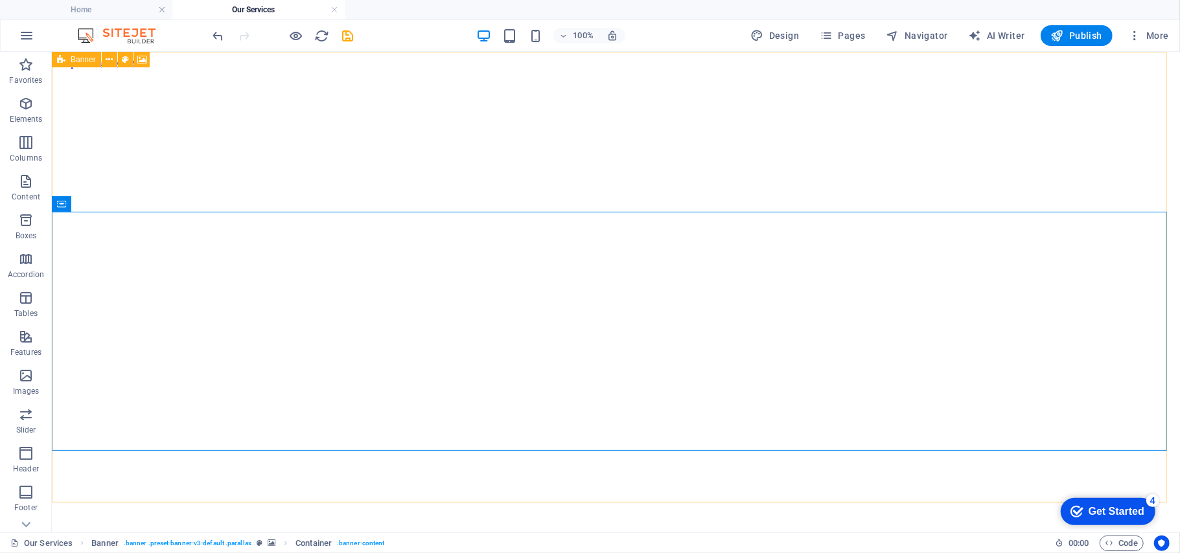
click at [66, 58] on div "Banner" at bounding box center [76, 60] width 49 height 16
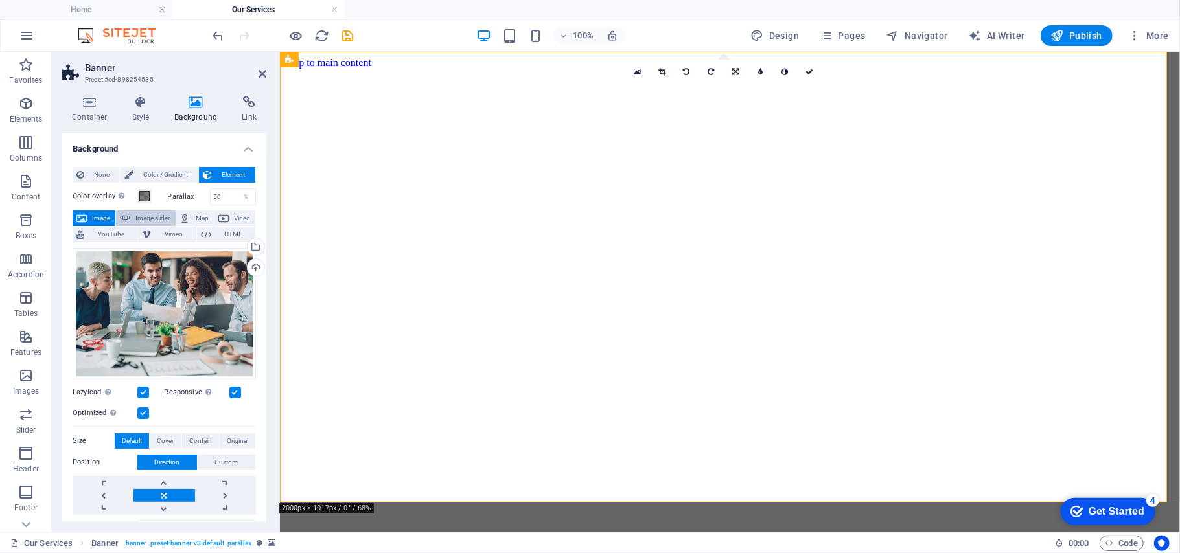
click at [136, 221] on span "Image slider" at bounding box center [152, 219] width 37 height 16
select select "ms"
select select "s"
select select "progressive"
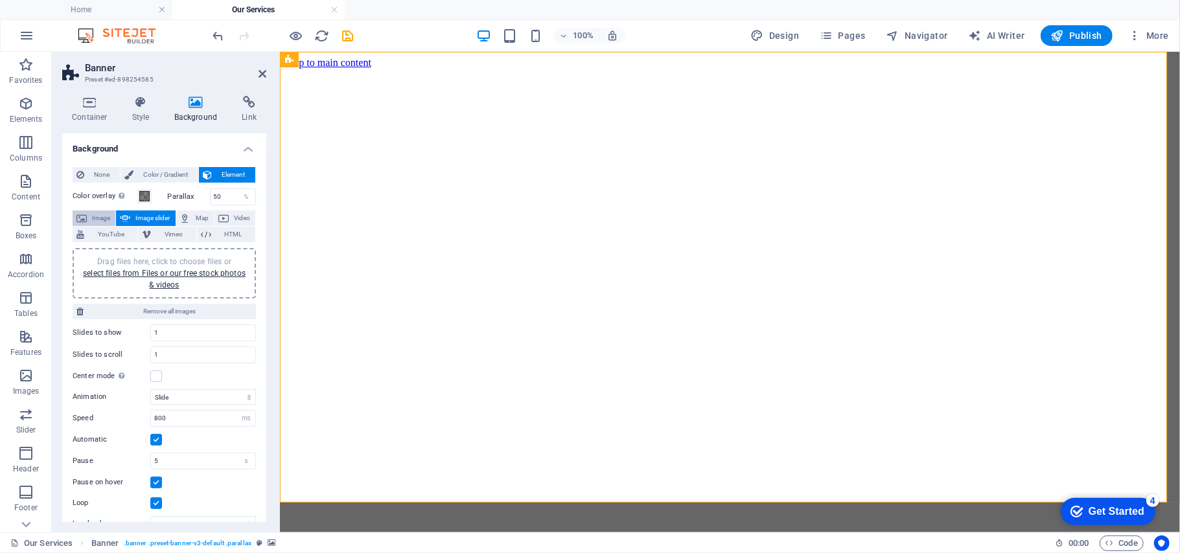
click at [84, 218] on icon at bounding box center [81, 219] width 10 height 16
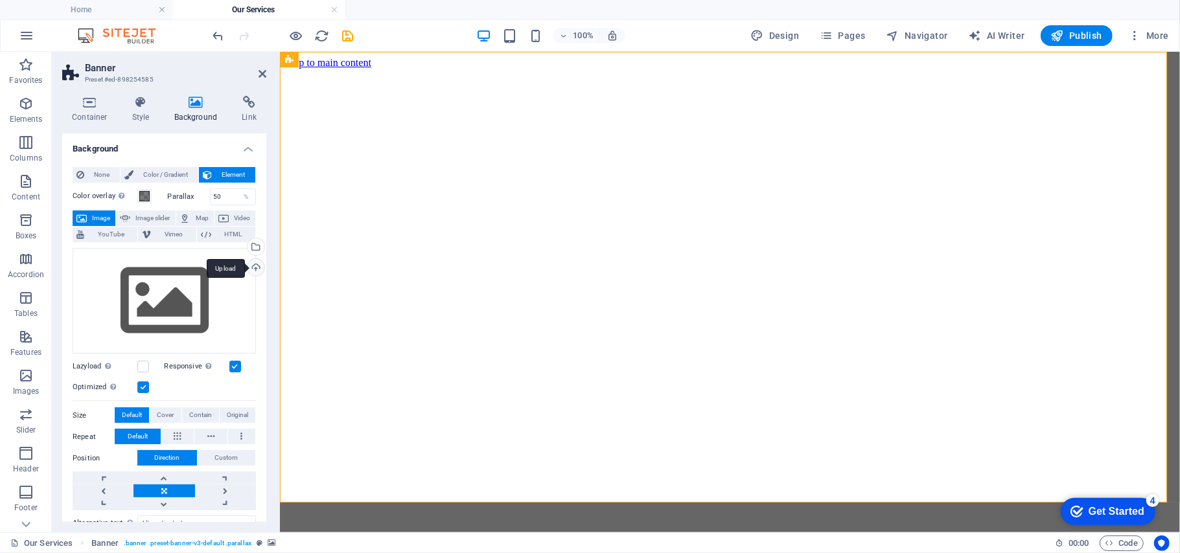
click at [250, 267] on div "Upload" at bounding box center [254, 268] width 19 height 19
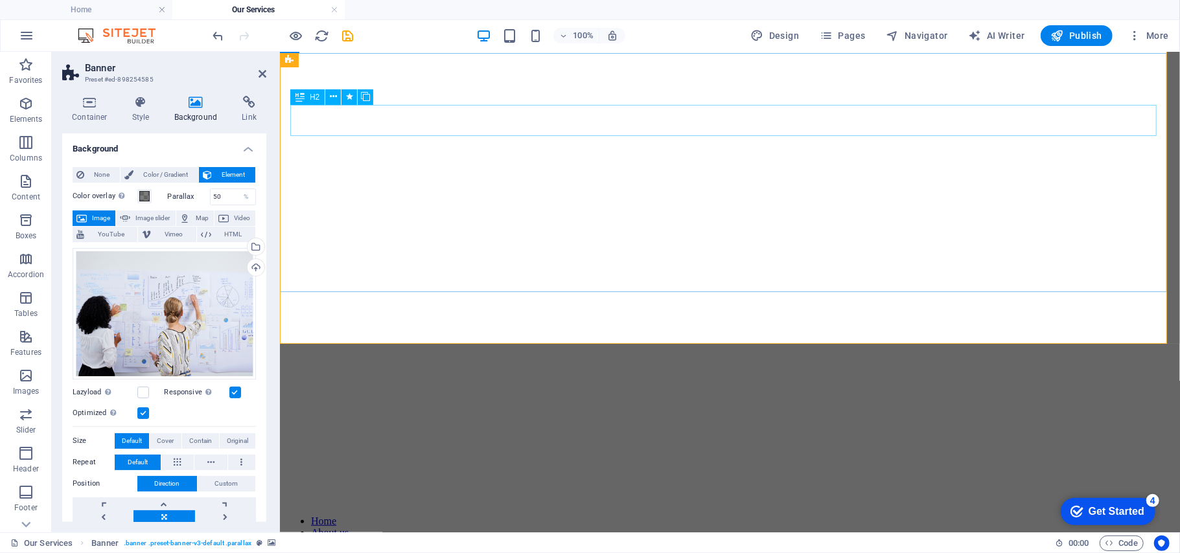
scroll to position [213, 0]
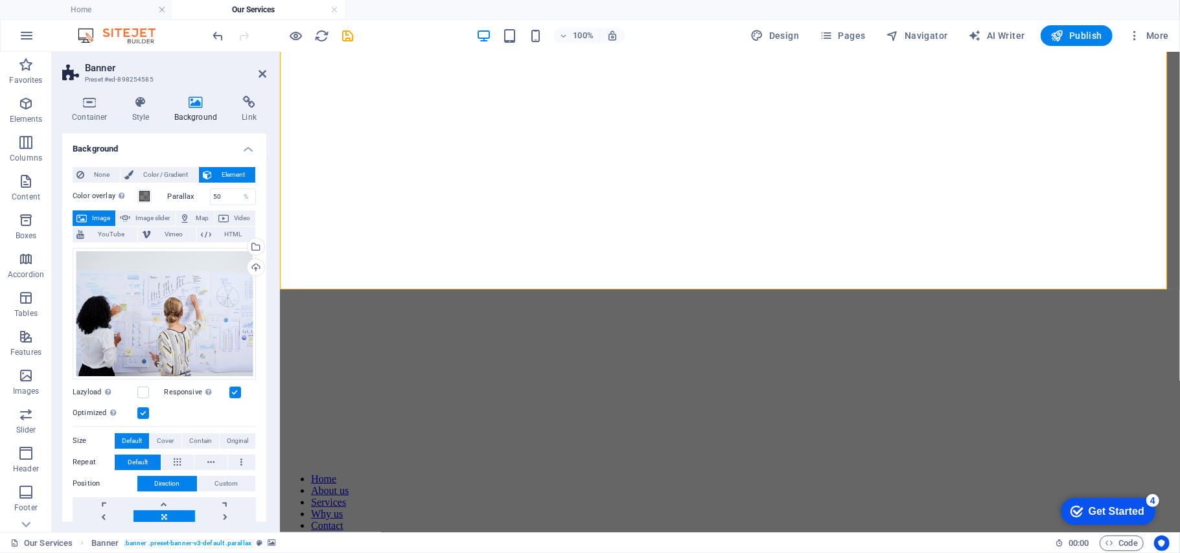
click at [268, 76] on aside "Banner Preset #ed-898254585 Container Style Background Link Size Height Default…" at bounding box center [166, 292] width 228 height 481
click at [260, 78] on icon at bounding box center [262, 74] width 8 height 10
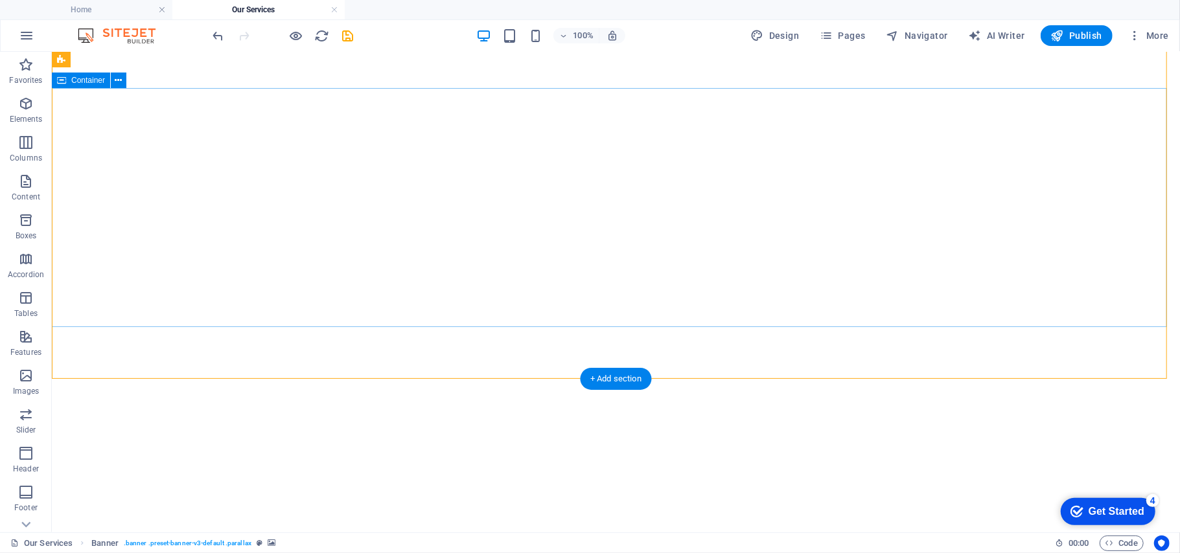
scroll to position [0, 0]
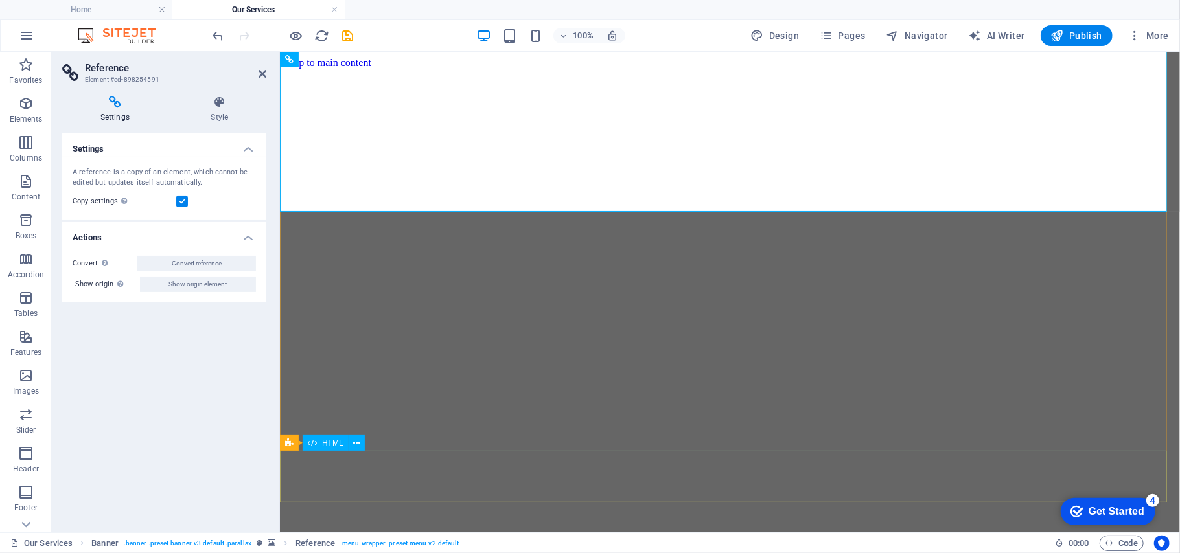
scroll to position [213, 0]
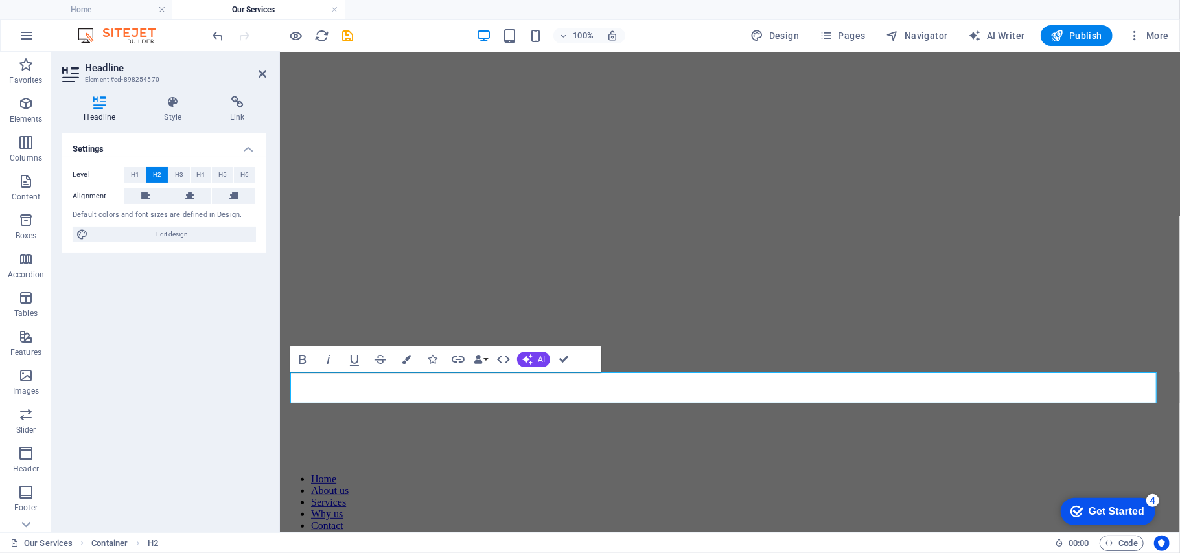
scroll to position [182, 0]
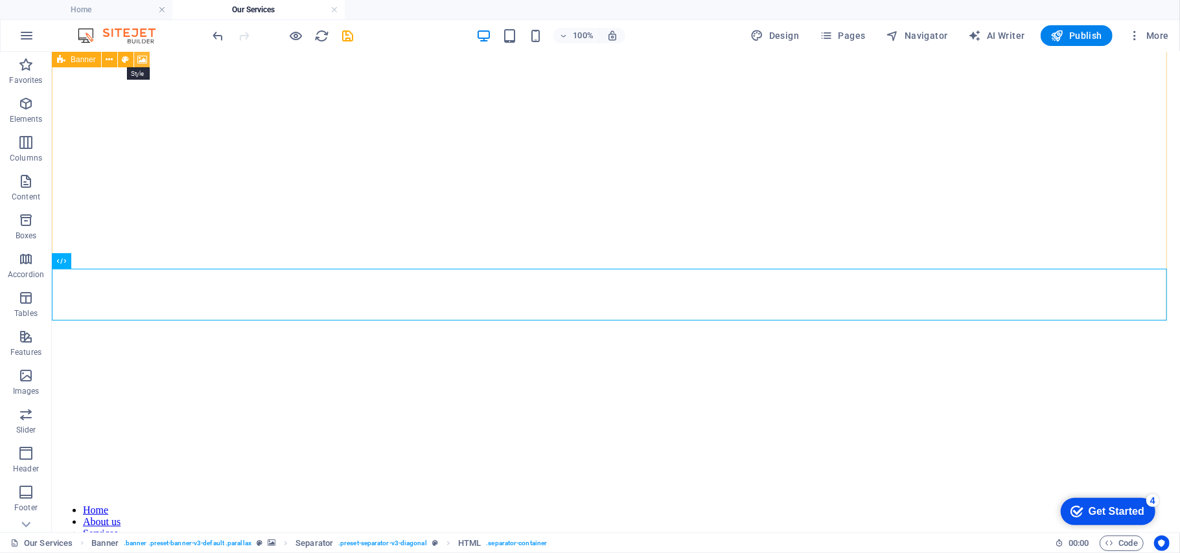
click at [136, 58] on button at bounding box center [142, 60] width 16 height 16
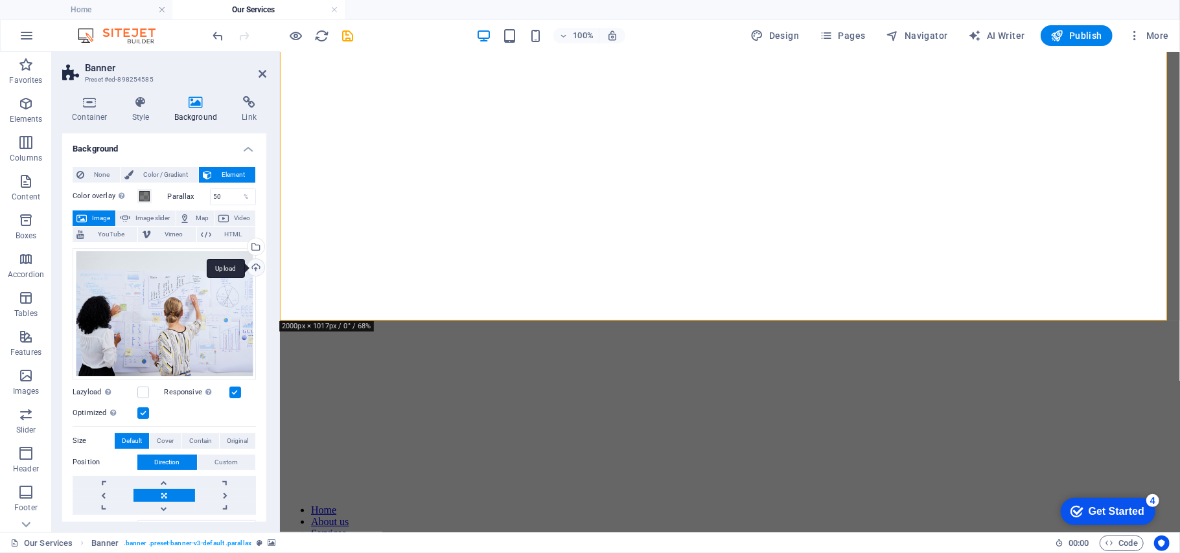
click at [255, 268] on div "Upload" at bounding box center [254, 268] width 19 height 19
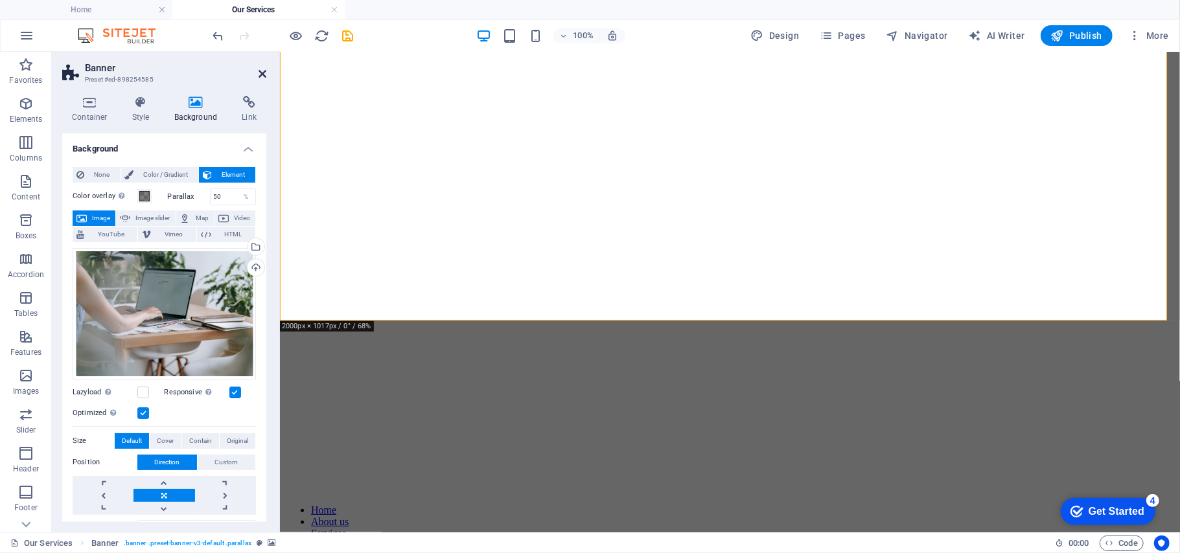
click at [257, 73] on header "Banner Preset #ed-898254585" at bounding box center [164, 69] width 204 height 34
click at [259, 75] on icon at bounding box center [262, 74] width 8 height 10
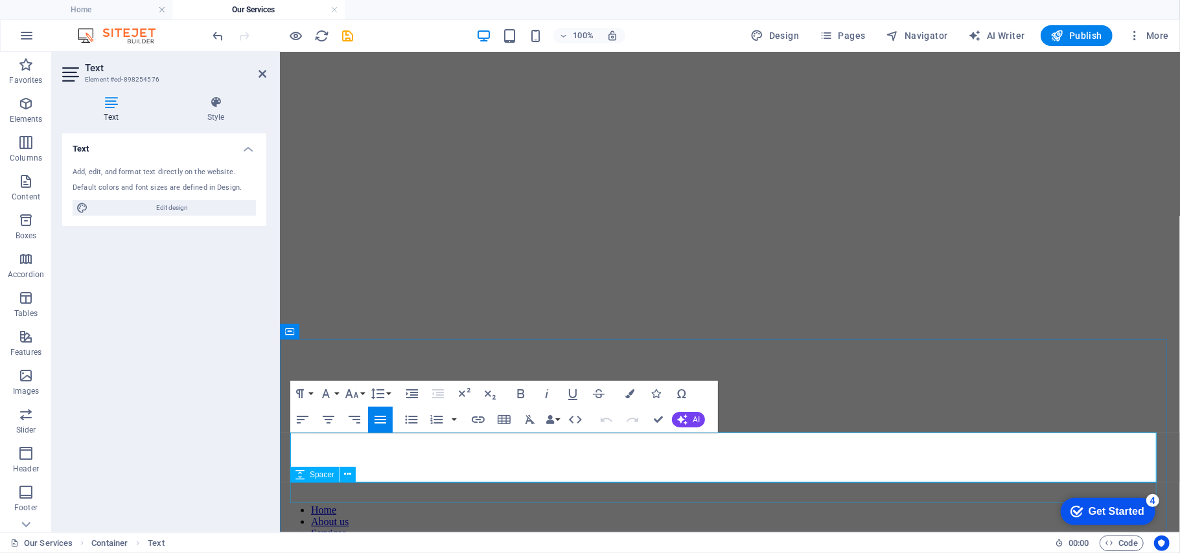
scroll to position [163, 0]
drag, startPoint x: 823, startPoint y: 472, endPoint x: 536, endPoint y: 476, distance: 287.7
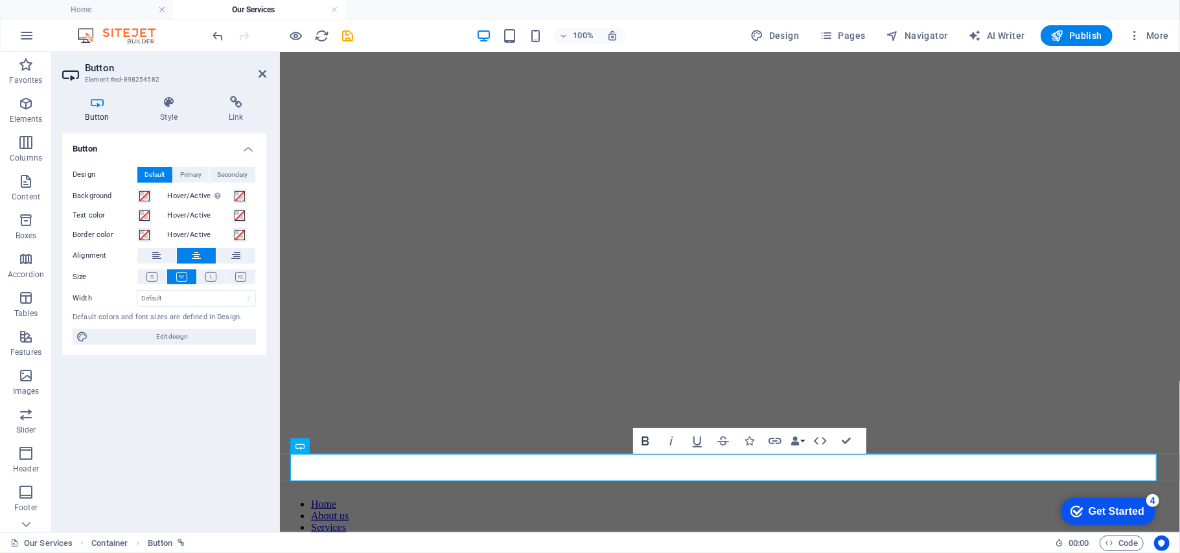
scroll to position [196, 0]
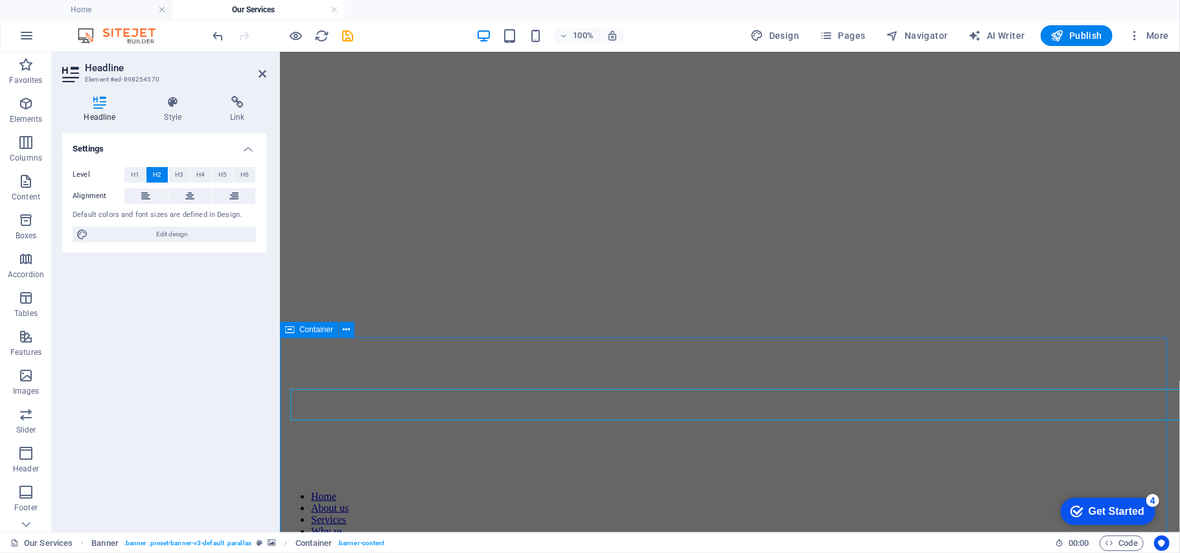
scroll to position [165, 0]
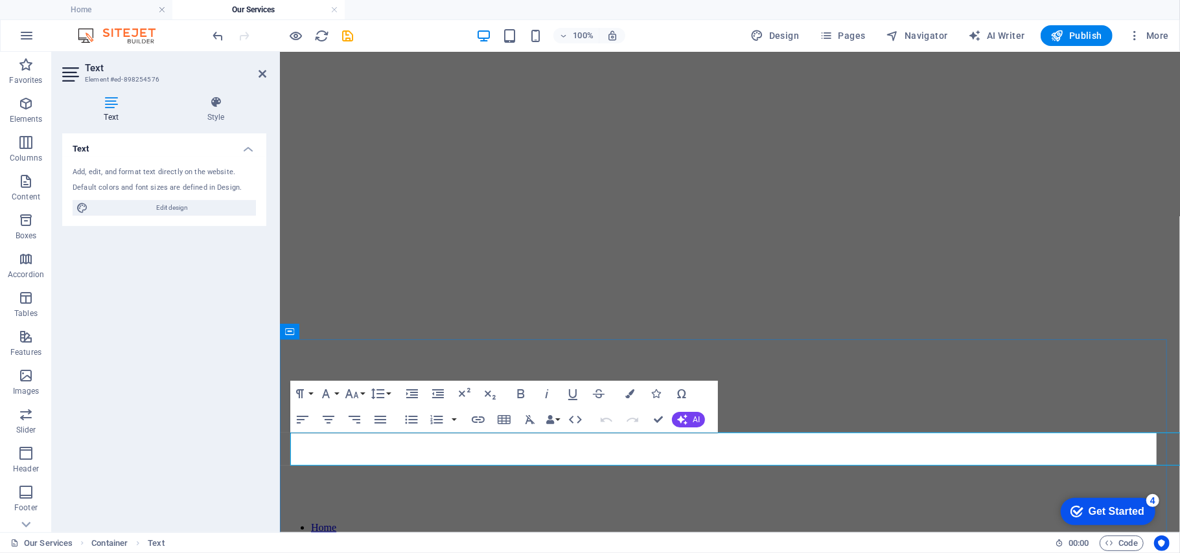
scroll to position [163, 0]
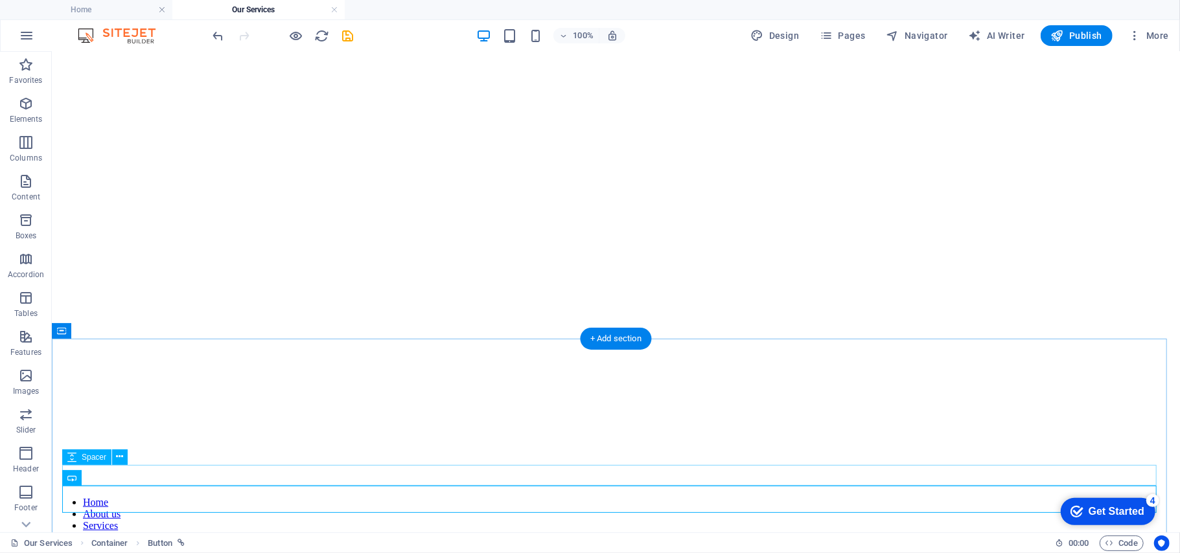
scroll to position [196, 0]
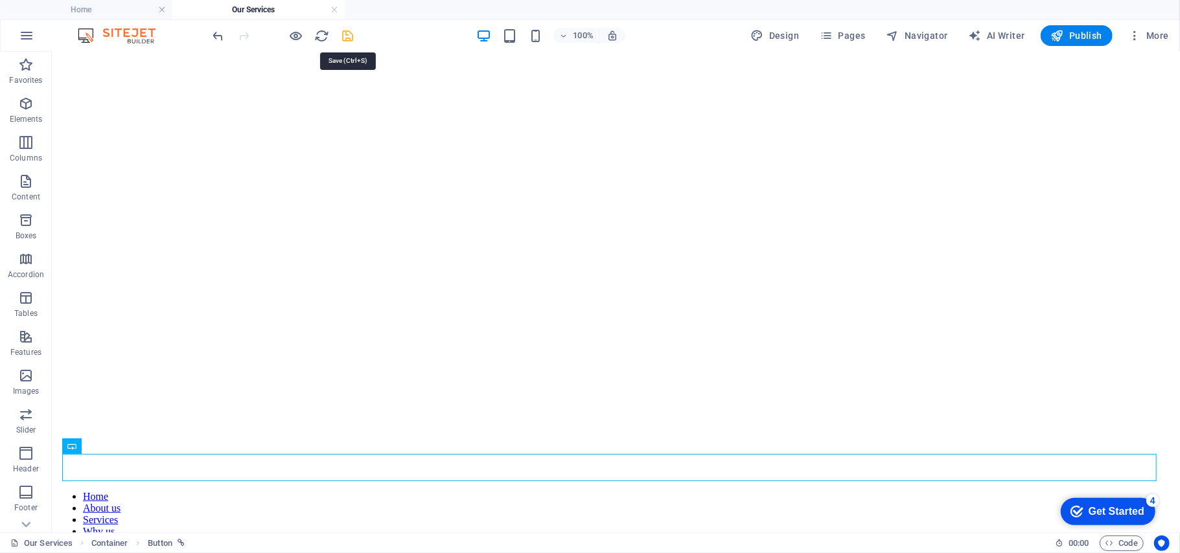
click at [350, 34] on icon "save" at bounding box center [348, 36] width 15 height 15
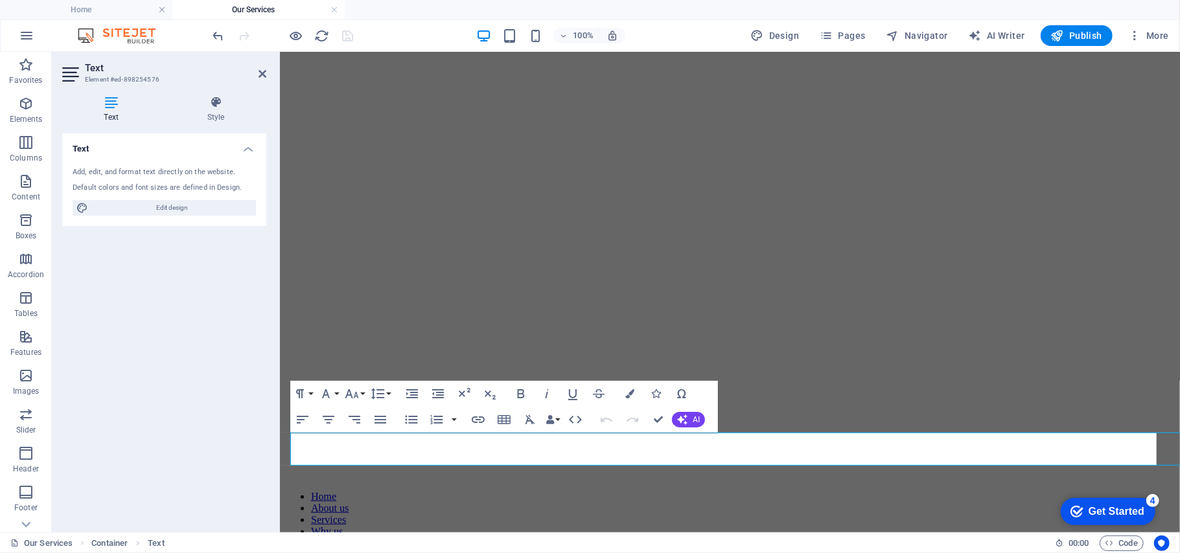
scroll to position [163, 0]
drag, startPoint x: 691, startPoint y: 463, endPoint x: 257, endPoint y: 418, distance: 436.4
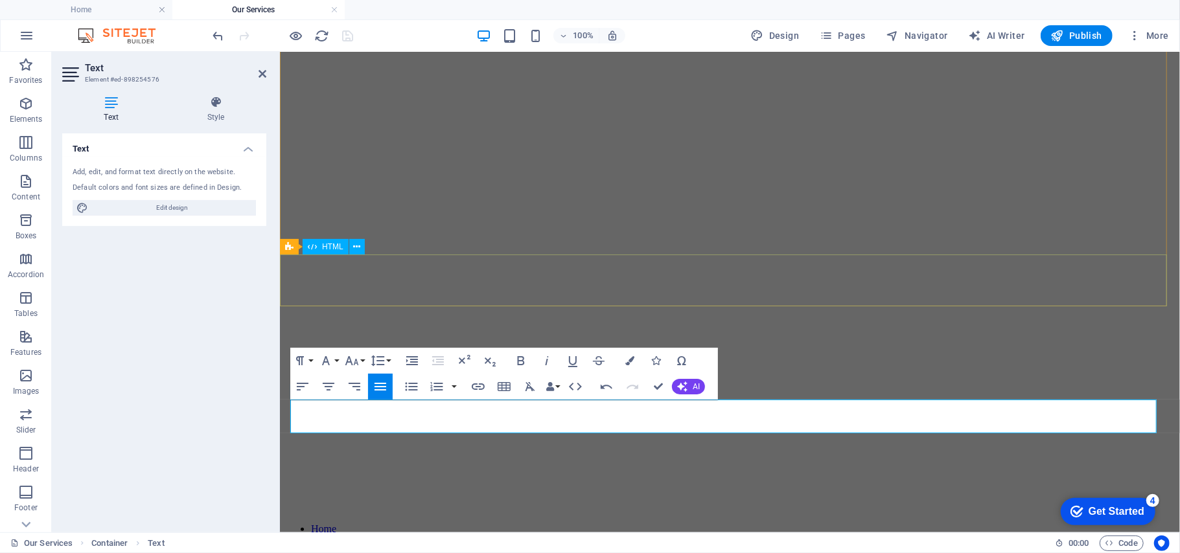
scroll to position [196, 0]
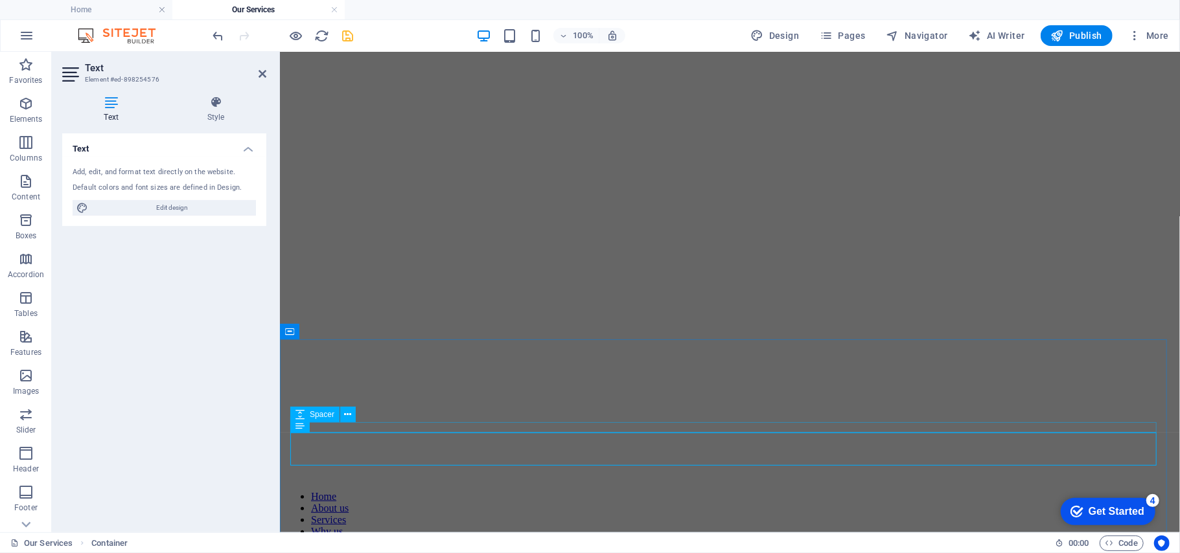
scroll to position [163, 0]
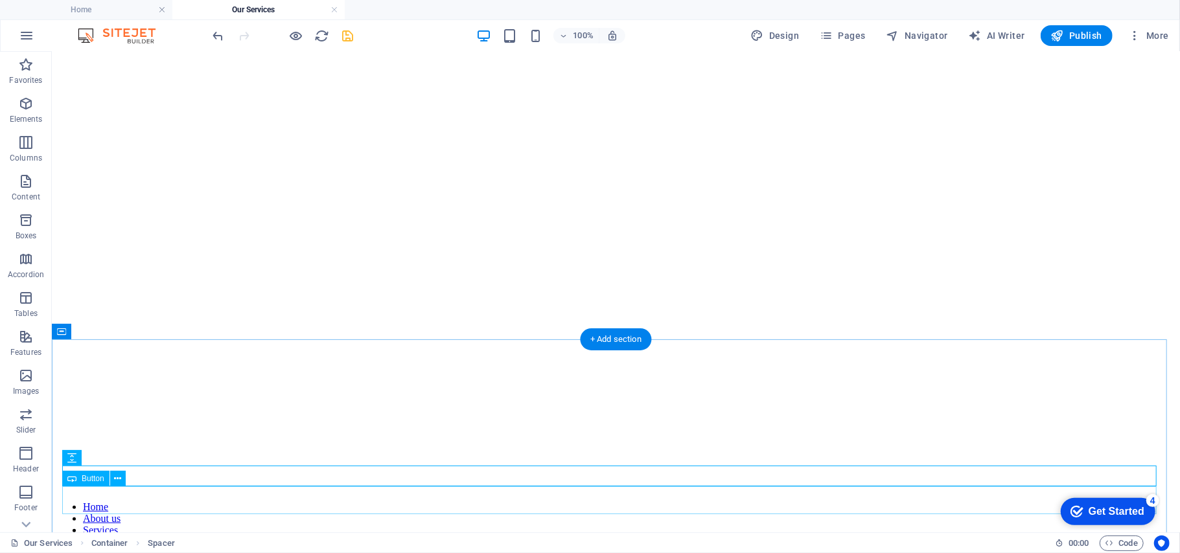
scroll to position [196, 0]
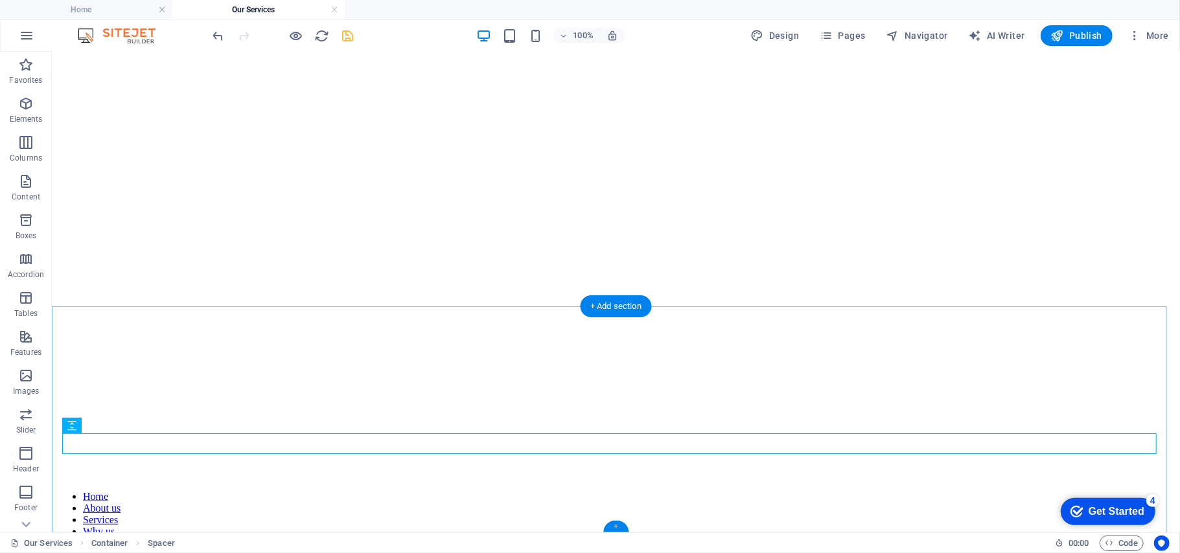
click at [612, 526] on div "+" at bounding box center [615, 527] width 25 height 12
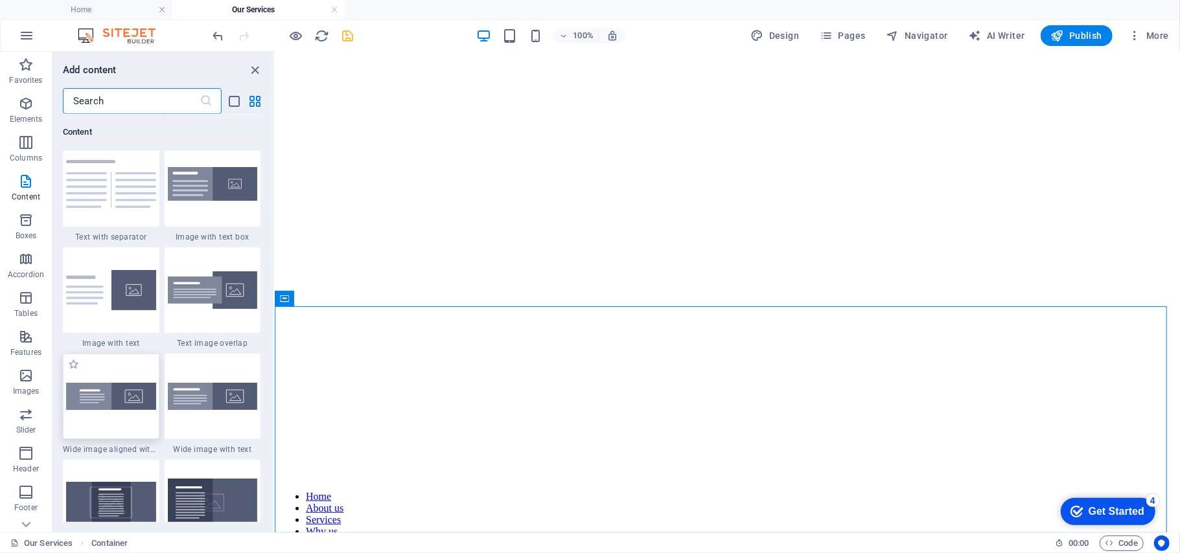
scroll to position [2353, 0]
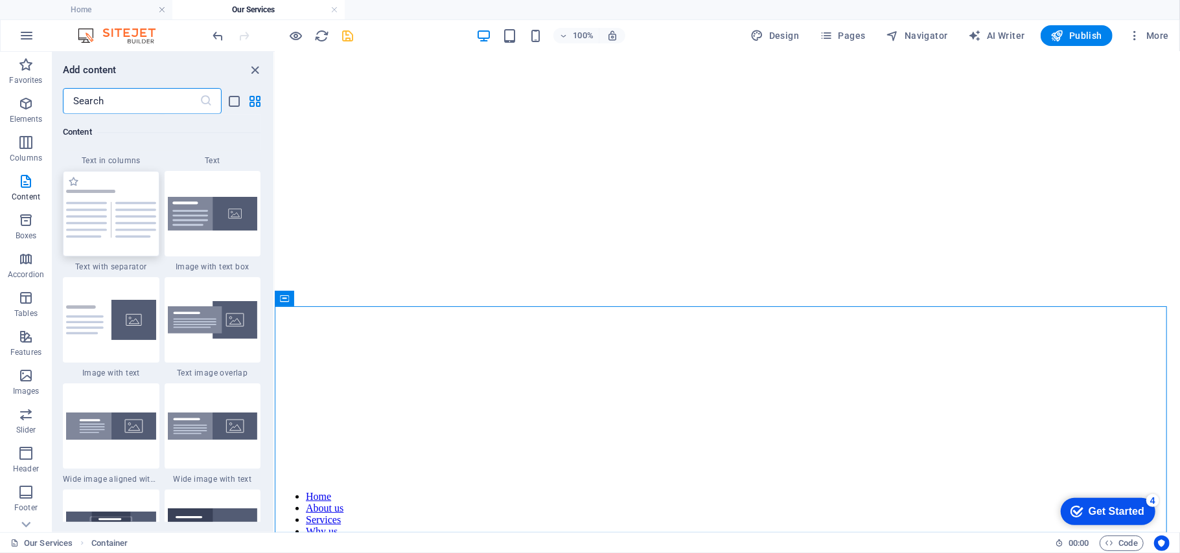
click at [101, 239] on div at bounding box center [111, 214] width 97 height 86
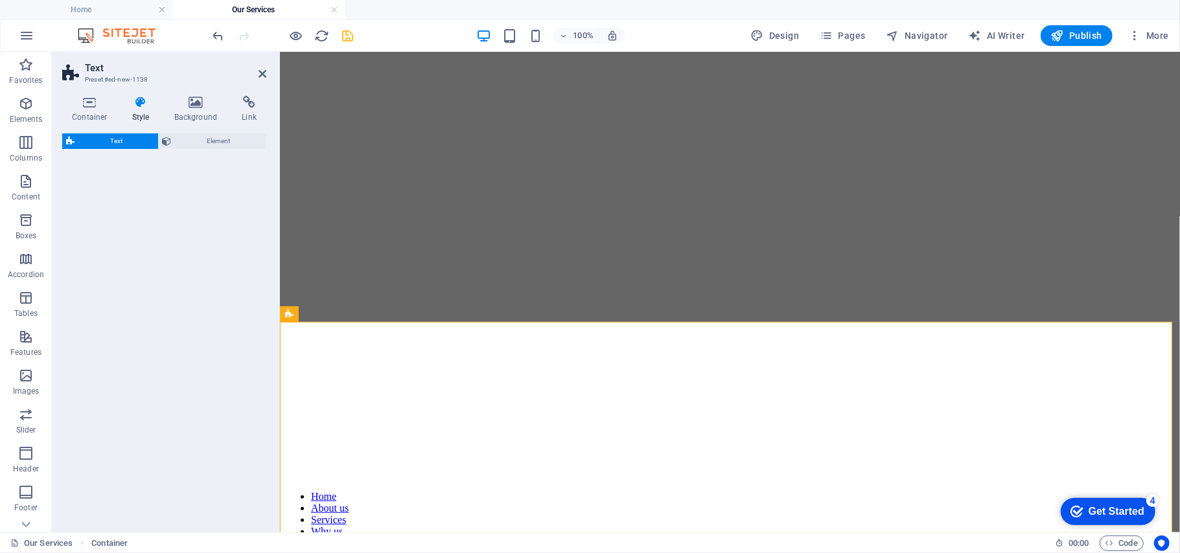
select select "rem"
select select "px"
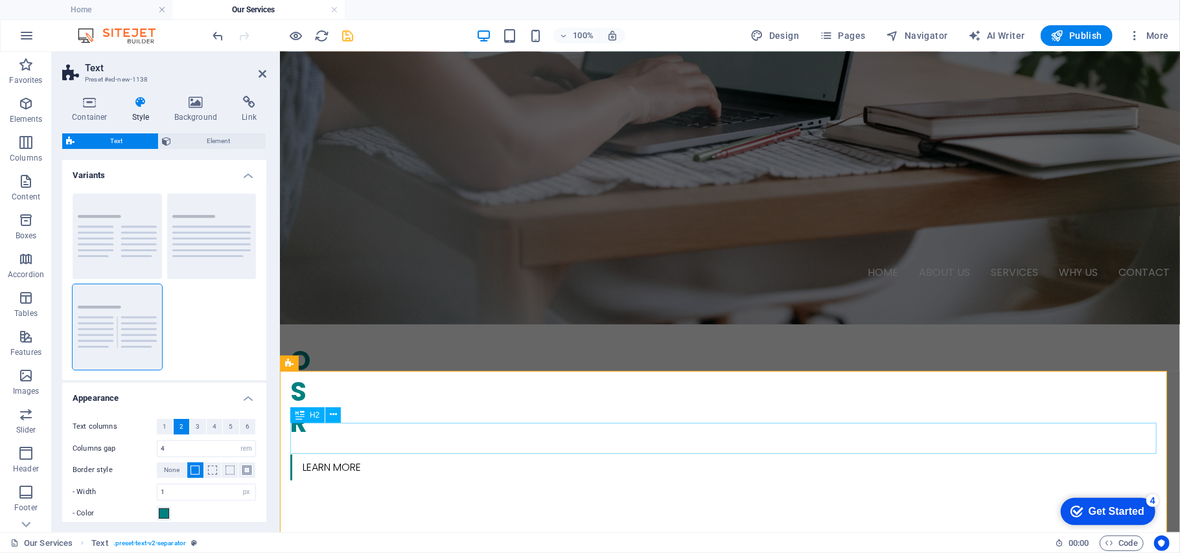
scroll to position [424, 0]
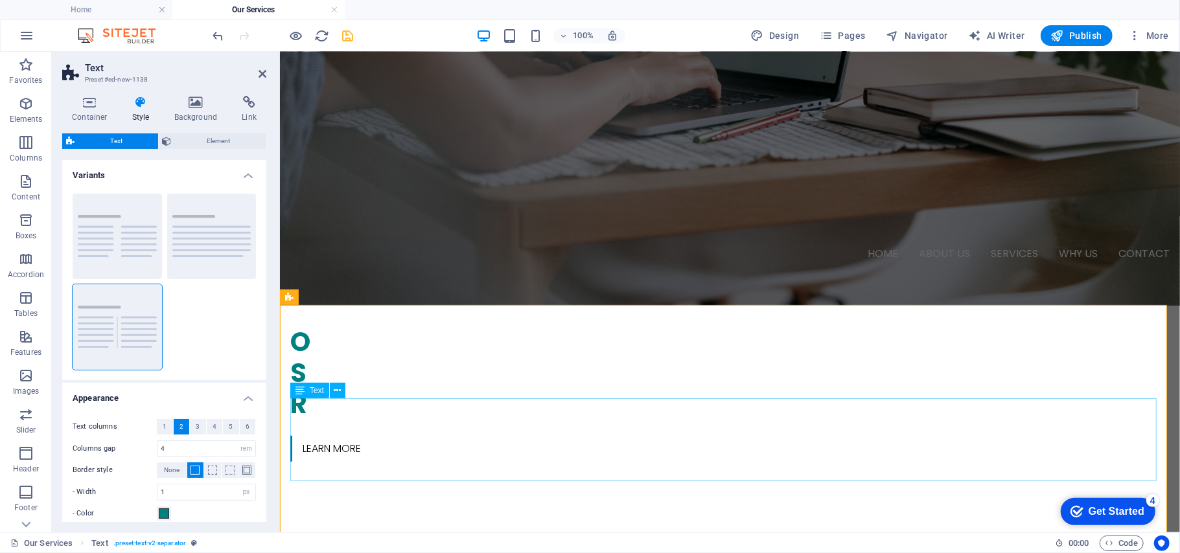
click at [337, 386] on icon at bounding box center [337, 391] width 7 height 14
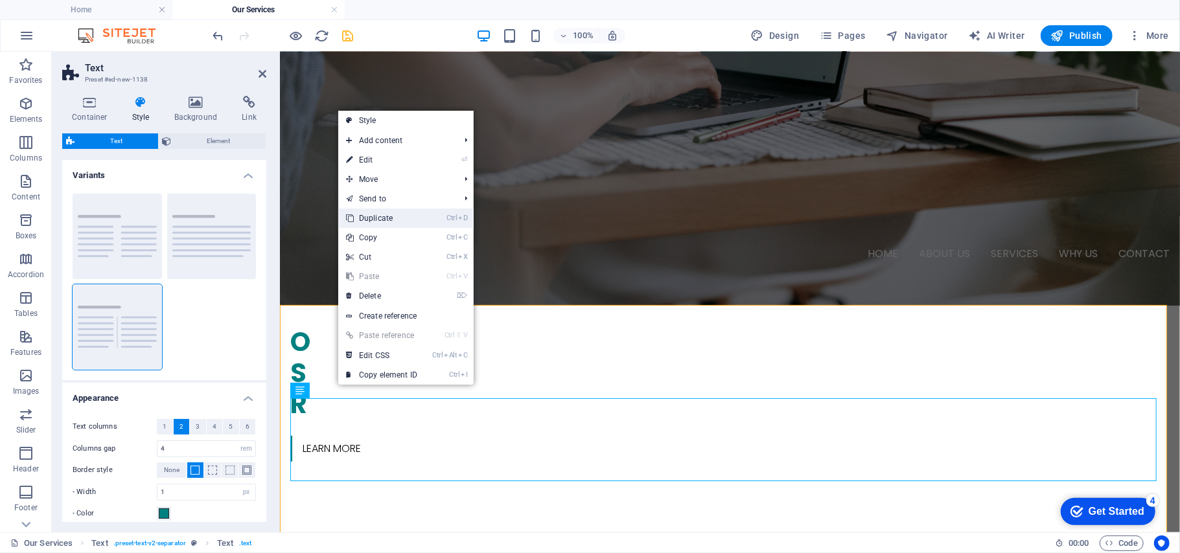
click at [408, 215] on link "Ctrl D Duplicate" at bounding box center [381, 218] width 87 height 19
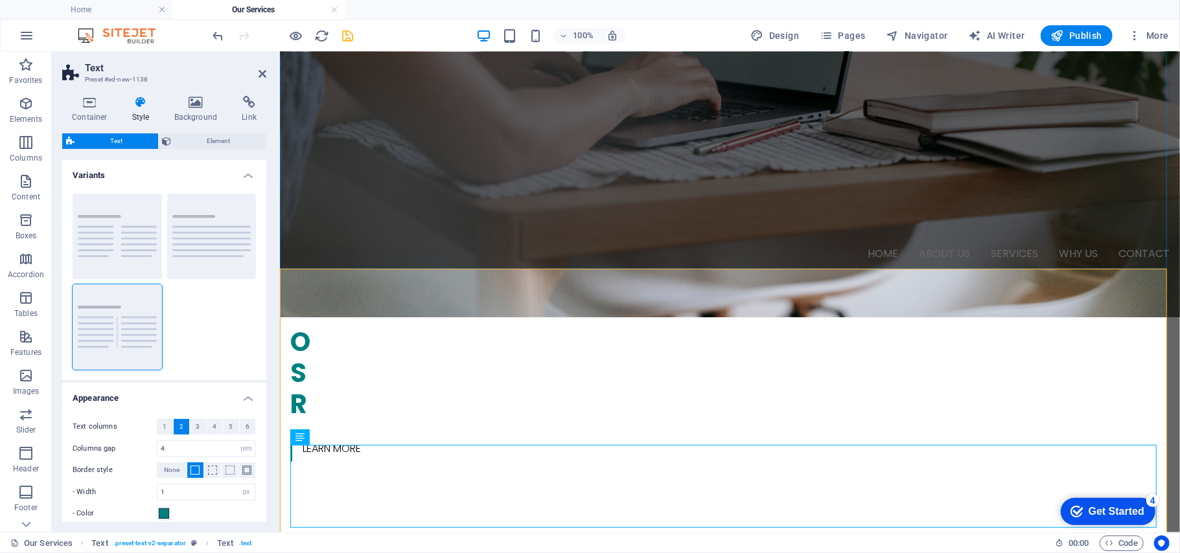
scroll to position [507, 0]
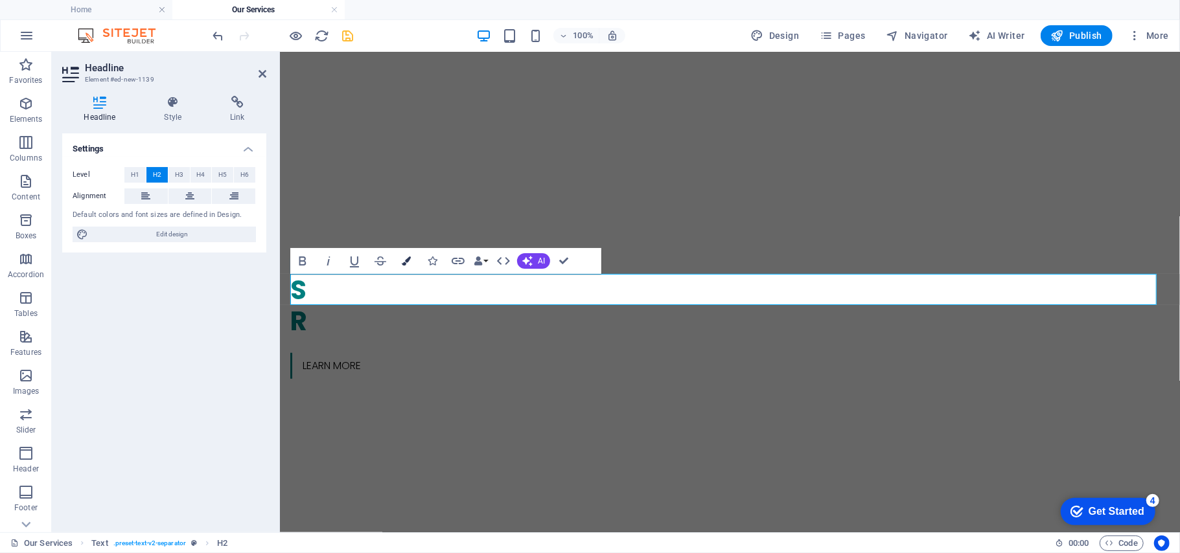
click at [403, 260] on icon "button" at bounding box center [406, 261] width 9 height 9
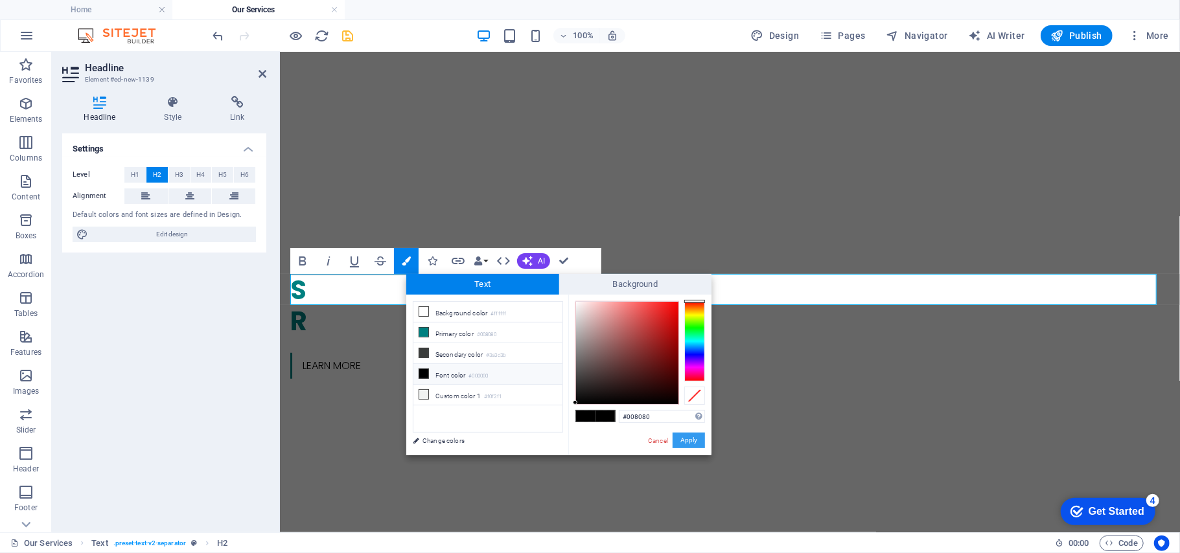
click at [690, 434] on button "Apply" at bounding box center [688, 441] width 32 height 16
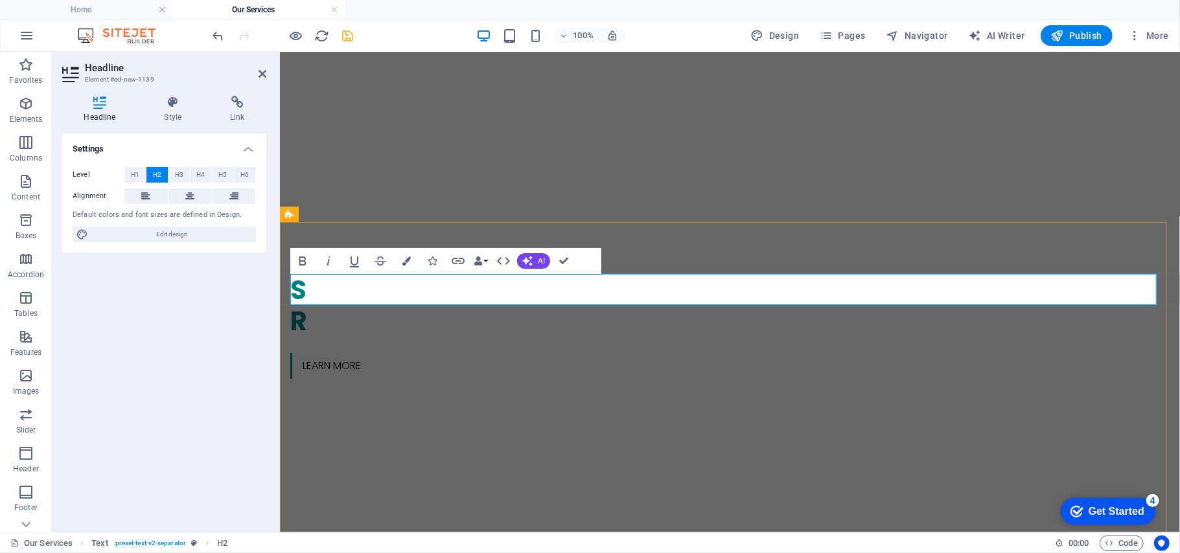
drag, startPoint x: 606, startPoint y: 286, endPoint x: 104, endPoint y: 225, distance: 505.7
click at [279, 225] on html "Skip to main content Home About us Services Why us Contact O nline Marketing S …" at bounding box center [729, 265] width 900 height 1441
click at [413, 259] on button "Colors" at bounding box center [406, 261] width 25 height 26
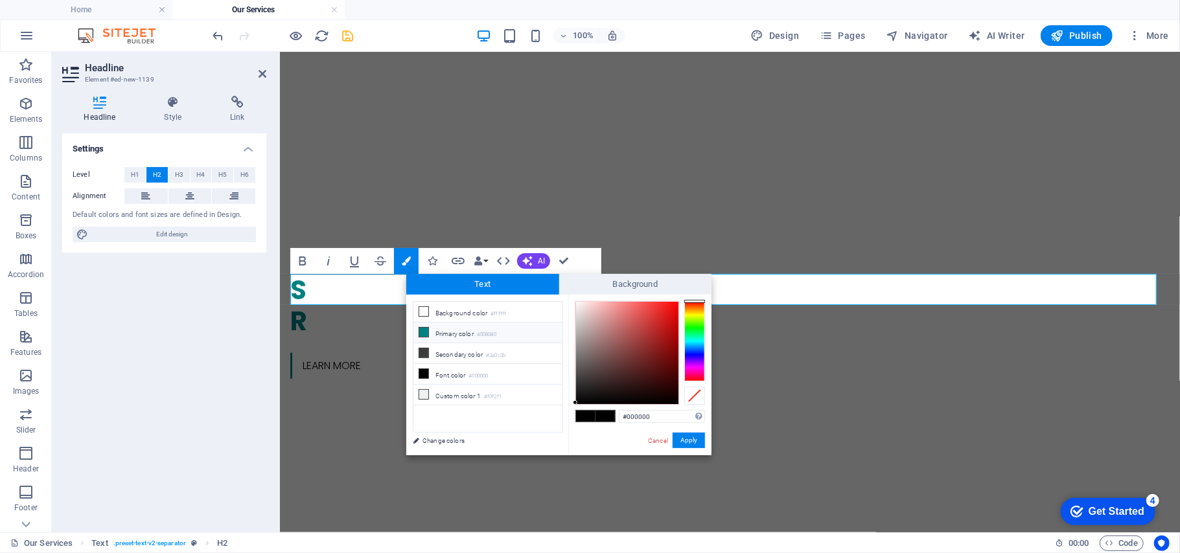
click at [461, 337] on li "Primary color #008080" at bounding box center [487, 333] width 149 height 21
type input "#008080"
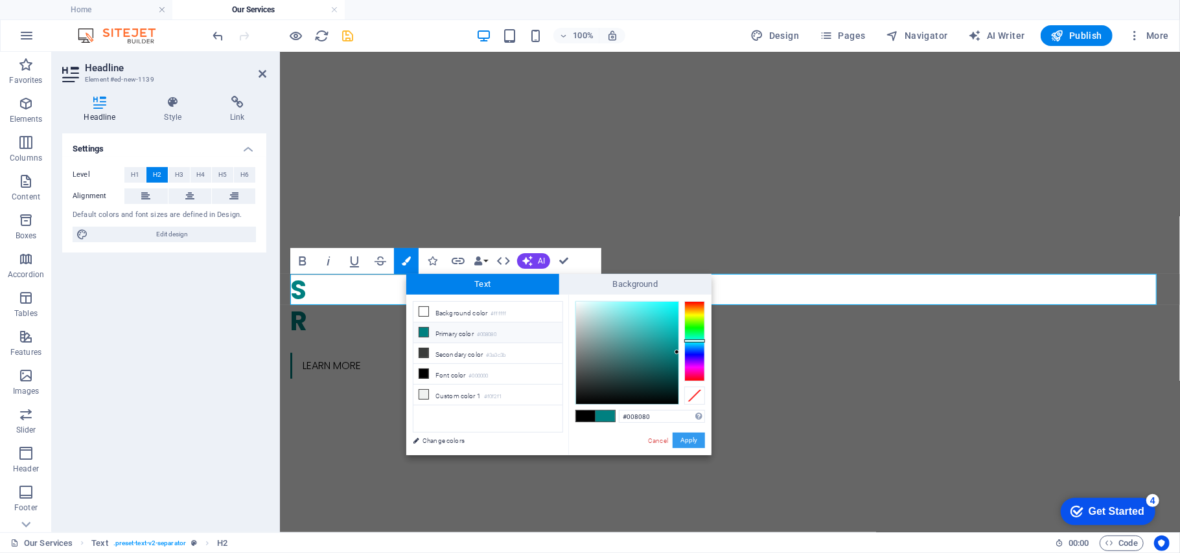
click at [692, 441] on button "Apply" at bounding box center [688, 441] width 32 height 16
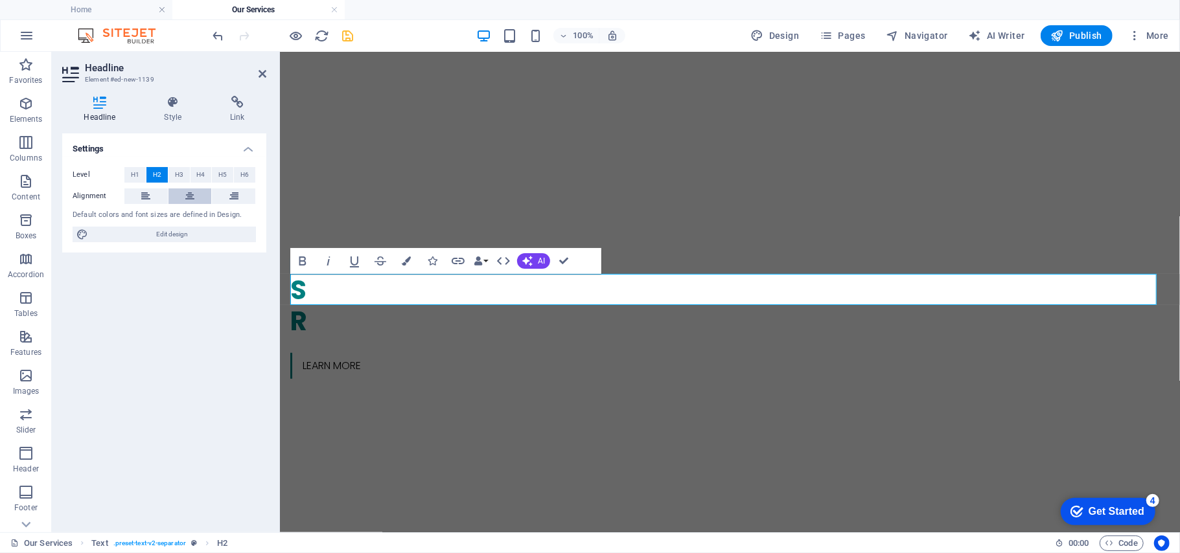
click at [185, 190] on icon at bounding box center [189, 197] width 9 height 16
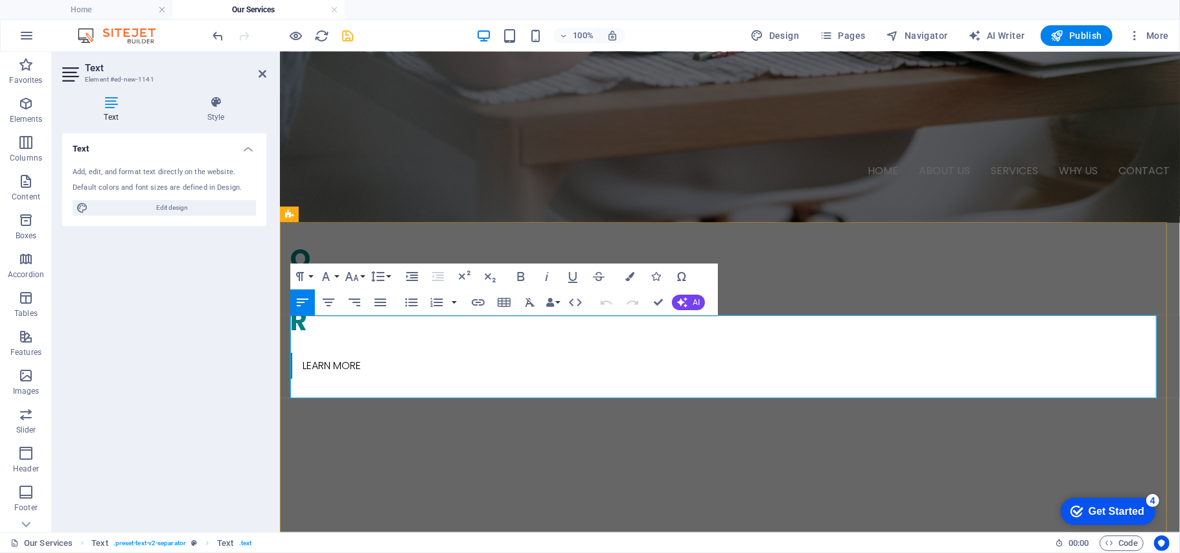
drag, startPoint x: 678, startPoint y: 389, endPoint x: 669, endPoint y: 388, distance: 9.2
drag, startPoint x: 669, startPoint y: 388, endPoint x: 361, endPoint y: 314, distance: 317.1
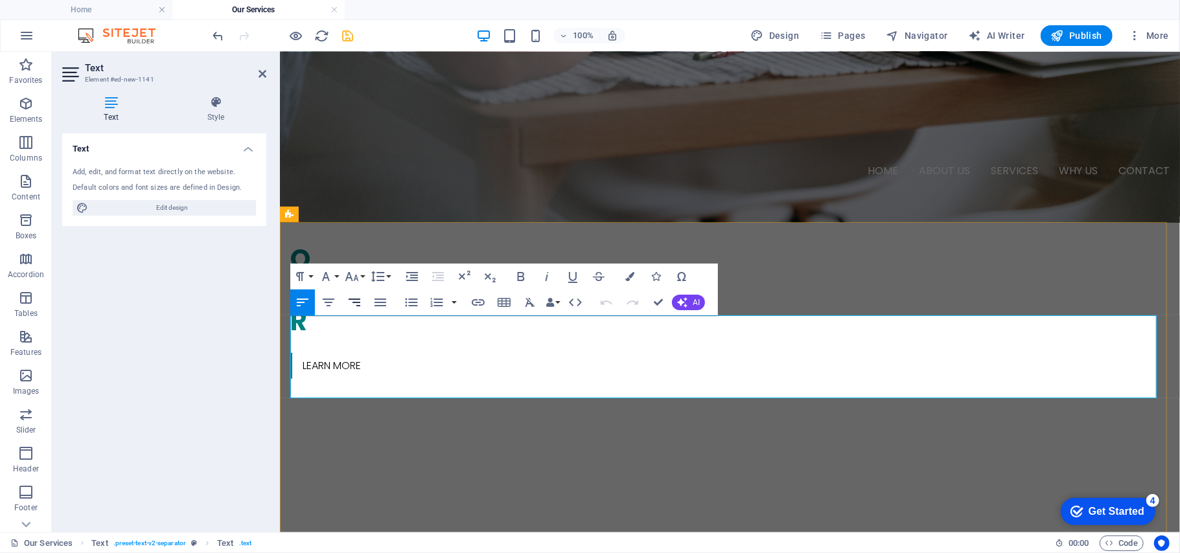
click at [361, 315] on button "Align Right" at bounding box center [354, 303] width 25 height 26
click at [353, 308] on button "Align Right" at bounding box center [354, 303] width 25 height 26
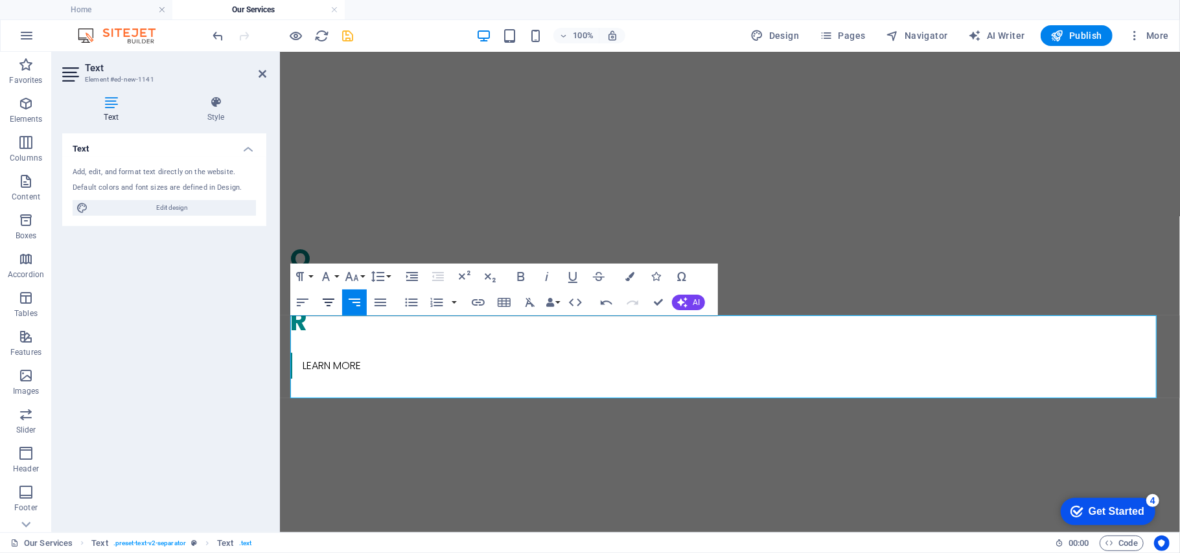
drag, startPoint x: 335, startPoint y: 304, endPoint x: 51, endPoint y: 272, distance: 286.2
click at [323, 315] on button "Align Center" at bounding box center [328, 303] width 25 height 26
click at [324, 316] on div "Drag here to replace the existing content. Press “Ctrl” if you want to create a…" at bounding box center [730, 39] width 900 height 988
drag, startPoint x: 690, startPoint y: 389, endPoint x: 335, endPoint y: 308, distance: 364.1
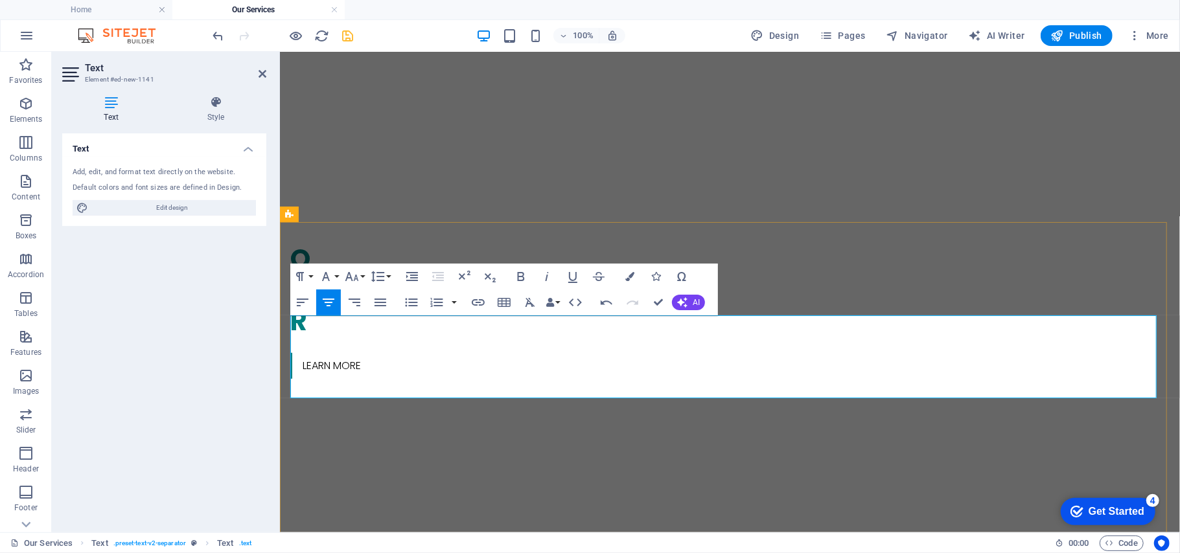
select select "rem"
select select "px"
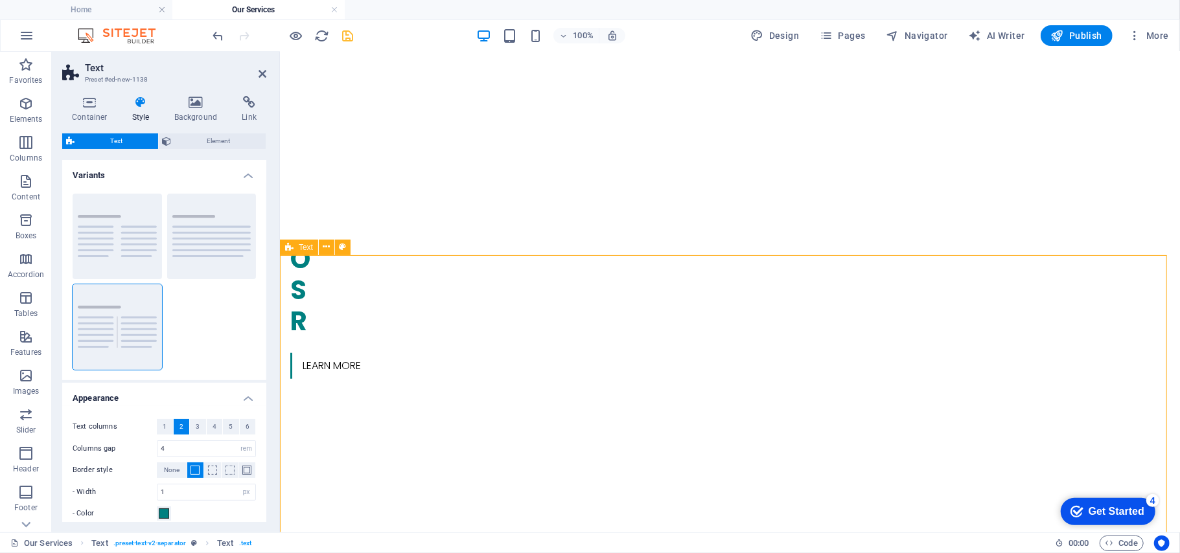
scroll to position [474, 0]
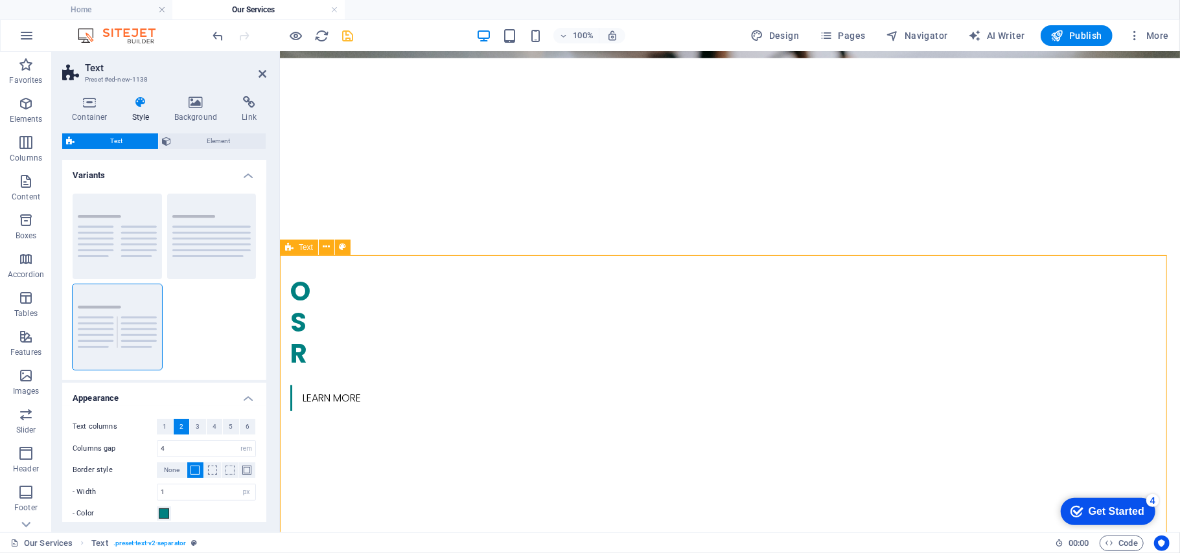
drag, startPoint x: 335, startPoint y: 308, endPoint x: 318, endPoint y: 328, distance: 26.2
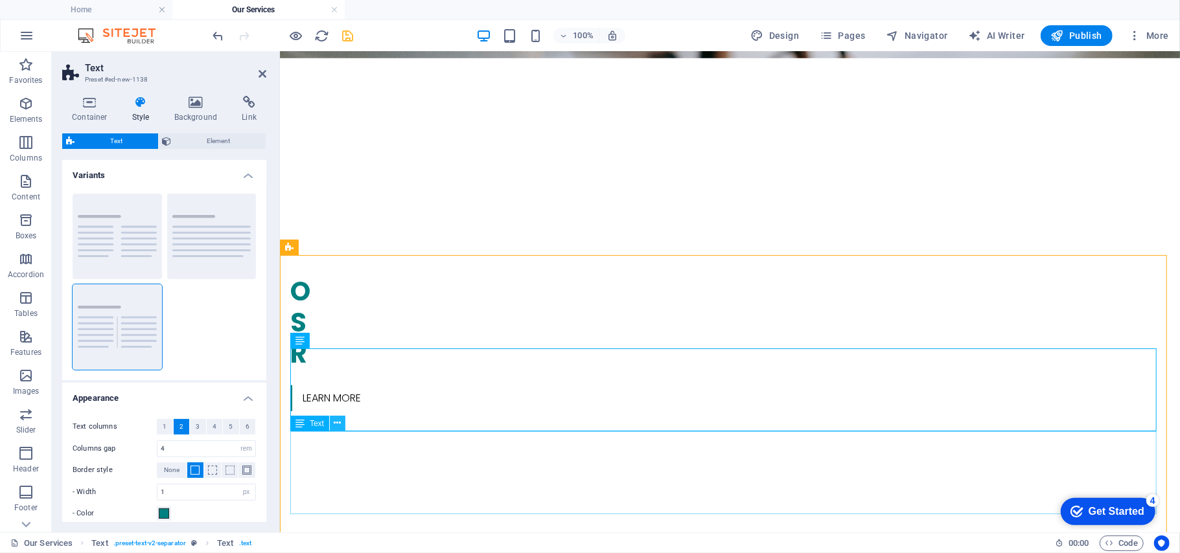
click at [340, 423] on icon at bounding box center [337, 424] width 7 height 14
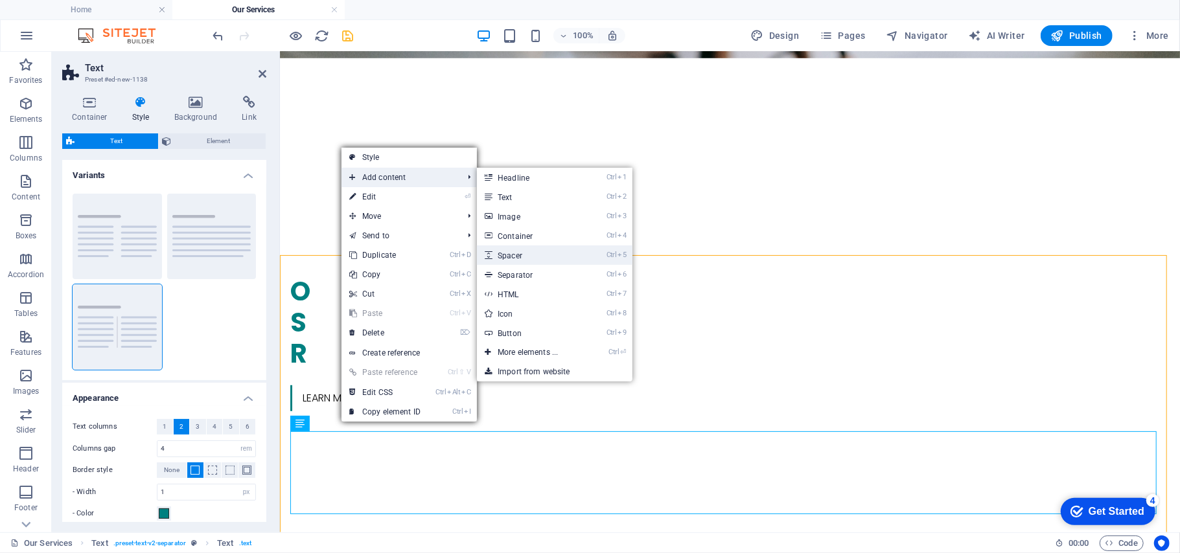
click at [547, 255] on link "Ctrl 5 Spacer" at bounding box center [530, 255] width 107 height 19
select select "rem"
select select "px"
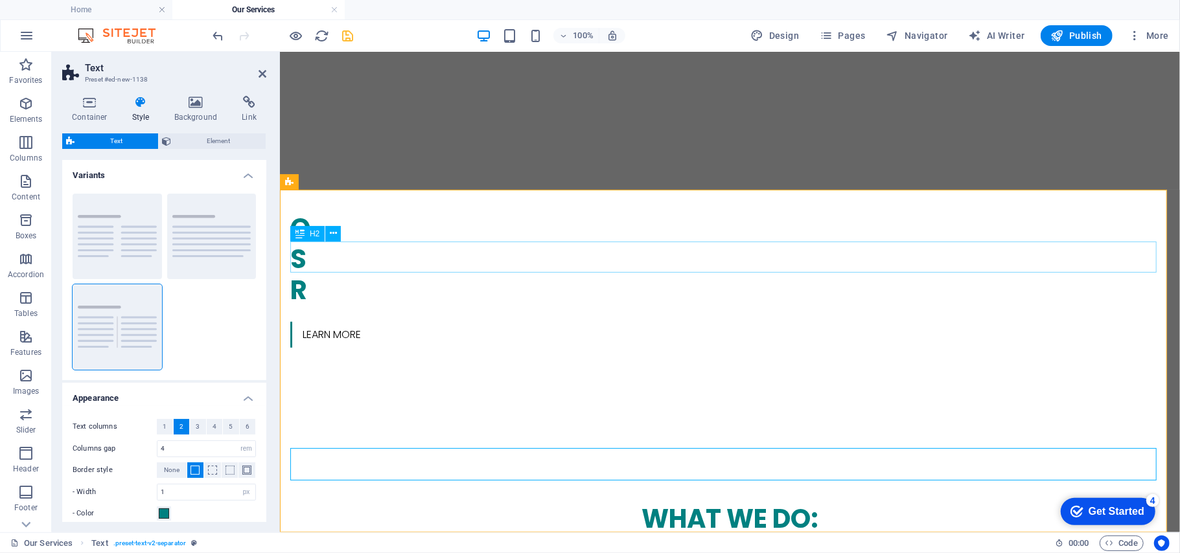
scroll to position [540, 0]
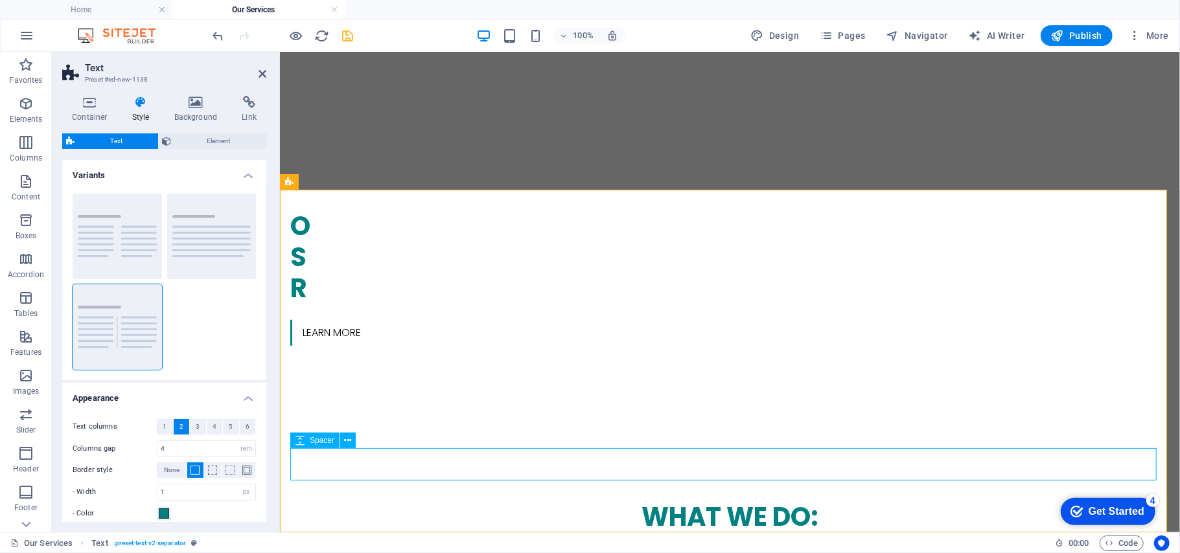
click at [301, 437] on icon at bounding box center [299, 441] width 9 height 16
drag, startPoint x: 580, startPoint y: 488, endPoint x: 330, endPoint y: 360, distance: 281.3
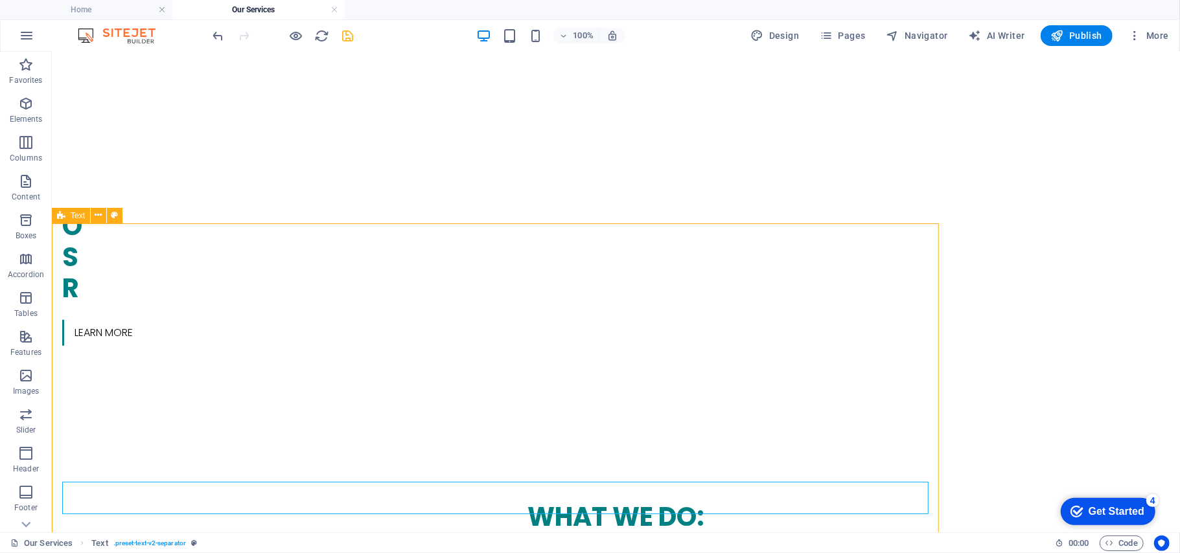
scroll to position [506, 0]
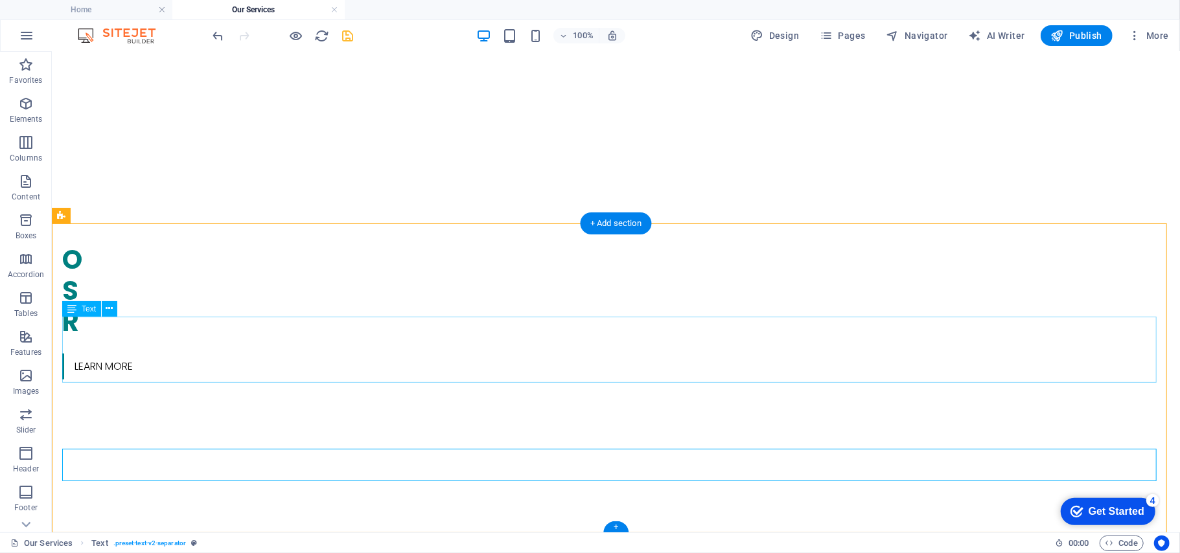
drag, startPoint x: 580, startPoint y: 373, endPoint x: 350, endPoint y: 373, distance: 229.3
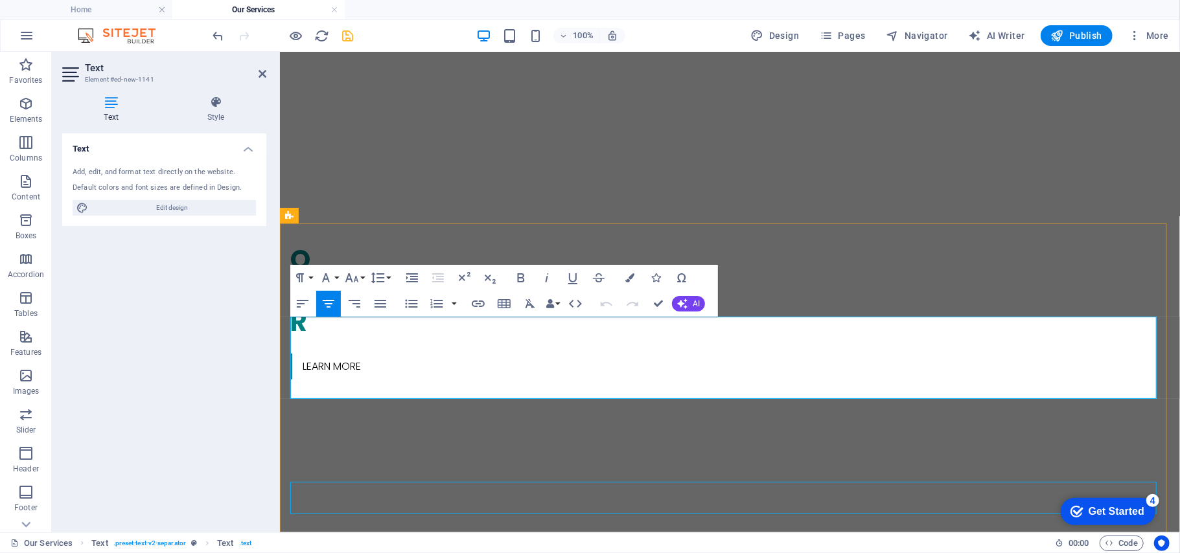
drag, startPoint x: 684, startPoint y: 374, endPoint x: 306, endPoint y: 326, distance: 380.6
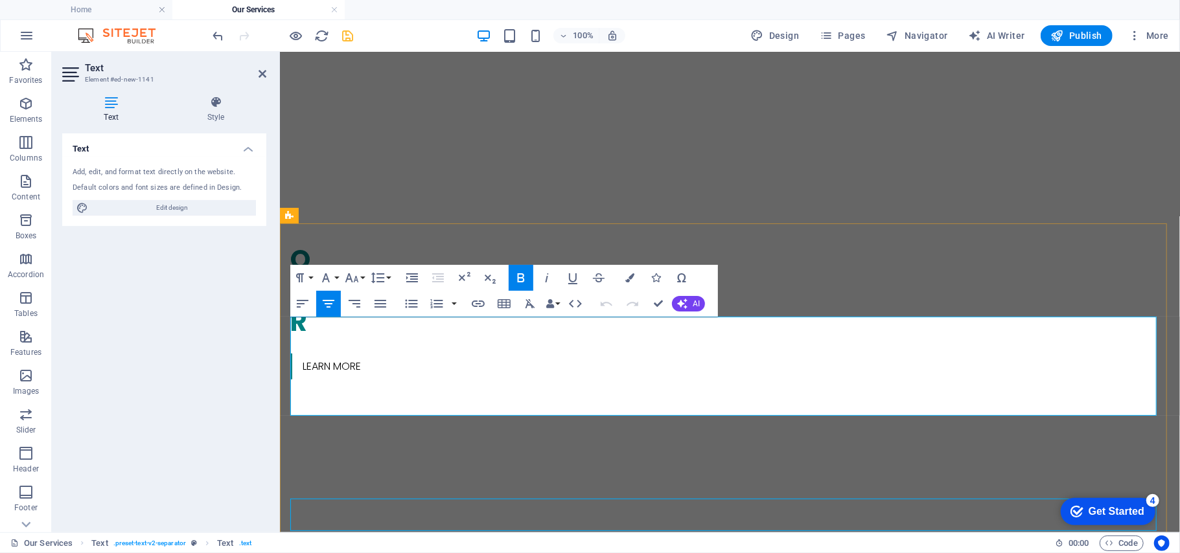
drag, startPoint x: 591, startPoint y: 321, endPoint x: 392, endPoint y: 322, distance: 199.5
click at [635, 275] on button "Colors" at bounding box center [629, 278] width 25 height 26
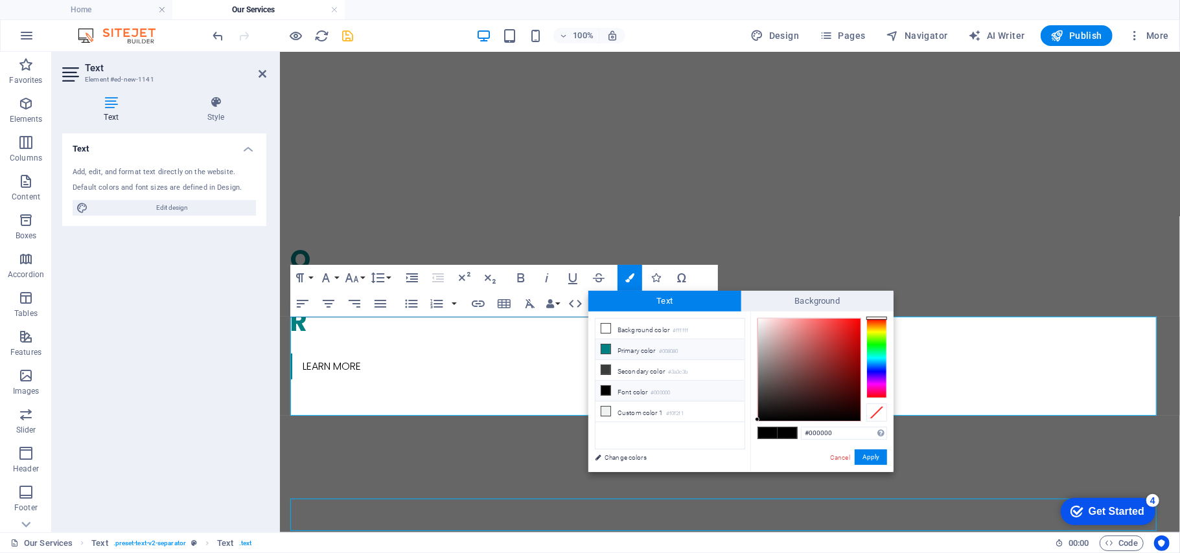
click at [608, 350] on icon at bounding box center [605, 349] width 9 height 9
type input "#008080"
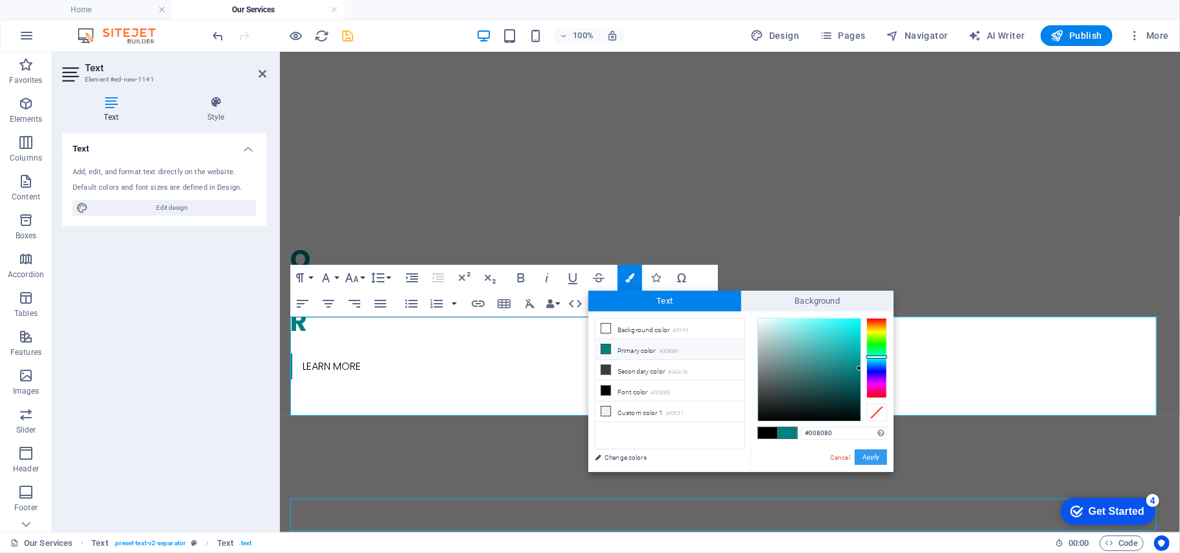
click at [871, 459] on button "Apply" at bounding box center [870, 458] width 32 height 16
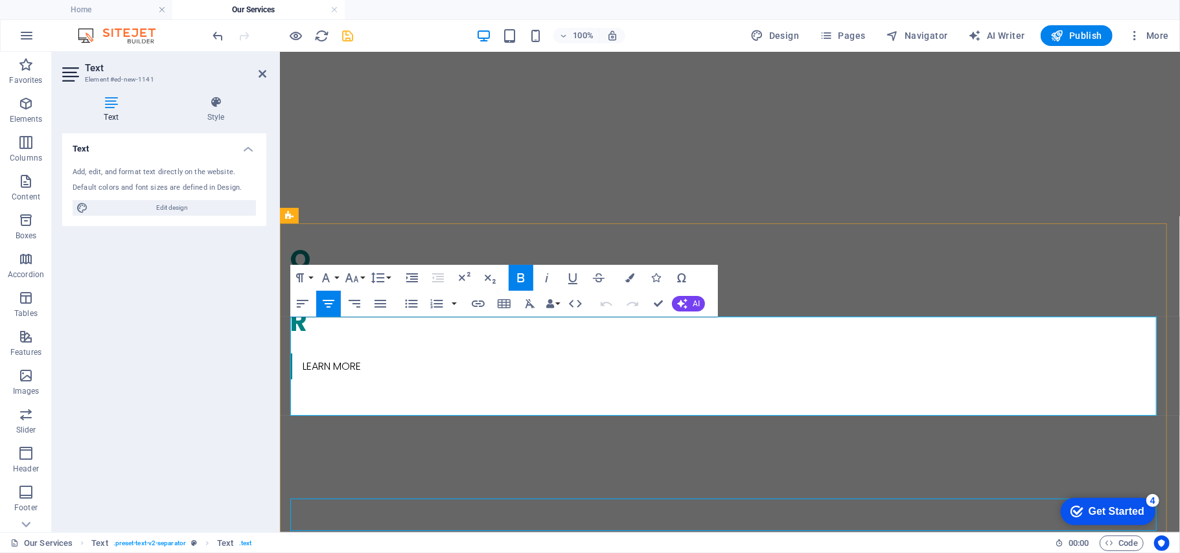
drag, startPoint x: 1003, startPoint y: 407, endPoint x: 750, endPoint y: 323, distance: 266.9
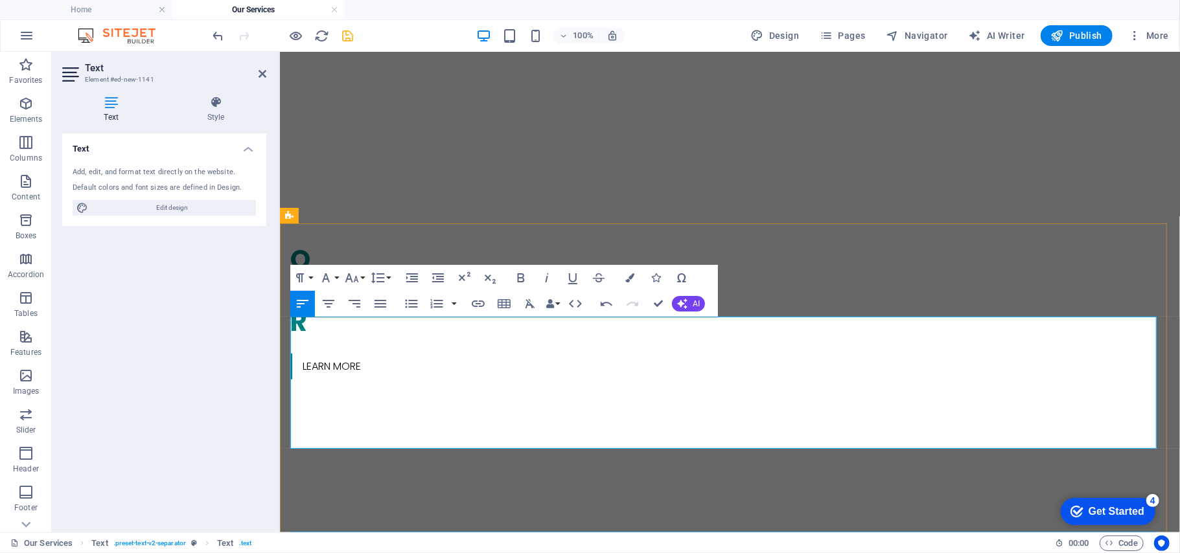
click at [108, 108] on h4 "Text" at bounding box center [113, 109] width 103 height 27
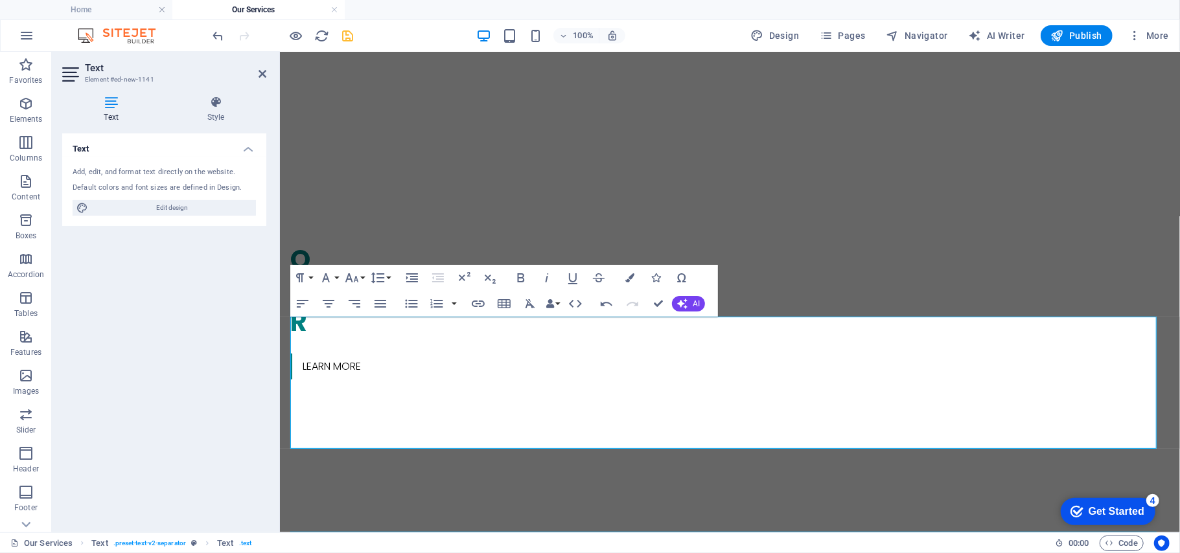
click at [108, 108] on icon at bounding box center [111, 102] width 98 height 13
click at [109, 108] on icon at bounding box center [111, 102] width 98 height 13
click at [115, 101] on icon at bounding box center [111, 102] width 98 height 13
click at [262, 78] on icon at bounding box center [262, 74] width 8 height 10
click at [489, 534] on div "what we do:" at bounding box center [729, 549] width 879 height 31
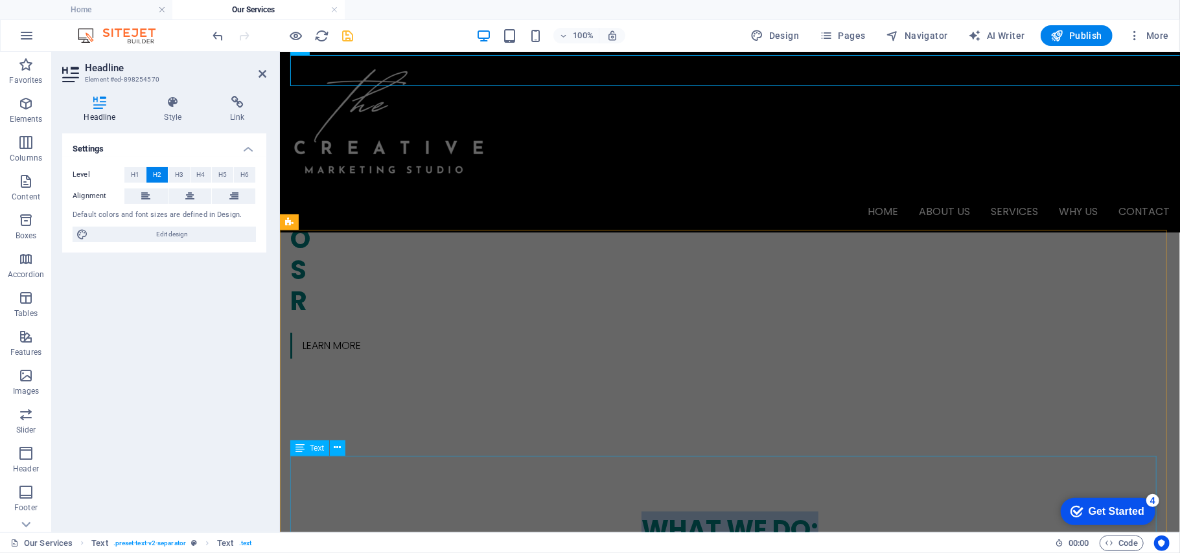
scroll to position [499, 0]
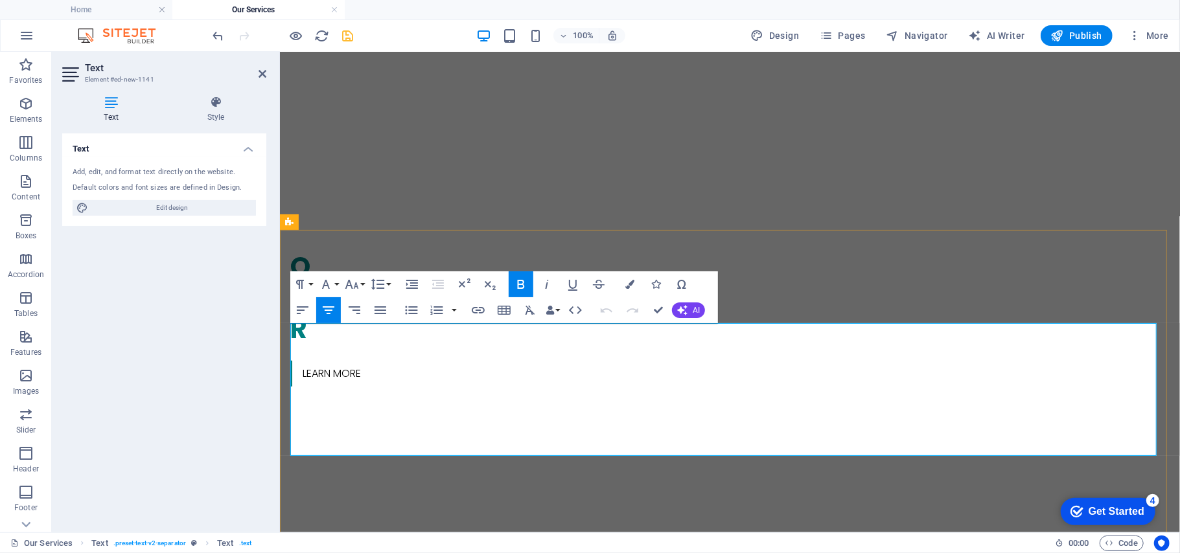
drag, startPoint x: 1029, startPoint y: 330, endPoint x: 1026, endPoint y: 338, distance: 8.4
drag, startPoint x: 1024, startPoint y: 332, endPoint x: 867, endPoint y: 334, distance: 156.1
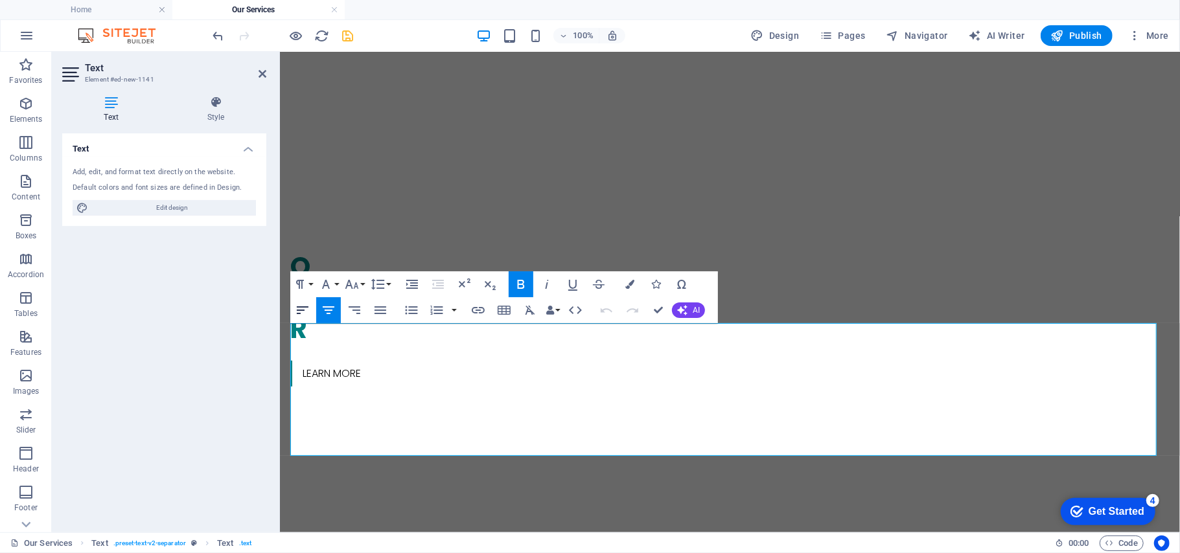
click at [299, 311] on icon "button" at bounding box center [303, 310] width 12 height 8
click at [632, 281] on icon "button" at bounding box center [629, 284] width 9 height 9
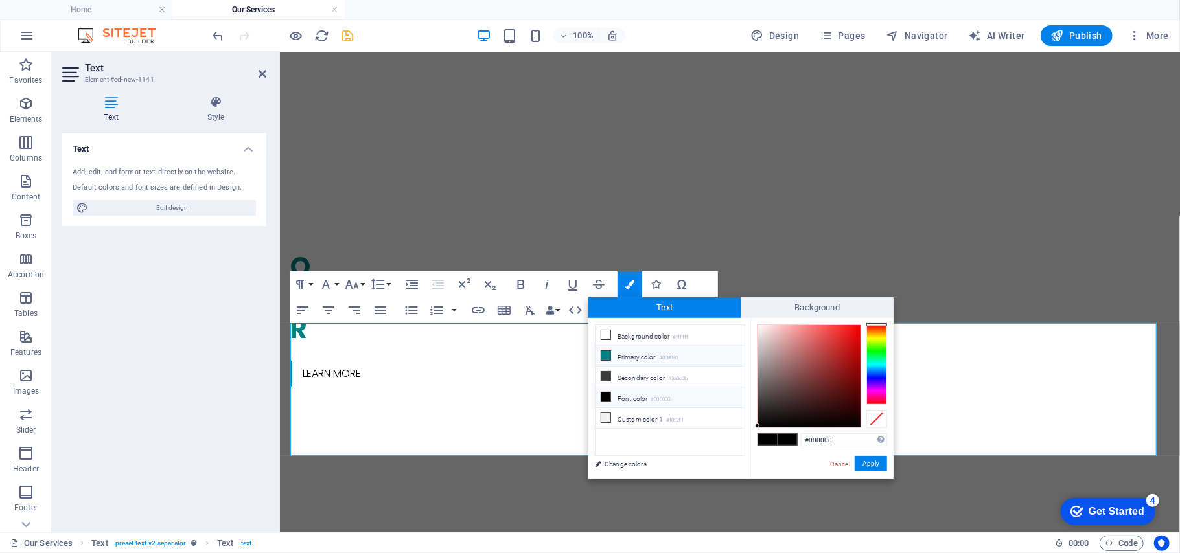
click at [623, 353] on li "Primary color #008080" at bounding box center [669, 356] width 149 height 21
type input "#008080"
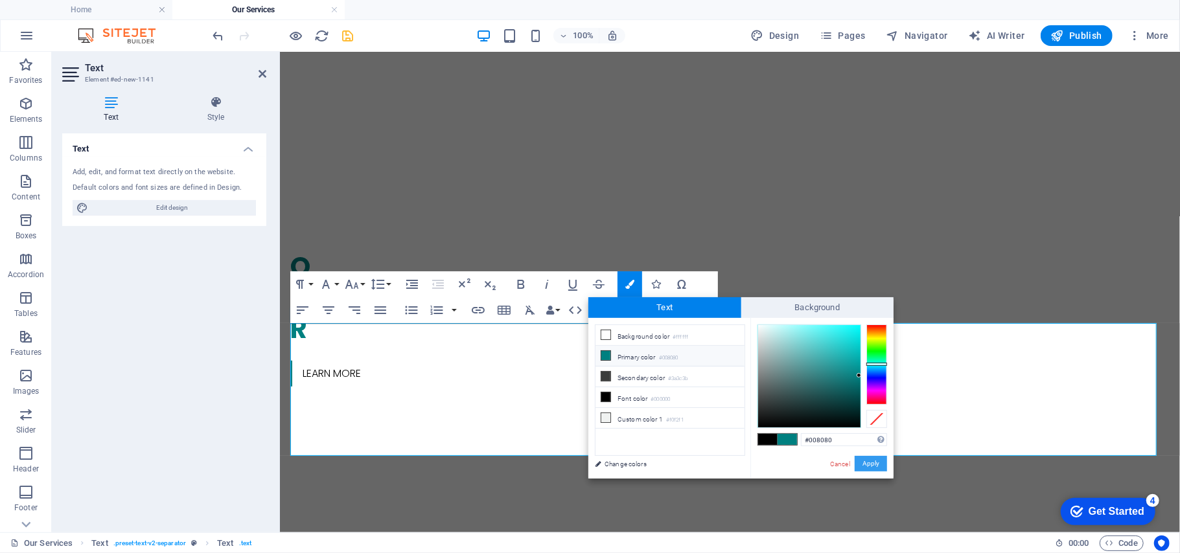
click at [875, 463] on button "Apply" at bounding box center [870, 464] width 32 height 16
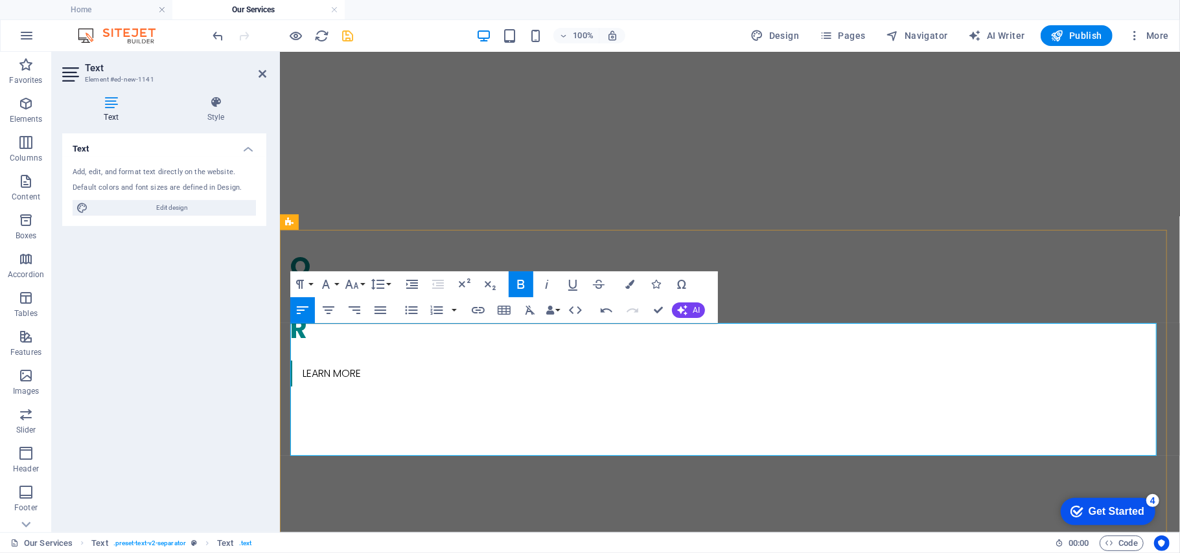
drag, startPoint x: 604, startPoint y: 334, endPoint x: 385, endPoint y: 335, distance: 219.0
click at [304, 310] on icon "button" at bounding box center [303, 310] width 12 height 8
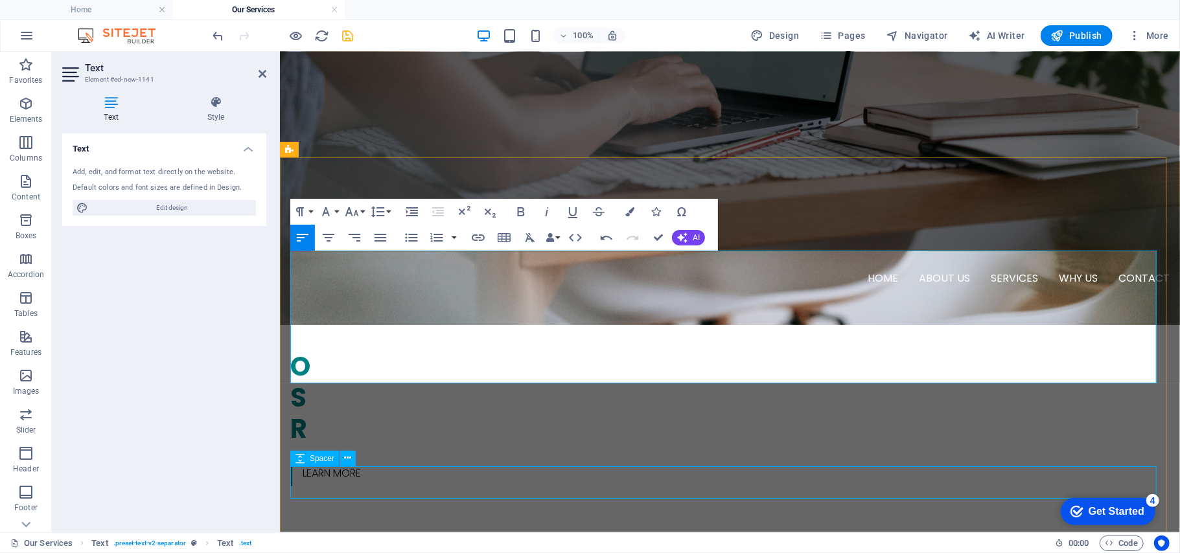
scroll to position [571, 0]
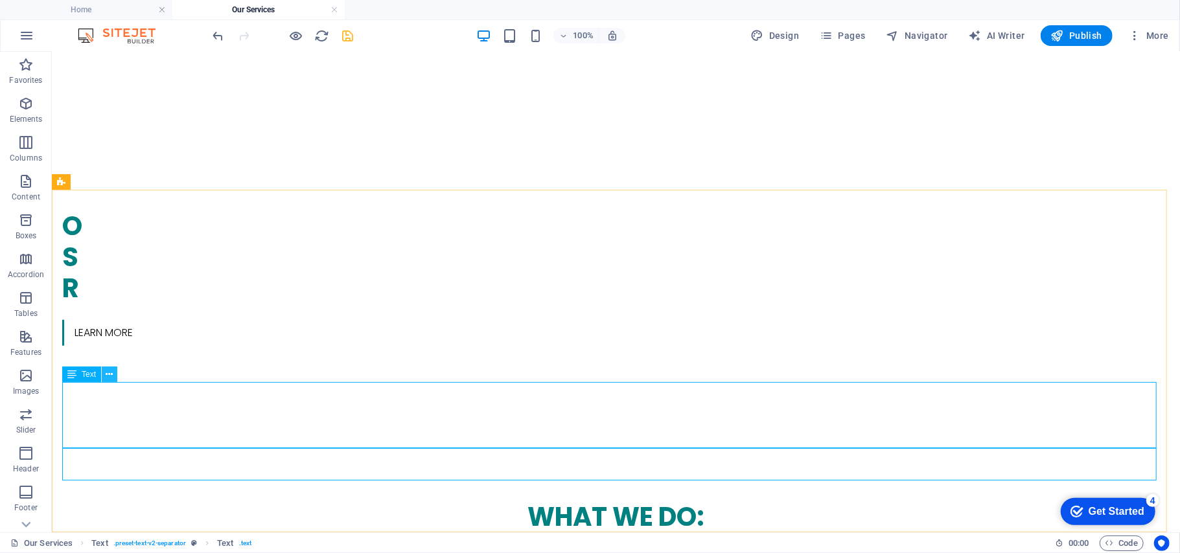
click at [108, 374] on icon at bounding box center [109, 375] width 7 height 14
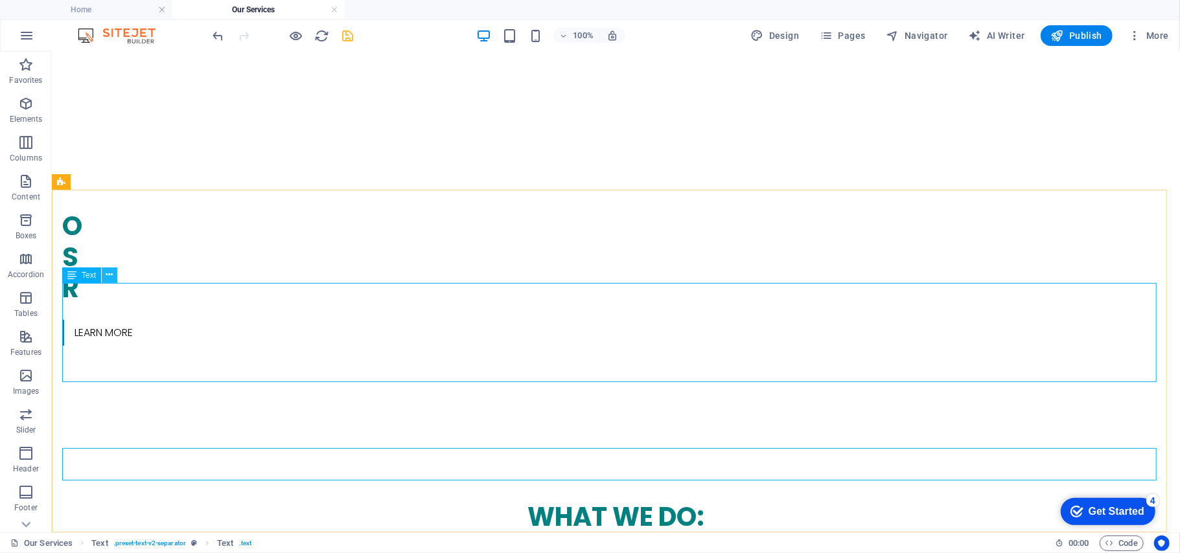
click at [107, 278] on icon at bounding box center [109, 275] width 7 height 14
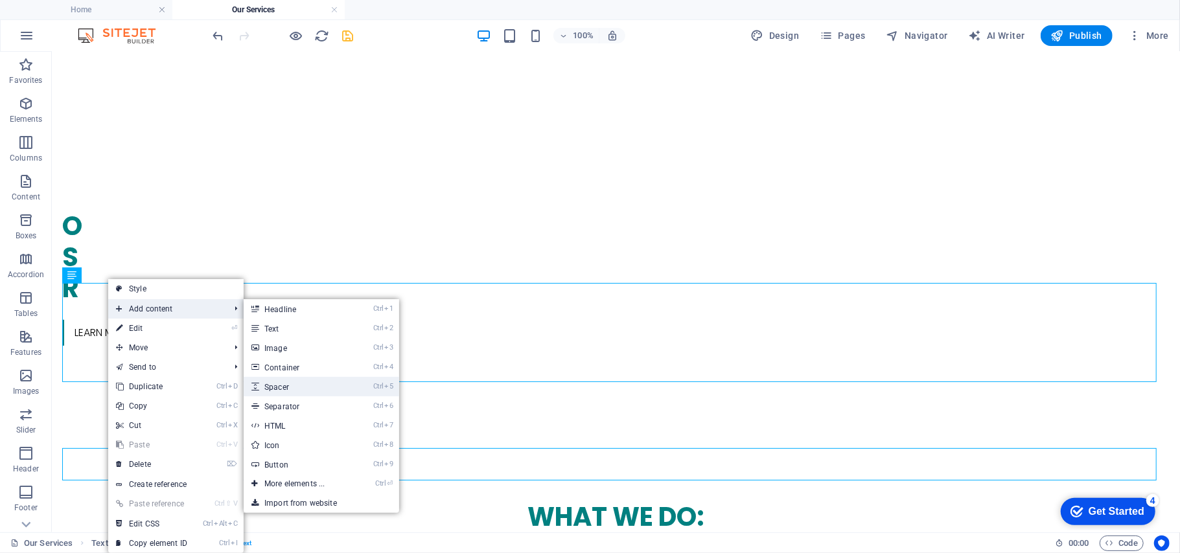
click at [296, 382] on link "Ctrl 5 Spacer" at bounding box center [297, 386] width 107 height 19
select select "px"
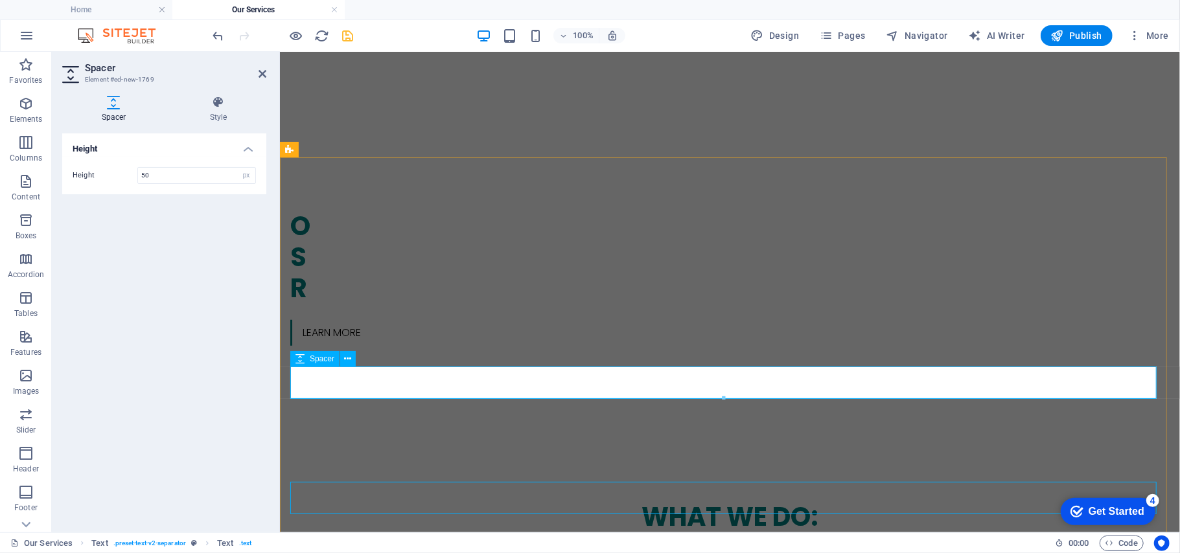
scroll to position [571, 0]
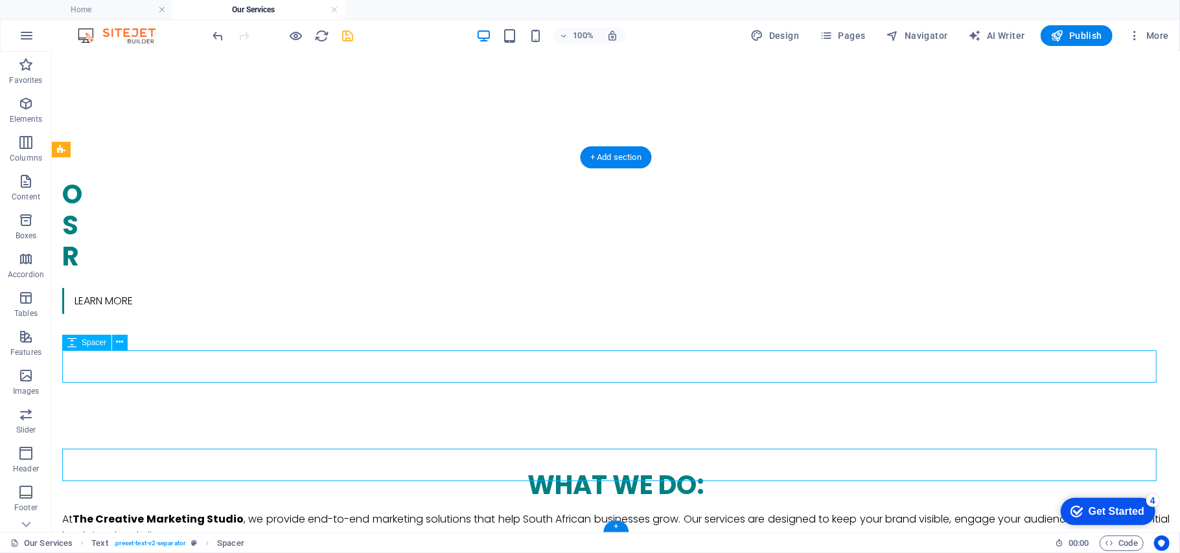
select select "px"
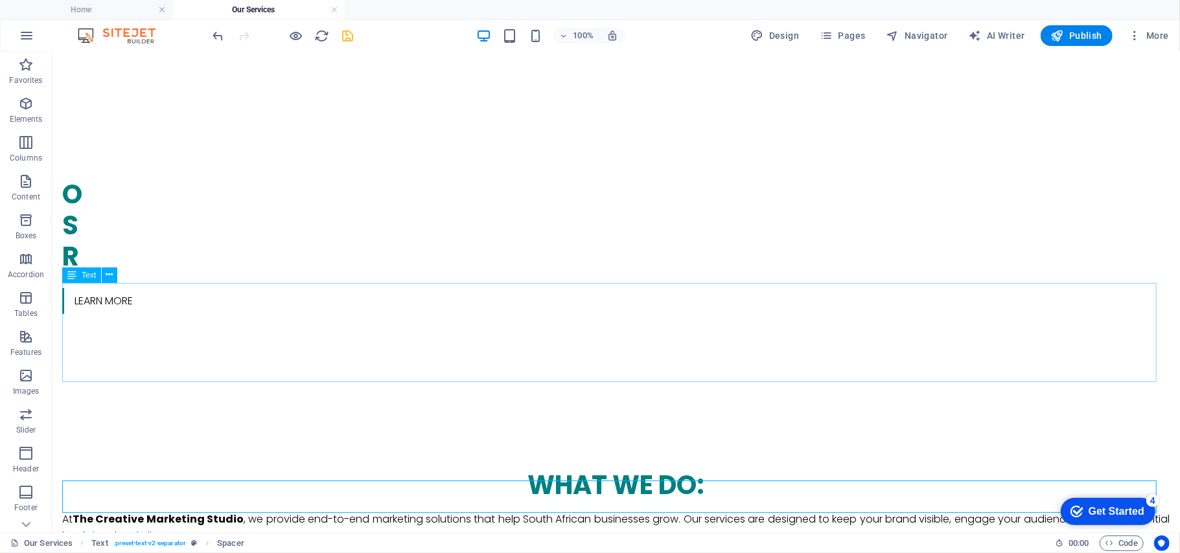
scroll to position [540, 0]
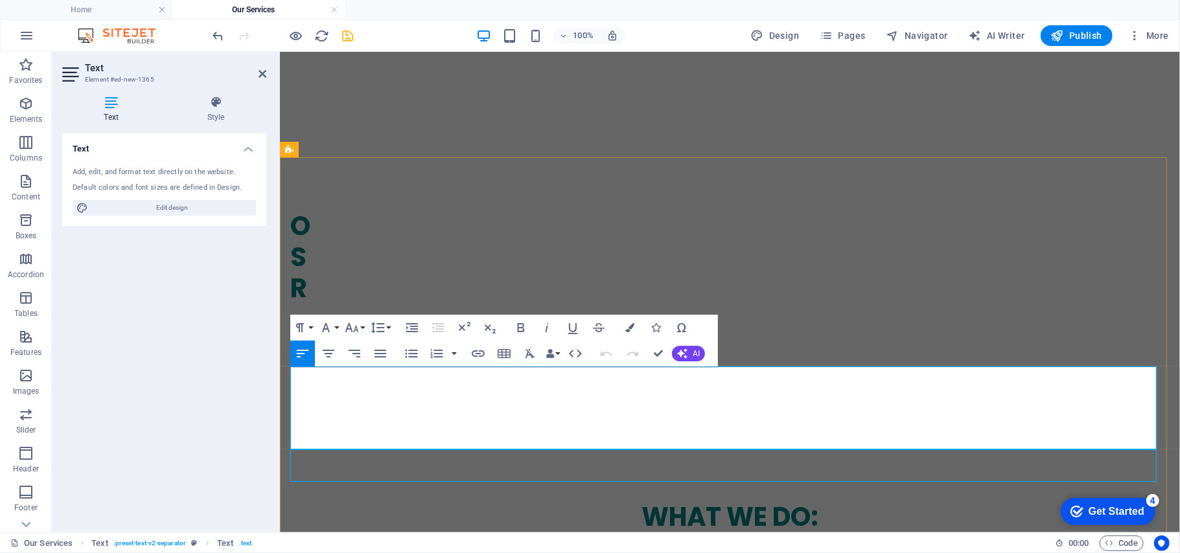
scroll to position [571, 0]
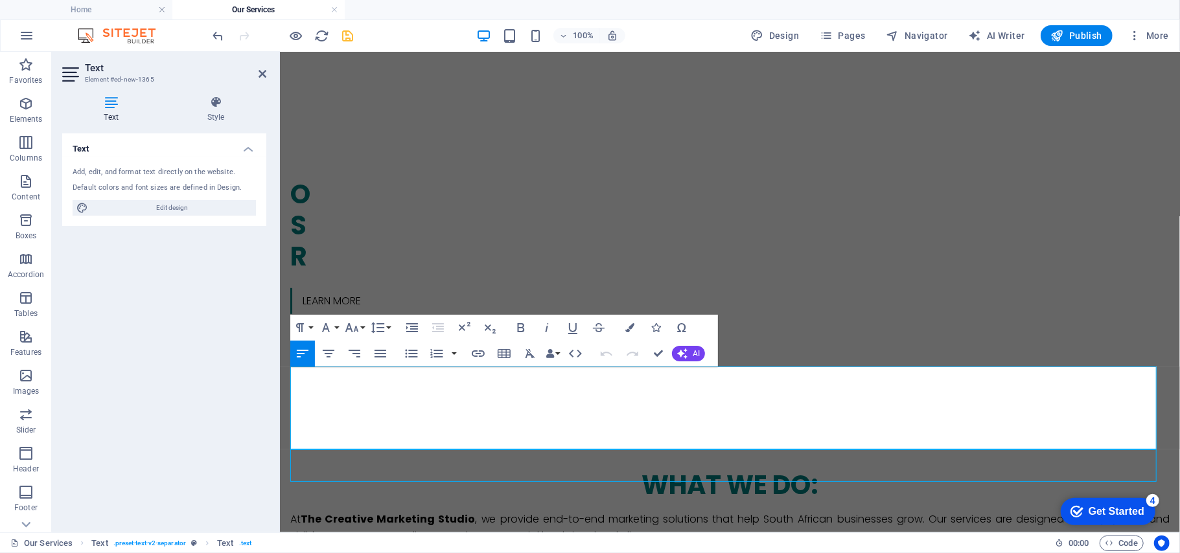
drag, startPoint x: 674, startPoint y: 441, endPoint x: 513, endPoint y: 413, distance: 163.2
click at [279, 361] on html "Skip to main content Home About us Services Why us Contact O nline Marketing S …" at bounding box center [729, 242] width 900 height 1524
click strong "Networking & Outreach"
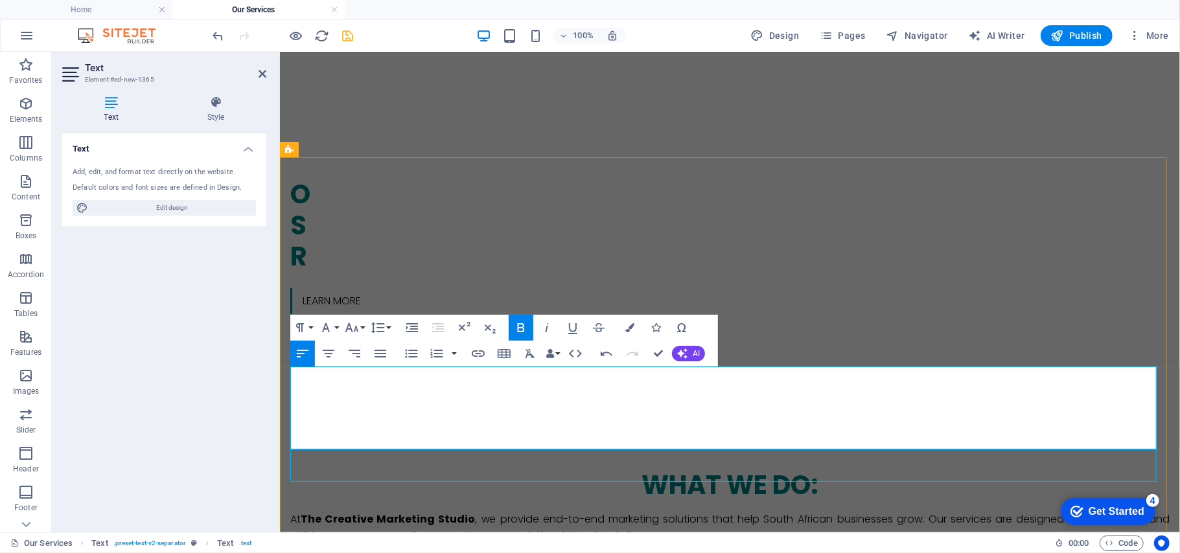
click strong "Networking & Outreach"
drag, startPoint x: 439, startPoint y: 375, endPoint x: 284, endPoint y: 366, distance: 154.4
click at [625, 329] on icon "button" at bounding box center [629, 327] width 9 height 9
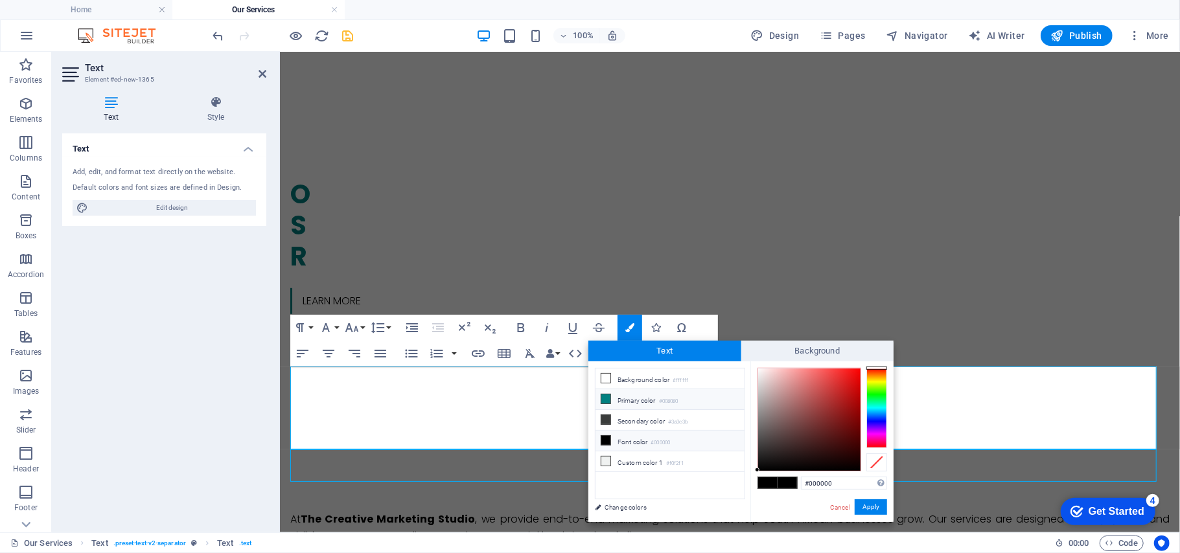
click at [630, 398] on li "Primary color #008080" at bounding box center [669, 399] width 149 height 21
type input "#008080"
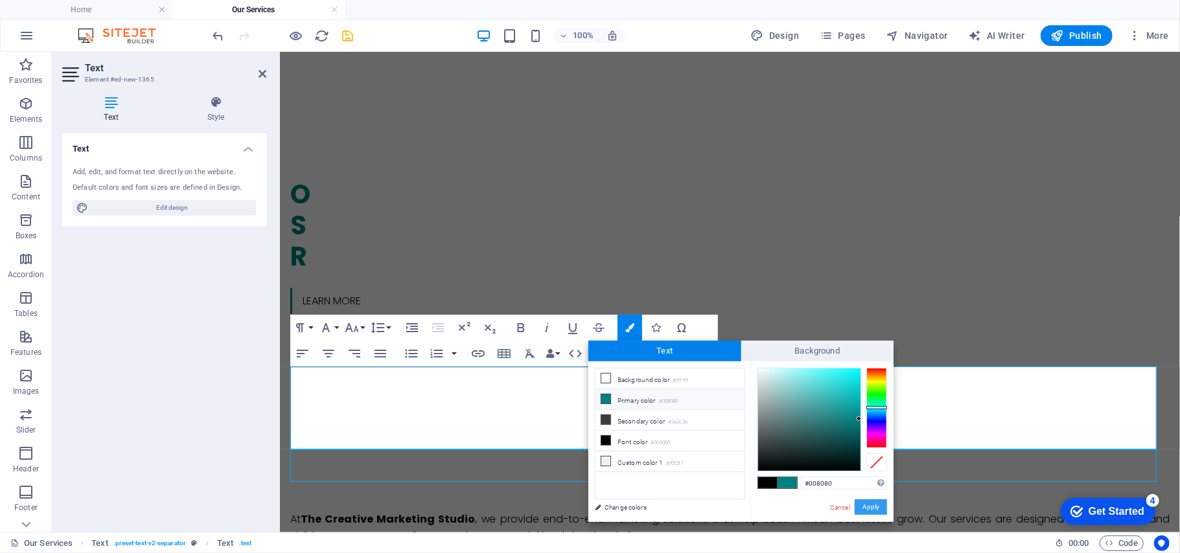
click at [880, 501] on button "Apply" at bounding box center [870, 507] width 32 height 16
select select "rem"
select select "px"
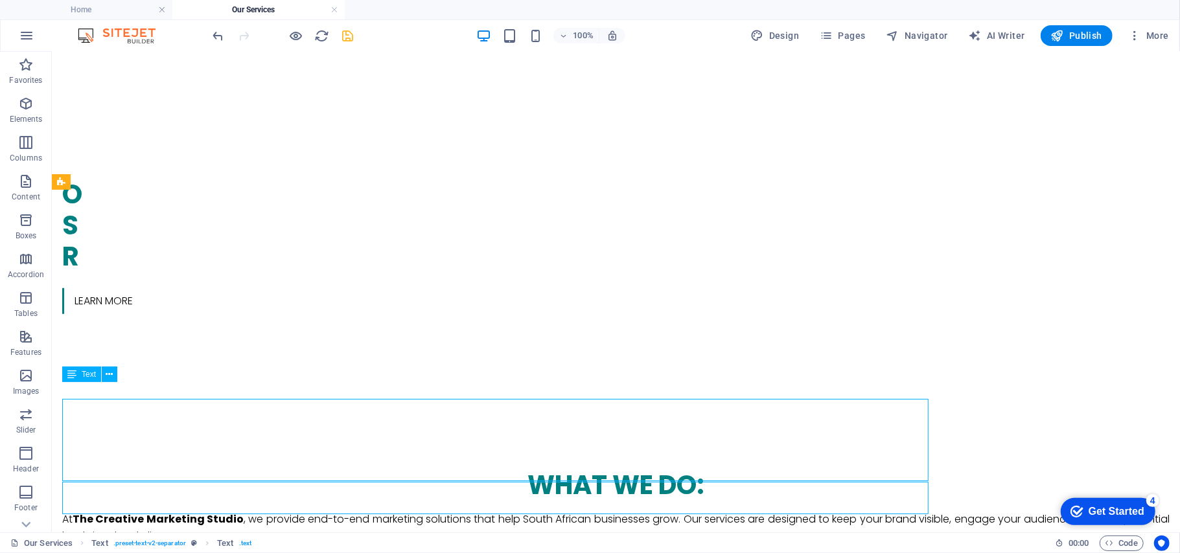
scroll to position [540, 0]
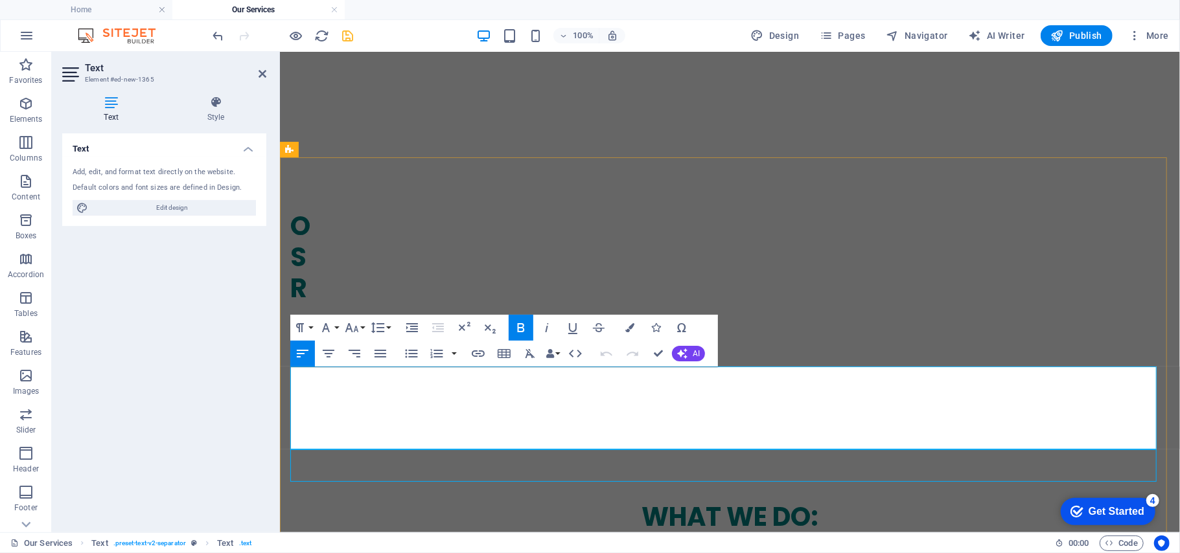
scroll to position [571, 0]
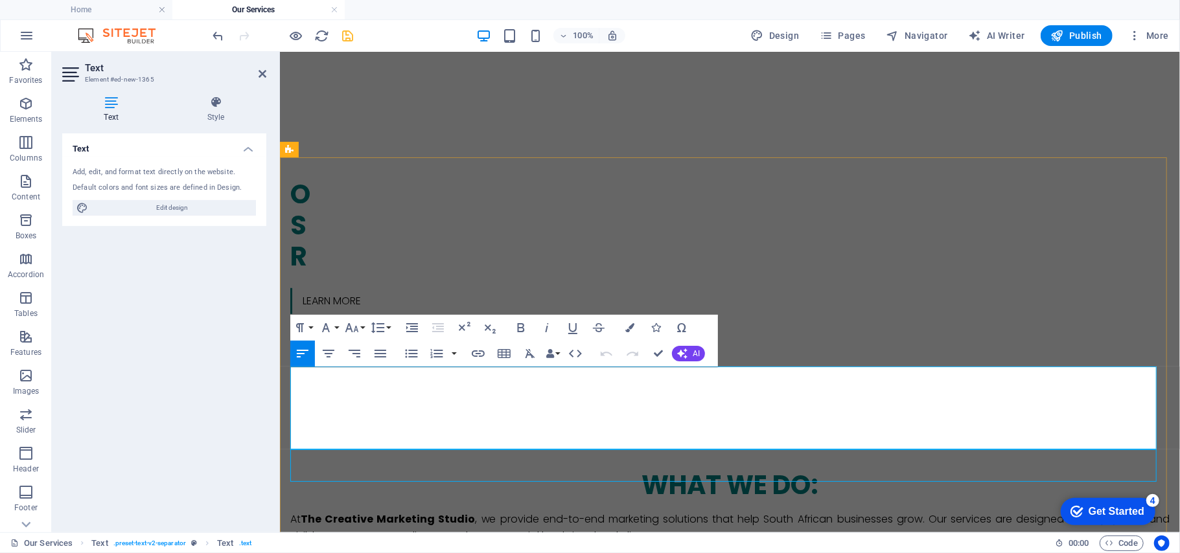
drag, startPoint x: 870, startPoint y: 427, endPoint x: 783, endPoint y: 415, distance: 87.6
drag, startPoint x: 783, startPoint y: 415, endPoint x: 729, endPoint y: 378, distance: 66.1
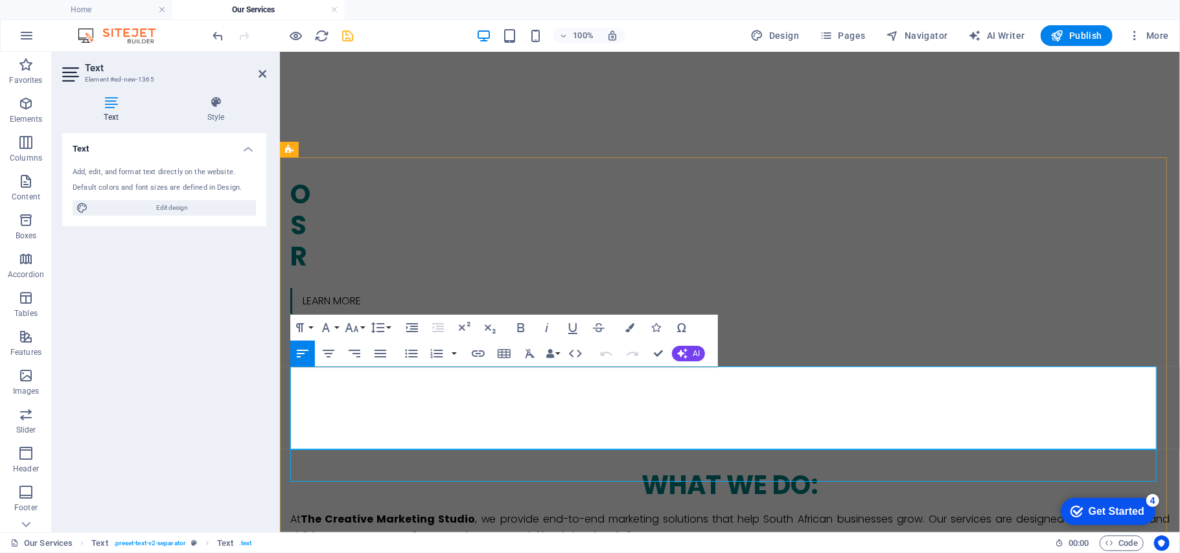
drag, startPoint x: 884, startPoint y: 431, endPoint x: 744, endPoint y: 369, distance: 153.1
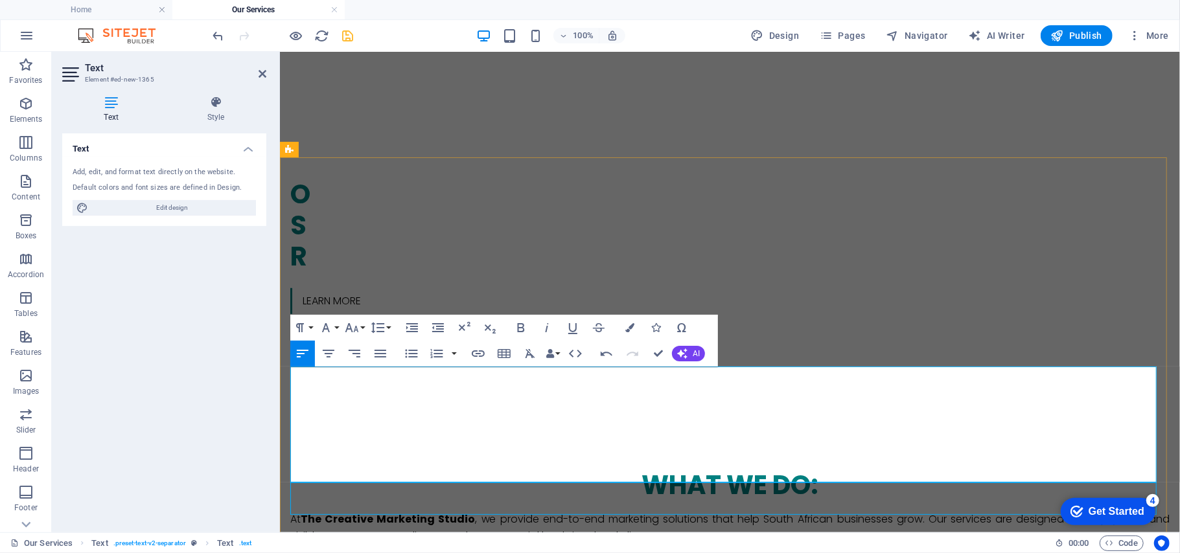
drag, startPoint x: 936, startPoint y: 376, endPoint x: 775, endPoint y: 378, distance: 160.7
drag, startPoint x: 775, startPoint y: 378, endPoint x: 755, endPoint y: 376, distance: 20.9
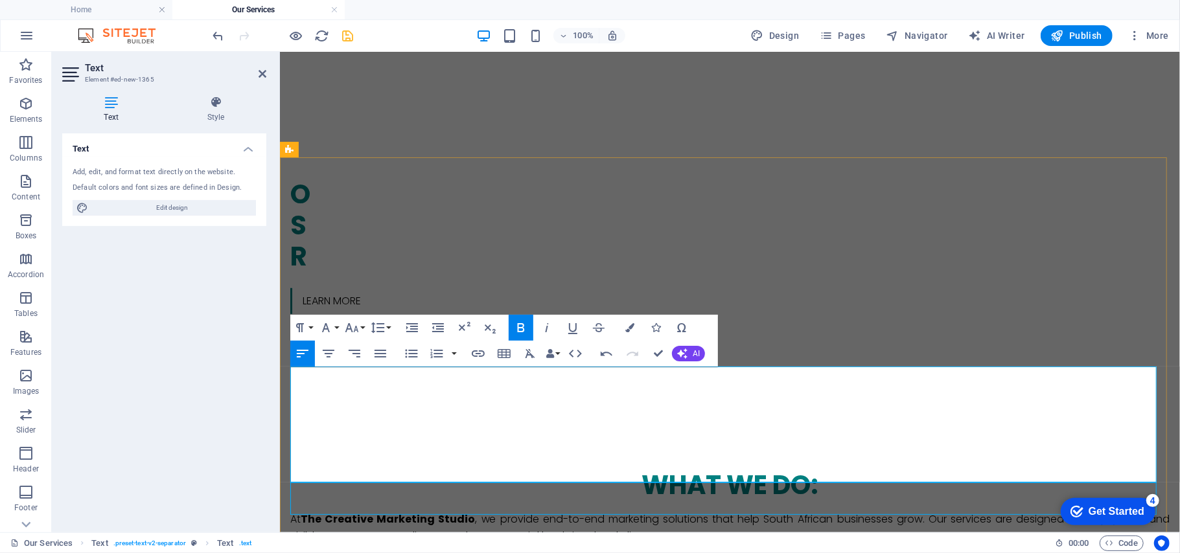
drag, startPoint x: 928, startPoint y: 378, endPoint x: 741, endPoint y: 379, distance: 186.6
click at [625, 324] on icon "button" at bounding box center [629, 327] width 9 height 9
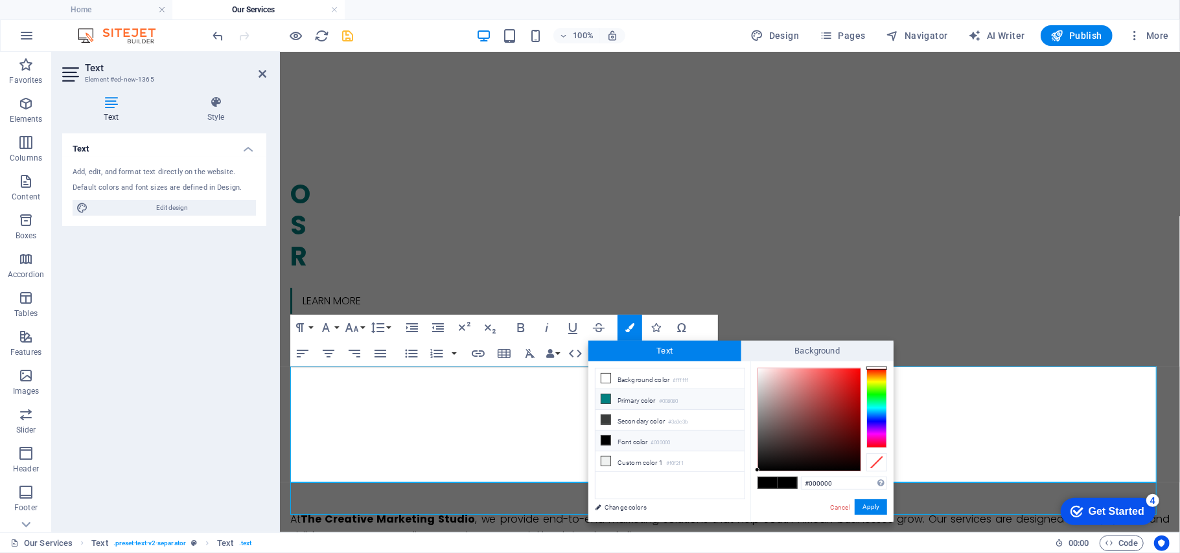
click at [615, 397] on li "Primary color #008080" at bounding box center [669, 399] width 149 height 21
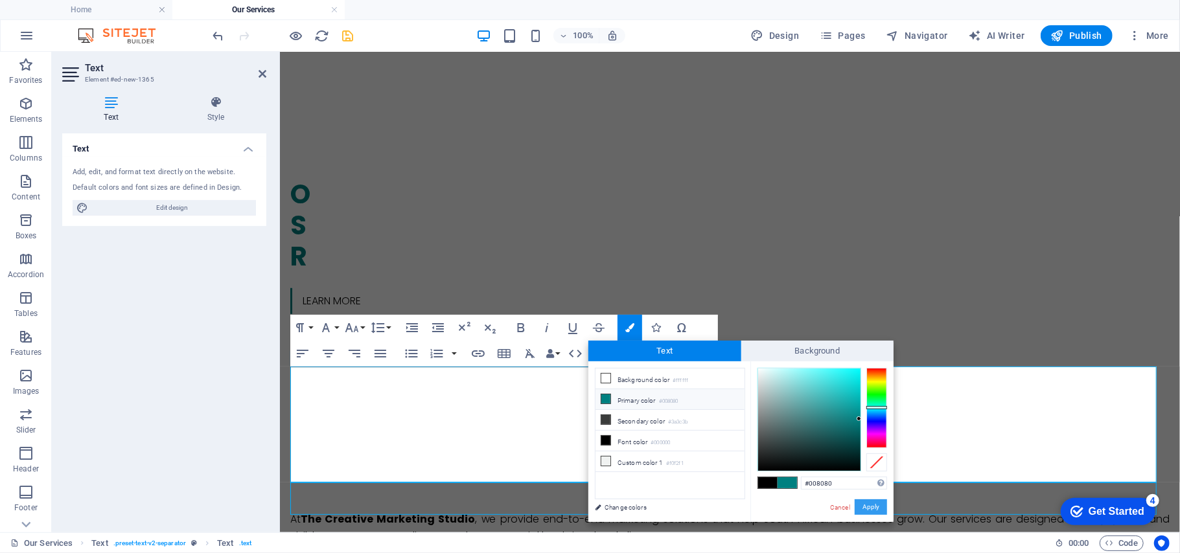
drag, startPoint x: 877, startPoint y: 509, endPoint x: 604, endPoint y: 454, distance: 278.1
click at [877, 509] on button "Apply" at bounding box center [870, 507] width 32 height 16
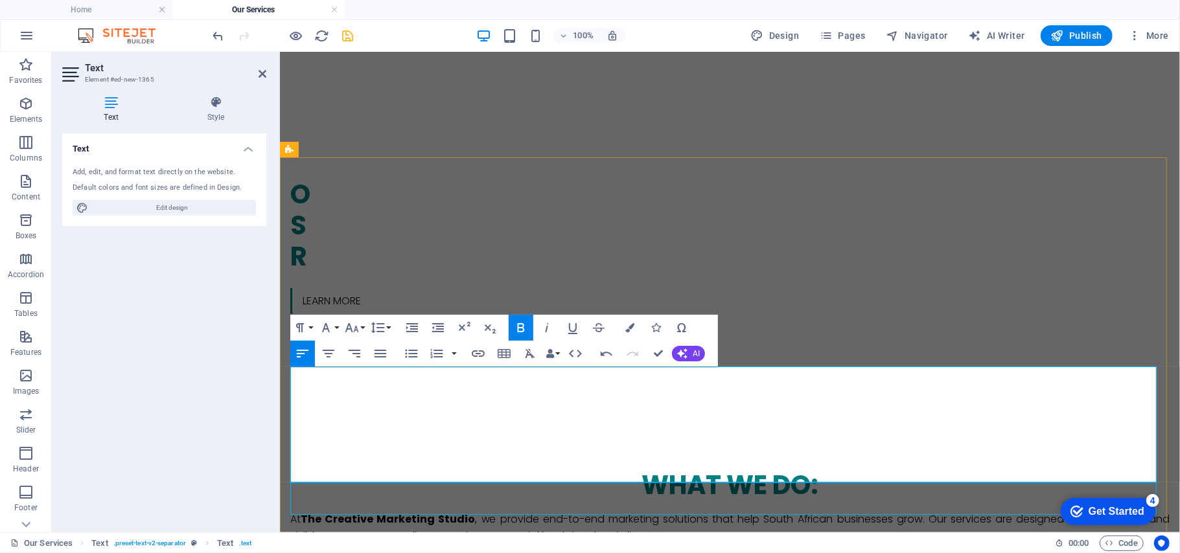
drag, startPoint x: 1097, startPoint y: 389, endPoint x: 940, endPoint y: 395, distance: 156.9
click at [625, 323] on icon "button" at bounding box center [629, 327] width 9 height 9
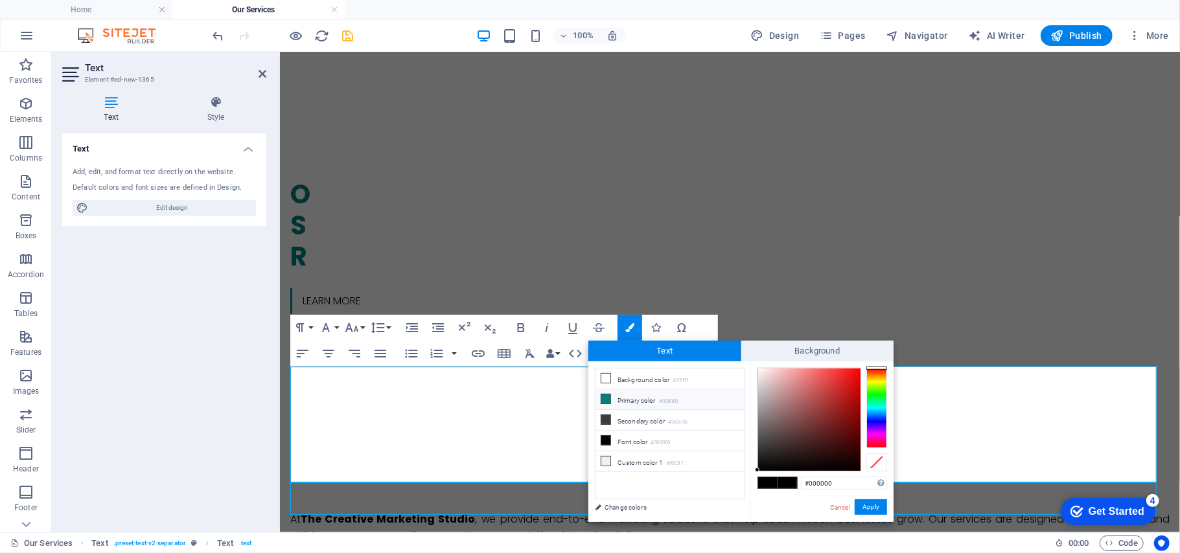
click at [622, 403] on li "Primary color #008080" at bounding box center [669, 399] width 149 height 21
type input "#008080"
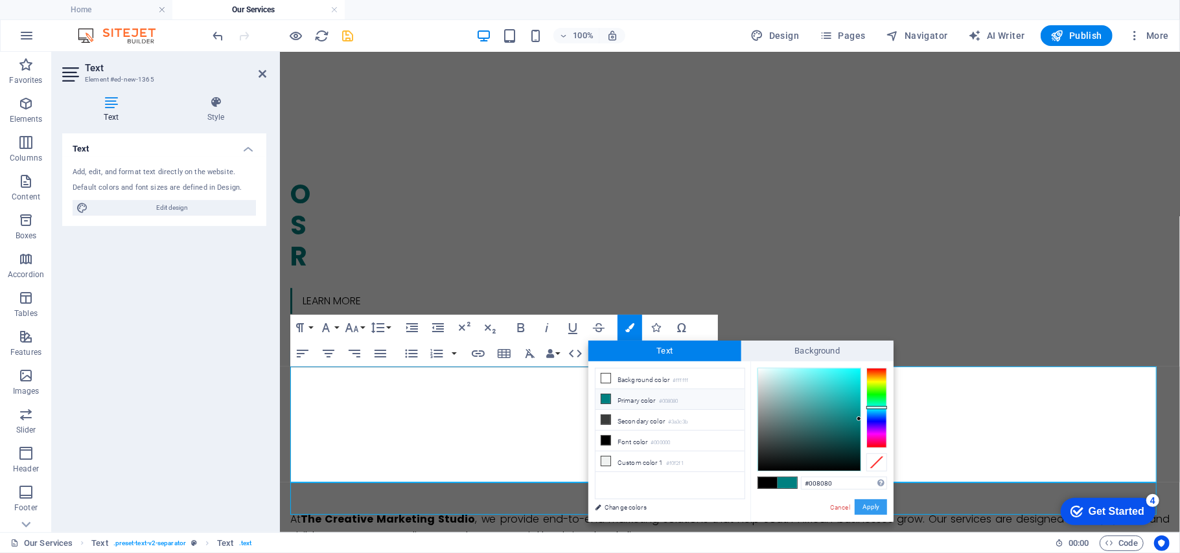
click at [874, 504] on button "Apply" at bounding box center [870, 507] width 32 height 16
select select "px"
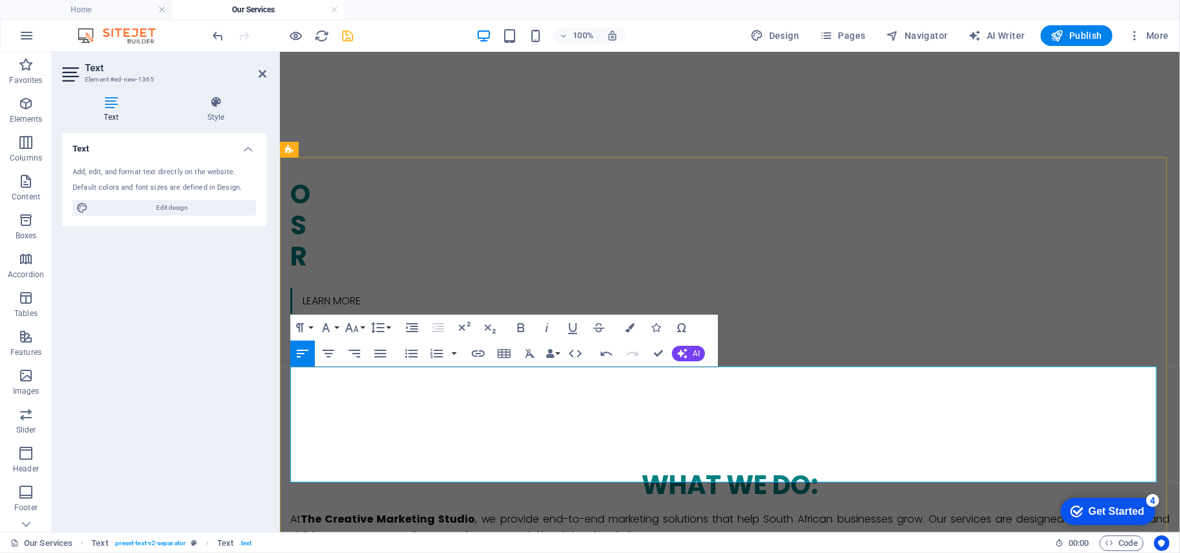
scroll to position [605, 0]
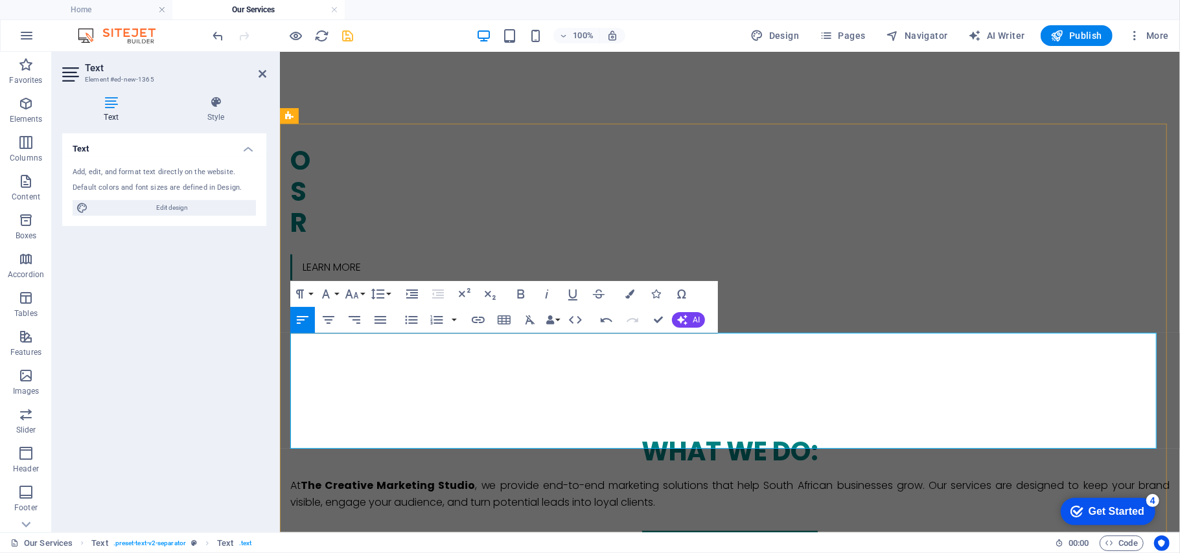
select select "px"
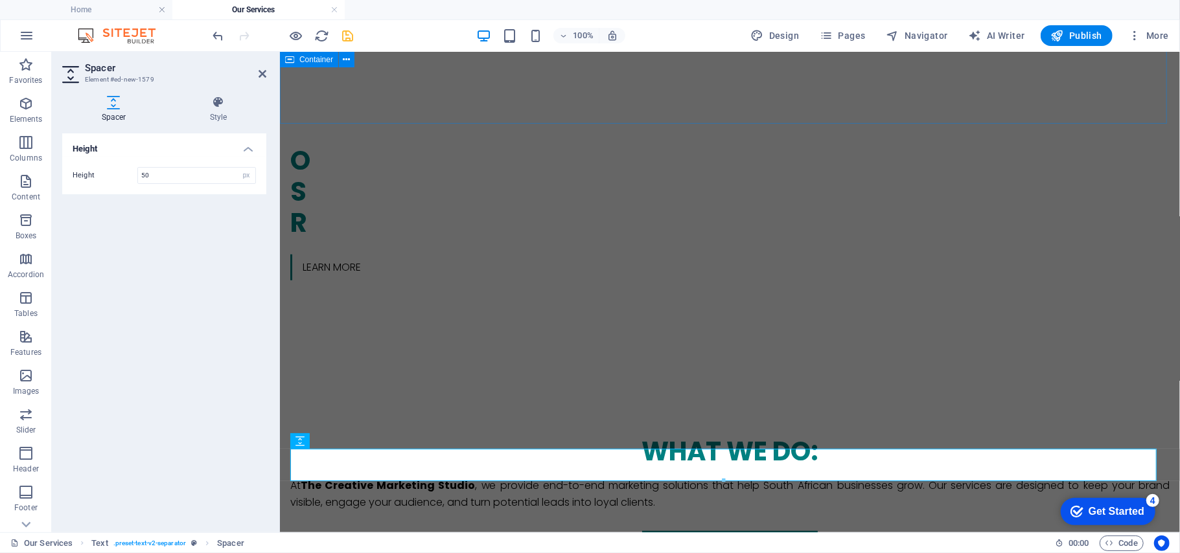
click at [562, 384] on div "what we do: At The Creative Marketing Studio , we provide end-to-end marketing …" at bounding box center [729, 497] width 900 height 226
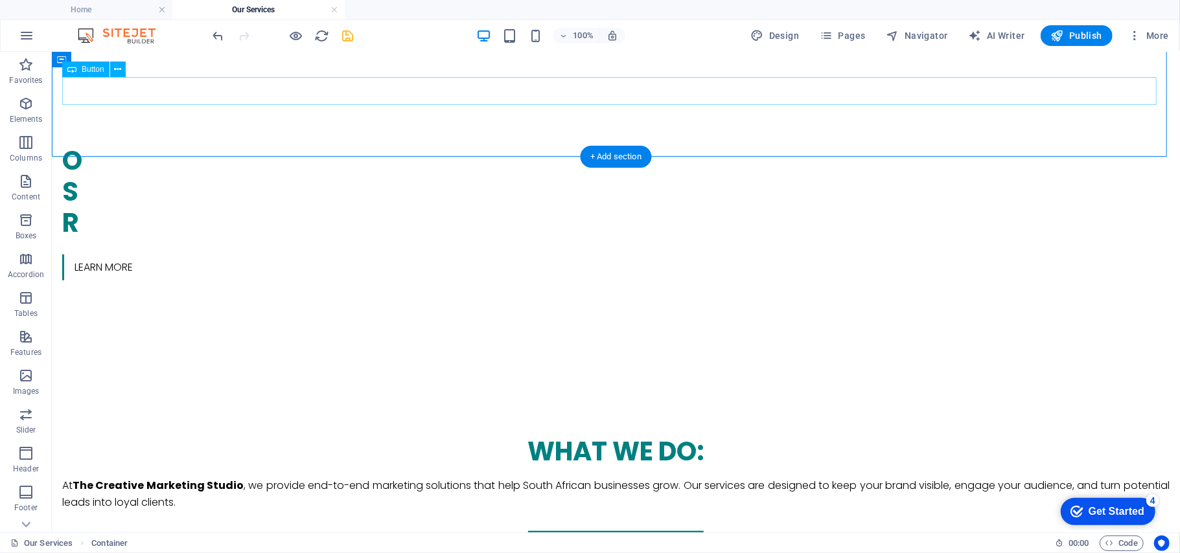
scroll to position [573, 0]
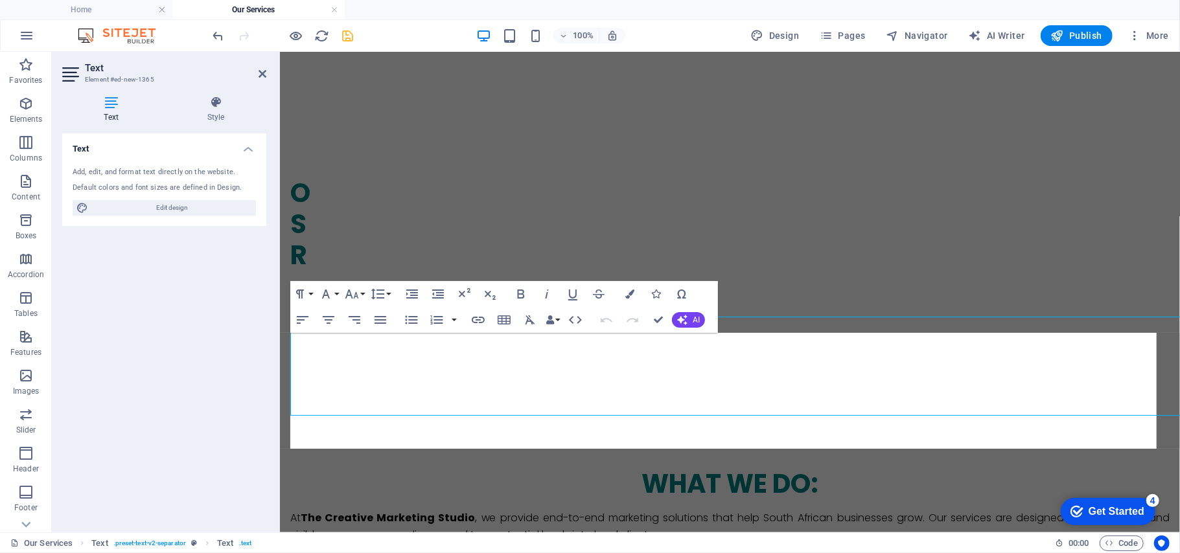
scroll to position [605, 0]
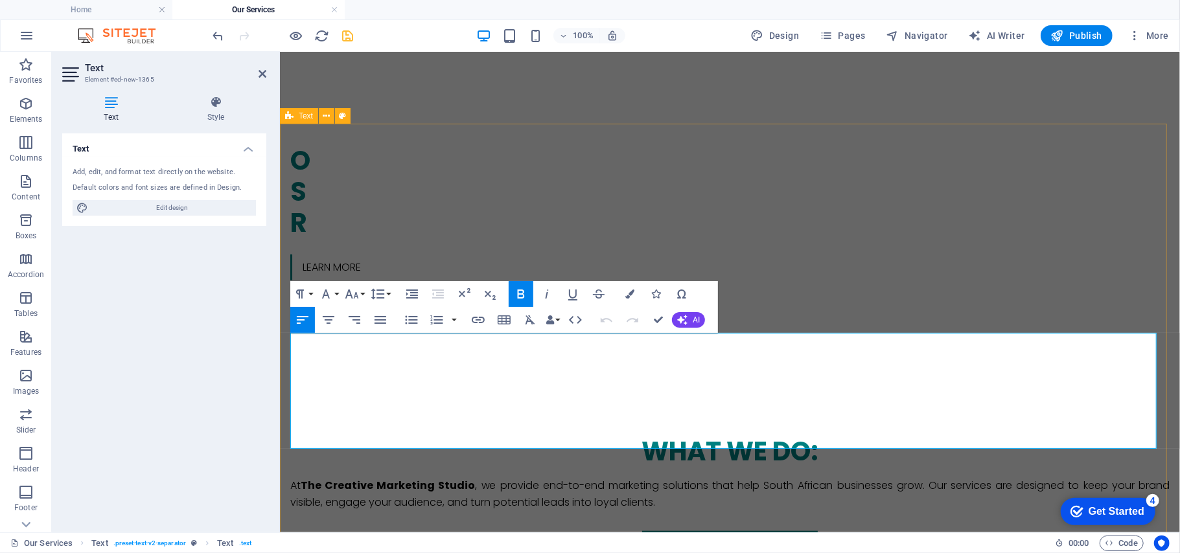
select select "rem"
select select "px"
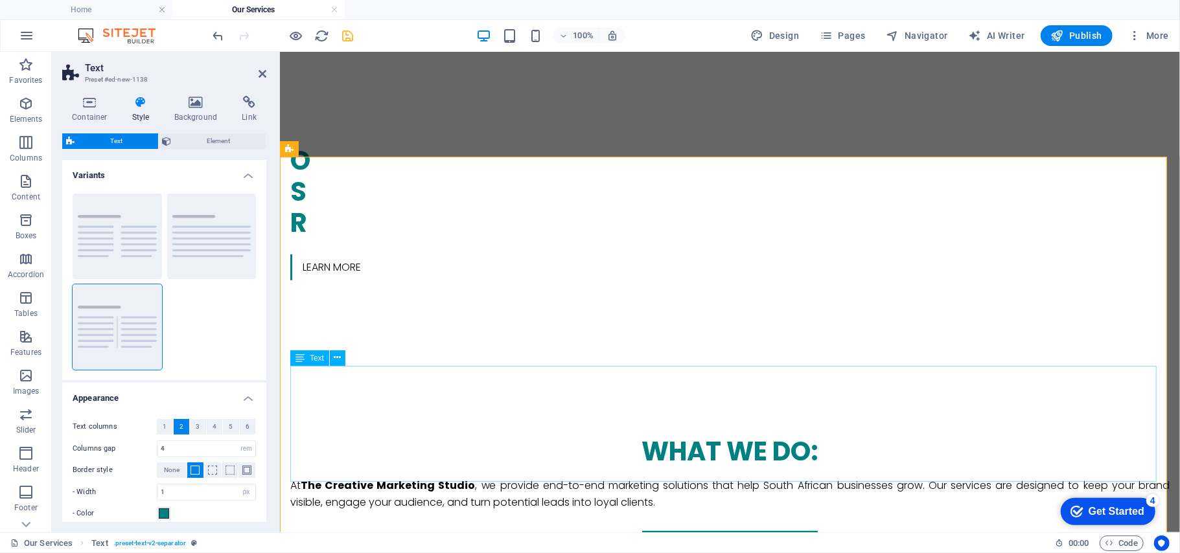
scroll to position [573, 0]
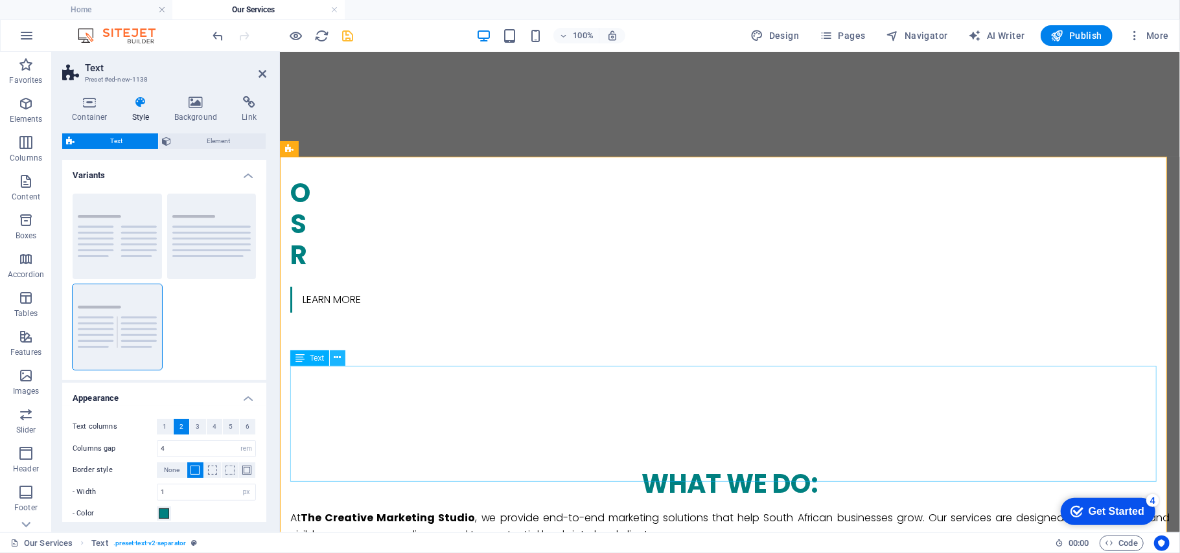
click at [340, 356] on icon at bounding box center [337, 358] width 7 height 14
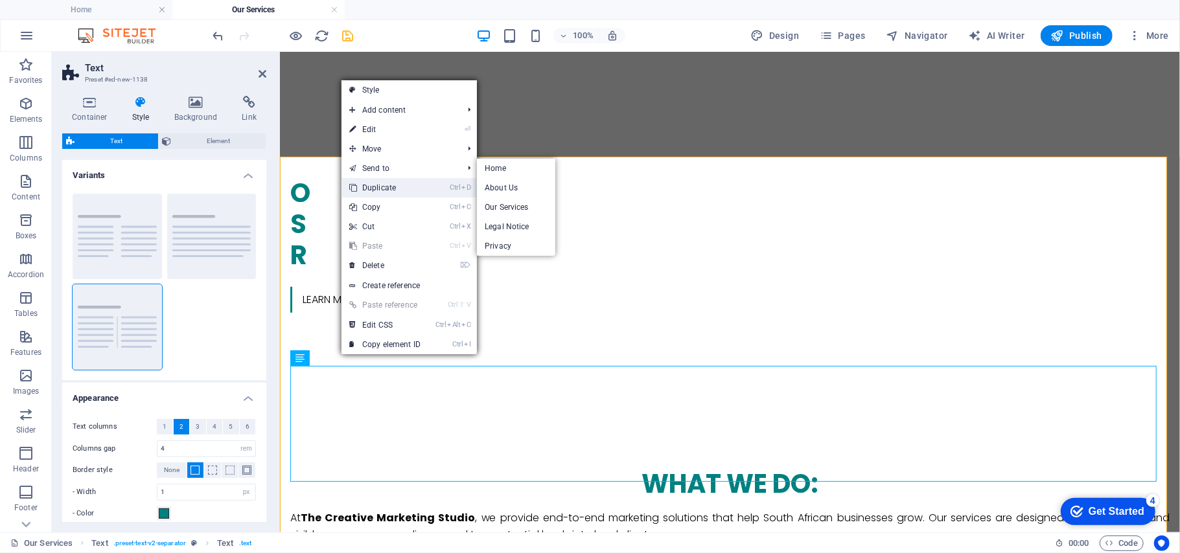
click at [385, 189] on link "Ctrl D Duplicate" at bounding box center [384, 187] width 87 height 19
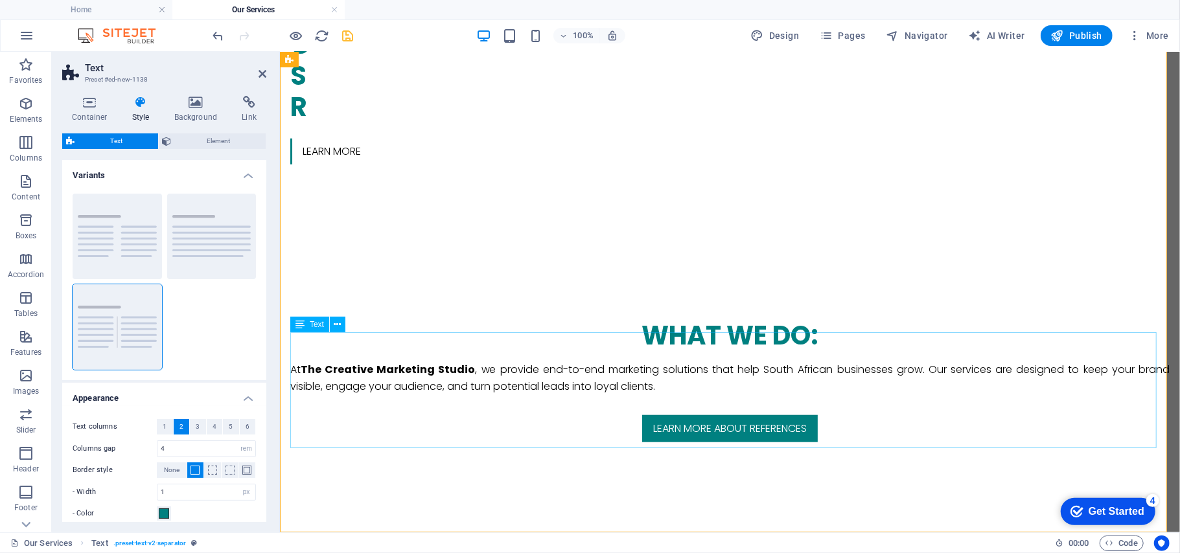
scroll to position [722, 0]
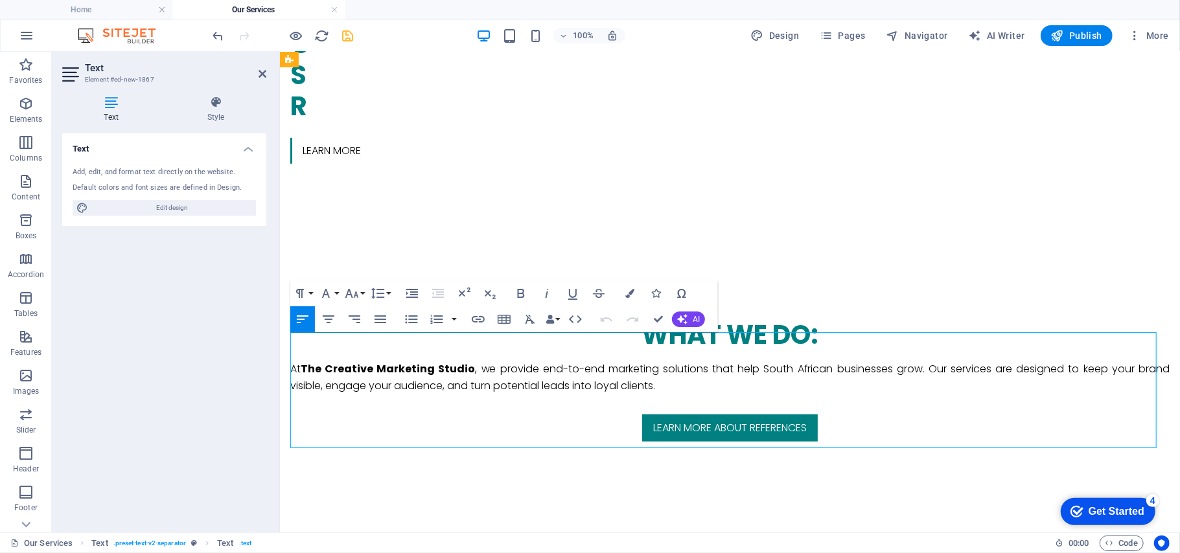
drag, startPoint x: 704, startPoint y: 410, endPoint x: 438, endPoint y: 354, distance: 272.0
drag, startPoint x: 290, startPoint y: 343, endPoint x: 679, endPoint y: 432, distance: 399.5
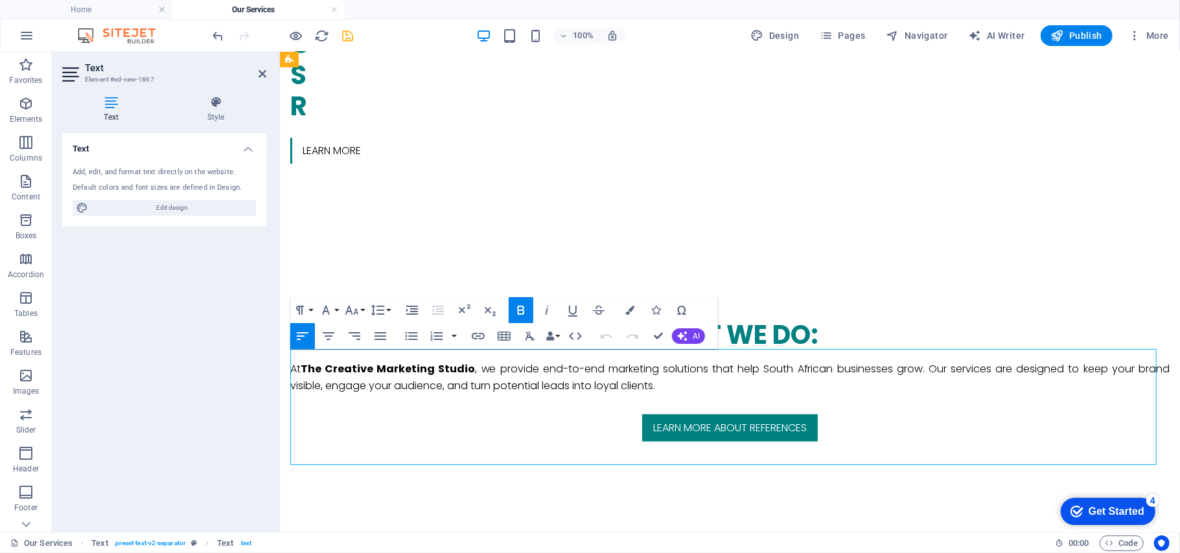
scroll to position [705, 0]
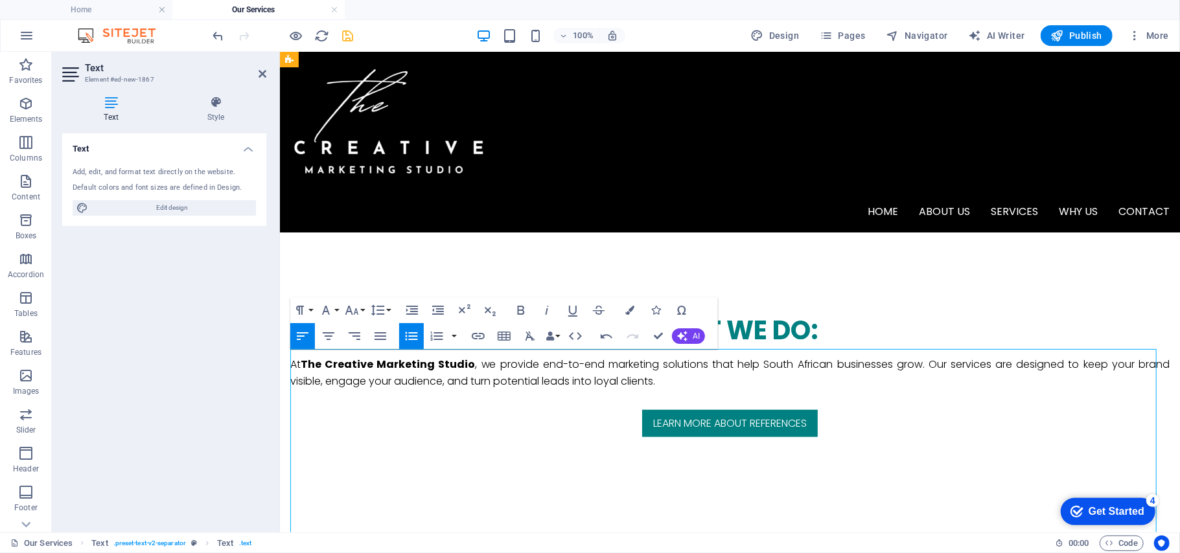
click at [413, 338] on icon "button" at bounding box center [412, 336] width 12 height 8
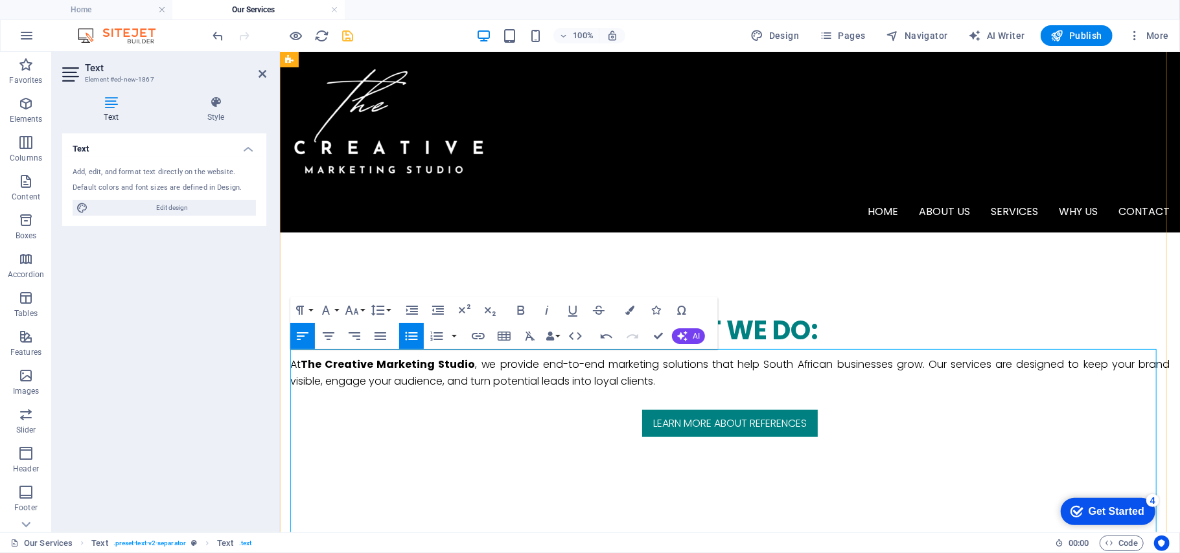
click at [408, 345] on button "Unordered List" at bounding box center [411, 336] width 25 height 26
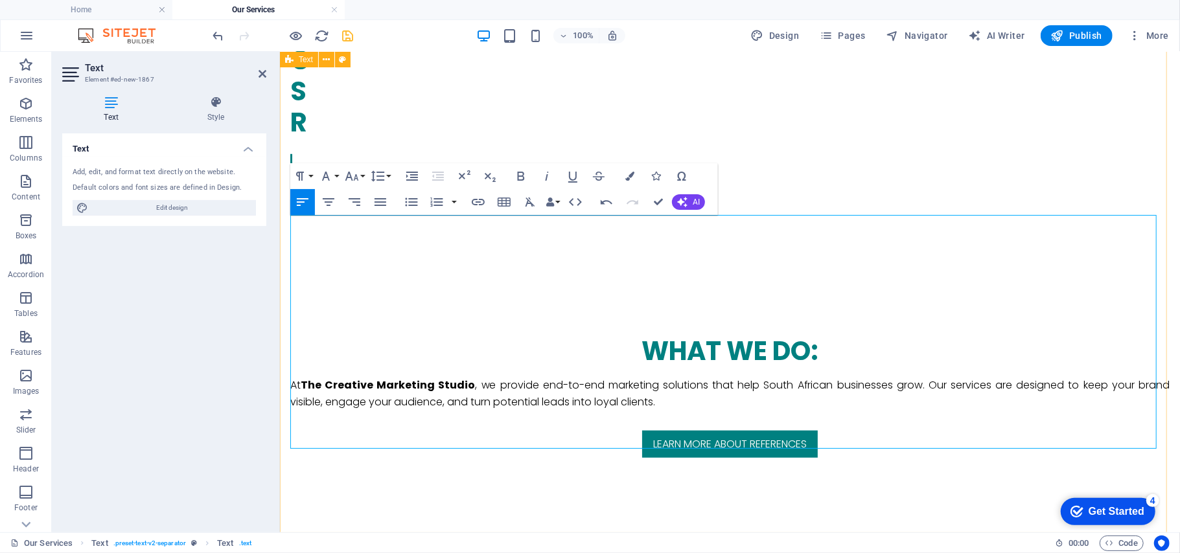
scroll to position [840, 0]
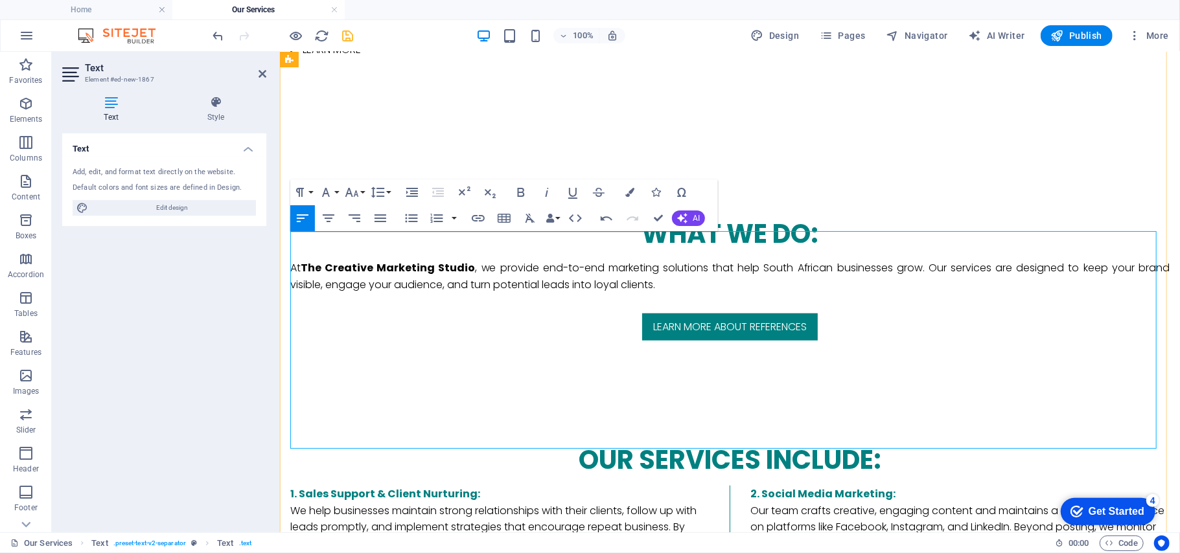
scroll to position [838, 0]
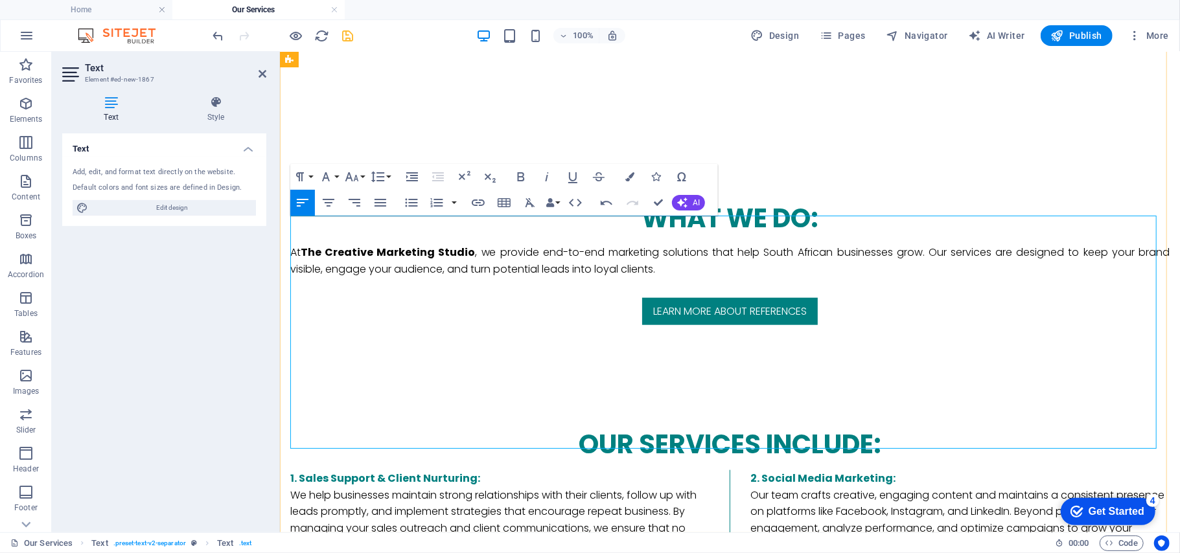
drag, startPoint x: 290, startPoint y: 295, endPoint x: 412, endPoint y: 450, distance: 197.9
click at [406, 208] on icon "button" at bounding box center [412, 203] width 16 height 16
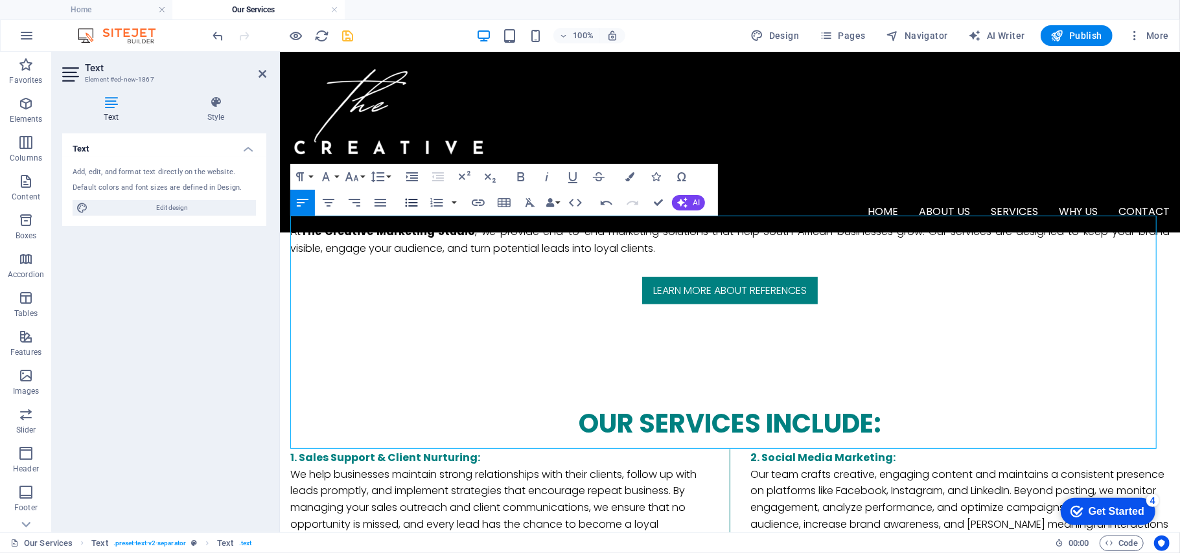
click at [406, 208] on icon "button" at bounding box center [412, 203] width 16 height 16
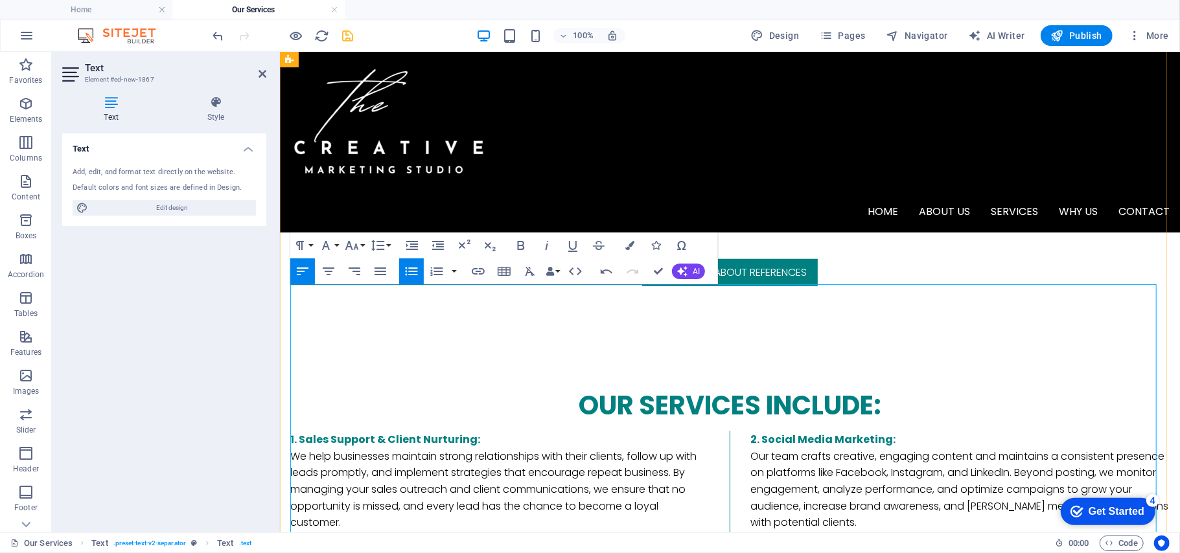
scroll to position [770, 0]
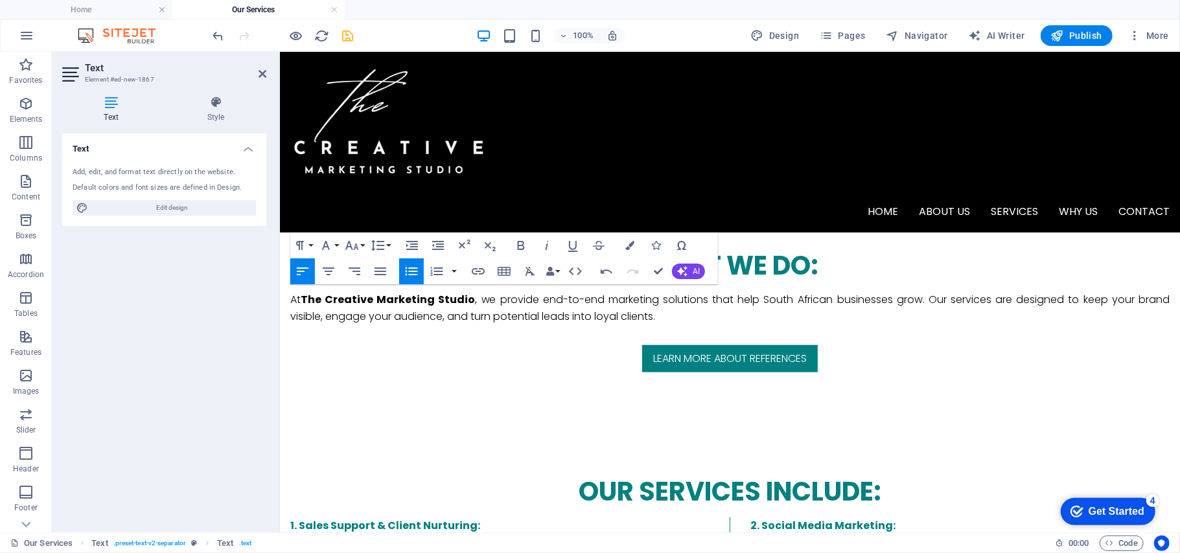
drag, startPoint x: 728, startPoint y: 466, endPoint x: 728, endPoint y: 474, distance: 7.8
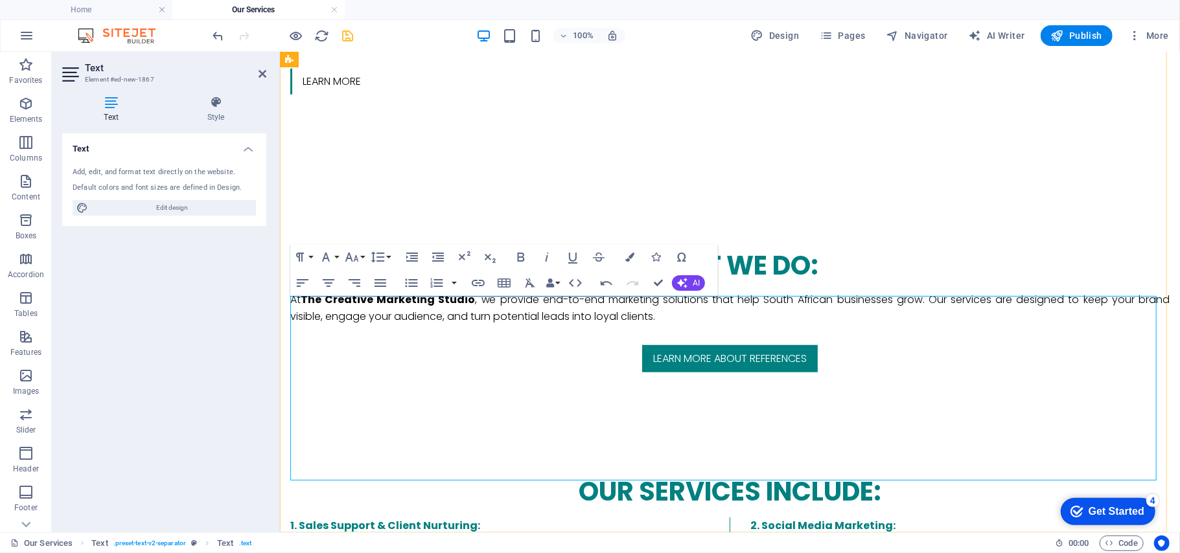
drag, startPoint x: 705, startPoint y: 479, endPoint x: 716, endPoint y: 484, distance: 11.6
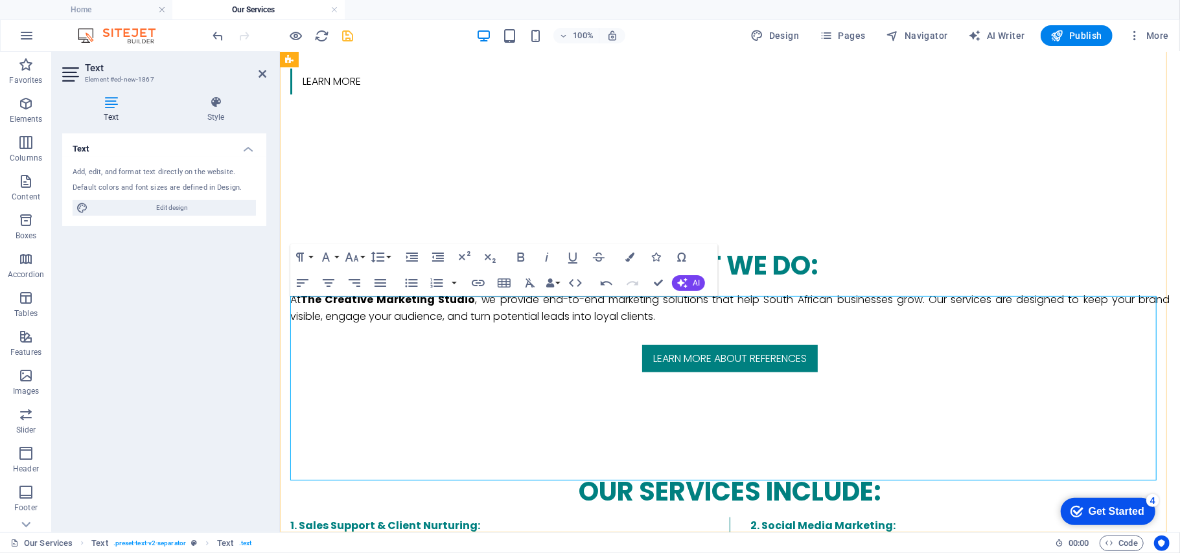
drag, startPoint x: 727, startPoint y: 477, endPoint x: 726, endPoint y: 511, distance: 34.4
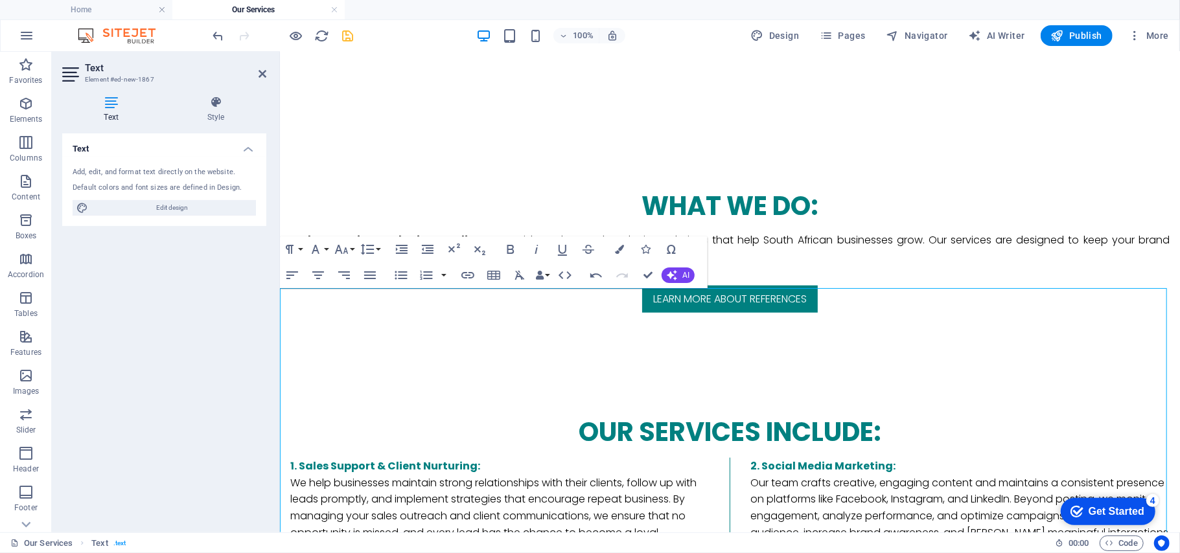
scroll to position [858, 0]
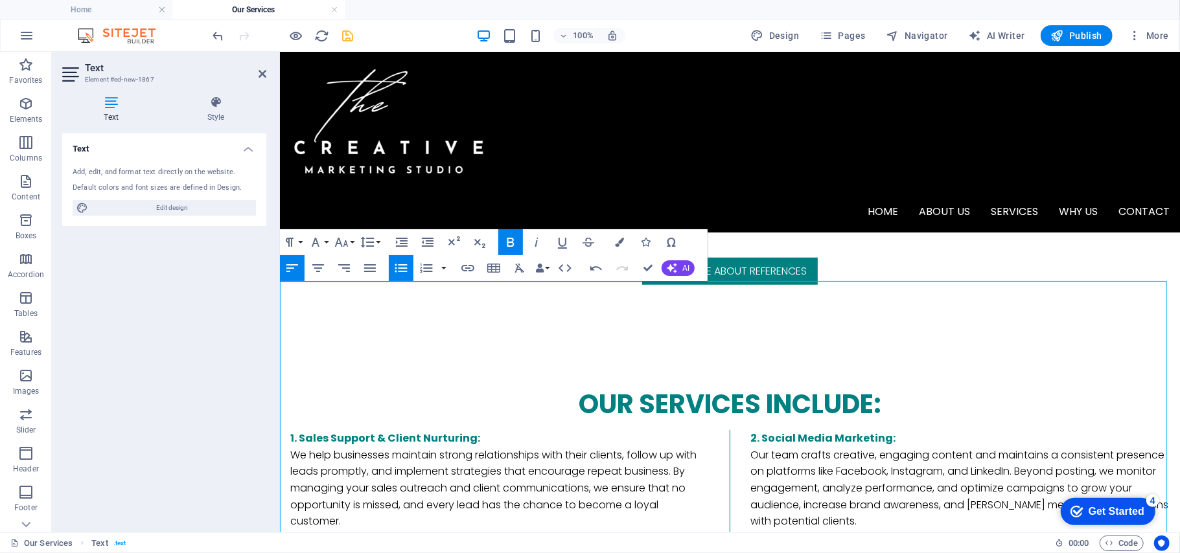
scroll to position [841, 0]
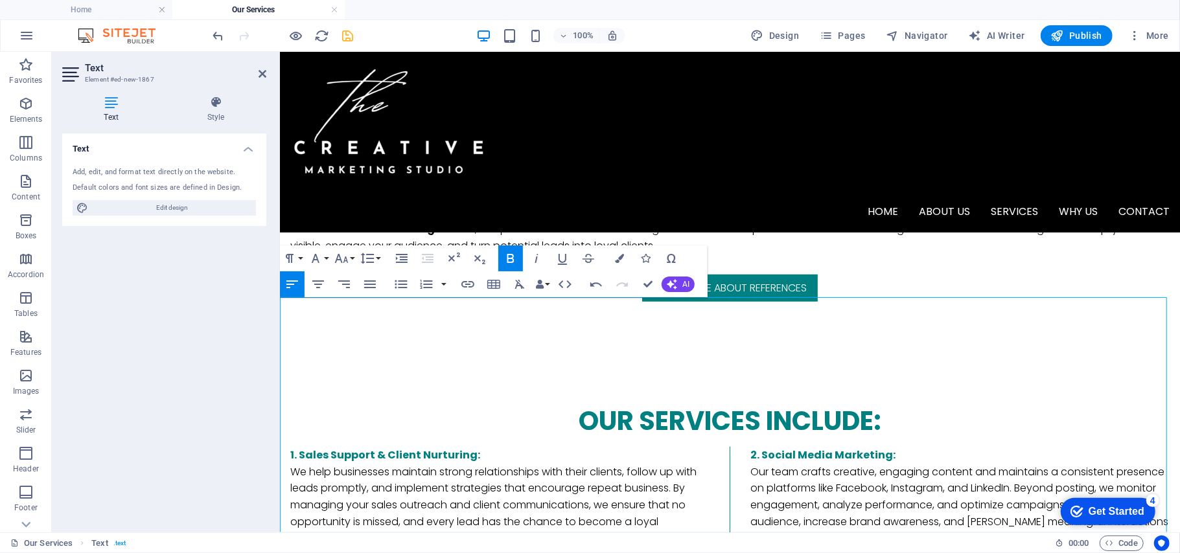
drag, startPoint x: 1005, startPoint y: 477, endPoint x: 695, endPoint y: 449, distance: 310.9
drag, startPoint x: 695, startPoint y: 449, endPoint x: 285, endPoint y: 448, distance: 410.1
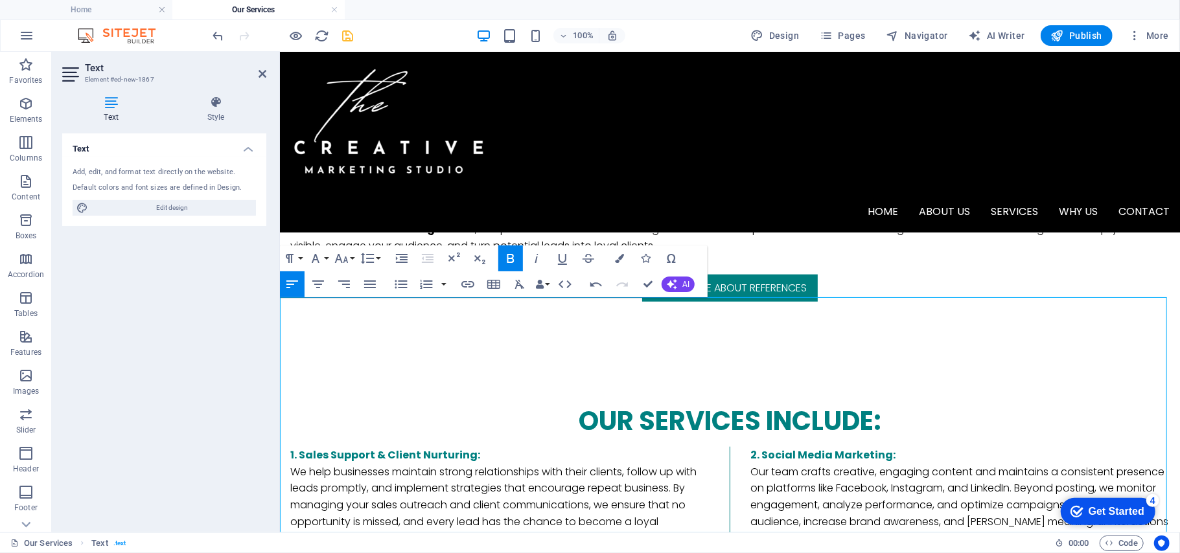
drag, startPoint x: 1019, startPoint y: 480, endPoint x: 281, endPoint y: 428, distance: 740.3
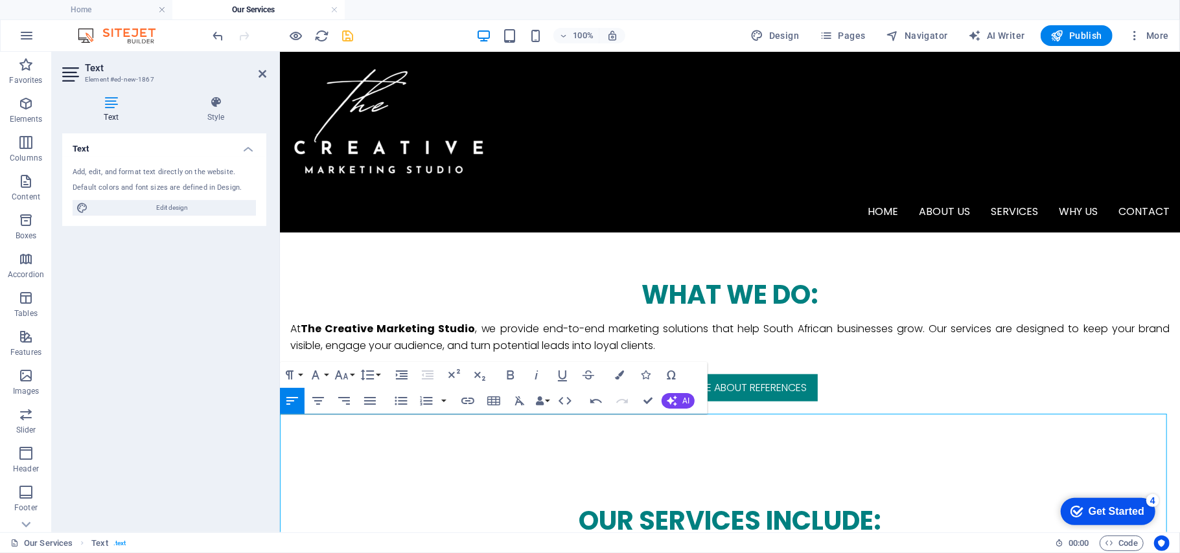
scroll to position [724, 0]
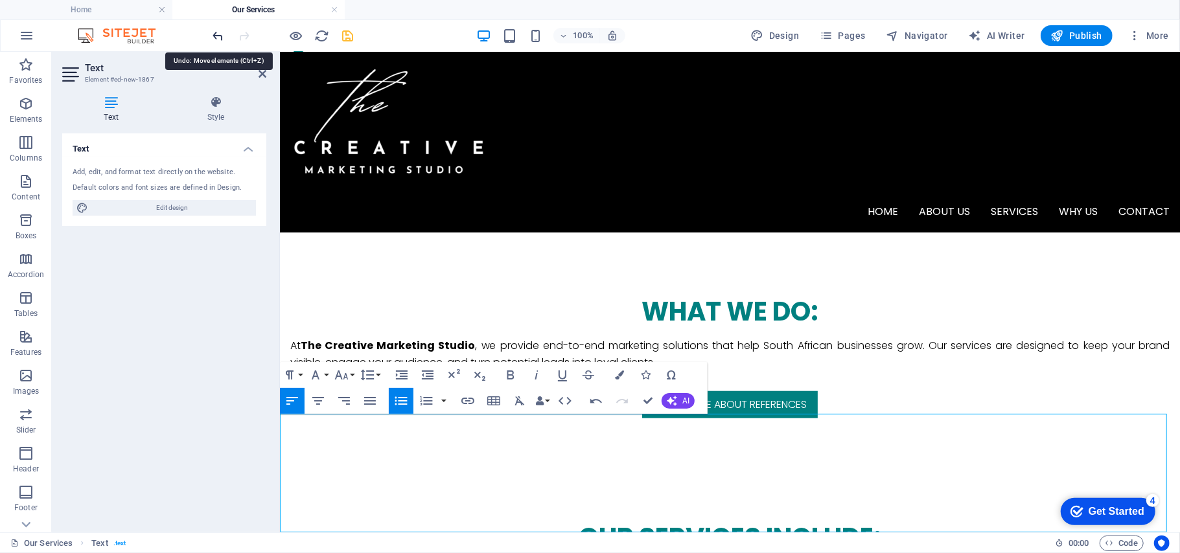
click at [218, 34] on icon "undo" at bounding box center [218, 36] width 15 height 15
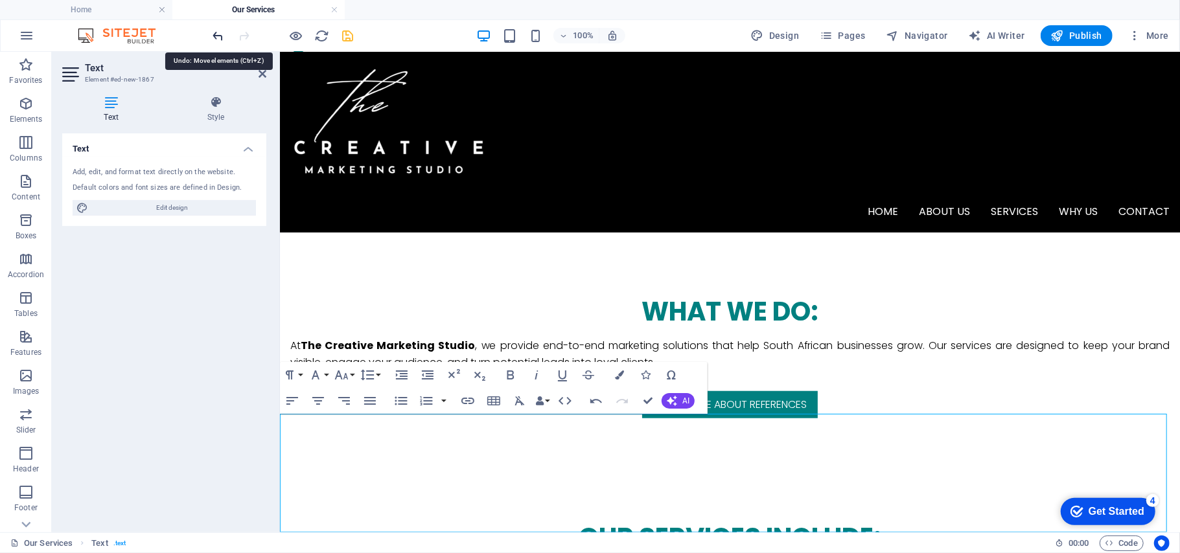
click at [218, 34] on icon "undo" at bounding box center [218, 36] width 15 height 15
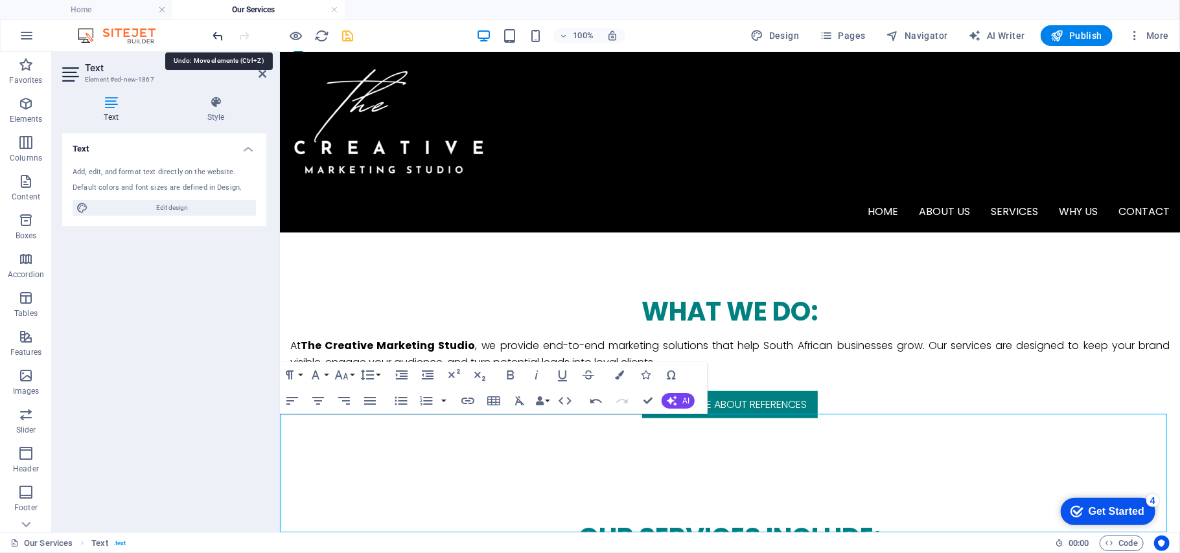
click at [218, 34] on icon "undo" at bounding box center [218, 36] width 15 height 15
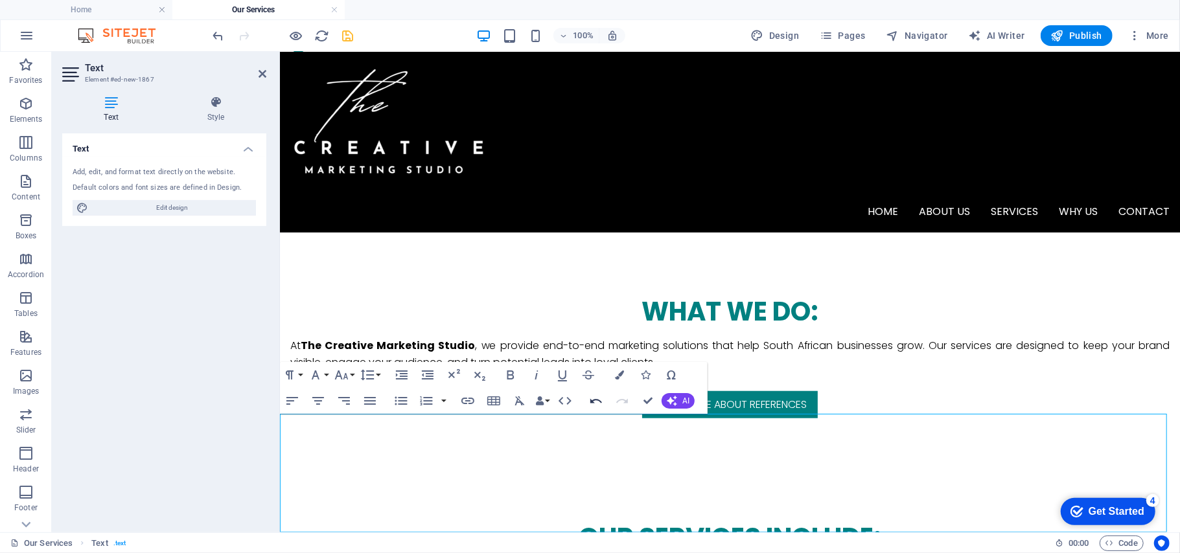
click at [599, 403] on icon "button" at bounding box center [596, 401] width 16 height 16
click at [597, 403] on icon "button" at bounding box center [596, 401] width 16 height 16
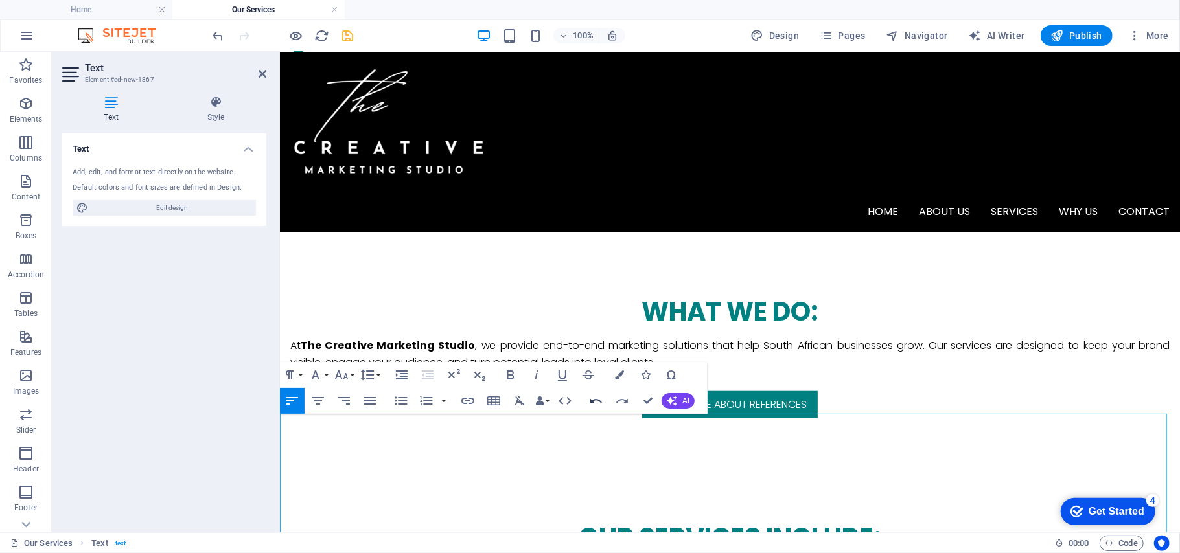
click at [597, 403] on icon "button" at bounding box center [596, 401] width 16 height 16
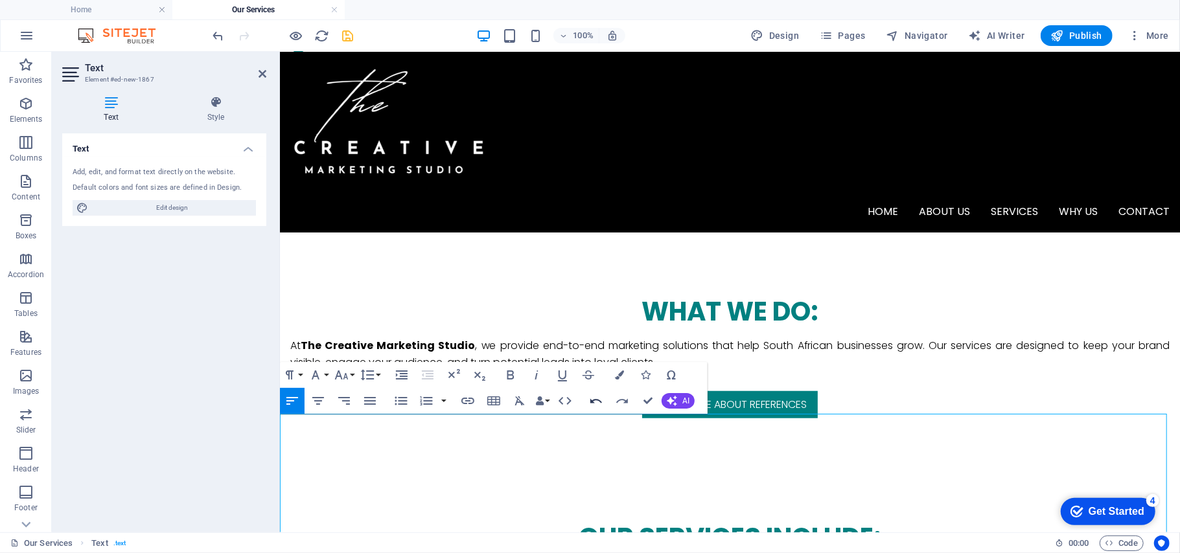
click at [597, 403] on icon "button" at bounding box center [596, 401] width 16 height 16
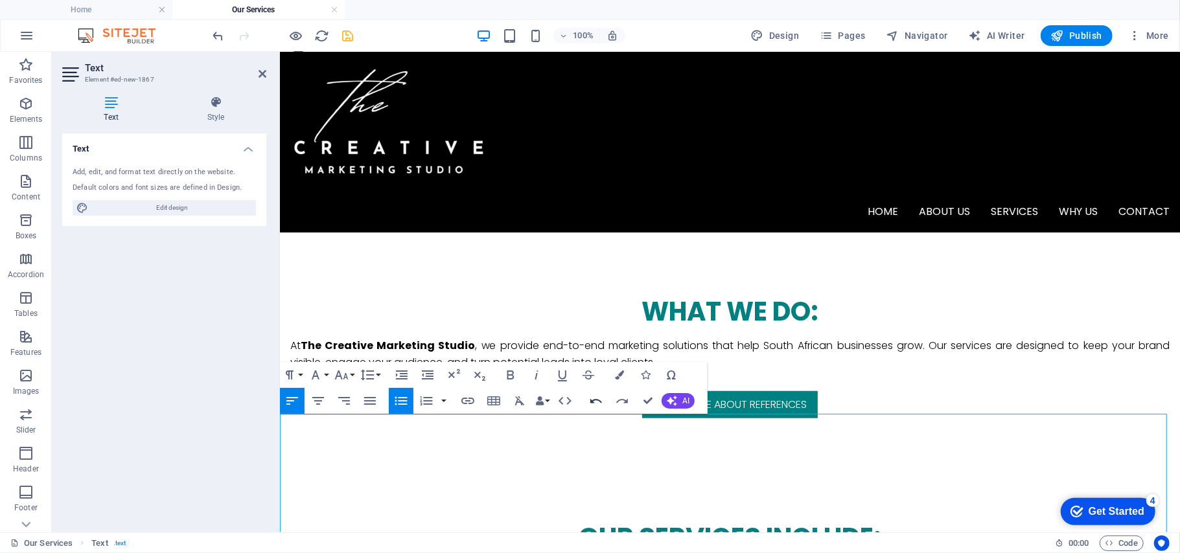
click at [597, 403] on icon "button" at bounding box center [596, 401] width 16 height 16
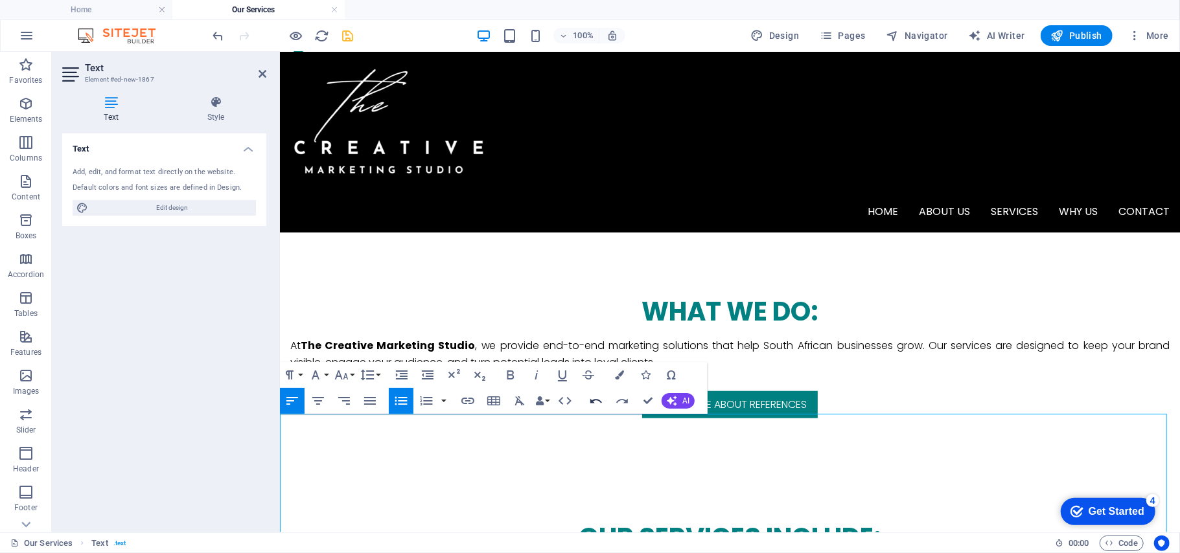
click at [597, 403] on icon "button" at bounding box center [596, 401] width 16 height 16
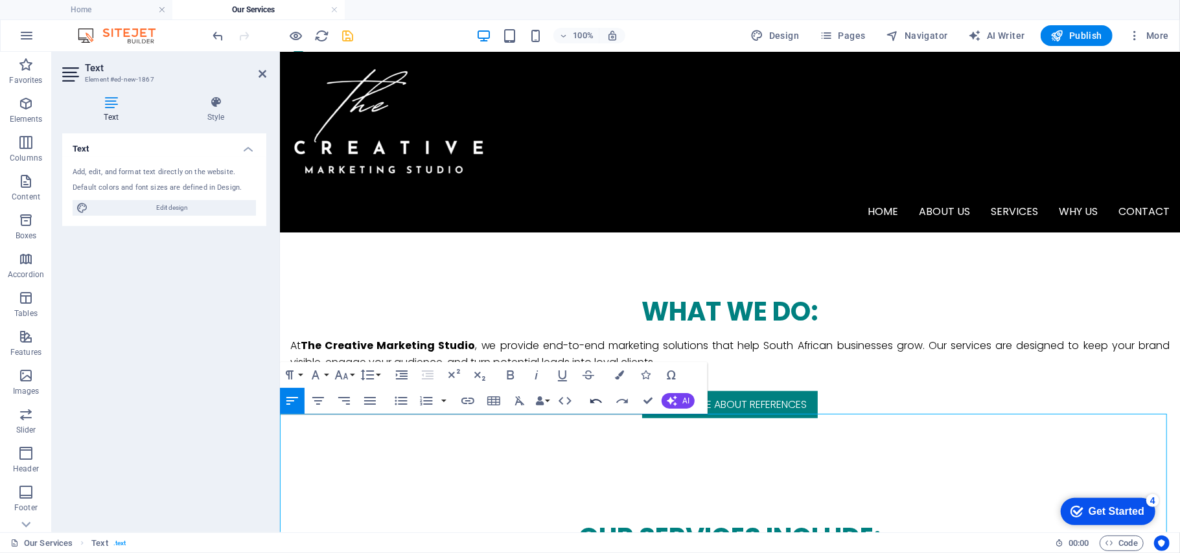
click at [597, 403] on icon "button" at bounding box center [596, 401] width 16 height 16
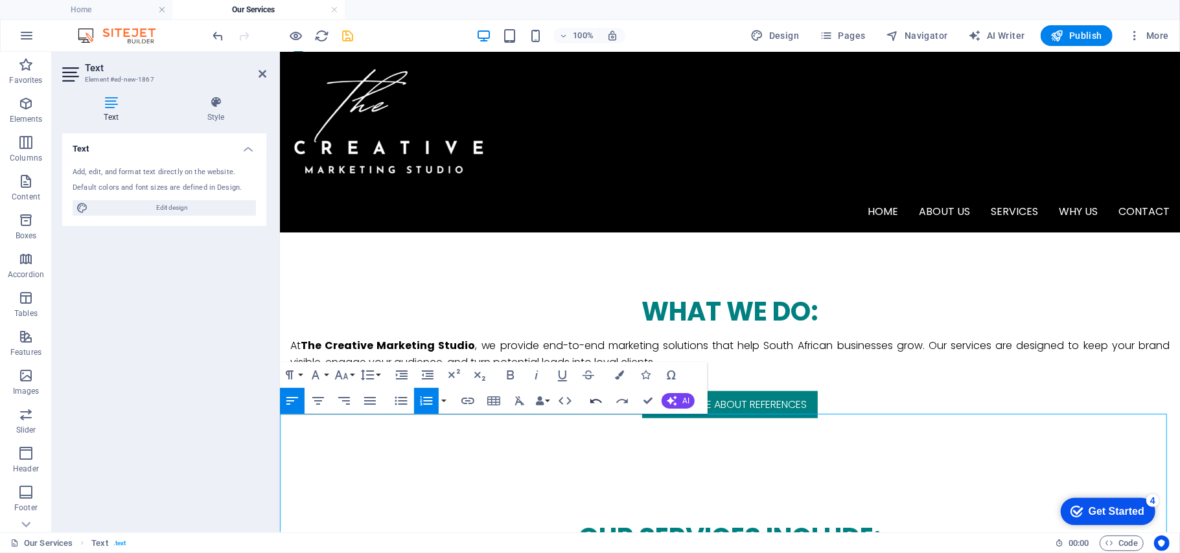
click at [597, 403] on icon "button" at bounding box center [596, 401] width 16 height 16
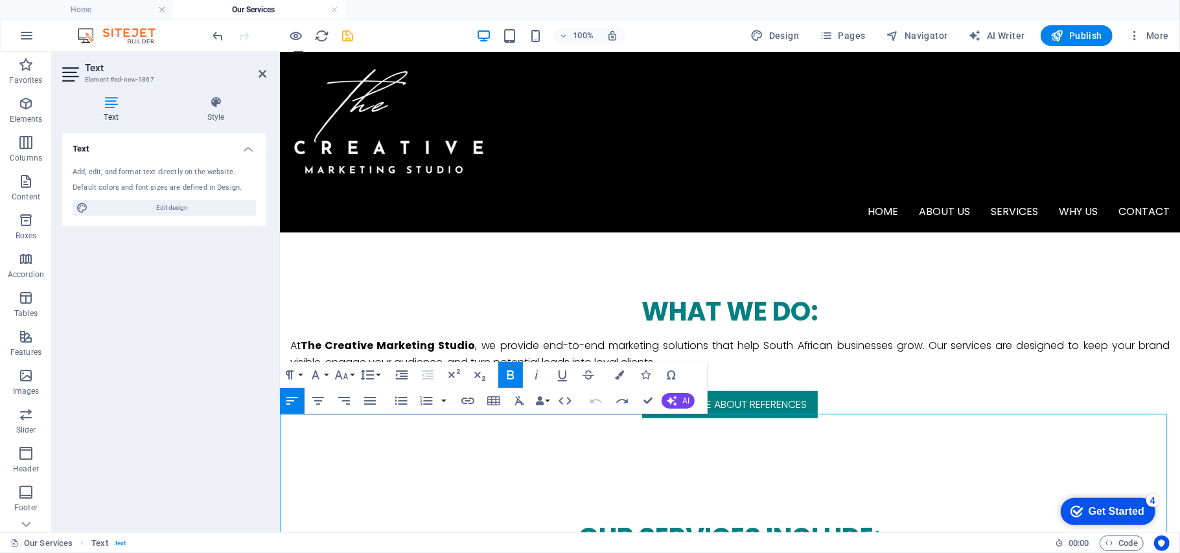
click at [597, 403] on icon "button" at bounding box center [596, 401] width 16 height 16
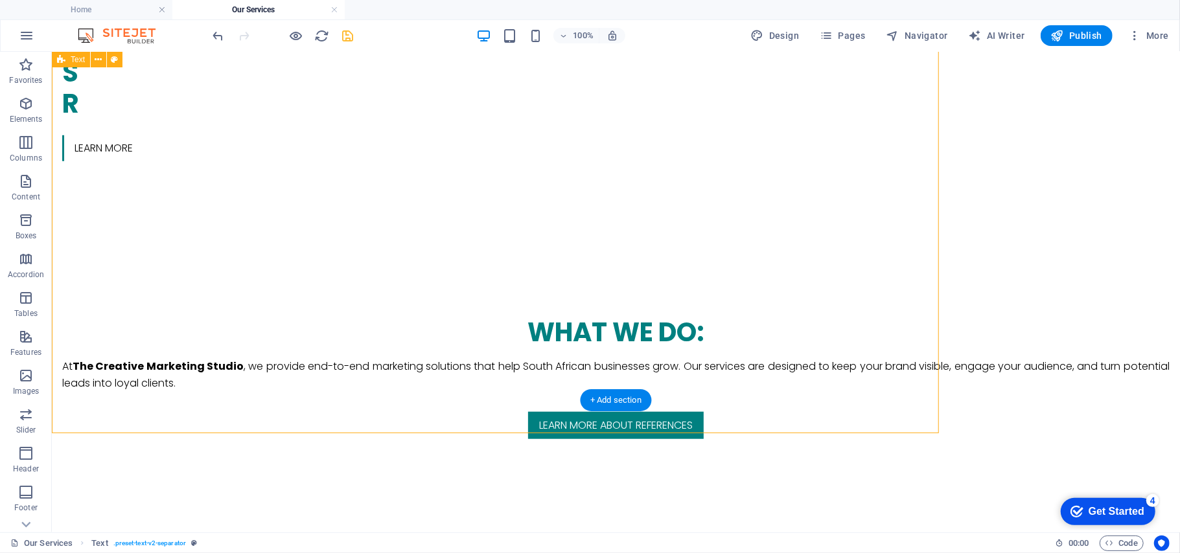
scroll to position [705, 0]
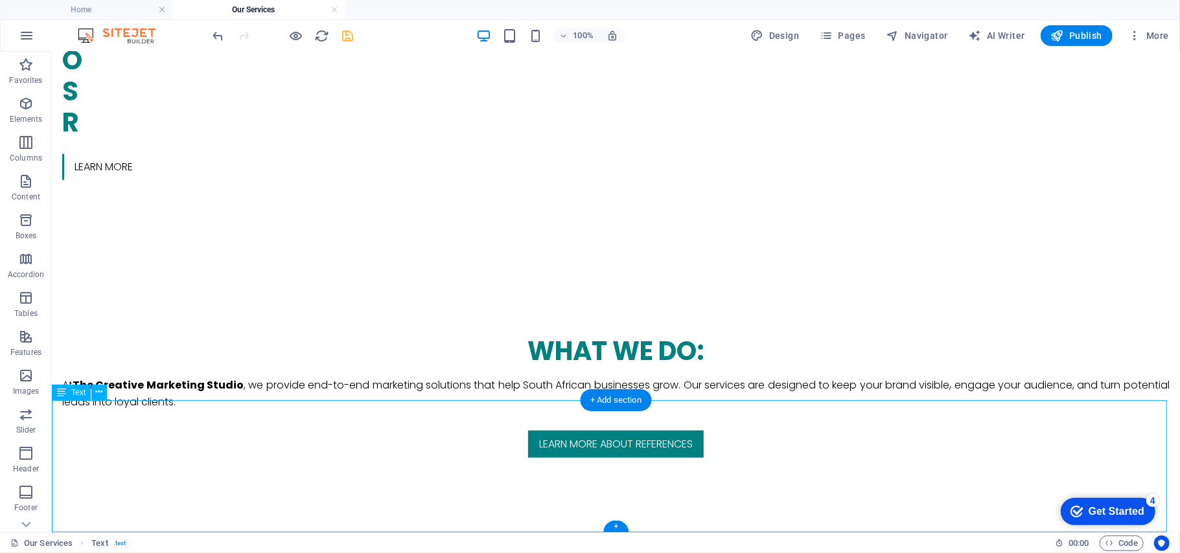
drag, startPoint x: 537, startPoint y: 515, endPoint x: 116, endPoint y: 412, distance: 433.5
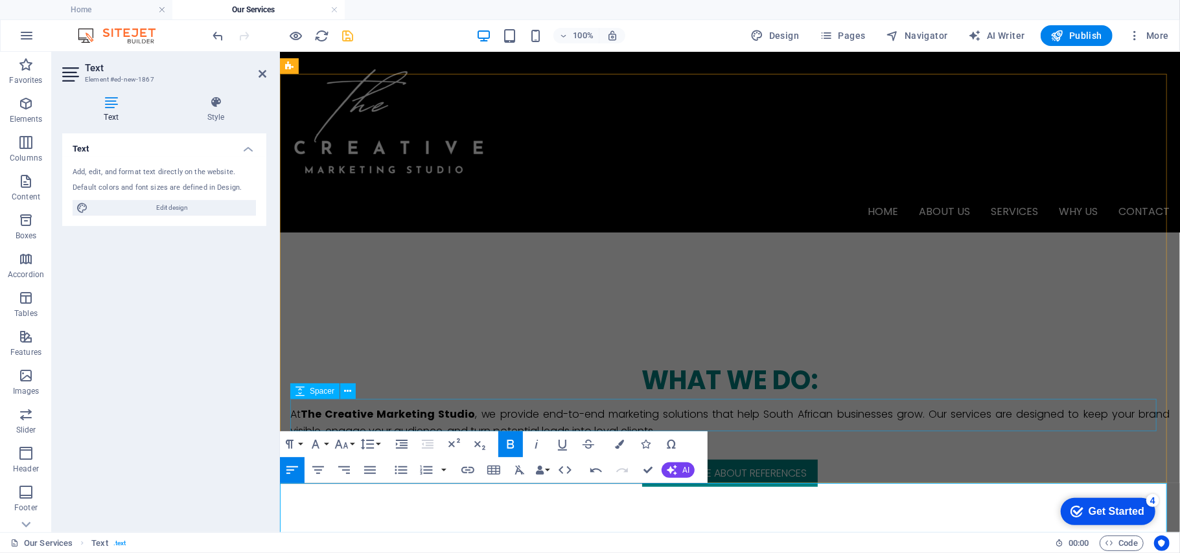
scroll to position [623, 0]
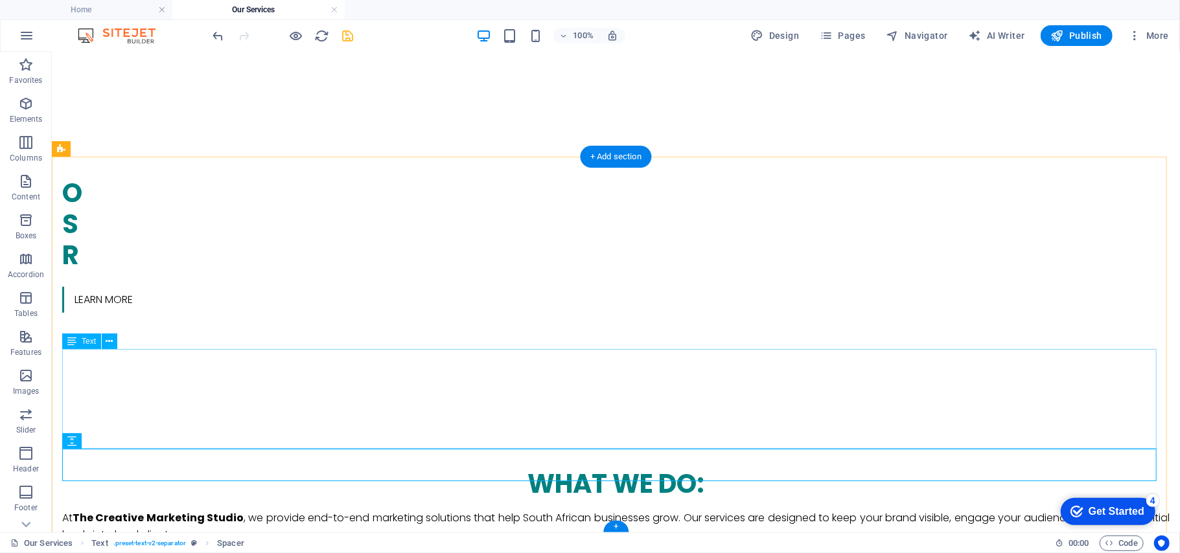
click at [107, 345] on icon at bounding box center [109, 342] width 7 height 14
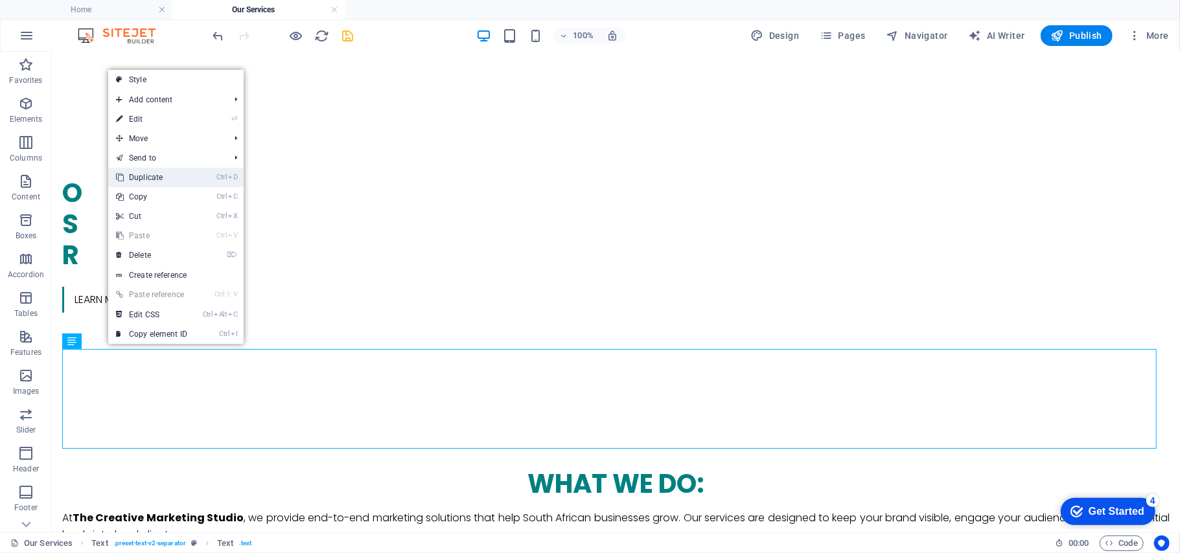
drag, startPoint x: 166, startPoint y: 174, endPoint x: 115, endPoint y: 126, distance: 70.6
click at [166, 174] on link "Ctrl D Duplicate" at bounding box center [151, 177] width 87 height 19
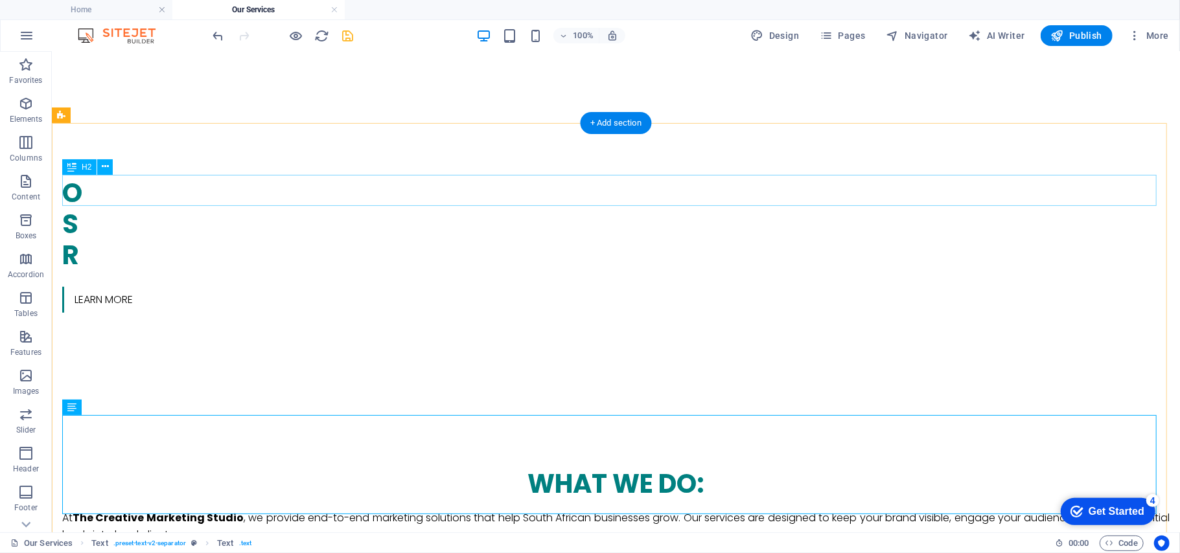
scroll to position [606, 0]
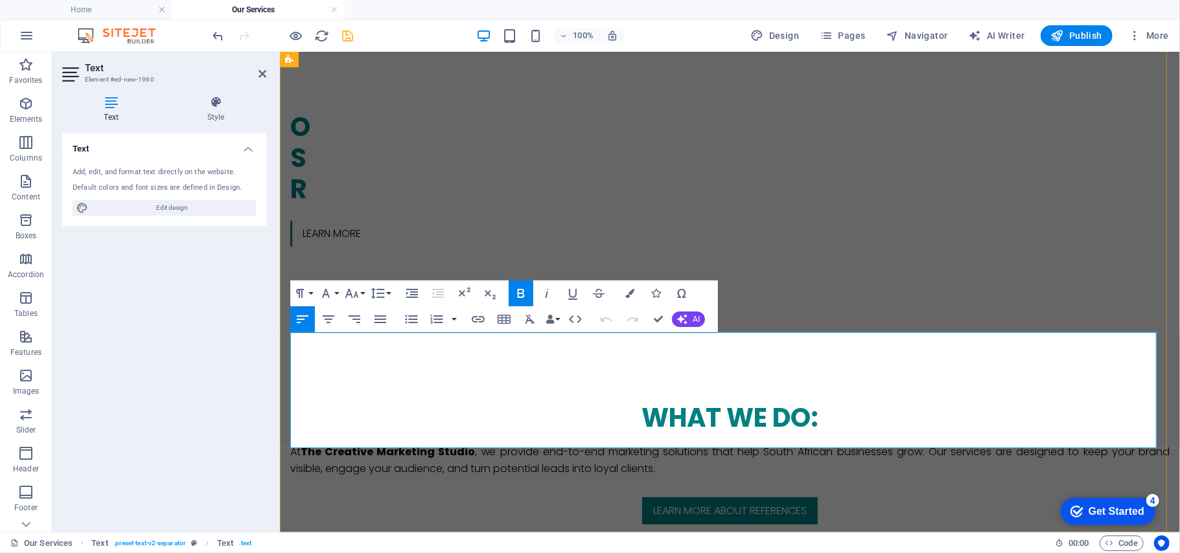
scroll to position [722, 0]
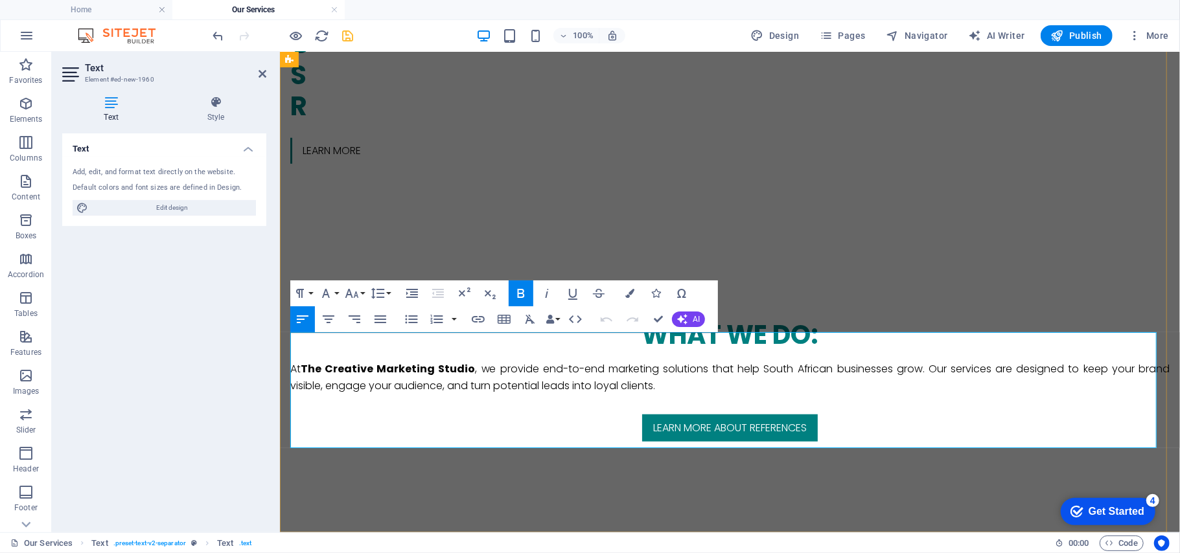
drag, startPoint x: 699, startPoint y: 409, endPoint x: 281, endPoint y: 334, distance: 425.2
select select "rem"
select select "px"
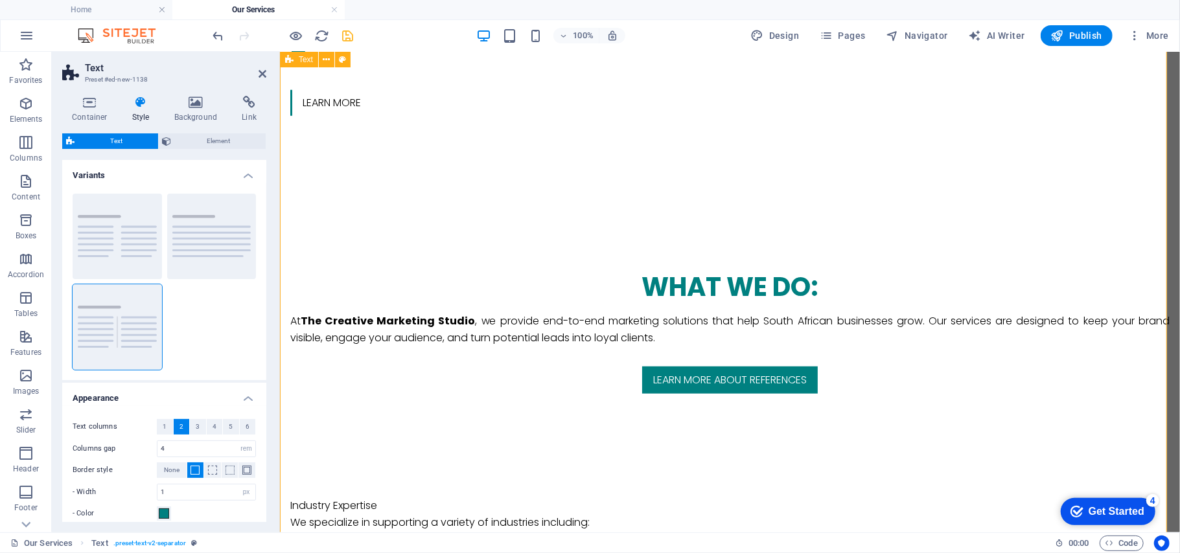
scroll to position [838, 0]
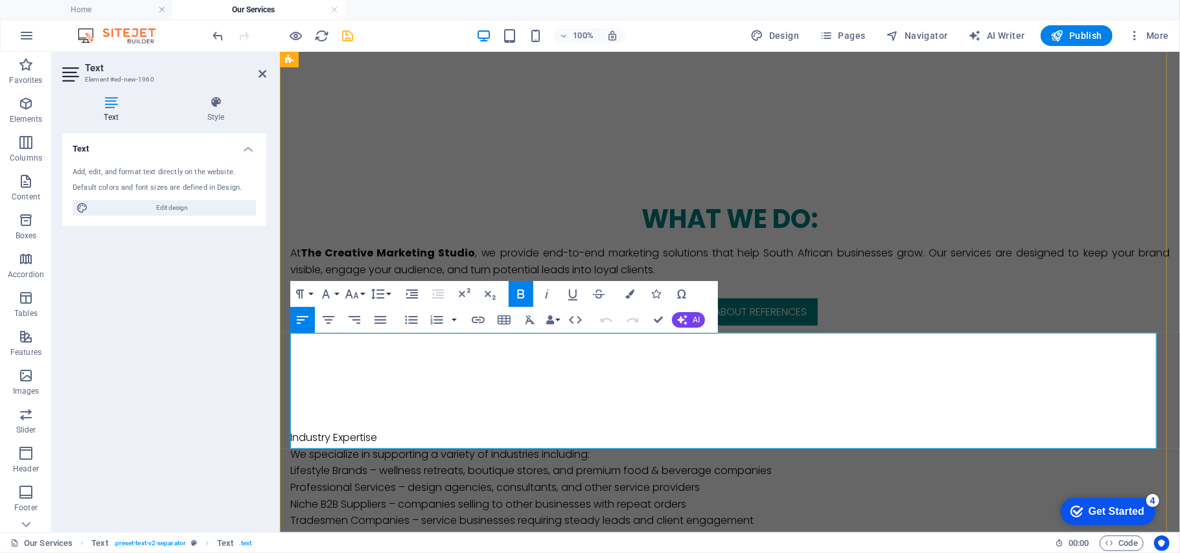
drag, startPoint x: 702, startPoint y: 410, endPoint x: 287, endPoint y: 344, distance: 419.8
select select "rem"
select select "px"
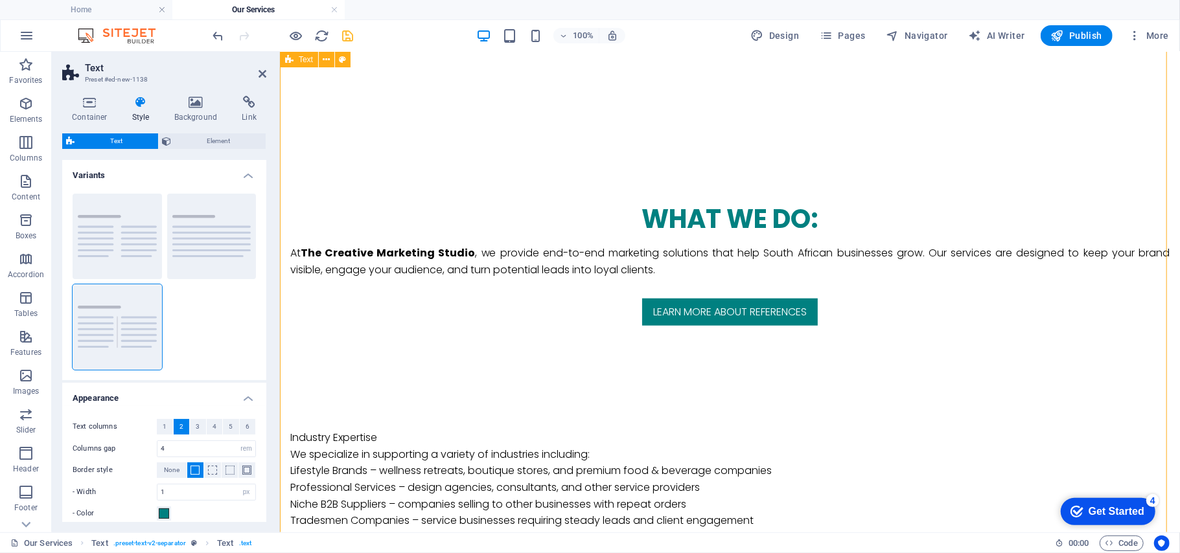
scroll to position [788, 0]
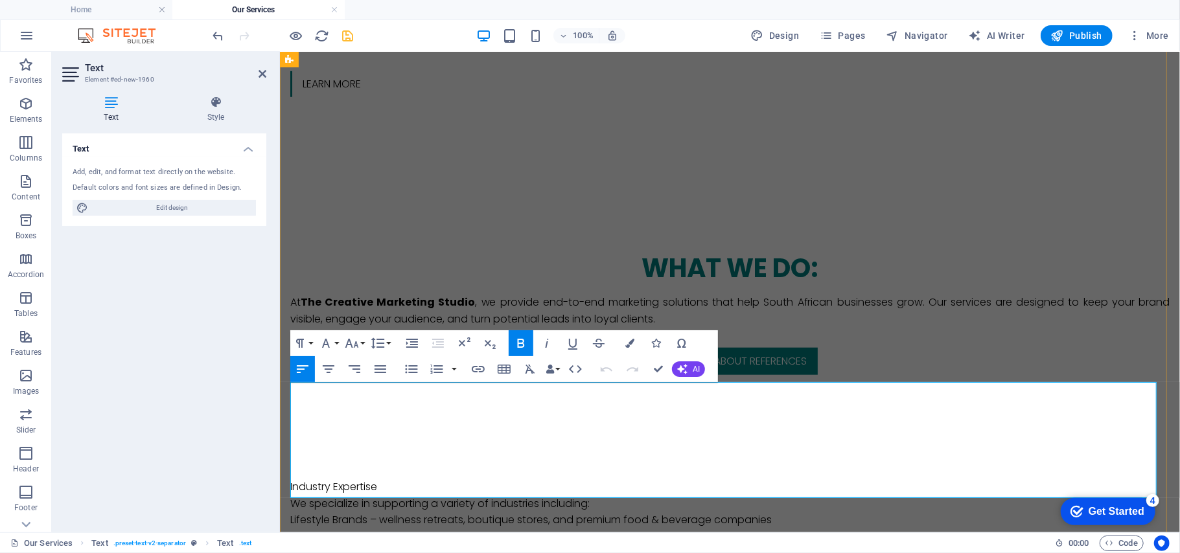
drag, startPoint x: 683, startPoint y: 457, endPoint x: 290, endPoint y: 387, distance: 400.0
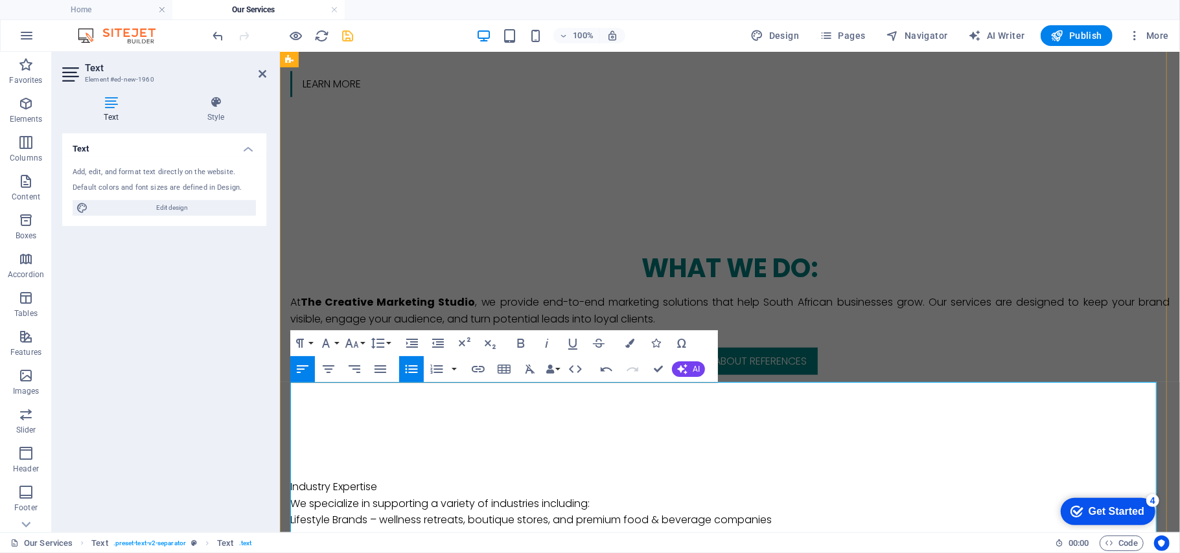
drag, startPoint x: 417, startPoint y: 455, endPoint x: 397, endPoint y: 436, distance: 27.9
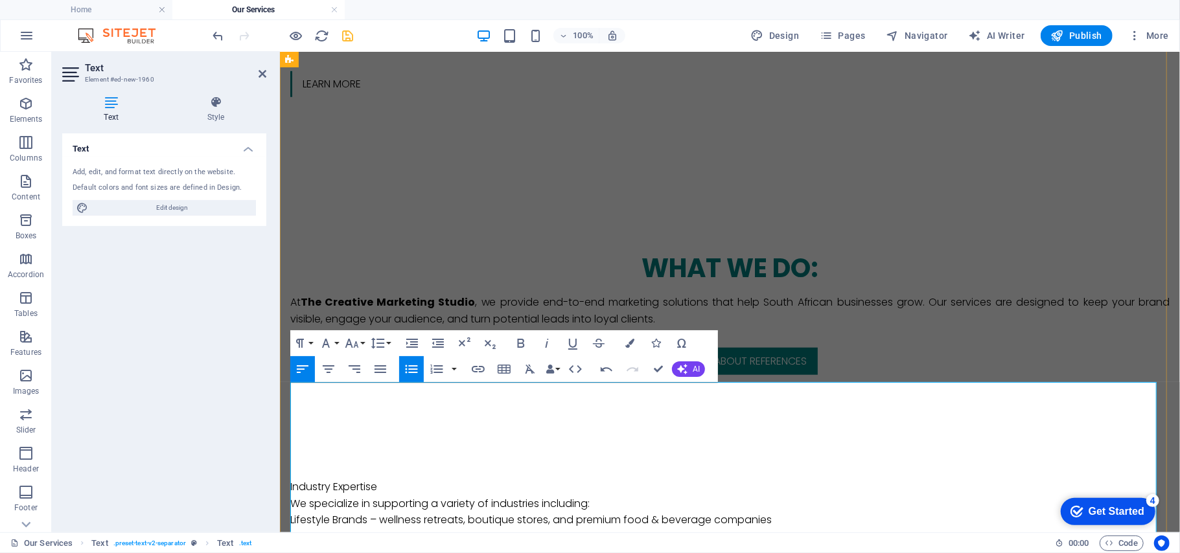
drag, startPoint x: 431, startPoint y: 477, endPoint x: 464, endPoint y: 485, distance: 34.1
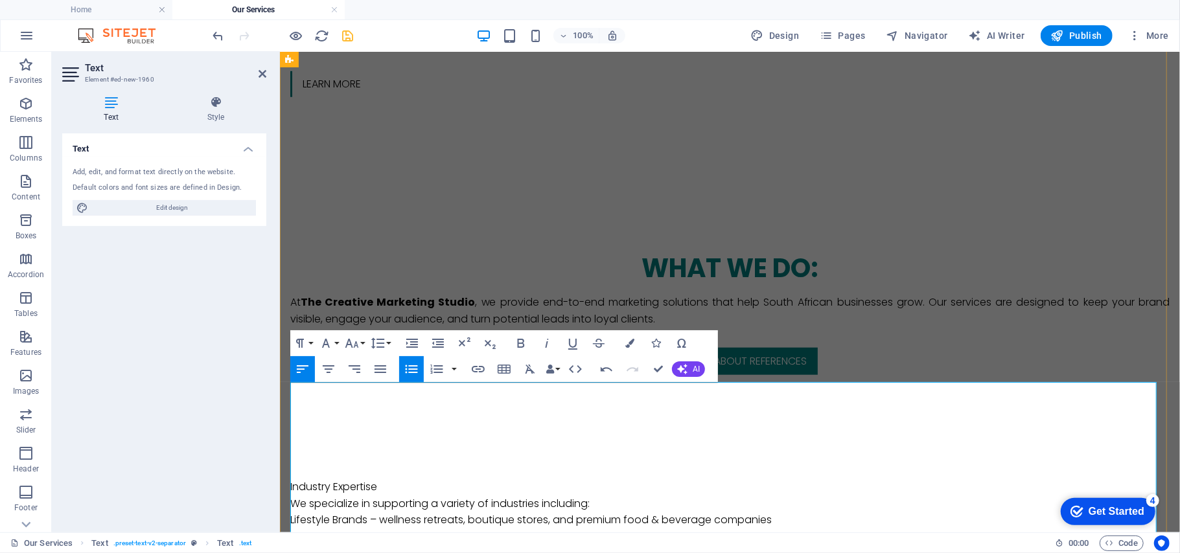
drag, startPoint x: 431, startPoint y: 513, endPoint x: 441, endPoint y: 516, distance: 10.7
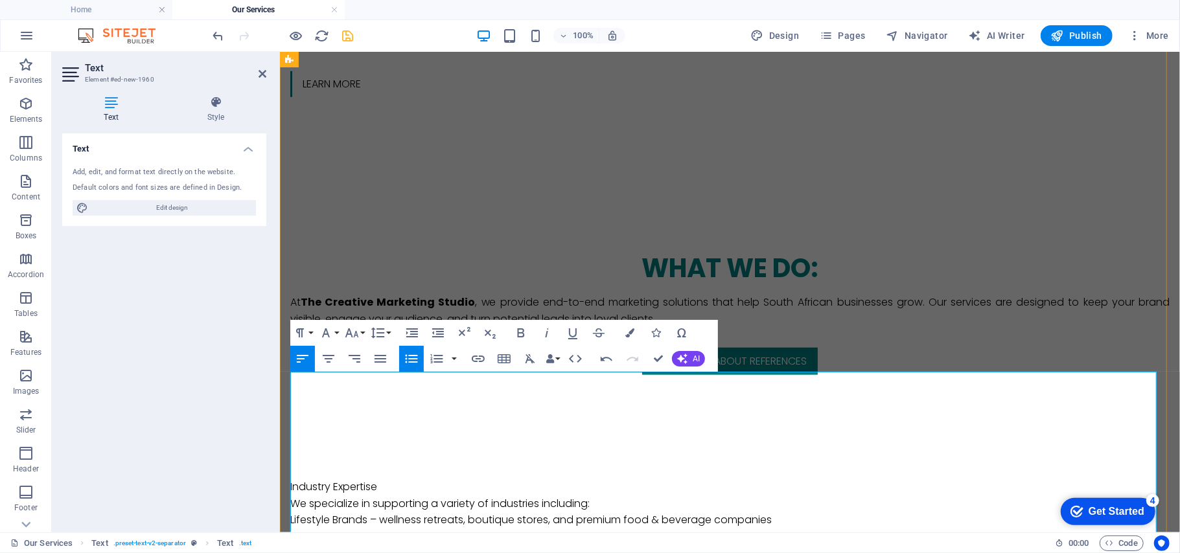
scroll to position [799, 0]
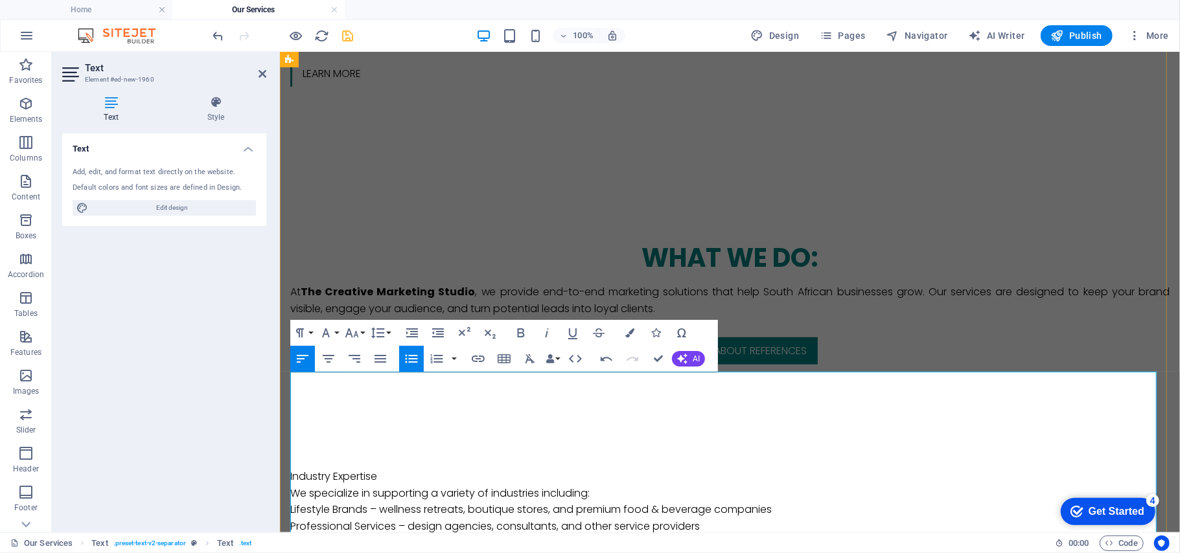
drag, startPoint x: 415, startPoint y: 501, endPoint x: 452, endPoint y: 511, distance: 38.4
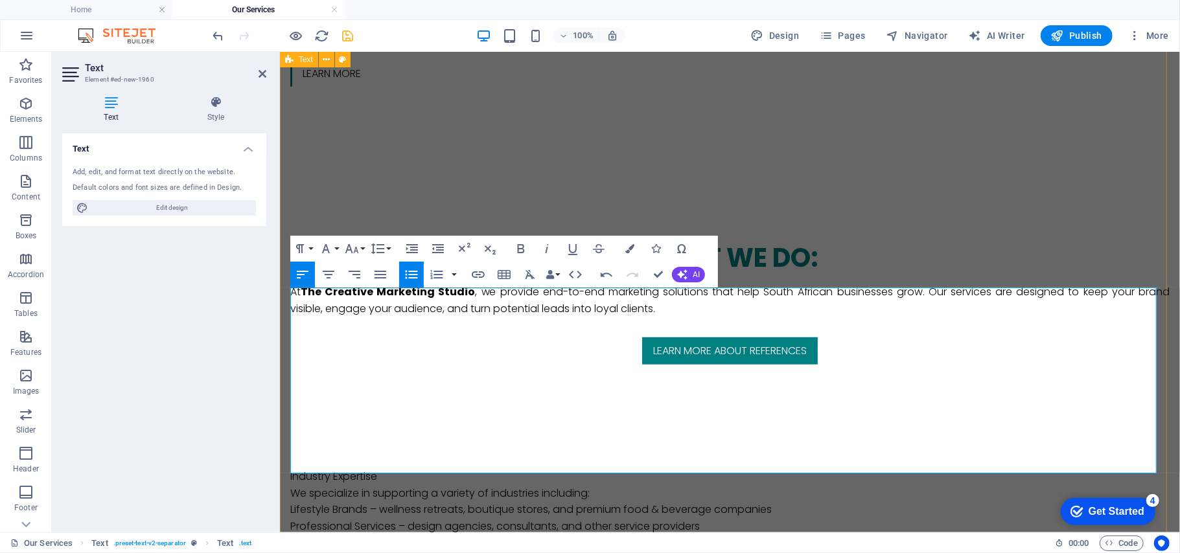
scroll to position [885, 0]
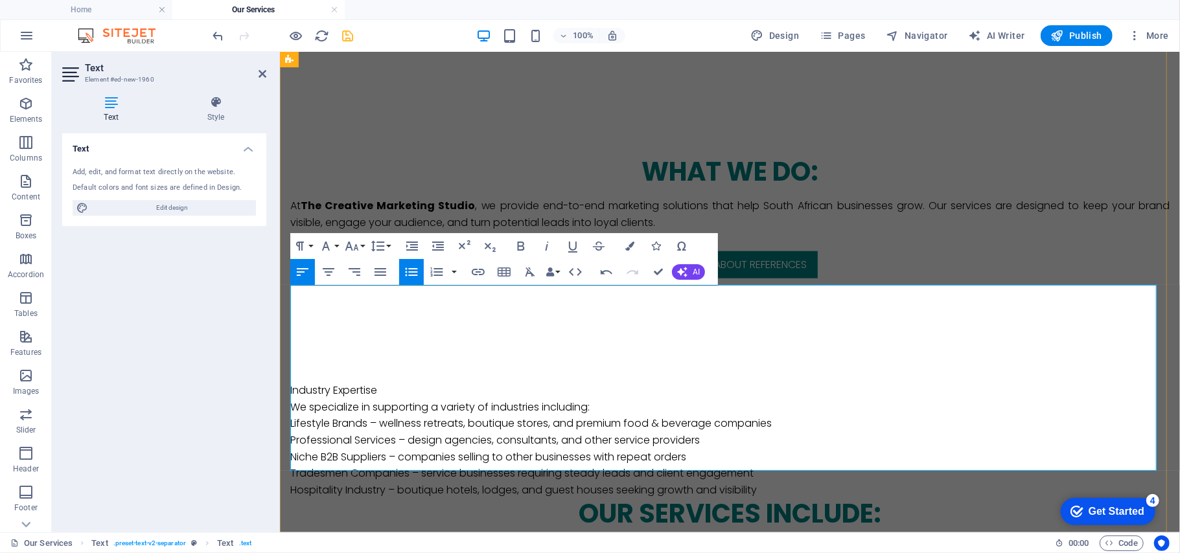
drag, startPoint x: 428, startPoint y: 446, endPoint x: 442, endPoint y: 451, distance: 15.6
drag, startPoint x: 442, startPoint y: 451, endPoint x: 487, endPoint y: 464, distance: 46.5
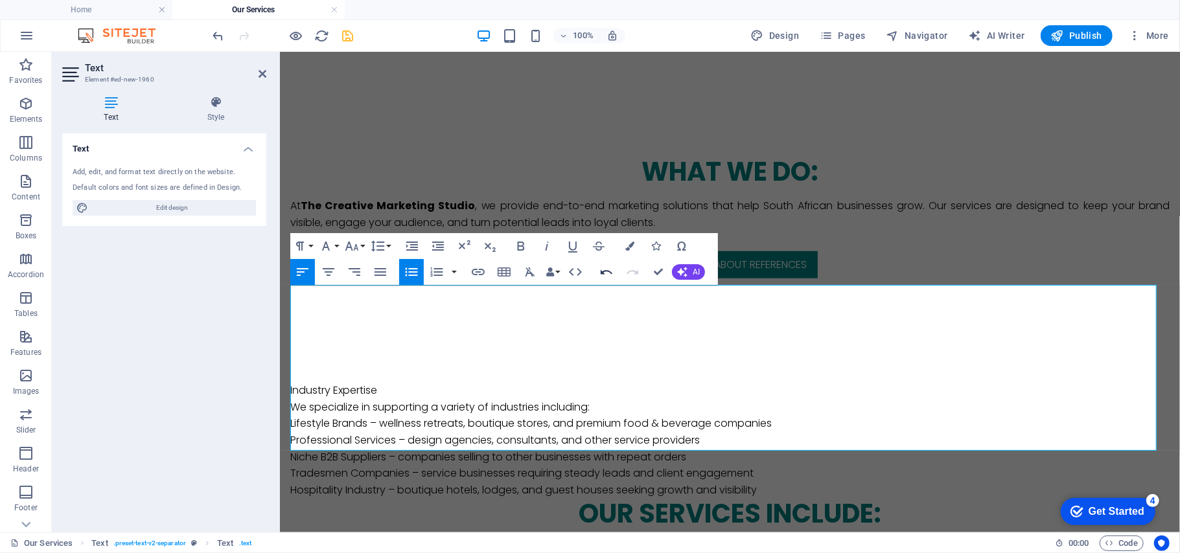
click at [602, 273] on icon "button" at bounding box center [607, 272] width 12 height 5
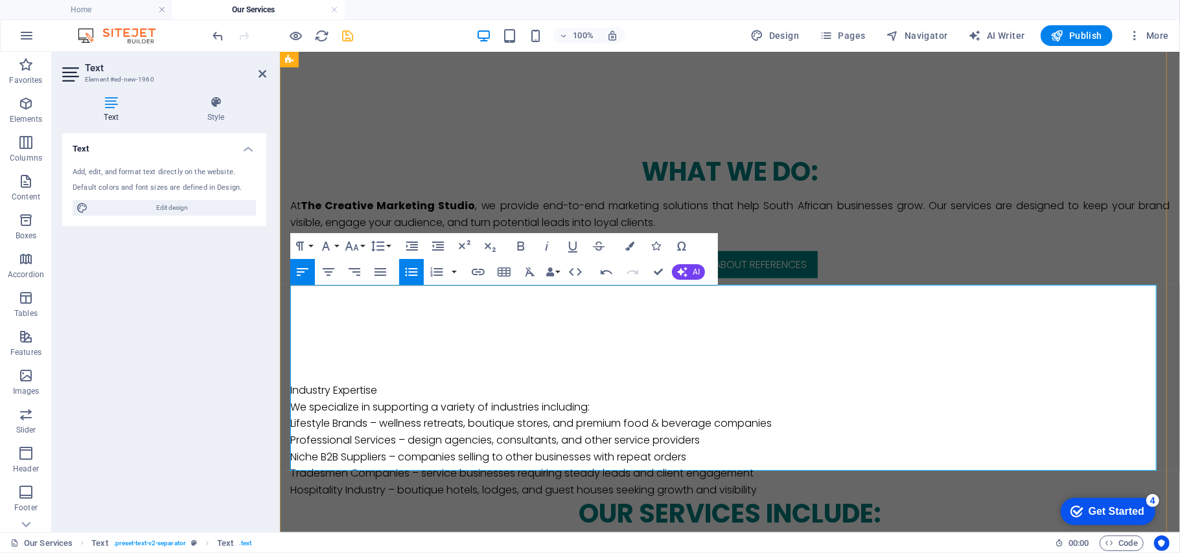
drag, startPoint x: 458, startPoint y: 453, endPoint x: 463, endPoint y: 458, distance: 7.3
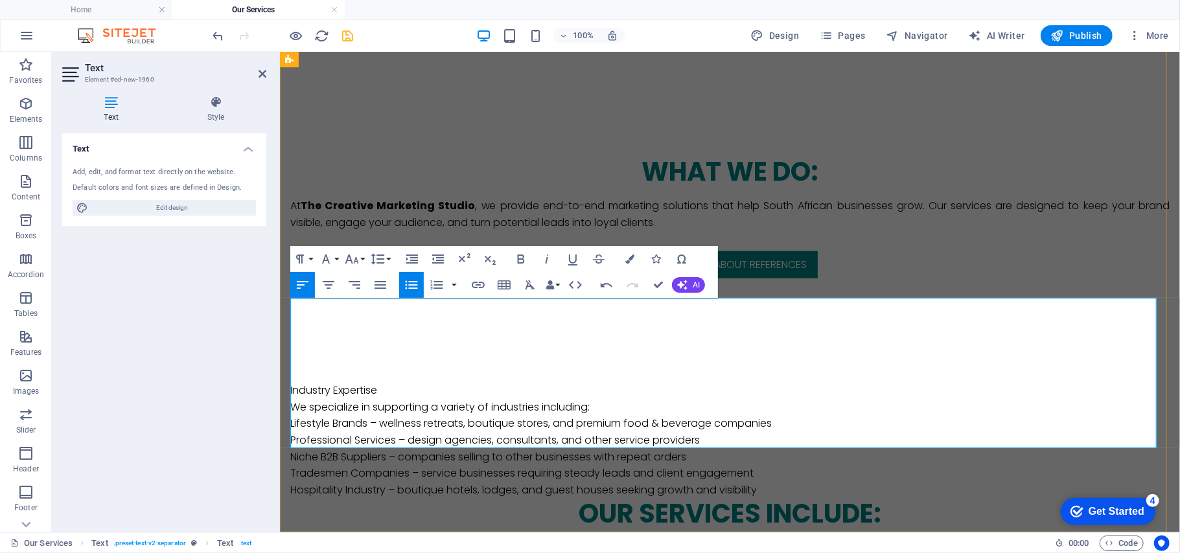
scroll to position [872, 0]
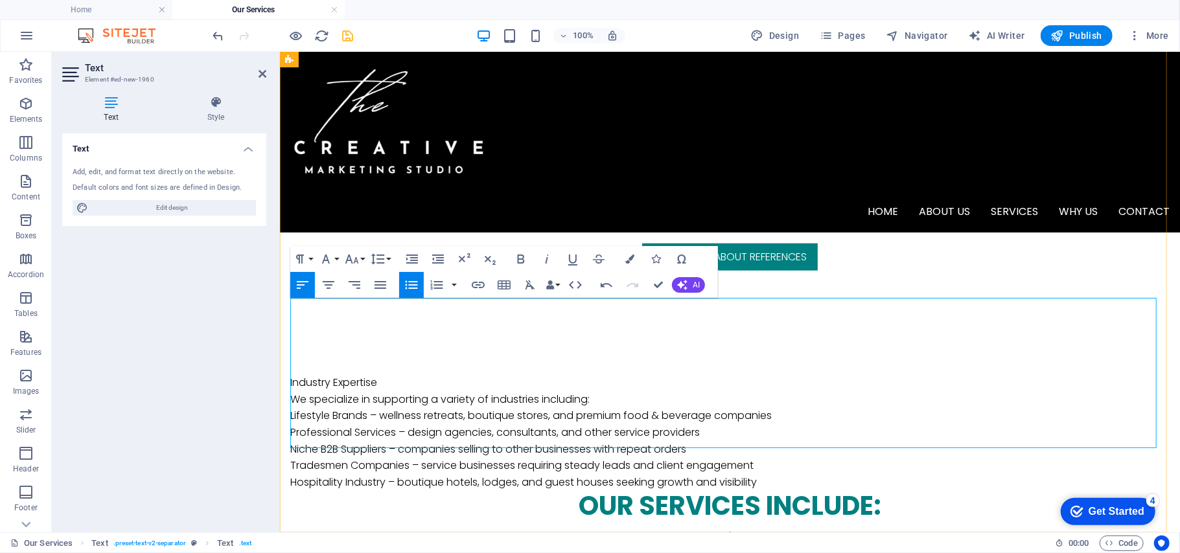
drag, startPoint x: 404, startPoint y: 423, endPoint x: 458, endPoint y: 437, distance: 55.6
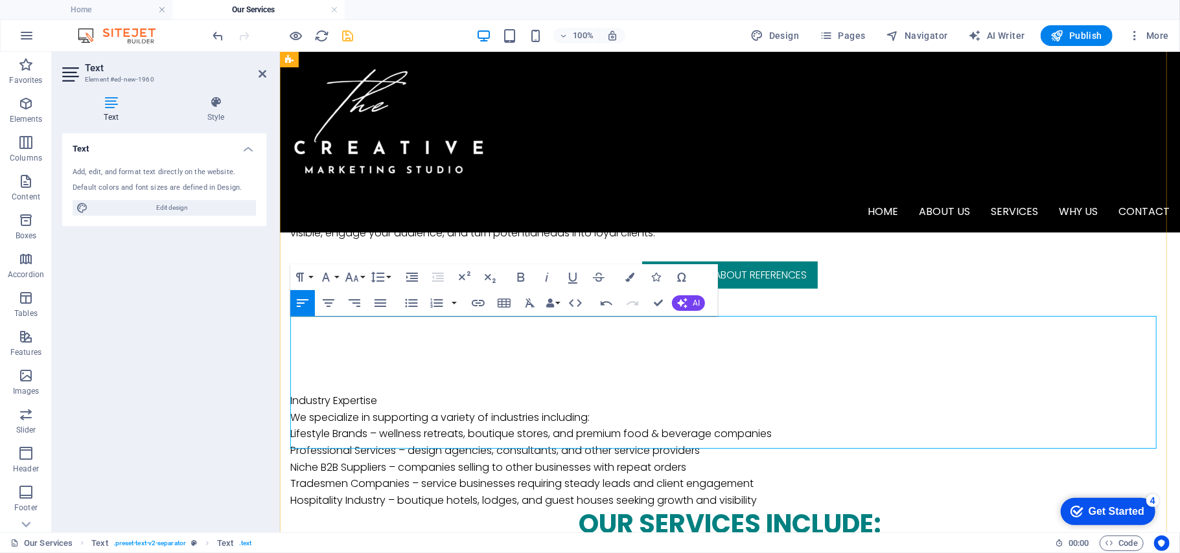
drag, startPoint x: 293, startPoint y: 357, endPoint x: 415, endPoint y: 425, distance: 140.1
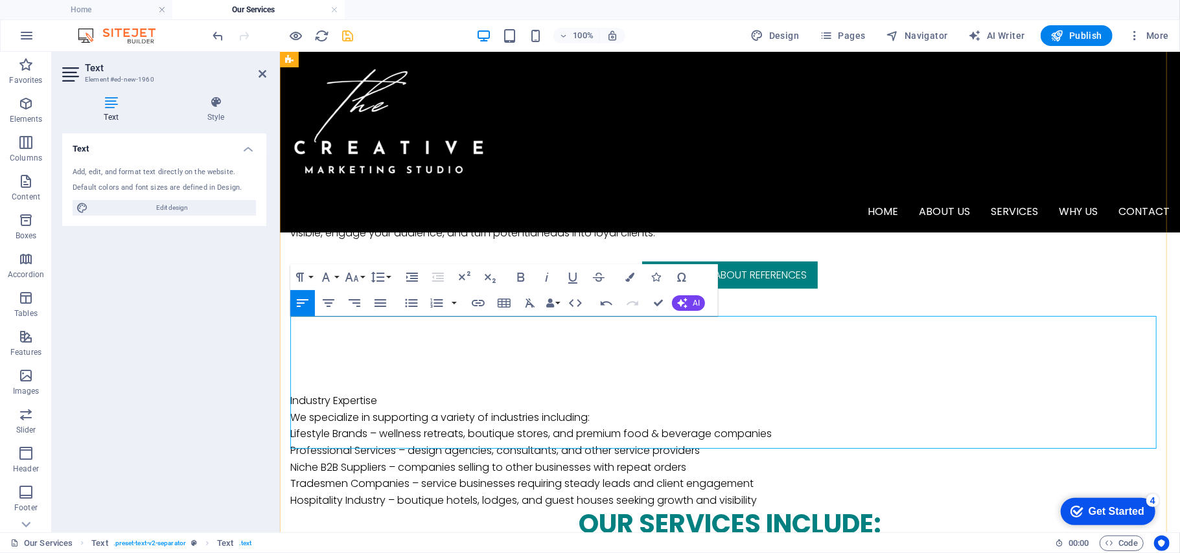
drag, startPoint x: 391, startPoint y: 429, endPoint x: 290, endPoint y: 360, distance: 122.5
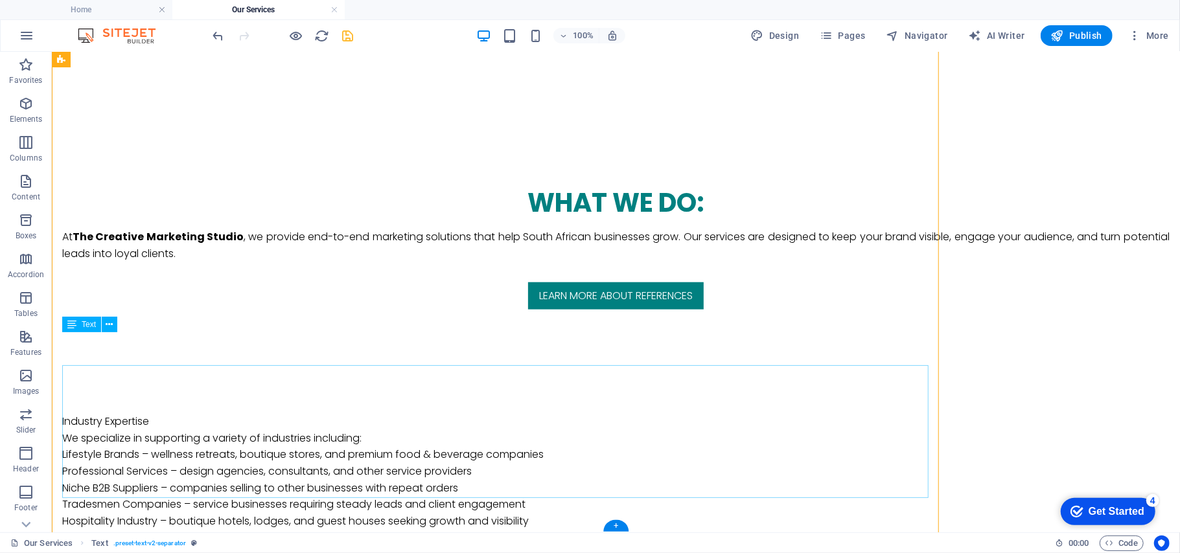
scroll to position [805, 0]
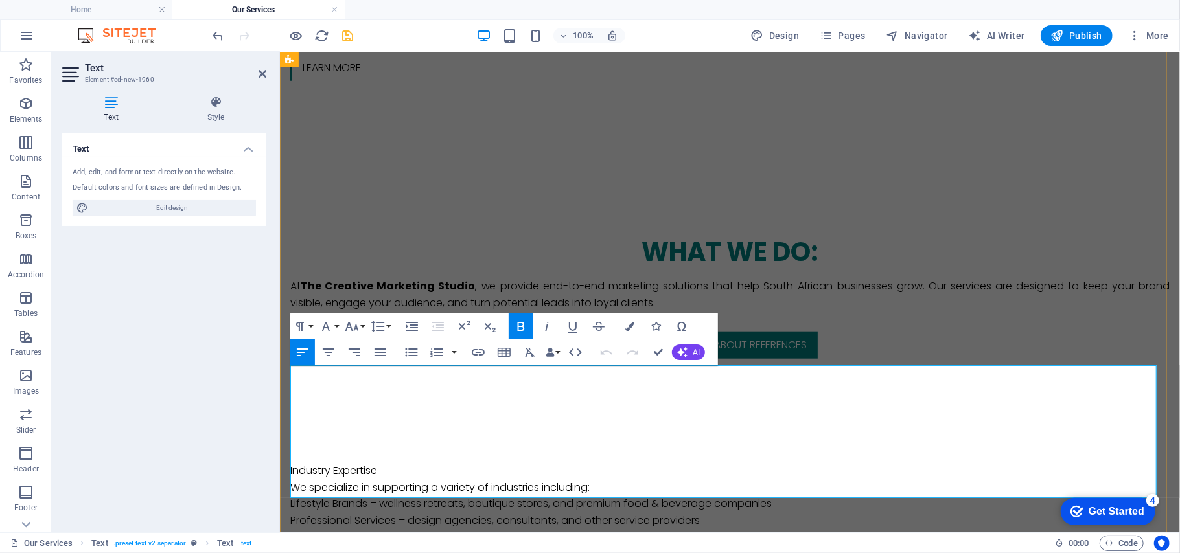
drag, startPoint x: 392, startPoint y: 476, endPoint x: 308, endPoint y: 422, distance: 100.3
drag, startPoint x: 308, startPoint y: 422, endPoint x: 288, endPoint y: 394, distance: 34.0
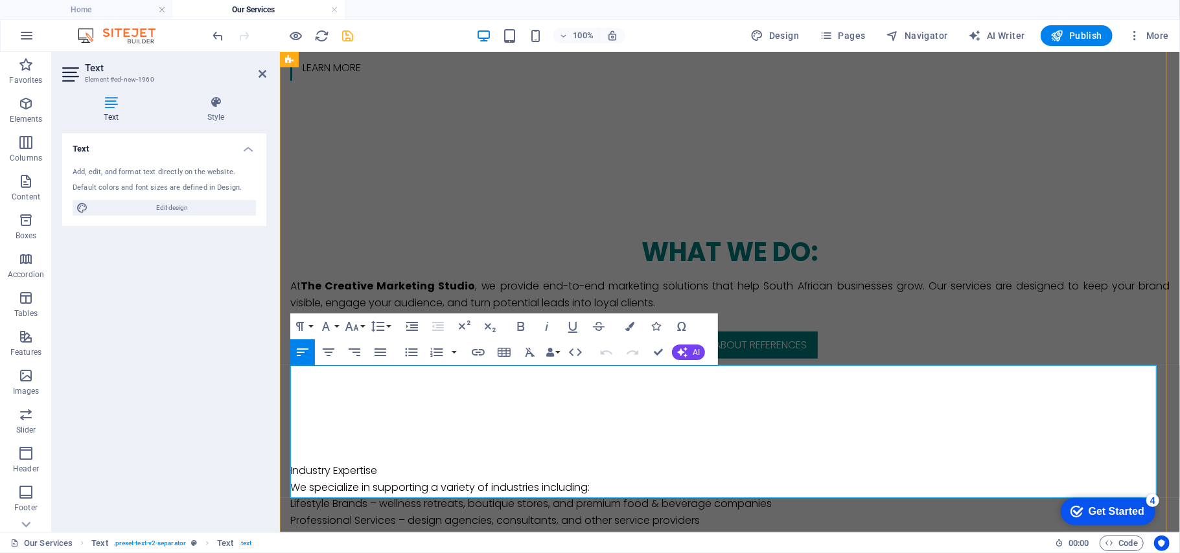
drag, startPoint x: 405, startPoint y: 476, endPoint x: 287, endPoint y: 382, distance: 151.1
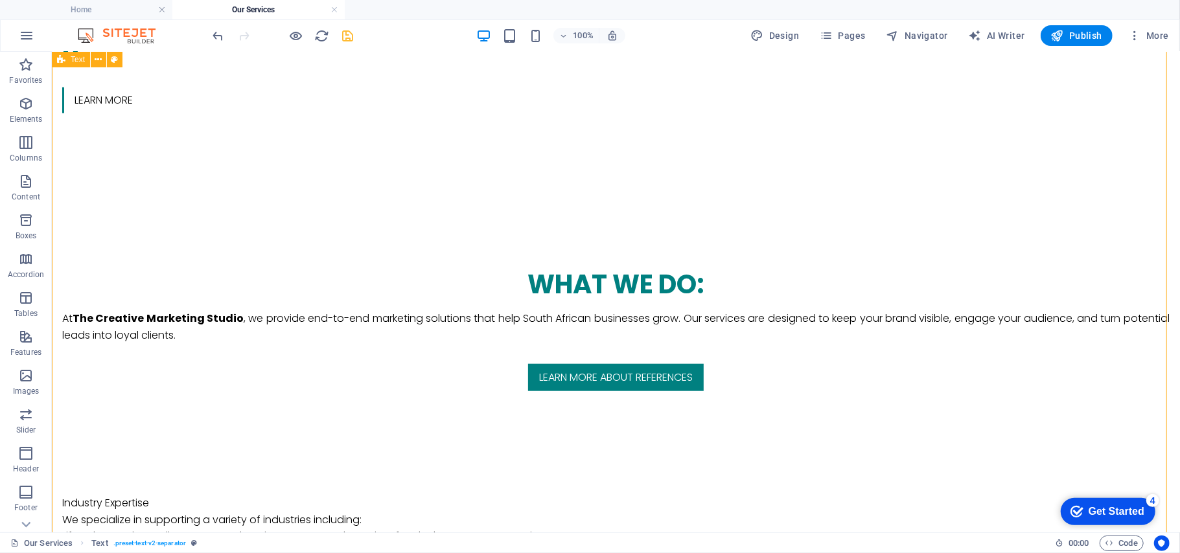
drag, startPoint x: 59, startPoint y: 382, endPoint x: 277, endPoint y: 372, distance: 217.9
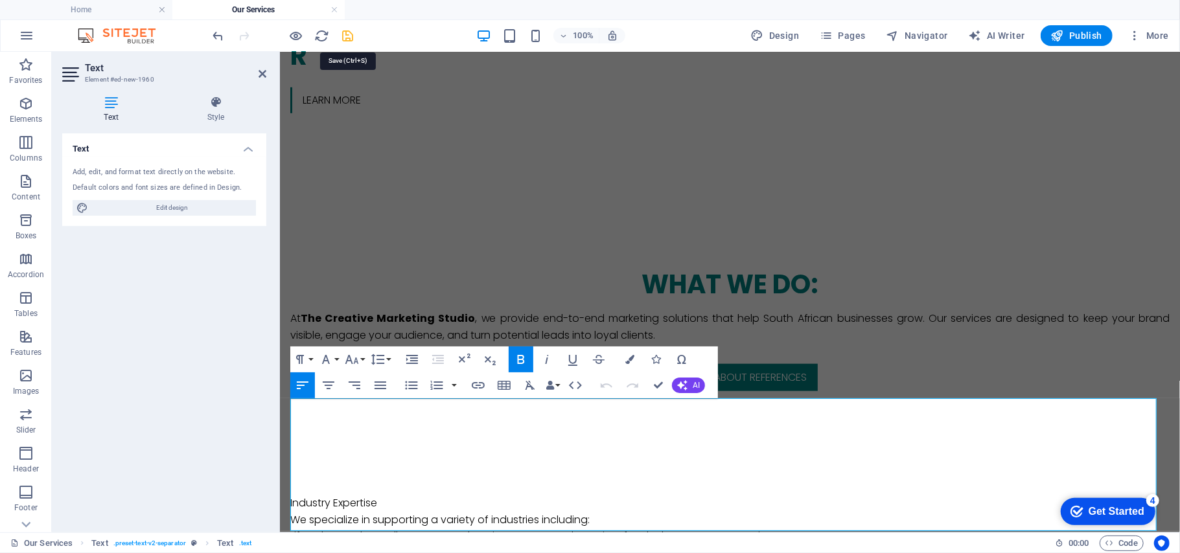
click at [341, 34] on icon "save" at bounding box center [348, 36] width 15 height 15
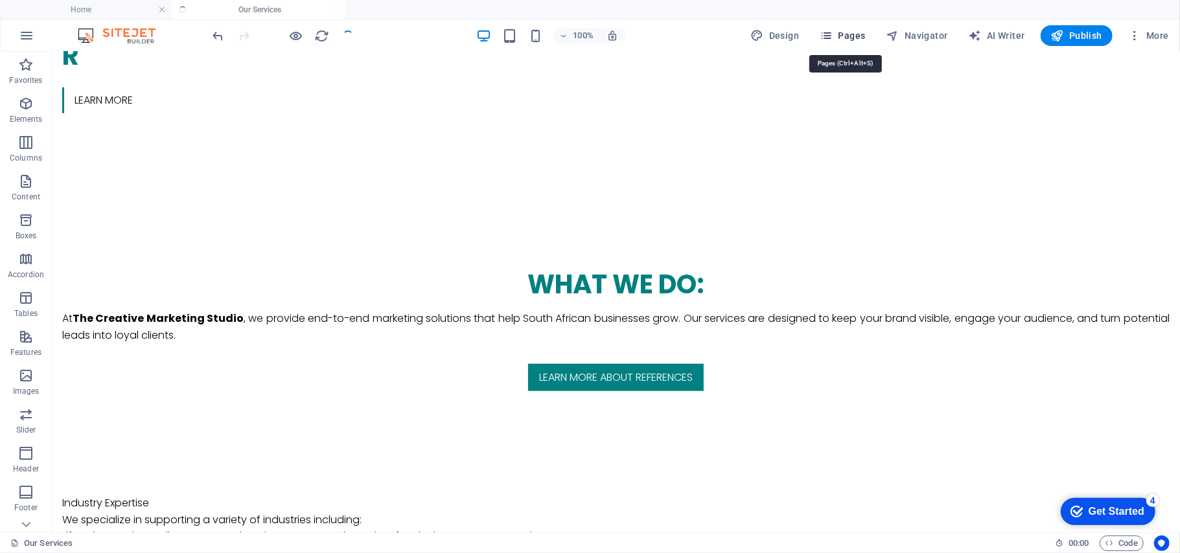
click at [832, 37] on icon "button" at bounding box center [825, 35] width 13 height 13
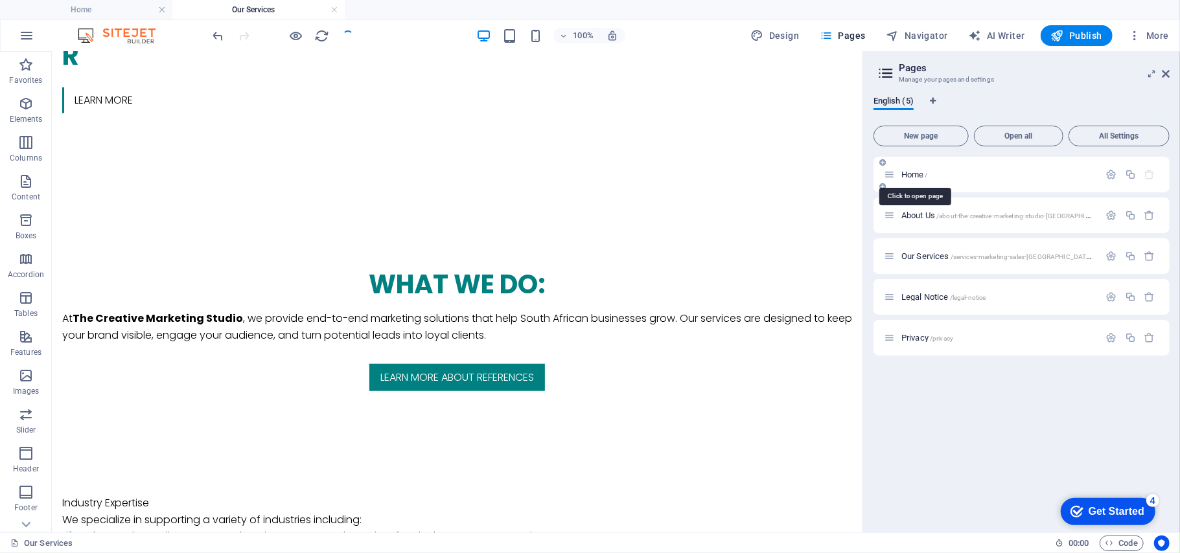
click at [915, 172] on span "Home /" at bounding box center [914, 175] width 27 height 10
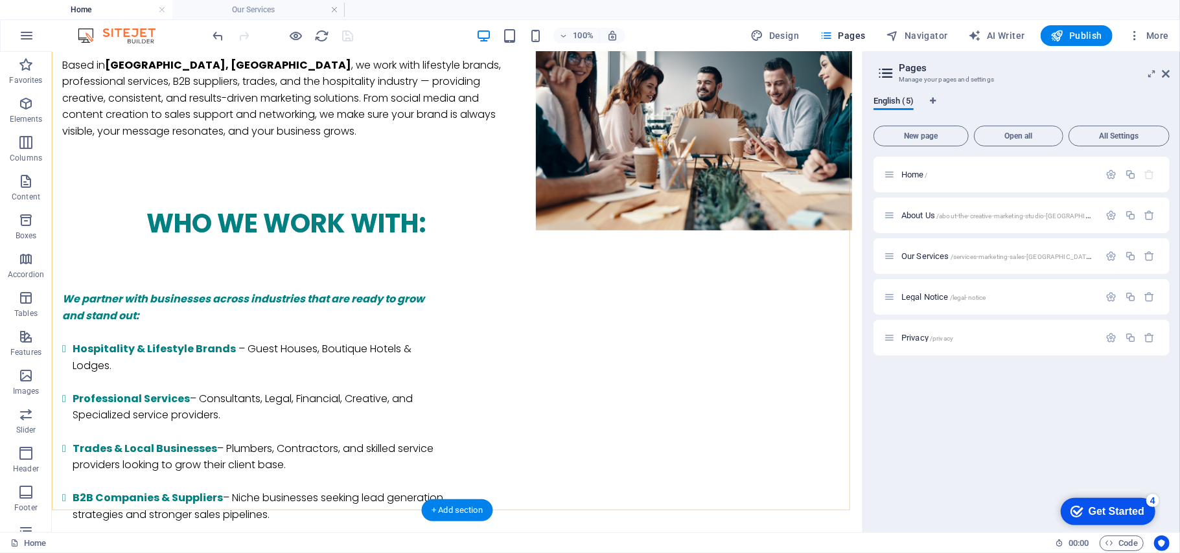
scroll to position [1548, 0]
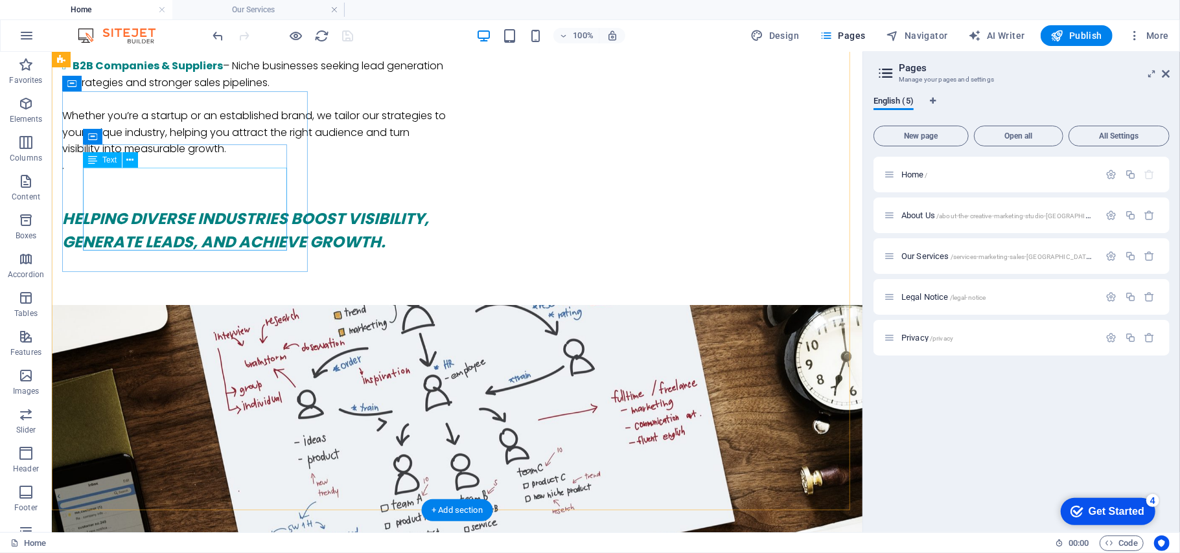
click at [262, 202] on div "Drag here to replace the existing content. Press “Ctrl” if you want to create a…" at bounding box center [457, 292] width 810 height 481
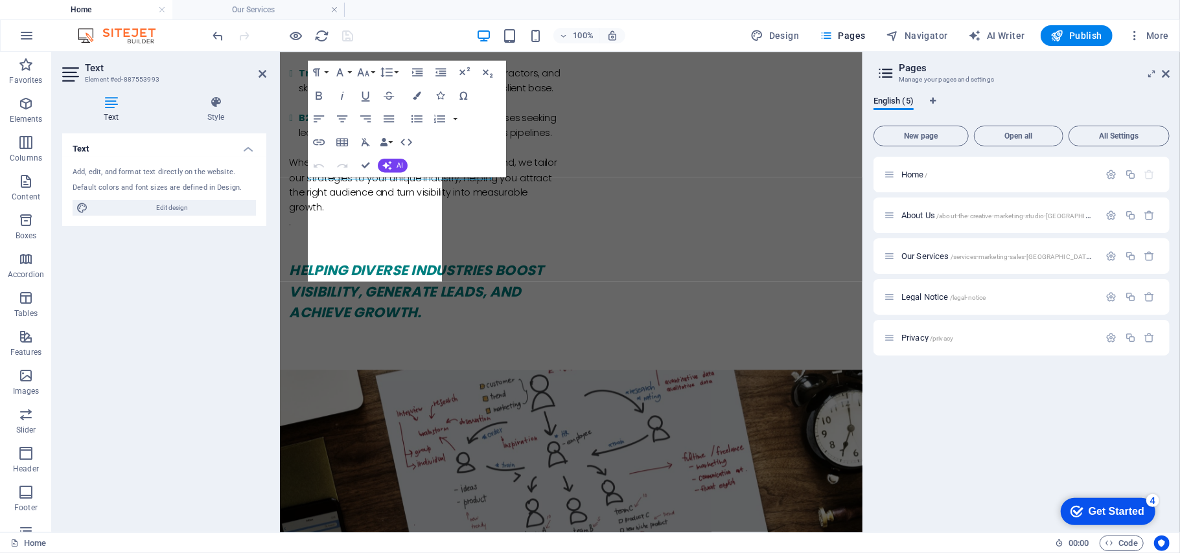
click at [262, 202] on div "Text Element #ed-887553993 Text Style Text Add, edit, and format text directly …" at bounding box center [457, 292] width 810 height 481
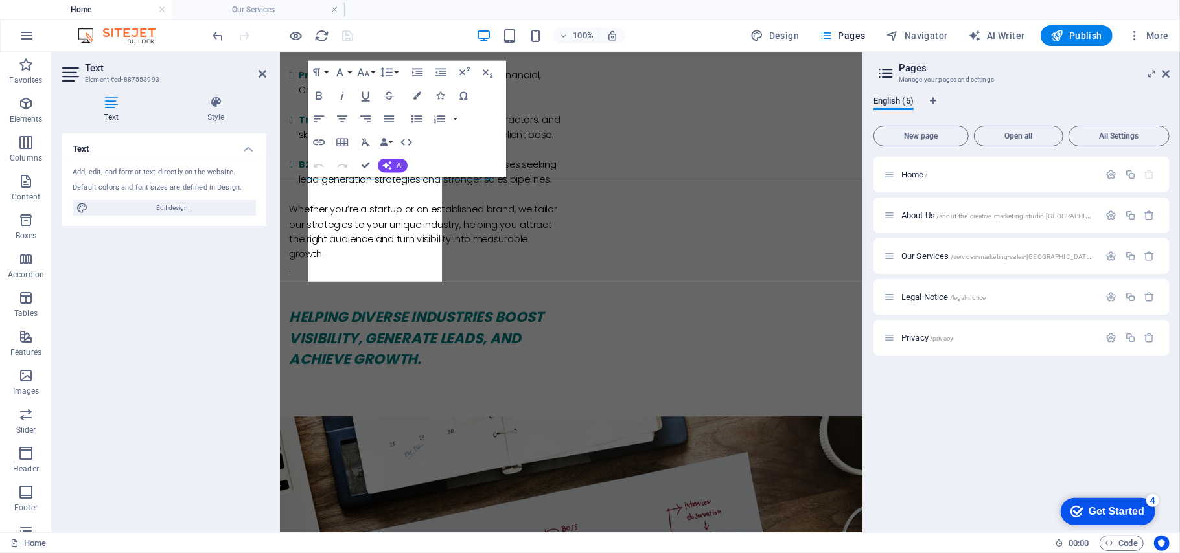
click at [262, 202] on div "Add, edit, and format text directly on the website. Default colors and font siz…" at bounding box center [164, 191] width 204 height 69
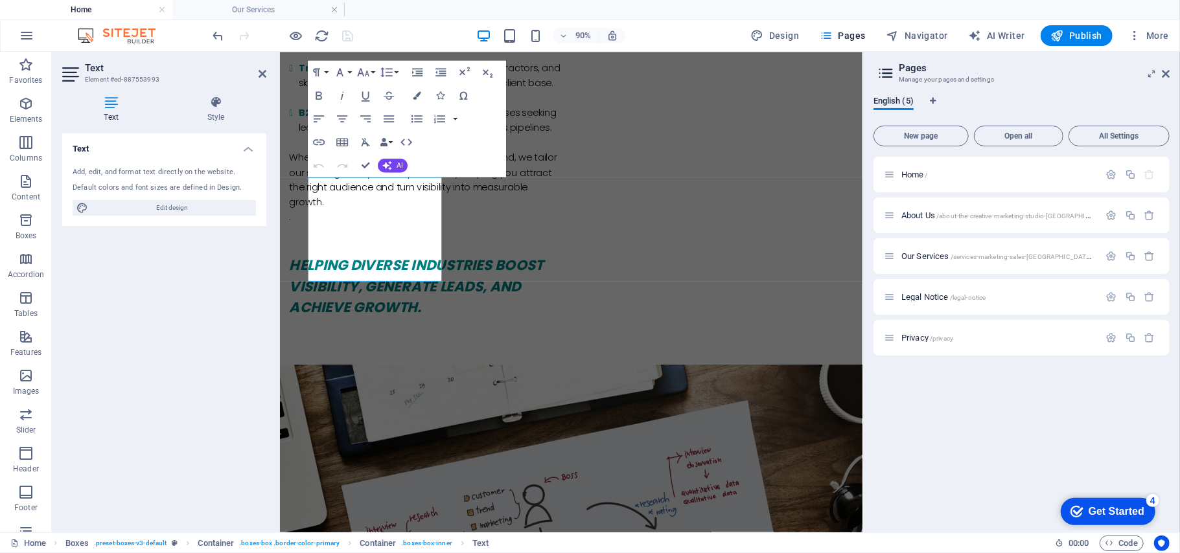
click at [266, 73] on aside "Text Element #ed-887553993 Text Style Text Add, edit, and format text directly …" at bounding box center [166, 292] width 228 height 481
click at [259, 76] on icon at bounding box center [262, 74] width 8 height 10
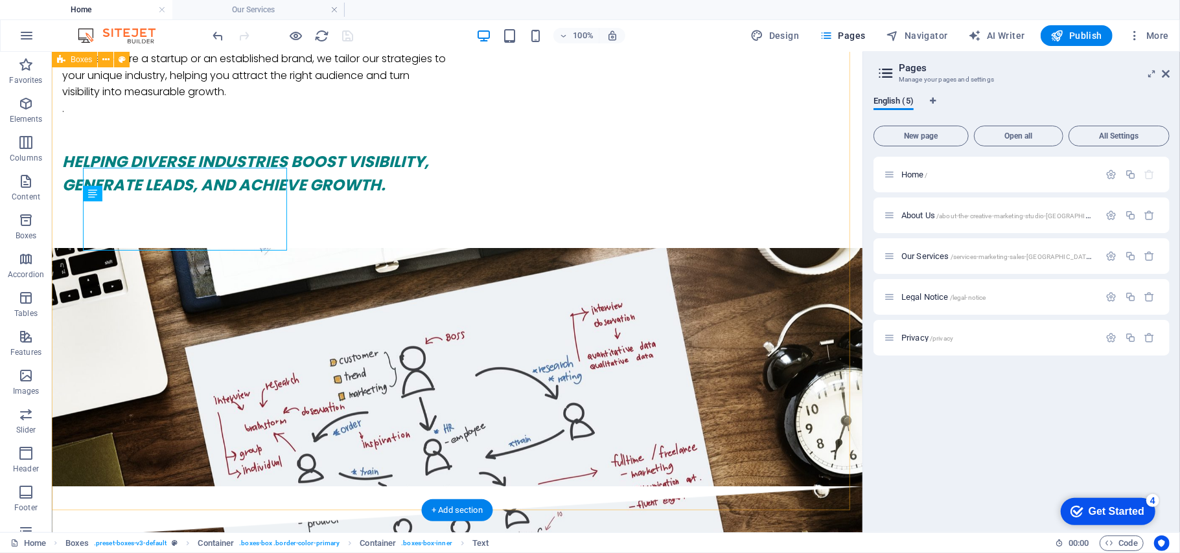
scroll to position [1548, 0]
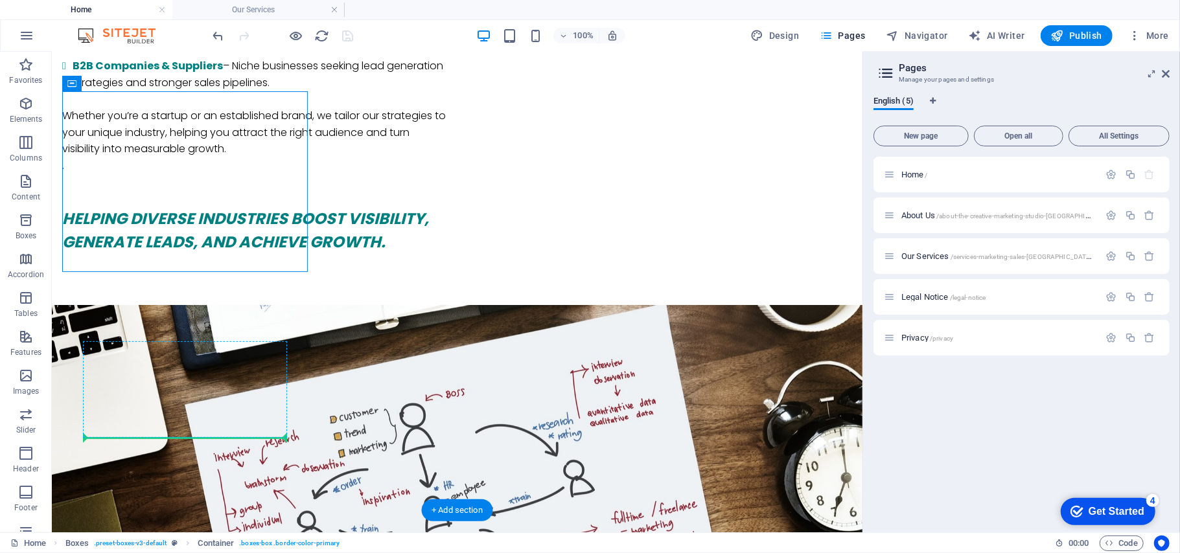
drag, startPoint x: 246, startPoint y: 98, endPoint x: 129, endPoint y: 274, distance: 210.8
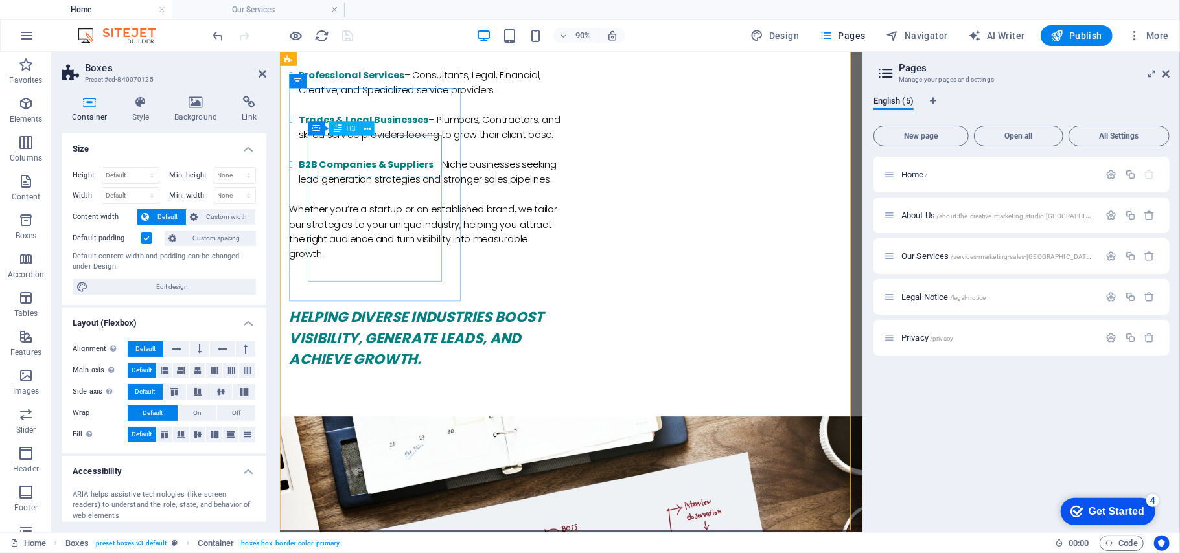
scroll to position [1605, 0]
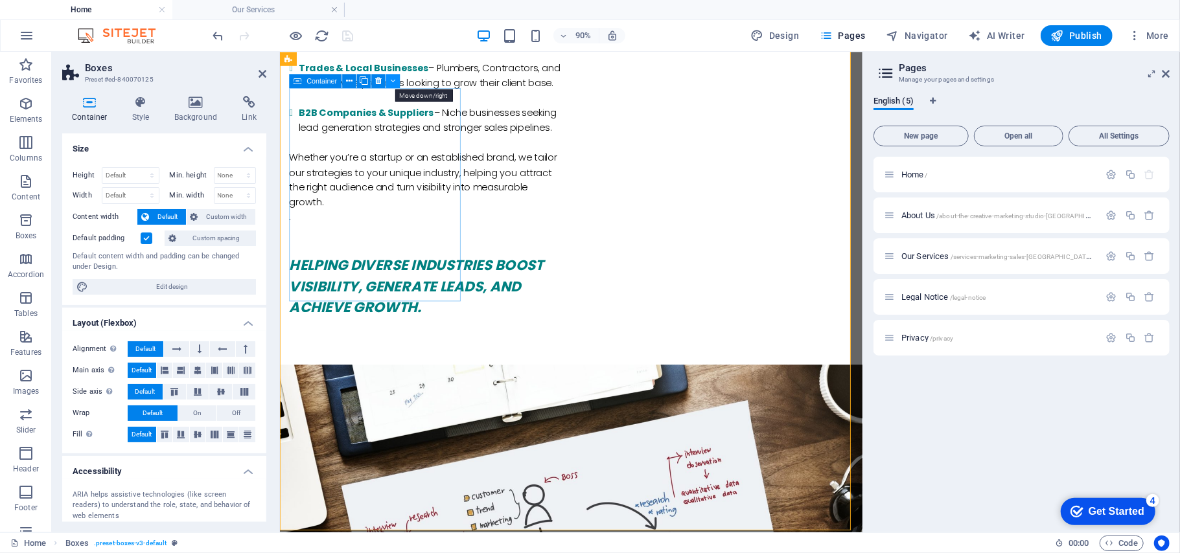
click at [396, 84] on button at bounding box center [393, 81] width 14 height 14
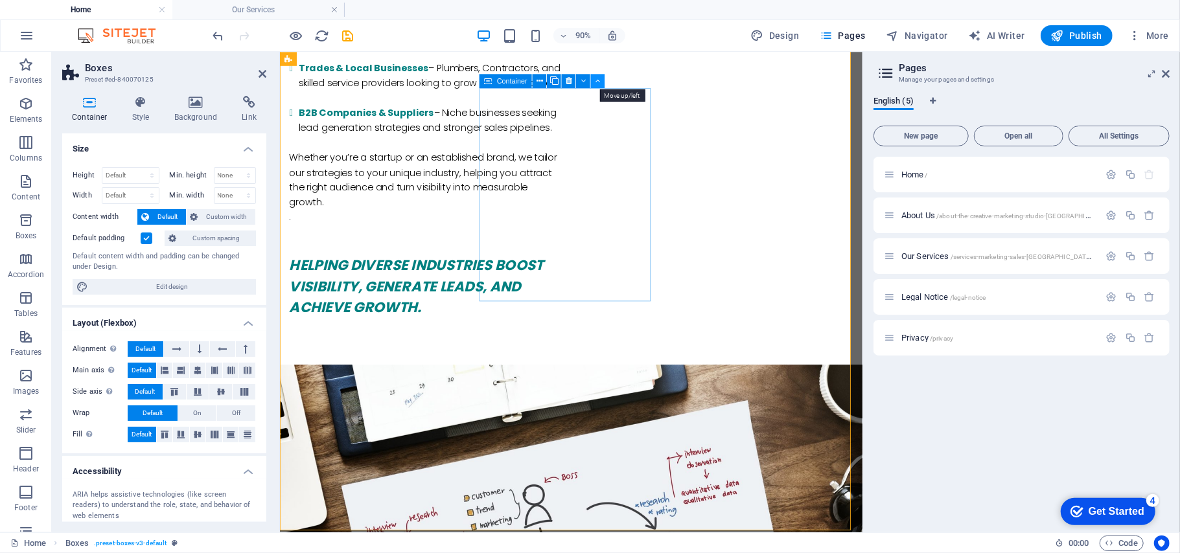
click at [602, 84] on button at bounding box center [598, 81] width 14 height 14
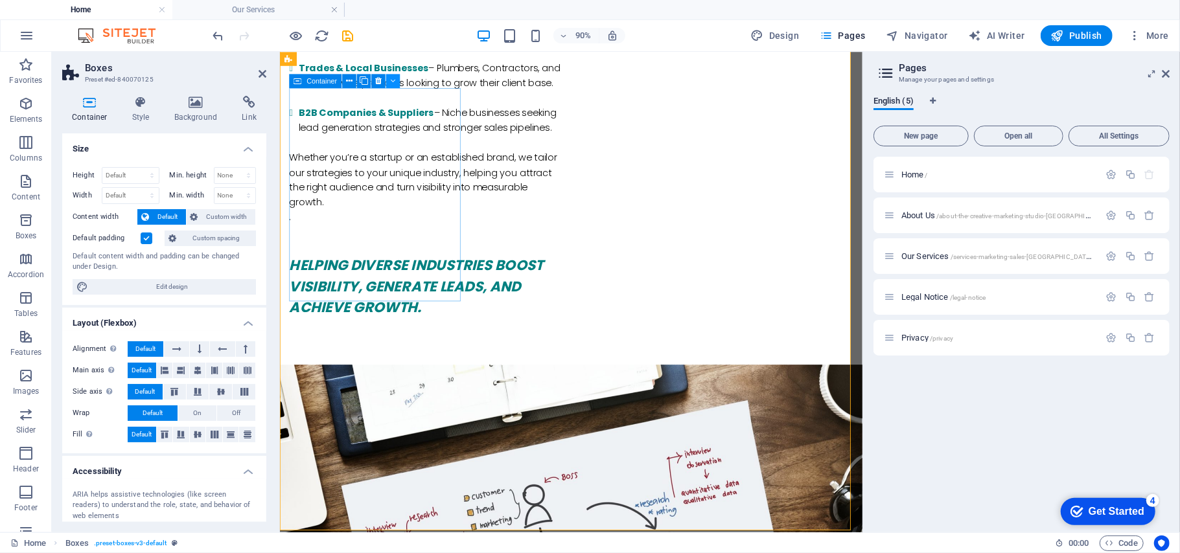
click at [393, 79] on icon at bounding box center [393, 80] width 5 height 12
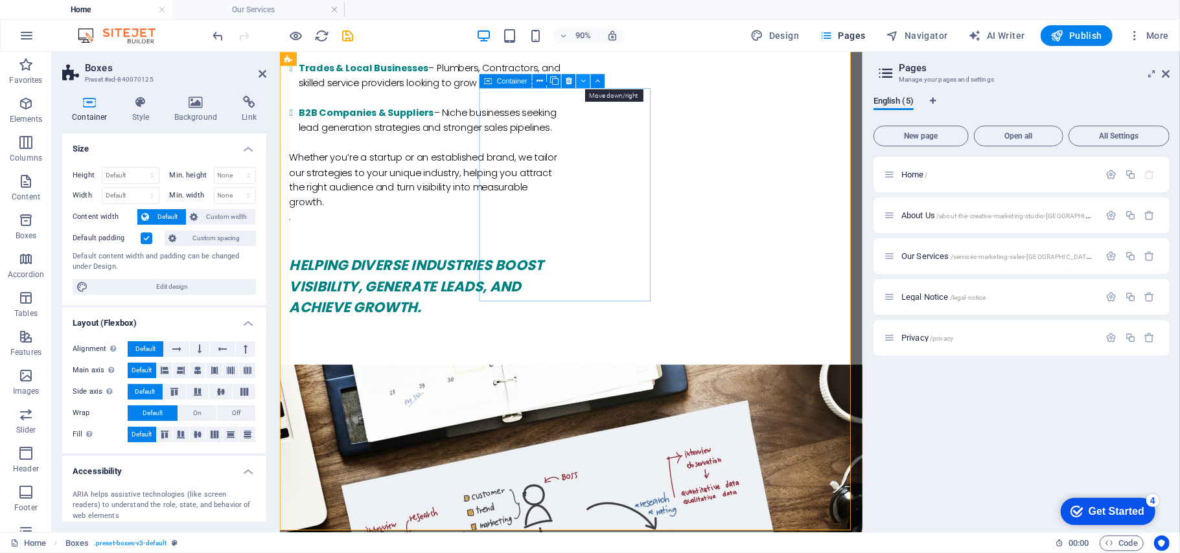
click at [587, 83] on button at bounding box center [583, 81] width 14 height 14
click at [587, 84] on button at bounding box center [583, 81] width 14 height 14
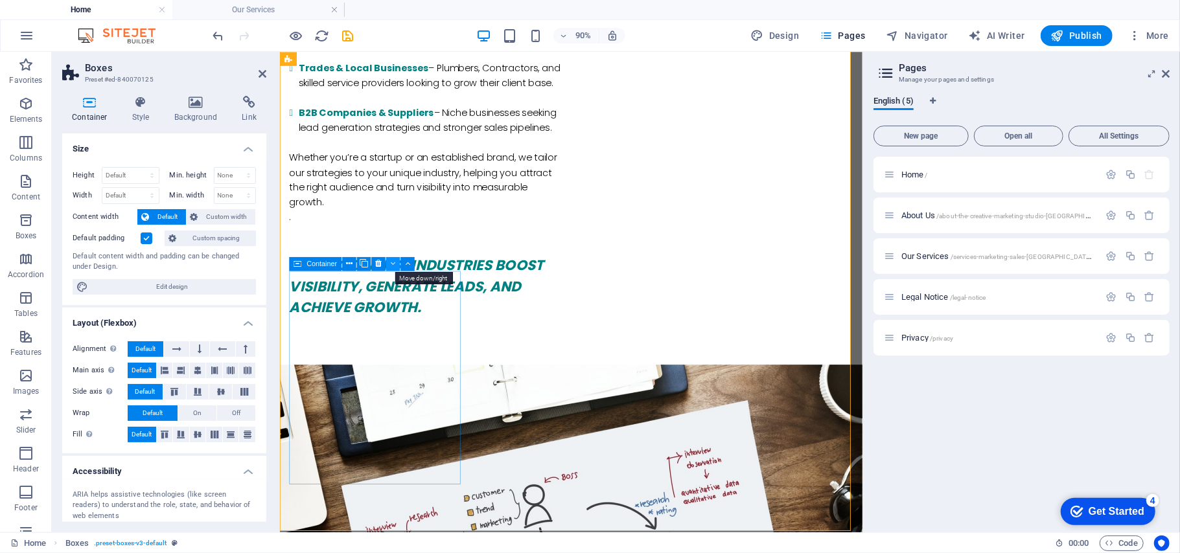
click at [391, 268] on icon at bounding box center [393, 264] width 5 height 12
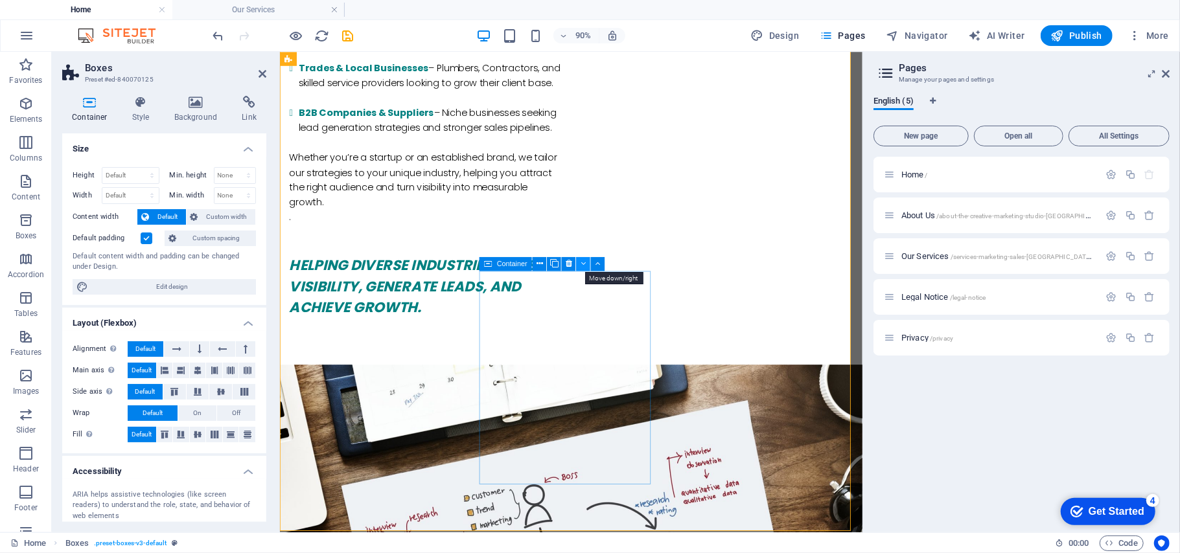
click at [581, 264] on icon at bounding box center [582, 264] width 5 height 12
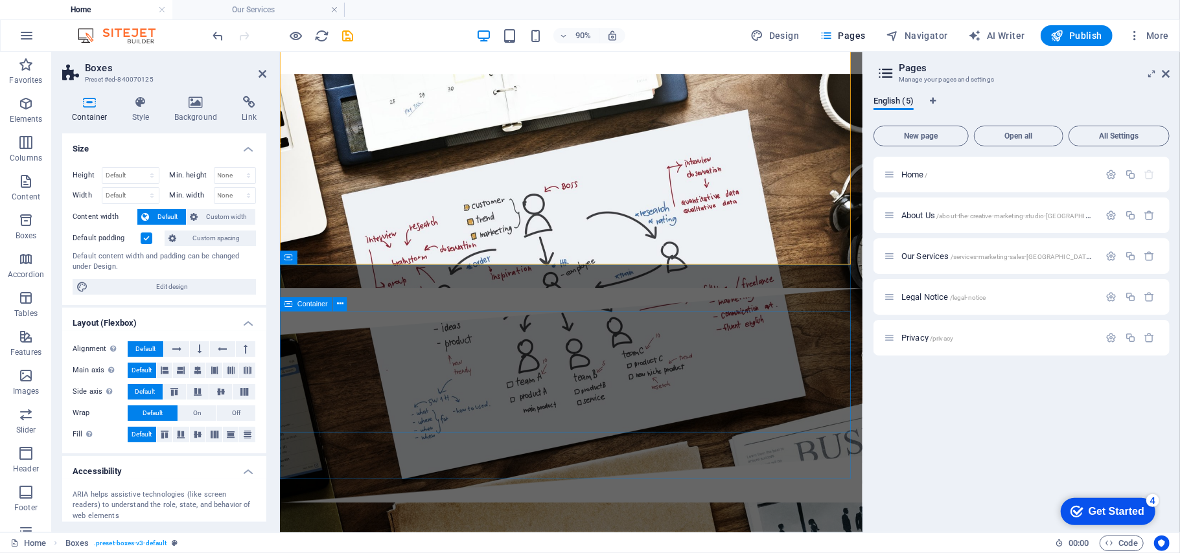
scroll to position [1950, 0]
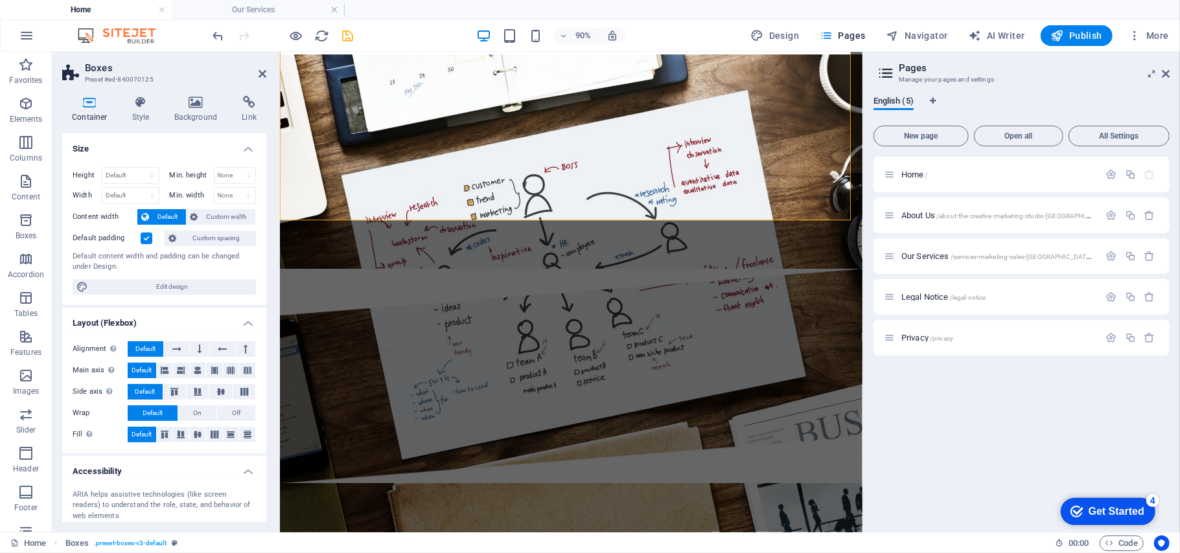
click at [343, 36] on icon "save" at bounding box center [348, 36] width 15 height 15
click at [343, 36] on div at bounding box center [283, 35] width 145 height 21
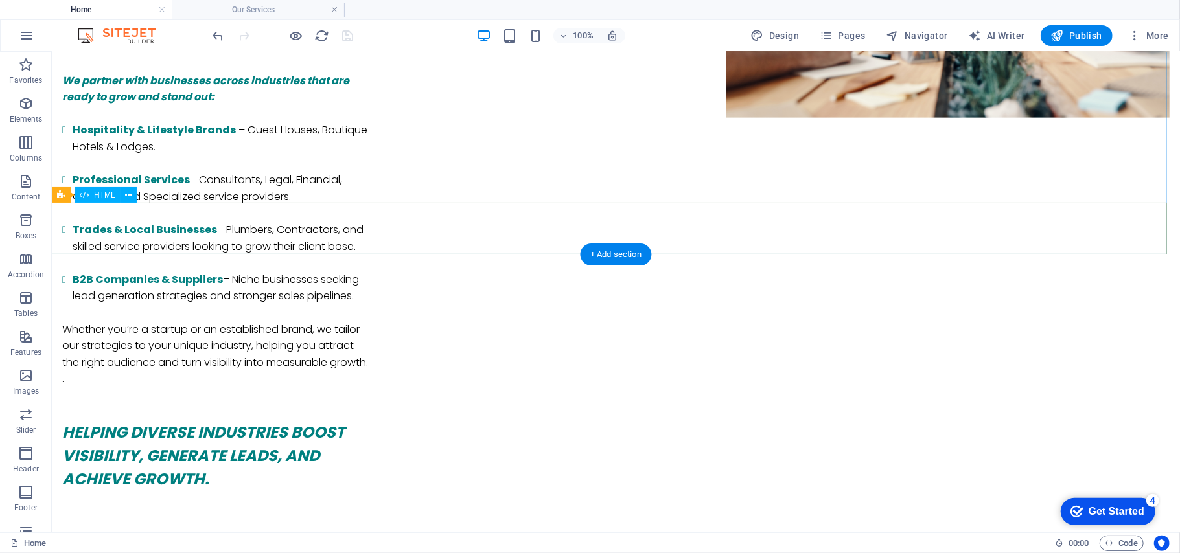
scroll to position [1491, 0]
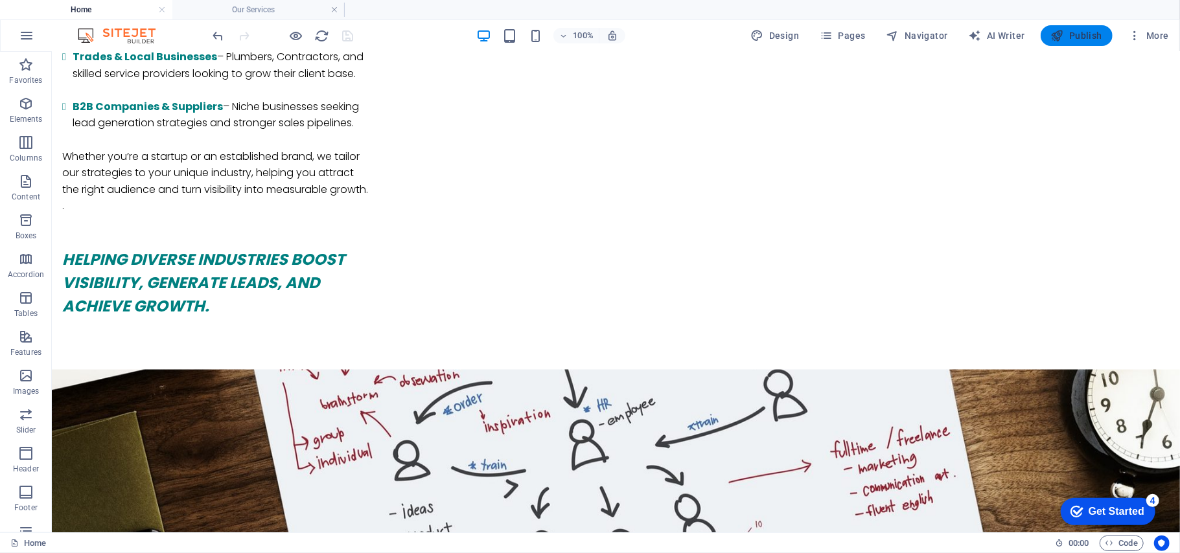
click at [1066, 32] on span "Publish" at bounding box center [1076, 35] width 51 height 13
